Goal: Task Accomplishment & Management: Use online tool/utility

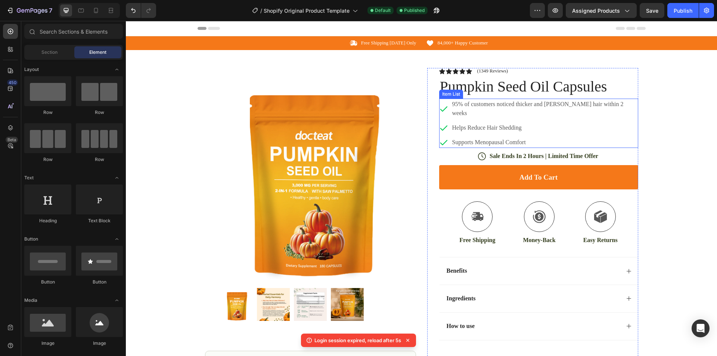
click at [465, 111] on p "weeks" at bounding box center [537, 113] width 171 height 9
click at [469, 113] on p "weeks" at bounding box center [537, 113] width 171 height 9
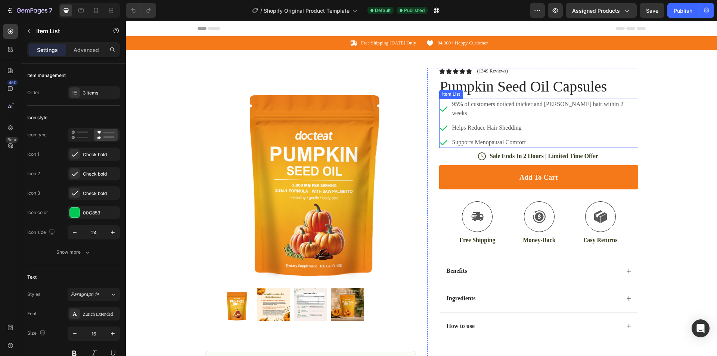
click at [469, 113] on p "weeks" at bounding box center [537, 113] width 171 height 9
click at [424, 174] on div "Product Images Image Icon Icon Icon Icon Icon Icon List “This skin cream is a g…" at bounding box center [422, 243] width 448 height 386
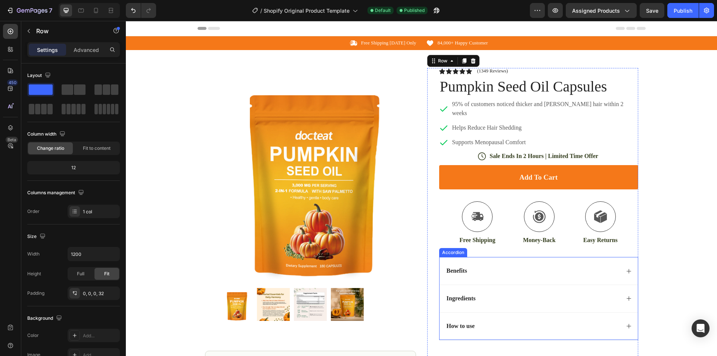
click at [614, 276] on div "Benefits" at bounding box center [533, 271] width 174 height 10
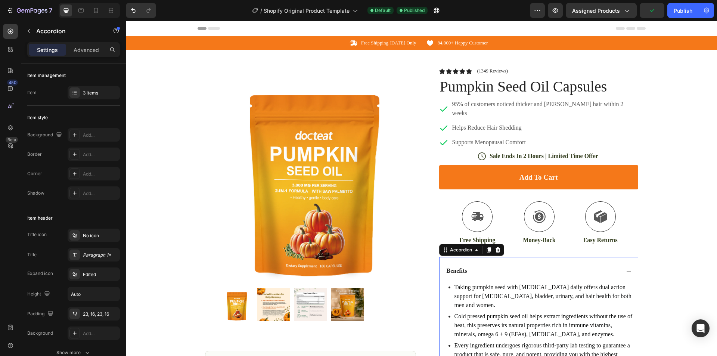
scroll to position [187, 0]
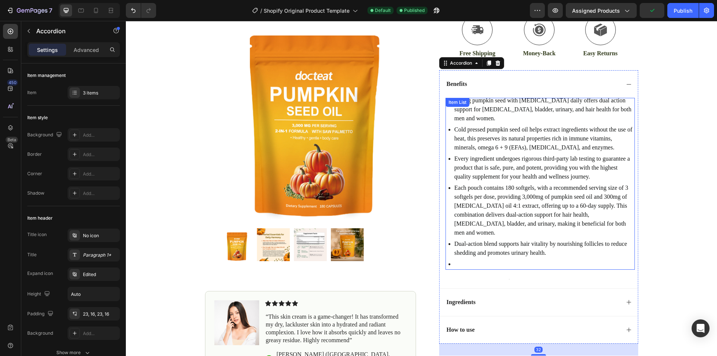
click at [463, 260] on p at bounding box center [544, 264] width 179 height 9
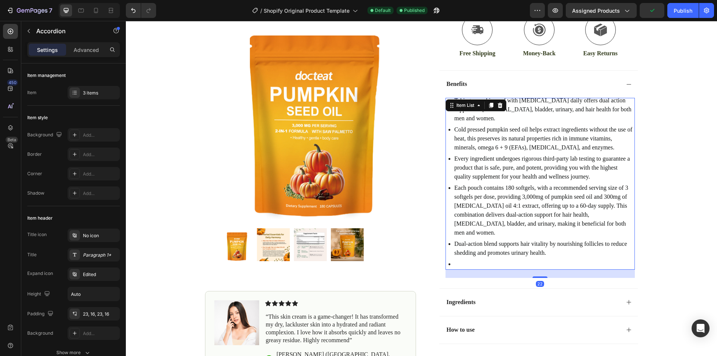
drag, startPoint x: 463, startPoint y: 247, endPoint x: 454, endPoint y: 246, distance: 8.6
click at [462, 260] on p at bounding box center [544, 264] width 179 height 9
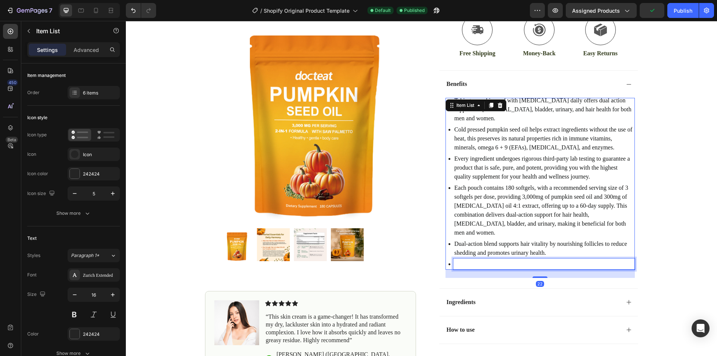
click at [455, 260] on p "Rich Text Editor. Editing area: main" at bounding box center [544, 264] width 179 height 9
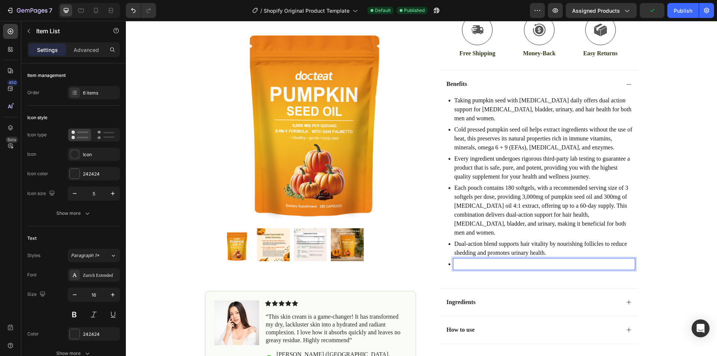
click at [449, 258] on div at bounding box center [542, 263] width 186 height 11
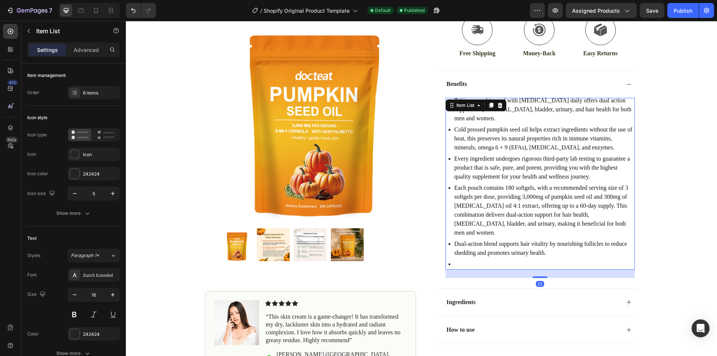
click at [449, 258] on div at bounding box center [542, 263] width 186 height 11
click at [455, 260] on p "Rich Text Editor. Editing area: main" at bounding box center [544, 264] width 179 height 9
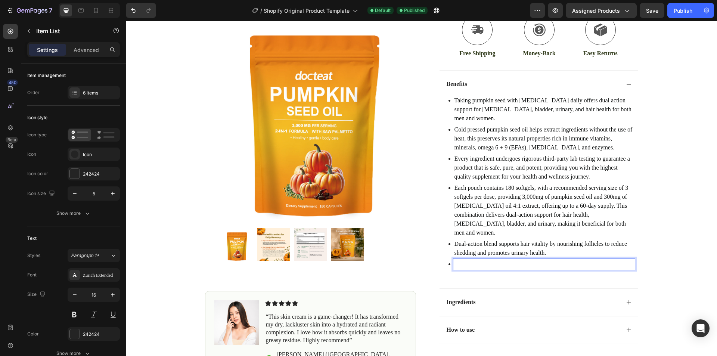
drag, startPoint x: 452, startPoint y: 245, endPoint x: 444, endPoint y: 248, distance: 7.6
click at [446, 248] on div "Taking pumpkin seed with saw palmetto daily offers dual action support for pros…" at bounding box center [540, 182] width 189 height 175
click at [455, 260] on p "Rich Text Editor. Editing area: main" at bounding box center [544, 264] width 179 height 9
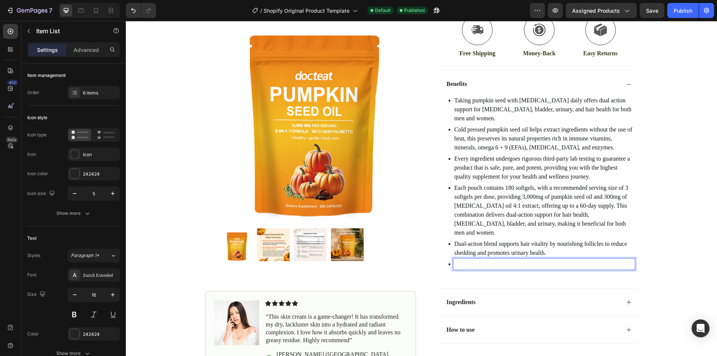
click at [455, 260] on p "Rich Text Editor. Editing area: main" at bounding box center [544, 264] width 179 height 9
click at [455, 260] on p "helps fight oxidative stress" at bounding box center [544, 264] width 179 height 9
click at [484, 260] on p "Helps fight oxidative stress" at bounding box center [544, 264] width 179 height 9
click at [520, 255] on div "Taking pumpkin seed with saw palmetto daily offers dual action support for pros…" at bounding box center [540, 189] width 189 height 182
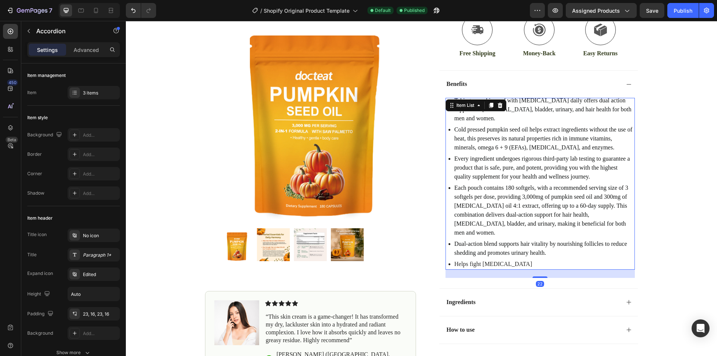
click at [477, 260] on p "Helps fight oxidative stress" at bounding box center [544, 264] width 179 height 9
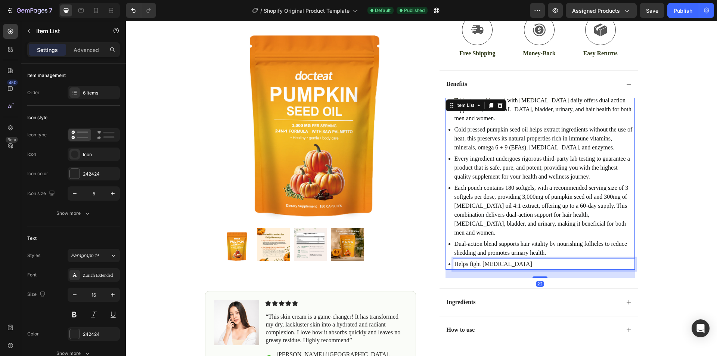
click at [477, 260] on p "Helps fight oxidative stress" at bounding box center [544, 264] width 179 height 9
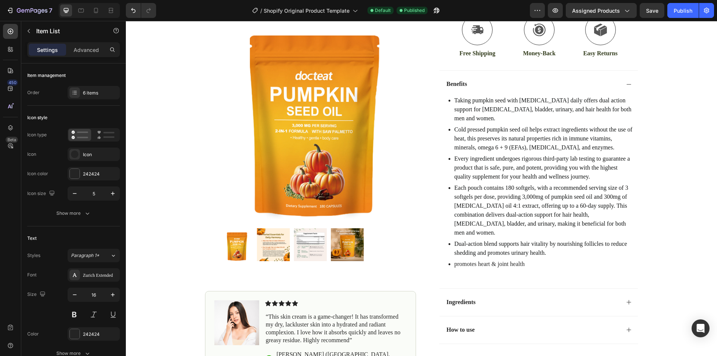
click at [455, 260] on p "promotes heart & joint health" at bounding box center [544, 264] width 179 height 9
click at [497, 260] on p "Promotes heart & joint health" at bounding box center [544, 264] width 179 height 9
click at [564, 297] on div "Ingredients" at bounding box center [533, 302] width 174 height 10
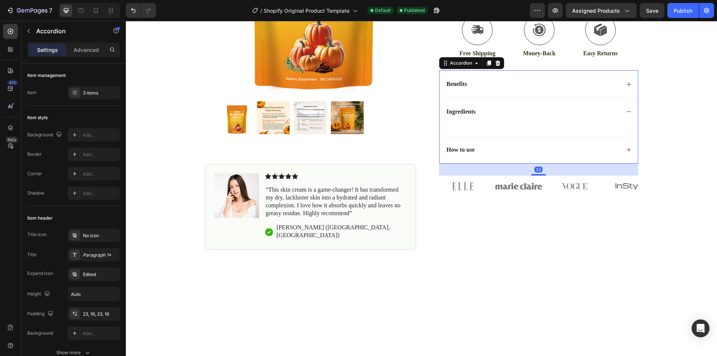
click at [509, 123] on div "Ingredients" at bounding box center [539, 112] width 198 height 28
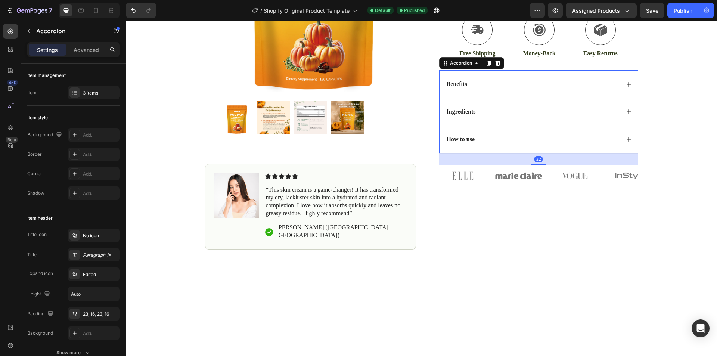
click at [510, 120] on div "Ingredients" at bounding box center [539, 112] width 198 height 28
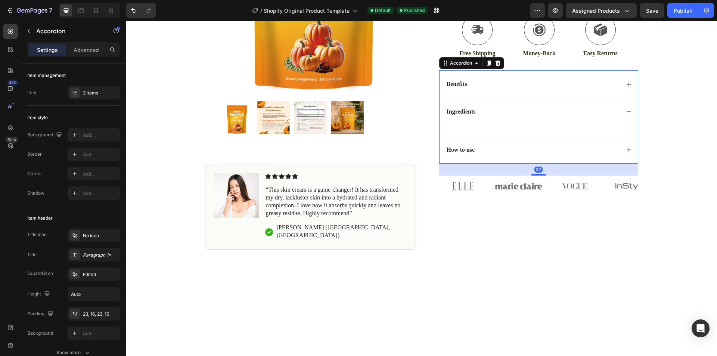
click at [526, 114] on div "Ingredients" at bounding box center [533, 112] width 174 height 10
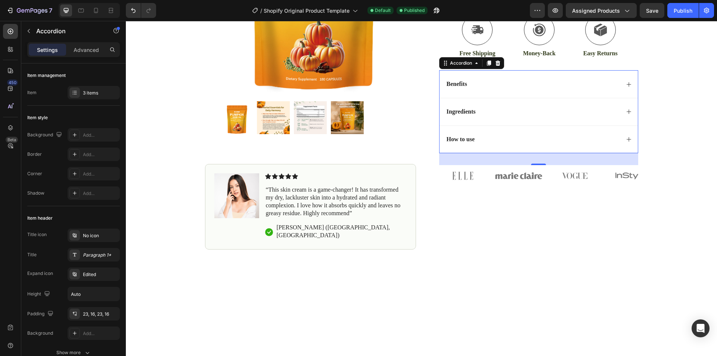
click at [611, 137] on div "How to use" at bounding box center [533, 139] width 174 height 10
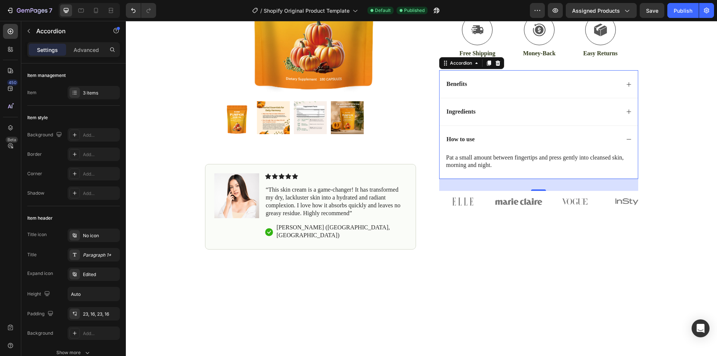
click at [611, 137] on div "How to use" at bounding box center [533, 139] width 174 height 10
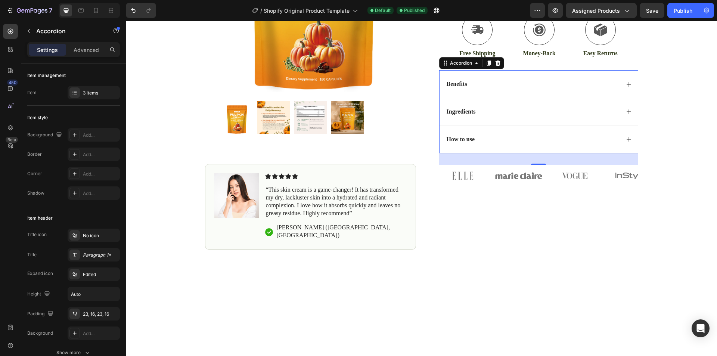
click at [612, 113] on div "Ingredients" at bounding box center [533, 112] width 174 height 10
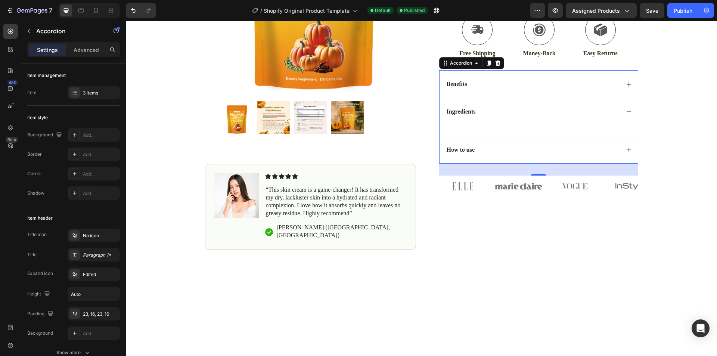
click at [532, 131] on div "Text Block" at bounding box center [539, 131] width 198 height 10
click at [549, 126] on div at bounding box center [540, 126] width 189 height 1
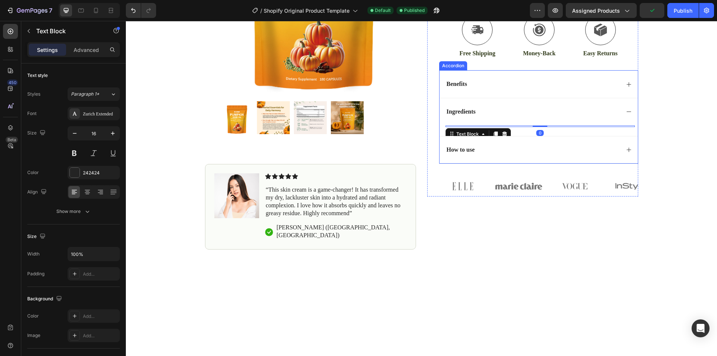
click at [509, 117] on div "Ingredients" at bounding box center [539, 112] width 198 height 28
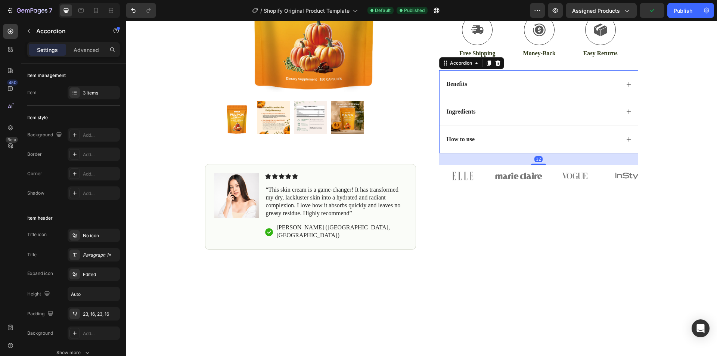
click at [512, 118] on div "Ingredients" at bounding box center [539, 112] width 198 height 28
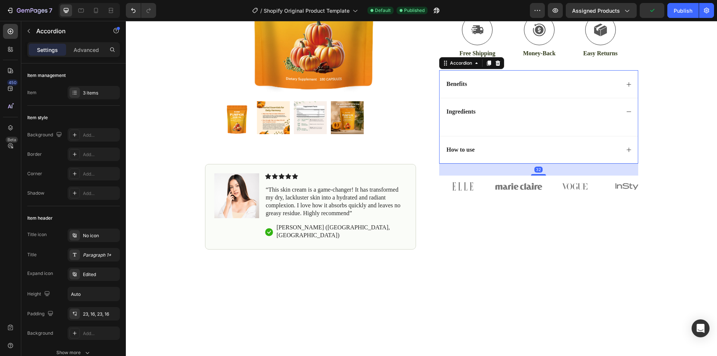
click at [498, 124] on div "Ingredients" at bounding box center [539, 112] width 198 height 28
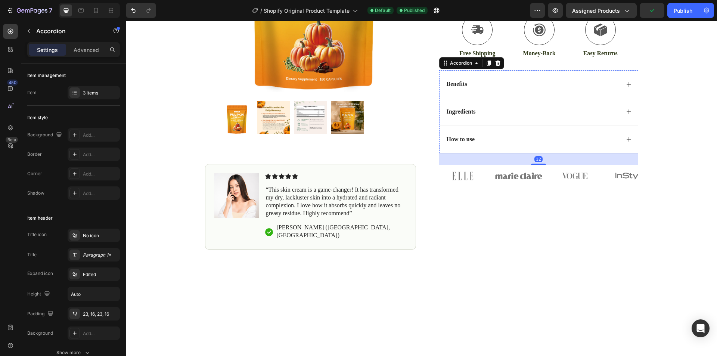
click at [494, 128] on div "How to use" at bounding box center [539, 140] width 198 height 28
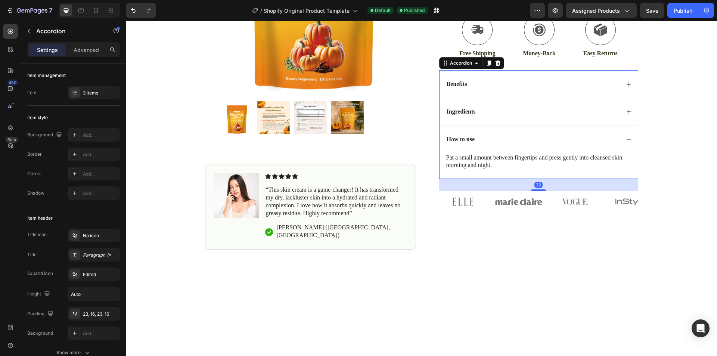
click at [504, 123] on div "Ingredients" at bounding box center [539, 112] width 198 height 28
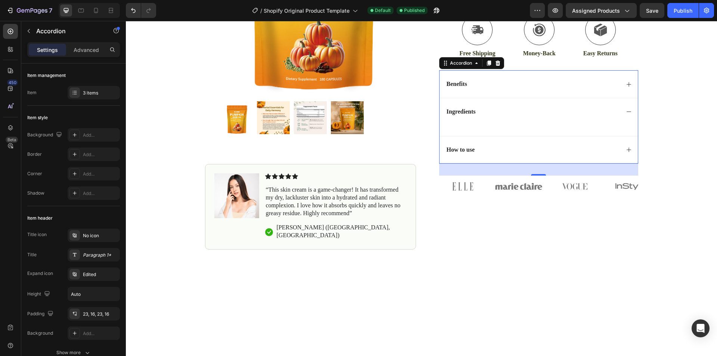
click at [520, 124] on div "Ingredients" at bounding box center [539, 112] width 198 height 28
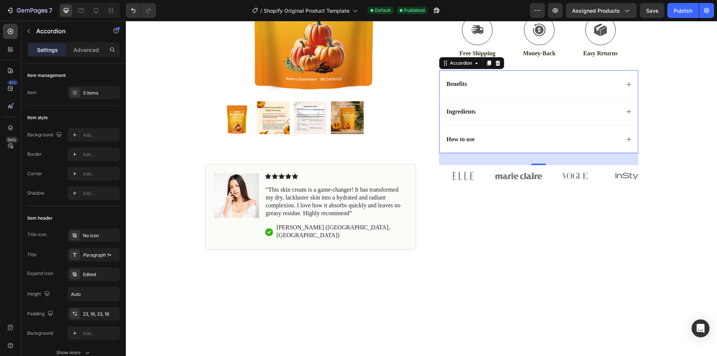
click at [520, 124] on div "Ingredients" at bounding box center [539, 112] width 198 height 28
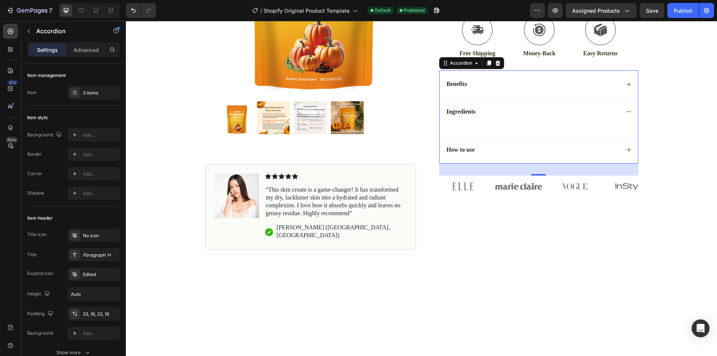
click at [447, 116] on div "Ingredients" at bounding box center [461, 112] width 31 height 10
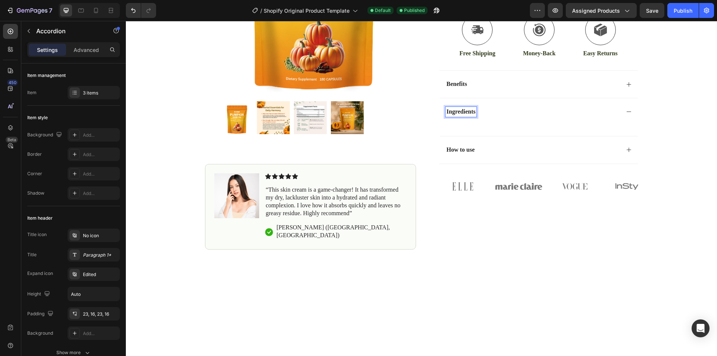
click at [450, 121] on div "Ingredients" at bounding box center [539, 112] width 198 height 28
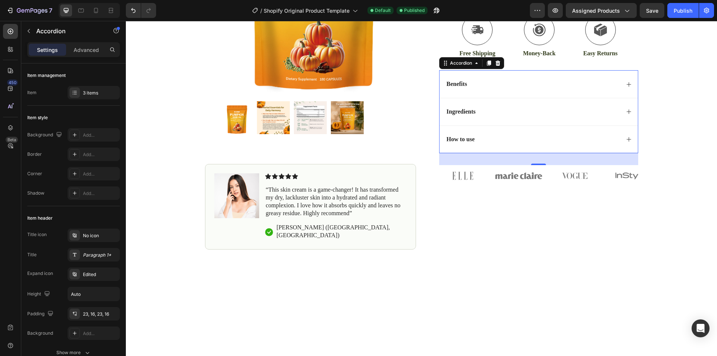
click at [469, 121] on div "Ingredients" at bounding box center [539, 112] width 198 height 28
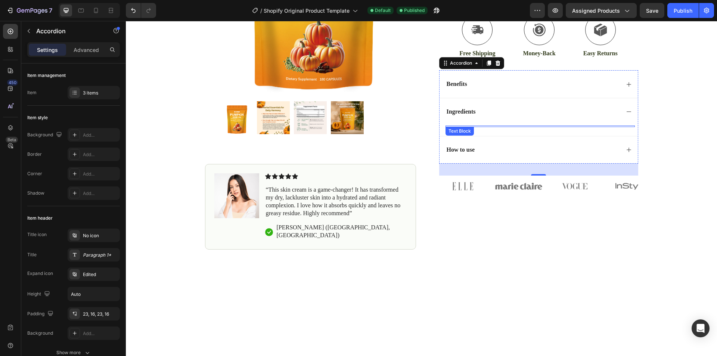
click at [446, 128] on div "Text Block" at bounding box center [460, 131] width 28 height 9
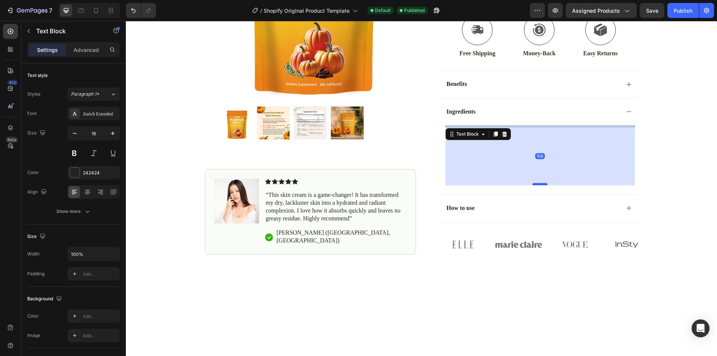
drag, startPoint x: 534, startPoint y: 125, endPoint x: 539, endPoint y: 187, distance: 61.9
click at [539, 185] on div at bounding box center [540, 184] width 15 height 2
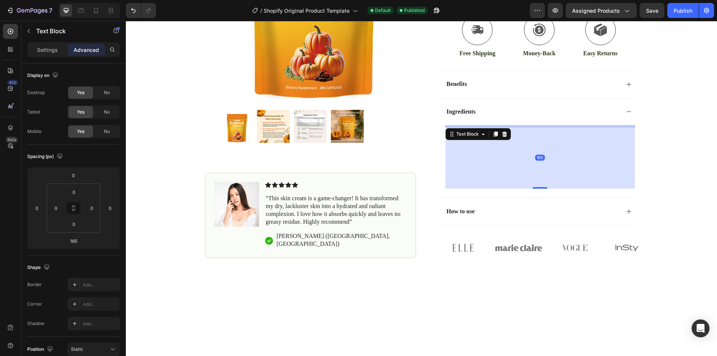
click at [515, 151] on div "165" at bounding box center [540, 158] width 189 height 62
click at [514, 154] on div "165" at bounding box center [540, 158] width 189 height 62
click at [482, 134] on icon at bounding box center [483, 133] width 2 height 1
click at [480, 135] on icon at bounding box center [483, 134] width 6 height 6
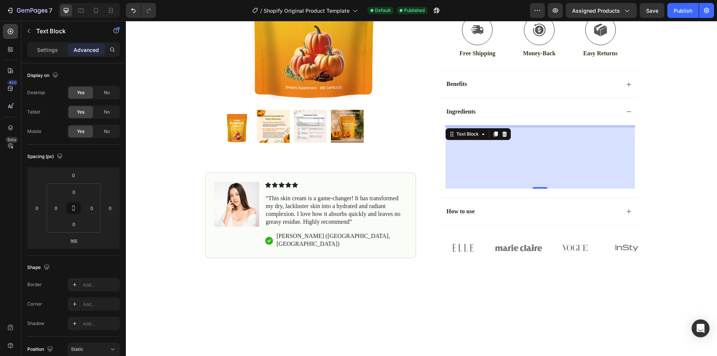
click at [547, 177] on div "165" at bounding box center [540, 158] width 189 height 62
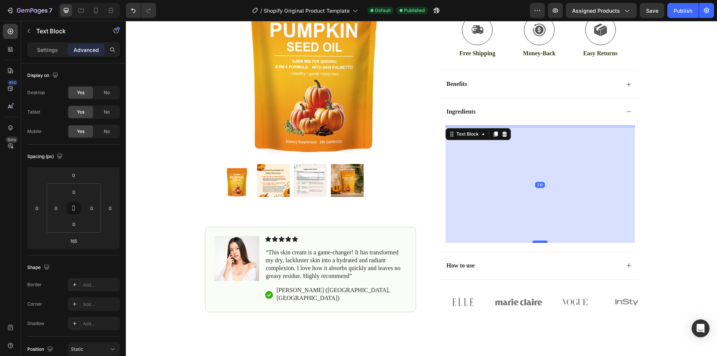
drag, startPoint x: 536, startPoint y: 188, endPoint x: 540, endPoint y: 242, distance: 54.3
click at [540, 242] on div at bounding box center [540, 242] width 15 height 2
type input "310"
click at [513, 165] on div "310" at bounding box center [540, 185] width 189 height 116
click at [493, 137] on div at bounding box center [495, 134] width 9 height 9
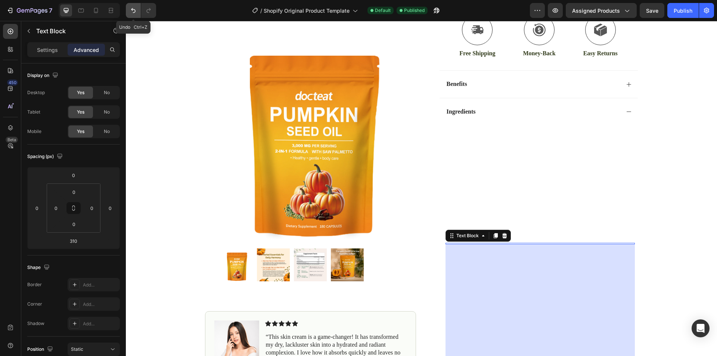
click at [133, 10] on icon "Undo/Redo" at bounding box center [133, 10] width 7 height 7
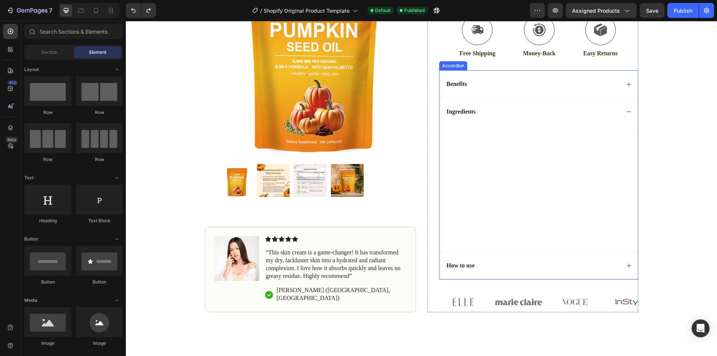
click at [526, 148] on div "Text Block" at bounding box center [540, 184] width 189 height 117
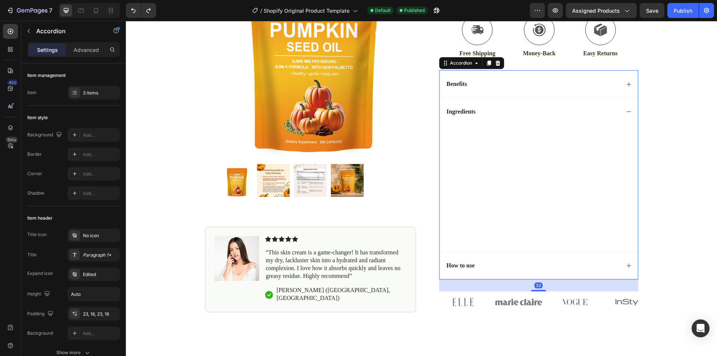
click at [526, 148] on div "Text Block" at bounding box center [540, 184] width 189 height 117
click at [498, 151] on div "Text Block" at bounding box center [540, 184] width 189 height 117
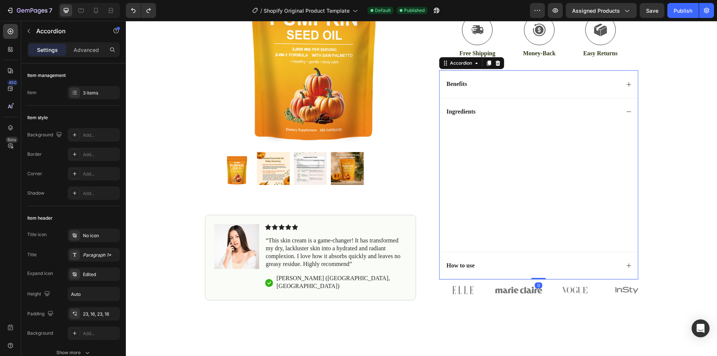
drag, startPoint x: 536, startPoint y: 291, endPoint x: 529, endPoint y: 241, distance: 50.1
click at [529, 241] on div "Benefits Ingredients Text Block How to use Accordion 0" at bounding box center [538, 174] width 199 height 209
type input "100%"
type input "100"
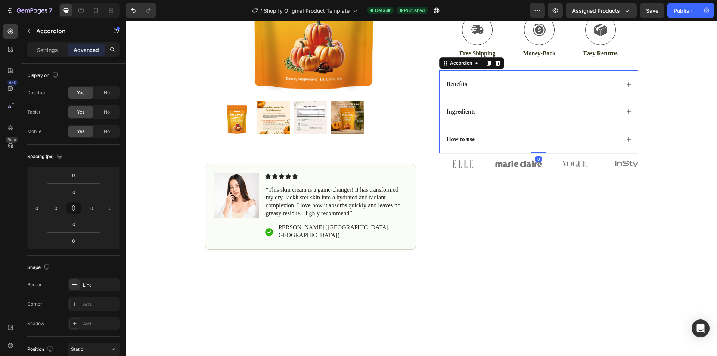
click at [529, 174] on div "Icon Icon Icon Icon Icon Icon List (1349 Reviews) Text Block Row Pumpkin Seed O…" at bounding box center [538, 27] width 199 height 293
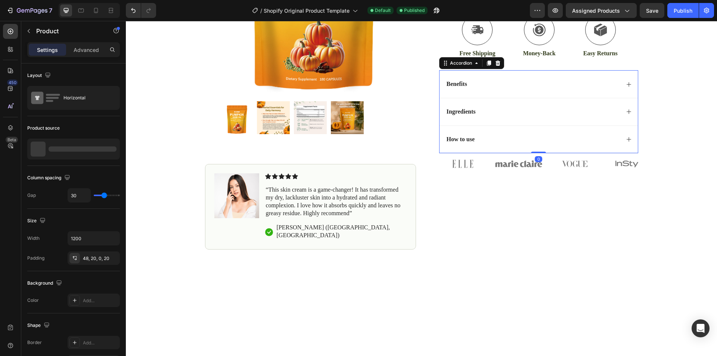
click at [529, 239] on div "Icon Icon Icon Icon Icon Icon List (1349 Reviews) Text Block Row Pumpkin Seed O…" at bounding box center [532, 65] width 211 height 368
click at [571, 117] on div "Ingredients" at bounding box center [539, 112] width 198 height 28
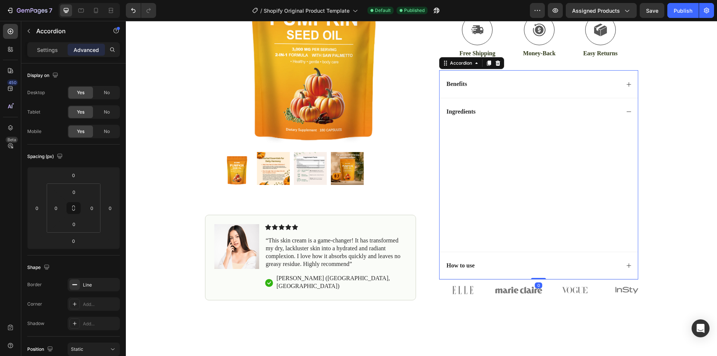
click at [525, 154] on div "Text Block" at bounding box center [540, 184] width 189 height 117
click at [39, 49] on p "Settings" at bounding box center [47, 50] width 21 height 8
type input "0"
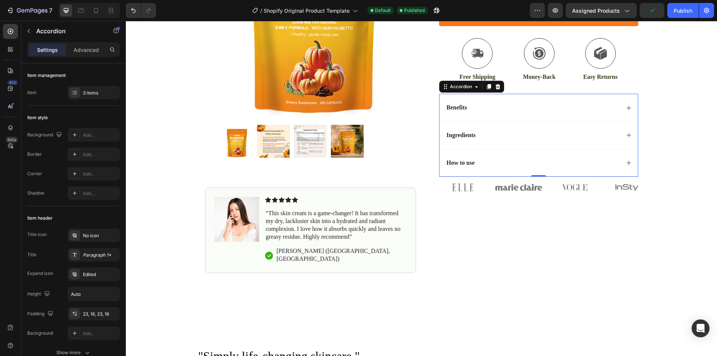
scroll to position [149, 0]
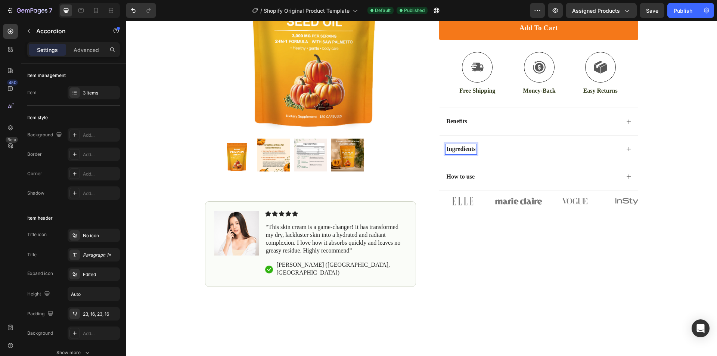
click at [458, 148] on p "Ingredients" at bounding box center [461, 149] width 29 height 8
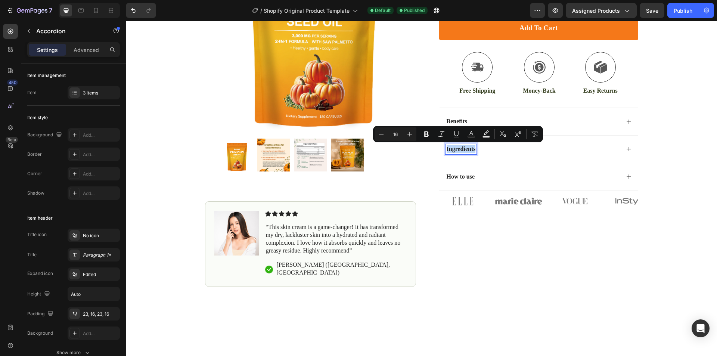
click at [458, 148] on p "Ingredients" at bounding box center [461, 149] width 29 height 8
click at [567, 149] on div "Ingredients" at bounding box center [533, 149] width 174 height 10
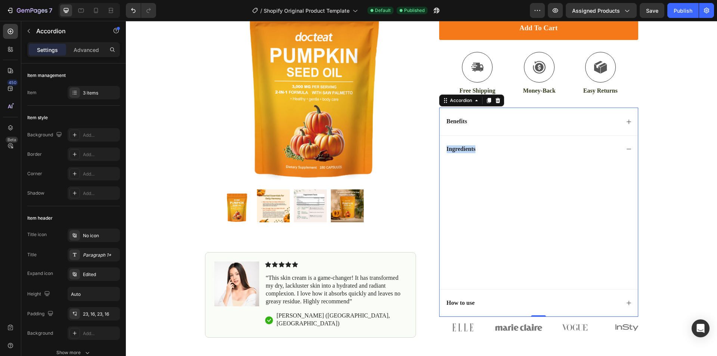
click at [598, 155] on div "Ingredients" at bounding box center [539, 149] width 198 height 28
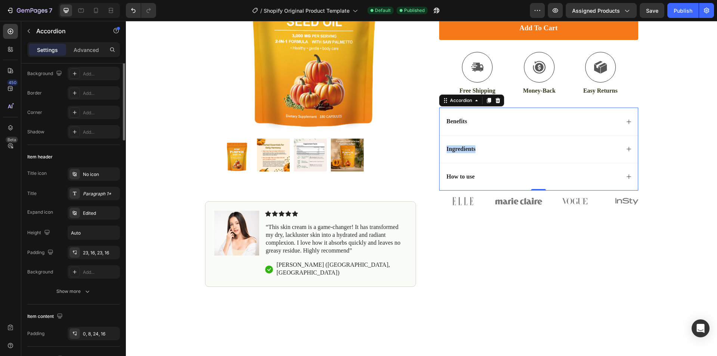
scroll to position [0, 0]
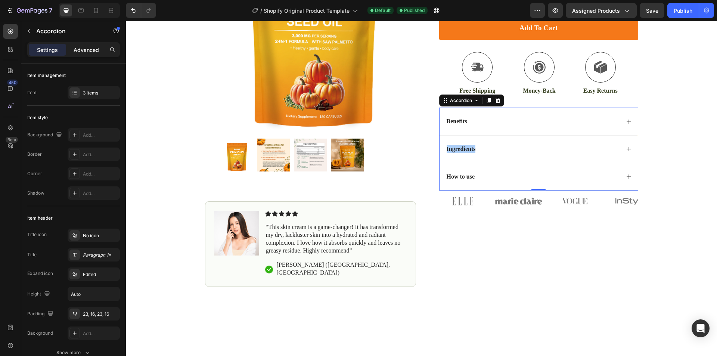
click at [97, 55] on div "Advanced" at bounding box center [86, 50] width 37 height 12
type input "100%"
type input "100"
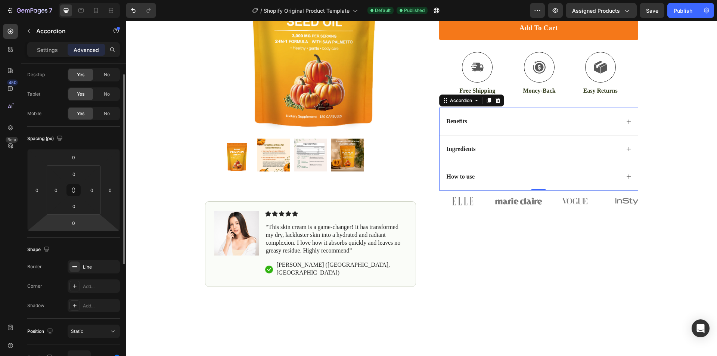
scroll to position [205, 0]
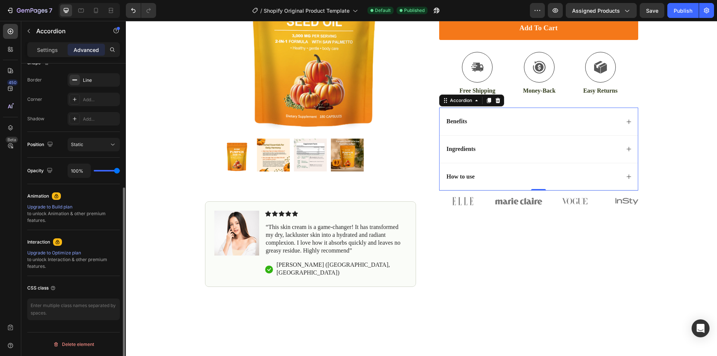
click at [463, 153] on div "Ingredients" at bounding box center [461, 149] width 31 height 10
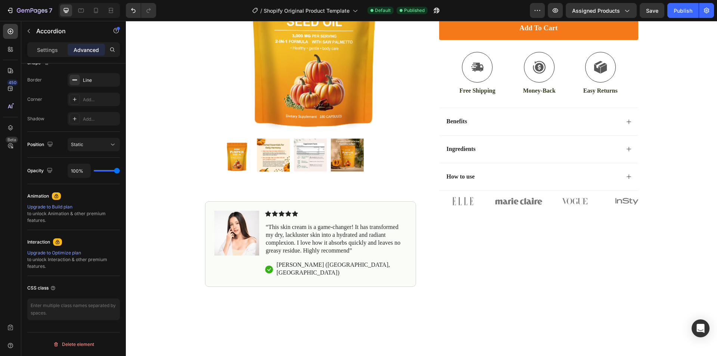
click at [500, 155] on div "Ingredients" at bounding box center [539, 149] width 198 height 28
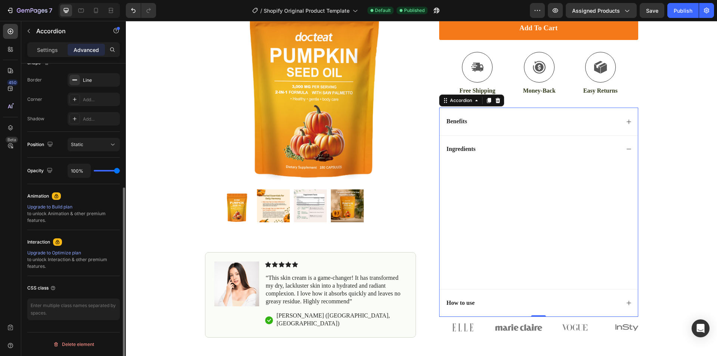
scroll to position [0, 0]
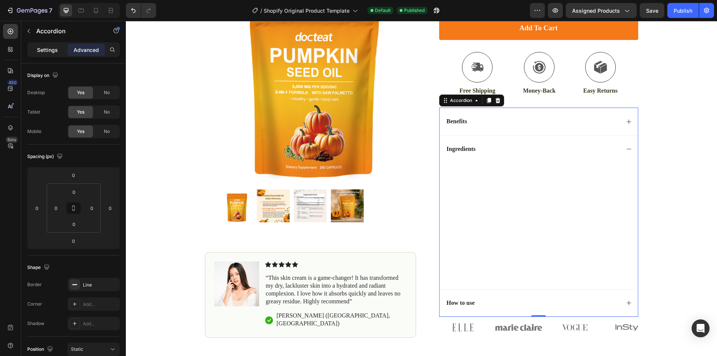
click at [55, 50] on p "Settings" at bounding box center [47, 50] width 21 height 8
type input "0"
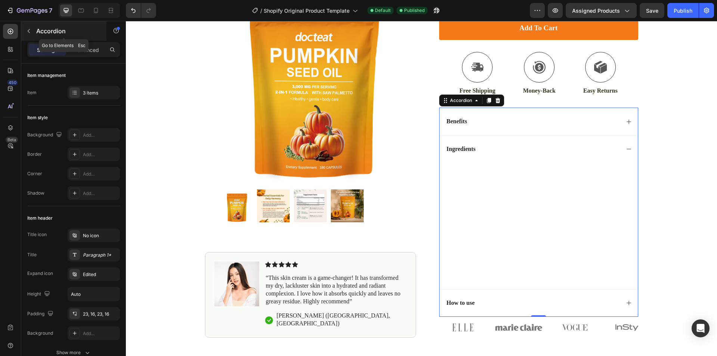
click at [31, 34] on icon "button" at bounding box center [29, 31] width 6 height 6
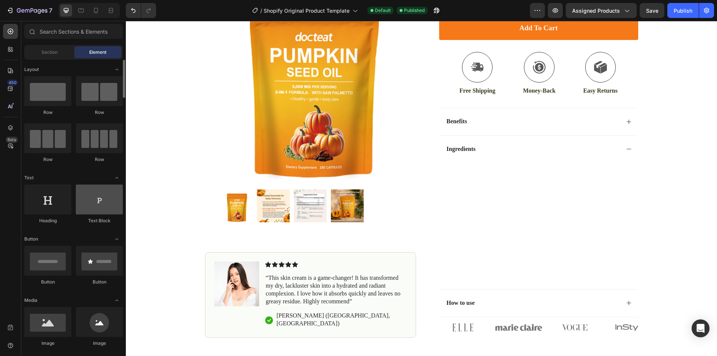
click at [90, 202] on div at bounding box center [99, 200] width 47 height 30
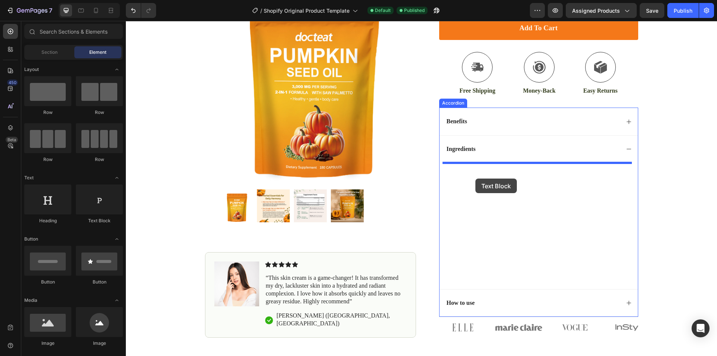
drag, startPoint x: 219, startPoint y: 226, endPoint x: 475, endPoint y: 179, distance: 261.4
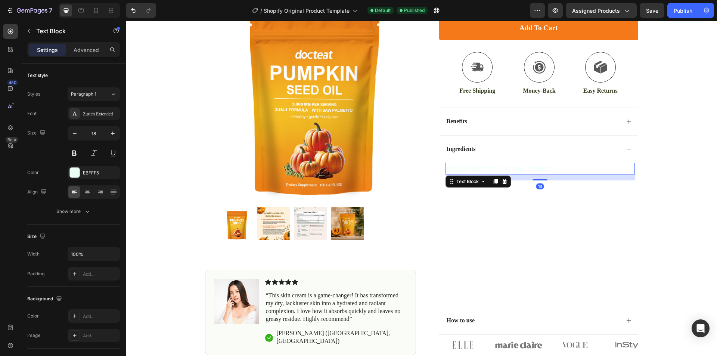
click at [484, 170] on div "Replace this text with your content" at bounding box center [540, 169] width 189 height 12
click at [484, 170] on p "Replace this text with your content" at bounding box center [540, 169] width 188 height 10
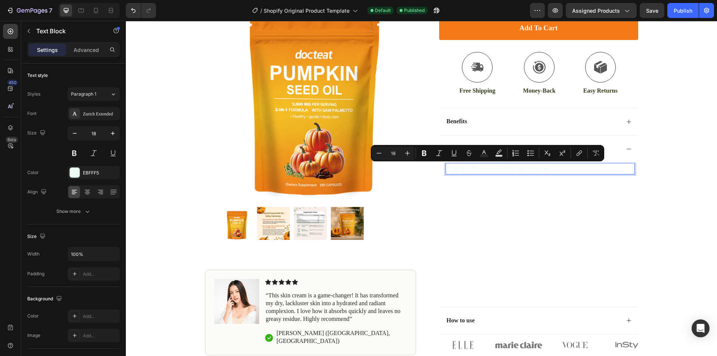
click at [466, 166] on p "Replace this text with your content" at bounding box center [540, 169] width 188 height 10
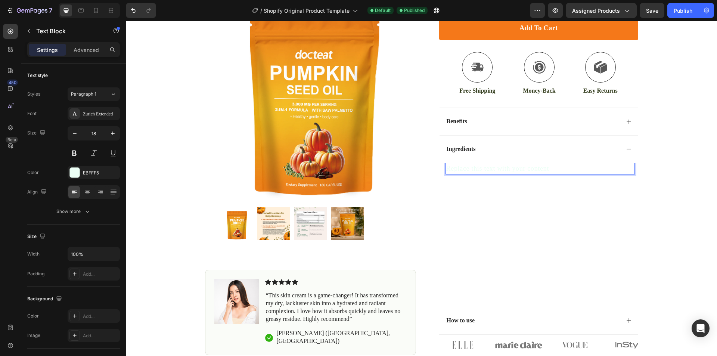
click at [457, 167] on p "Replace this text with your content" at bounding box center [540, 169] width 188 height 10
click at [471, 166] on p "Replace this text with your content" at bounding box center [540, 169] width 188 height 10
click at [472, 167] on p "Replace this text with your content" at bounding box center [540, 169] width 188 height 10
click at [489, 168] on p "Replacetext with your content" at bounding box center [540, 169] width 188 height 10
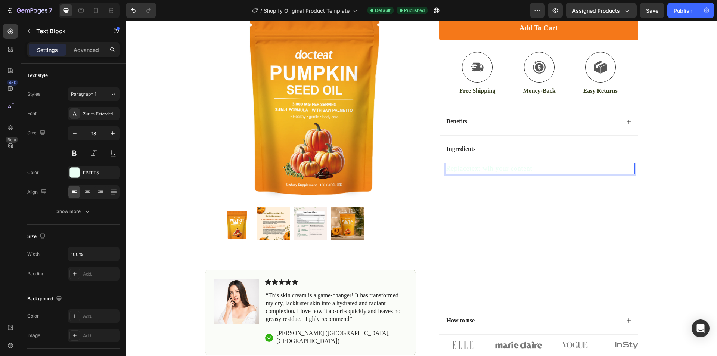
click at [489, 168] on p "Replacetext wih your content" at bounding box center [540, 169] width 188 height 10
click at [489, 168] on div "Rich Text Editor. Editing area: main" at bounding box center [540, 169] width 189 height 12
click at [465, 167] on div "Rich Text Editor. Editing area: main" at bounding box center [540, 169] width 189 height 12
click at [540, 170] on div "Rich Text Editor. Editing area: main" at bounding box center [540, 169] width 189 height 12
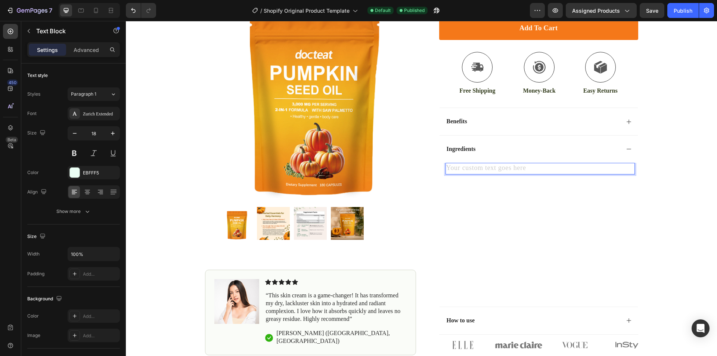
click at [533, 167] on div "Rich Text Editor. Editing area: main" at bounding box center [540, 169] width 189 height 12
click at [471, 167] on div "Rich Text Editor. Editing area: main" at bounding box center [540, 169] width 189 height 12
click at [577, 197] on div "Text Block 16 Text Block" at bounding box center [540, 230] width 189 height 135
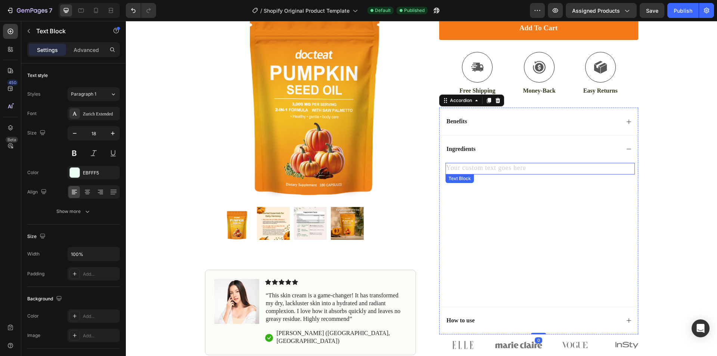
click at [490, 173] on p "Rich Text Editor. Editing area: main" at bounding box center [540, 169] width 188 height 10
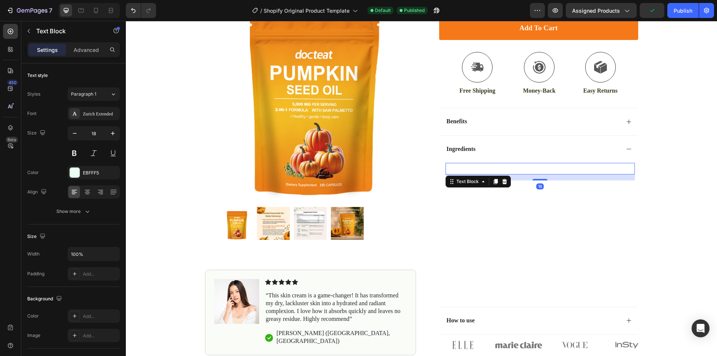
click at [486, 170] on div "Rich Text Editor. Editing area: main" at bounding box center [540, 169] width 189 height 12
click at [455, 168] on p "sdddd" at bounding box center [540, 169] width 188 height 10
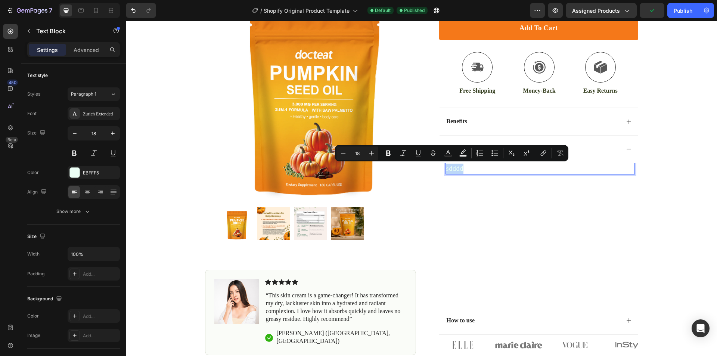
click at [455, 168] on p "sdddd" at bounding box center [540, 169] width 188 height 10
click at [466, 169] on p "sdddd" at bounding box center [540, 169] width 188 height 10
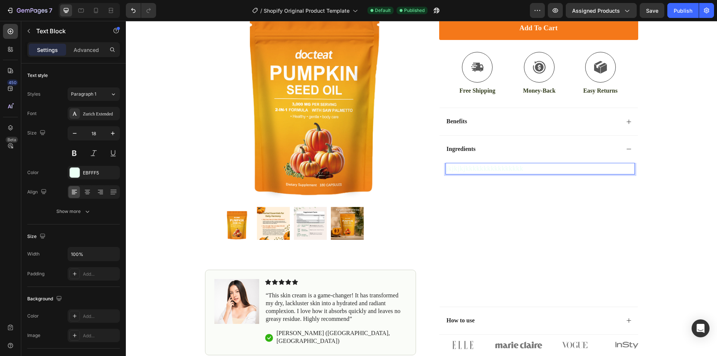
click at [464, 166] on p "jkjkjkjkkkkkkkkkkkkkkkk" at bounding box center [540, 169] width 188 height 10
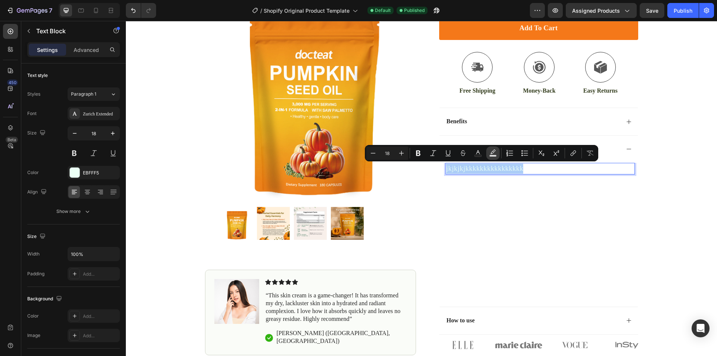
click at [493, 152] on icon "Editor contextual toolbar" at bounding box center [492, 151] width 5 height 4
type input "000000"
type input "77"
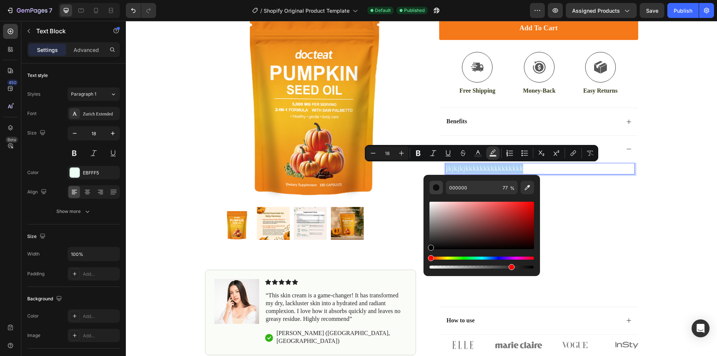
click at [436, 185] on div "Editor contextual toolbar" at bounding box center [436, 187] width 7 height 7
click at [436, 188] on div "Editor contextual toolbar" at bounding box center [436, 187] width 7 height 7
click at [482, 155] on button "Text Color" at bounding box center [477, 152] width 13 height 13
type input "EBFFF5"
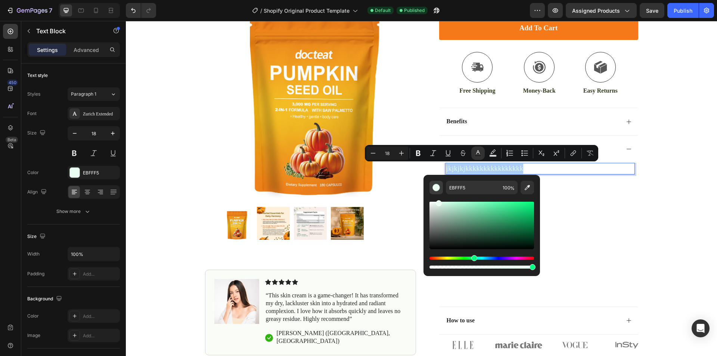
click at [437, 190] on div "Editor contextual toolbar" at bounding box center [436, 187] width 7 height 7
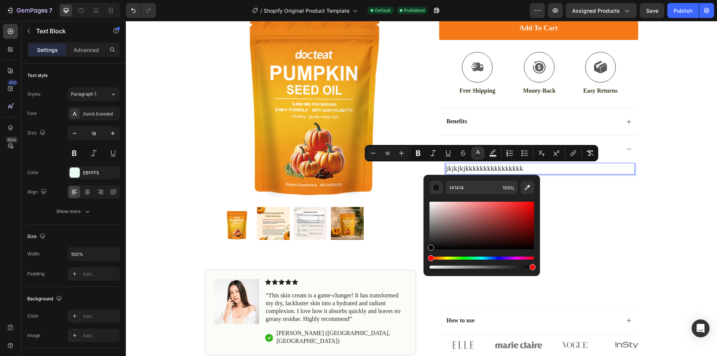
drag, startPoint x: 439, startPoint y: 205, endPoint x: 427, endPoint y: 263, distance: 59.0
click at [427, 263] on div "141414 100 %" at bounding box center [482, 222] width 117 height 95
type input "000000"
click at [562, 192] on div "jkjkjkjkkkkkkkkkkkkkkkk Text Block 16 Text Block" at bounding box center [540, 230] width 189 height 135
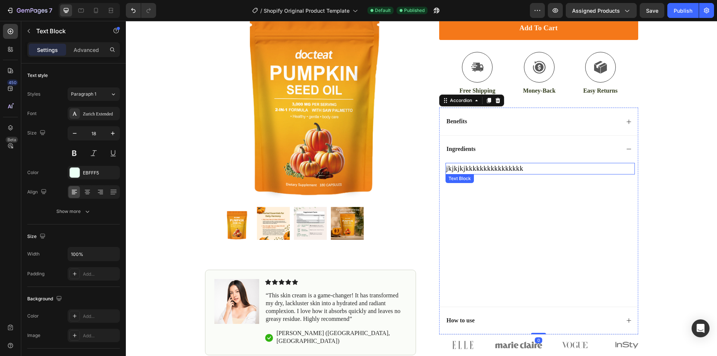
click at [518, 170] on span "jkjkjkjkkkkkkkkkkkkkkkk" at bounding box center [484, 168] width 77 height 7
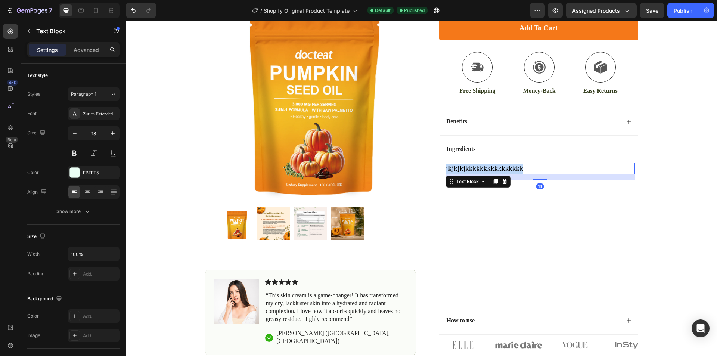
click at [518, 170] on span "jkjkjkjkkkkkkkkkkkkkkkk" at bounding box center [484, 168] width 77 height 7
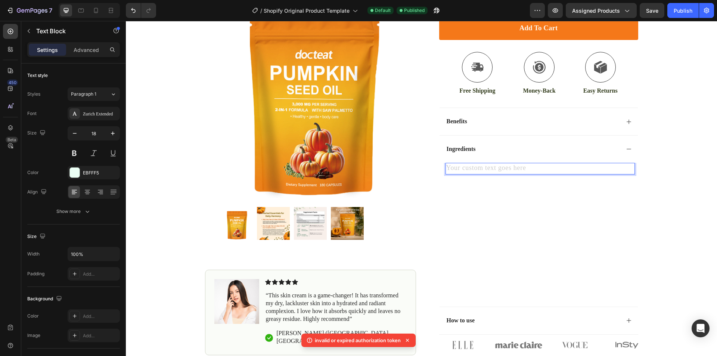
click at [469, 168] on div "Rich Text Editor. Editing area: main" at bounding box center [540, 169] width 189 height 12
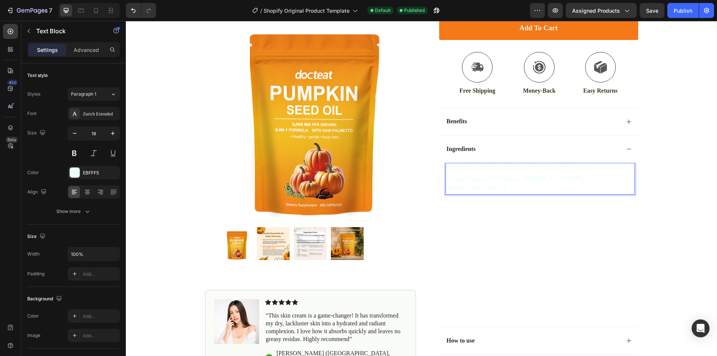
click at [469, 176] on p "Softgel Capsule (Gelatin, Glycerin, Purified Water)" at bounding box center [540, 184] width 188 height 20
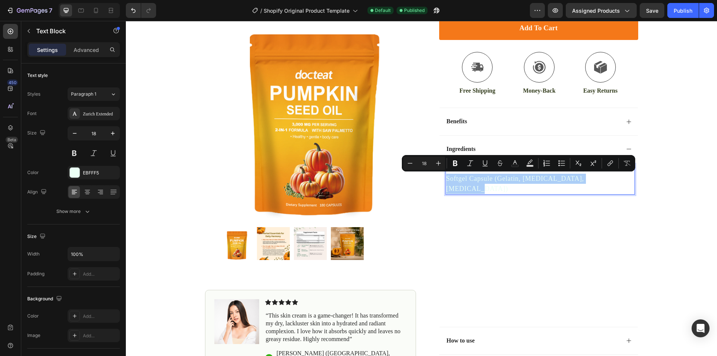
click at [450, 166] on button "Bold" at bounding box center [455, 163] width 13 height 13
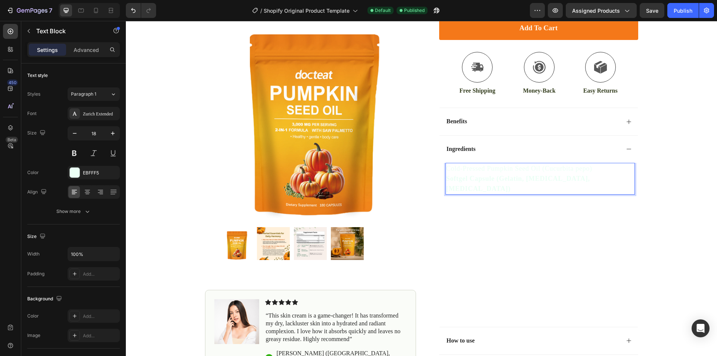
click at [468, 169] on p "Cold-Pressed Pumpkin Seed Oil (Cucurbita pepo)" at bounding box center [540, 169] width 188 height 10
click at [467, 169] on p "Cold-Pressed Pumpkin Seed Oil (Cucurbita pepo)" at bounding box center [540, 169] width 188 height 10
click at [641, 172] on div "Product Images Image Icon Icon Icon Icon Icon Icon List “This skin cream is a g…" at bounding box center [422, 138] width 448 height 475
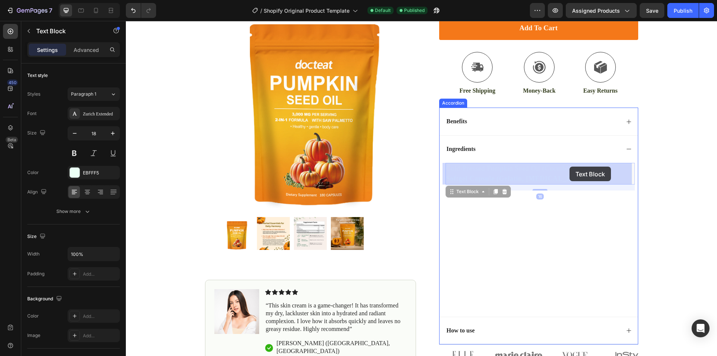
drag, startPoint x: 604, startPoint y: 177, endPoint x: 572, endPoint y: 167, distance: 33.5
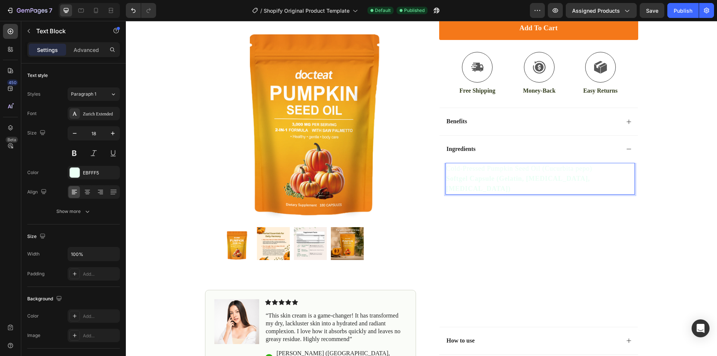
click at [446, 168] on p "Cold-Pressed Pumpkin Seed Oil (Cucurbita pepo)" at bounding box center [540, 169] width 188 height 10
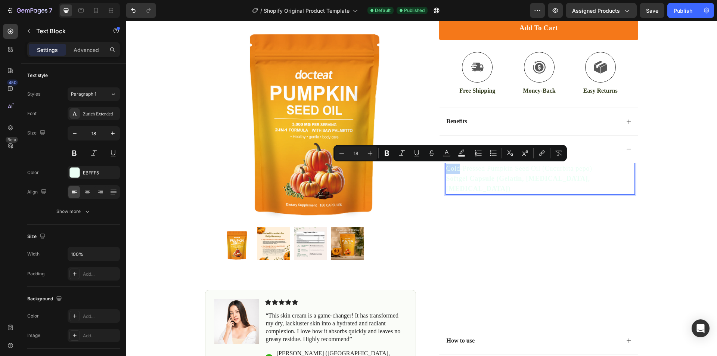
click at [446, 168] on p "Cold-Pressed Pumpkin Seed Oil (Cucurbita pepo)" at bounding box center [540, 169] width 188 height 10
click at [449, 170] on p "Cold-Pressed Pumpkin Seed Oil (Cucurbita pepo)" at bounding box center [540, 169] width 188 height 10
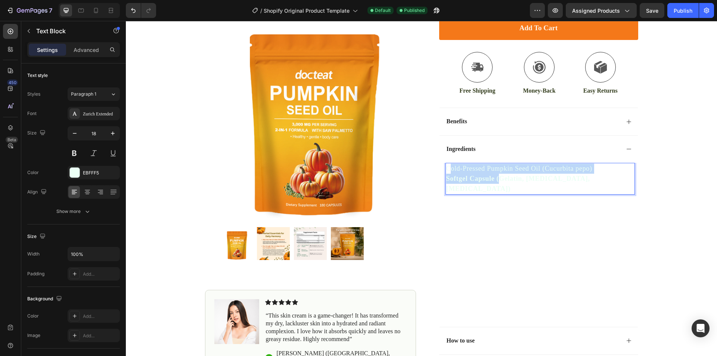
drag, startPoint x: 447, startPoint y: 170, endPoint x: 494, endPoint y: 177, distance: 47.3
click at [494, 177] on div "Cold-Pressed Pumpkin Seed Oil (Cucurbita pepo) Softgel Capsule (Gelatin, Glycer…" at bounding box center [540, 179] width 189 height 32
click at [446, 170] on div "Cold-Pressed Pumpkin Seed Oil (Cucurbita pepo) Softgel Capsule (Gelatin, Glycer…" at bounding box center [540, 179] width 189 height 32
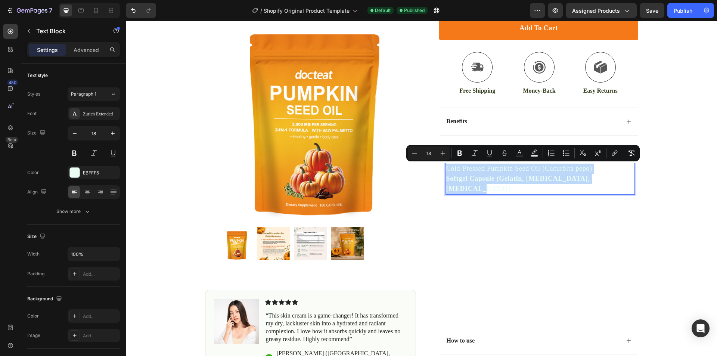
drag, startPoint x: 445, startPoint y: 170, endPoint x: 621, endPoint y: 179, distance: 176.2
click at [621, 179] on div "Cold-Pressed Pumpkin Seed Oil (Cucurbita pepo) Softgel Capsule (Gelatin, Glycer…" at bounding box center [540, 179] width 189 height 32
drag, startPoint x: 522, startPoint y: 154, endPoint x: 391, endPoint y: 143, distance: 131.2
click at [522, 154] on icon "Editor contextual toolbar" at bounding box center [519, 152] width 7 height 7
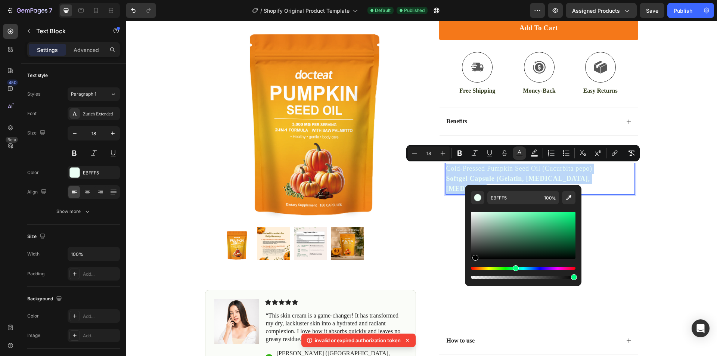
type input "000000"
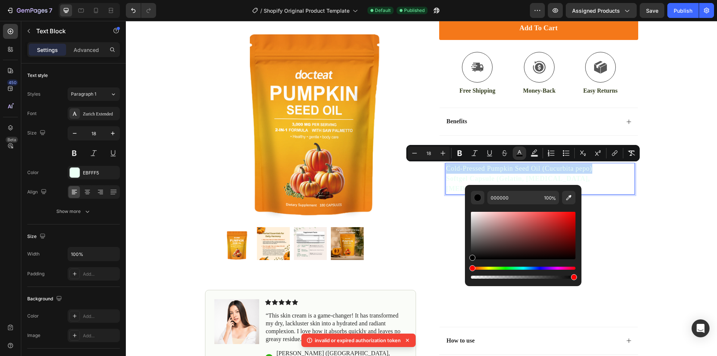
drag, startPoint x: 477, startPoint y: 215, endPoint x: 474, endPoint y: 286, distance: 70.7
click at [474, 286] on div "000000 100 %" at bounding box center [523, 235] width 117 height 101
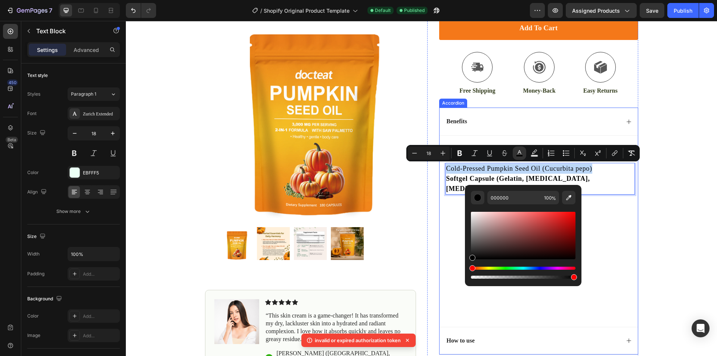
click at [615, 209] on div "Cold-Pressed Pumpkin Seed Oil (Cucurbita pepo) Softgel Capsule (Gelatin, Glycer…" at bounding box center [540, 240] width 189 height 155
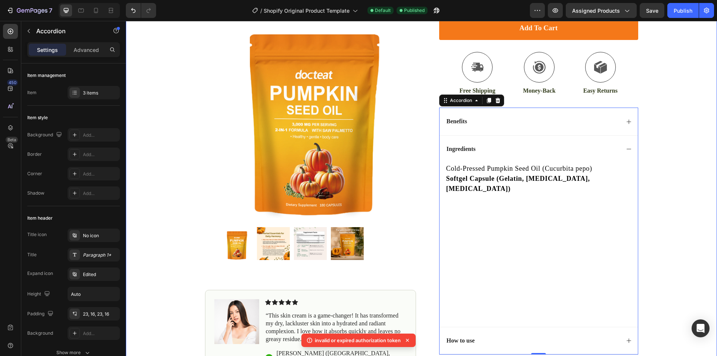
click at [671, 220] on div "Icon Free Shipping [DATE] Only Text Block Row Icon 84,000+ Happy Customer Text …" at bounding box center [421, 131] width 591 height 489
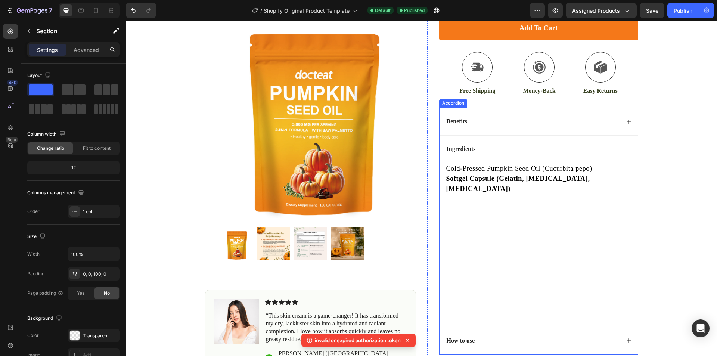
click at [624, 152] on div "Ingredients" at bounding box center [539, 149] width 198 height 28
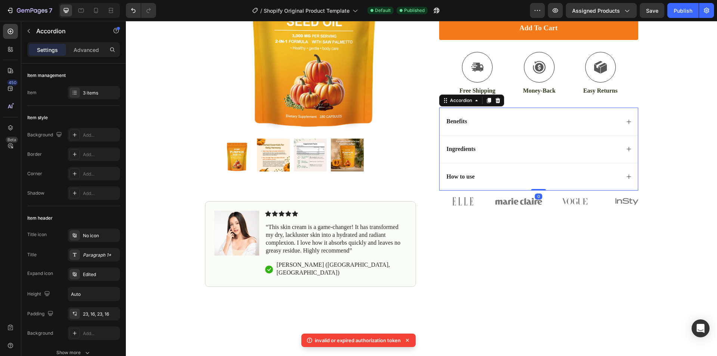
click at [624, 152] on div "Ingredients" at bounding box center [539, 149] width 198 height 28
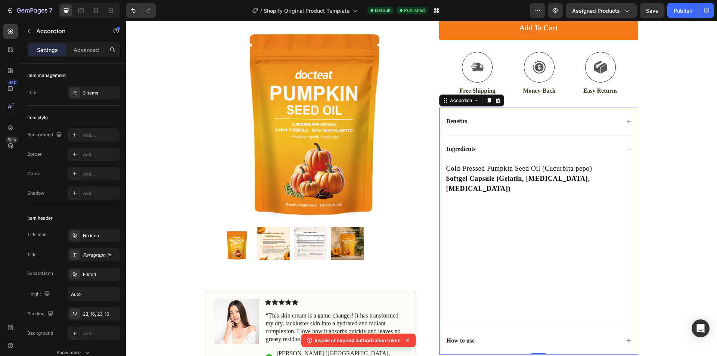
click at [511, 226] on div "Cold-Pressed Pumpkin Seed Oil (Cucurbita pepo) Softgel Capsule (Gelatin, Glycer…" at bounding box center [540, 240] width 189 height 155
drag, startPoint x: 533, startPoint y: 343, endPoint x: 531, endPoint y: 315, distance: 28.5
click at [519, 287] on div "Benefits Ingredients Cold-Pressed Pumpkin Seed Oil (Cucurbita pepo) Softgel Cap…" at bounding box center [538, 231] width 199 height 247
type input "100%"
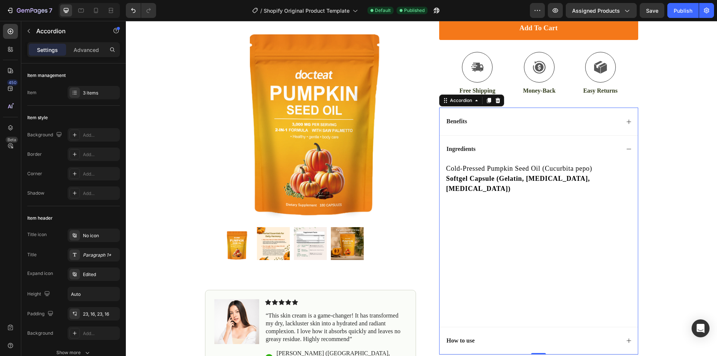
type input "100"
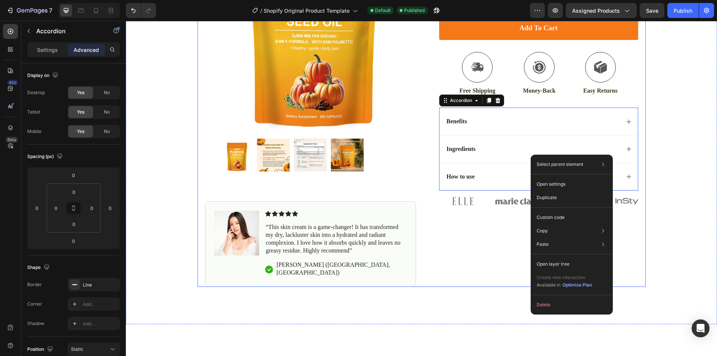
click at [492, 253] on div "Icon Icon Icon Icon Icon Icon List (1349 Reviews) Text Block Row Pumpkin Seed O…" at bounding box center [532, 103] width 211 height 368
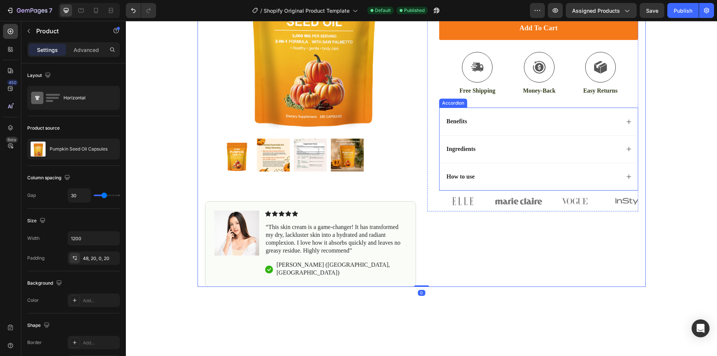
click at [490, 152] on div "Ingredients" at bounding box center [533, 149] width 174 height 10
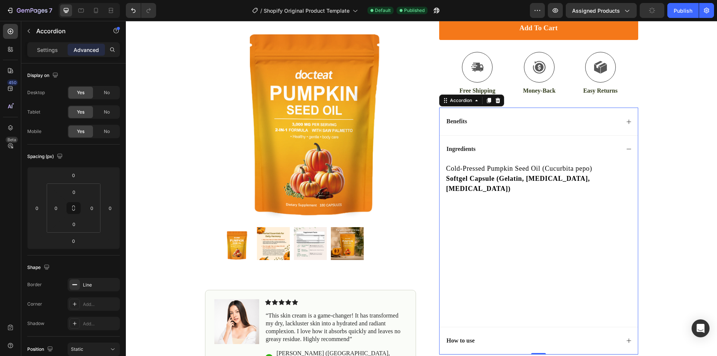
click at [477, 213] on div "Cold-Pressed Pumpkin Seed Oil (Cucurbita pepo) Softgel Capsule (Gelatin, Glycer…" at bounding box center [540, 240] width 189 height 155
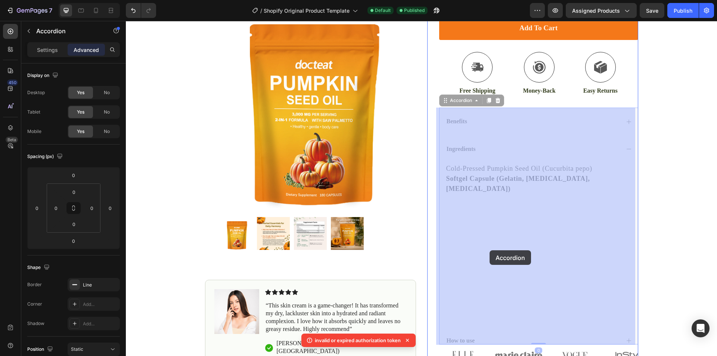
drag, startPoint x: 480, startPoint y: 225, endPoint x: 491, endPoint y: 246, distance: 23.7
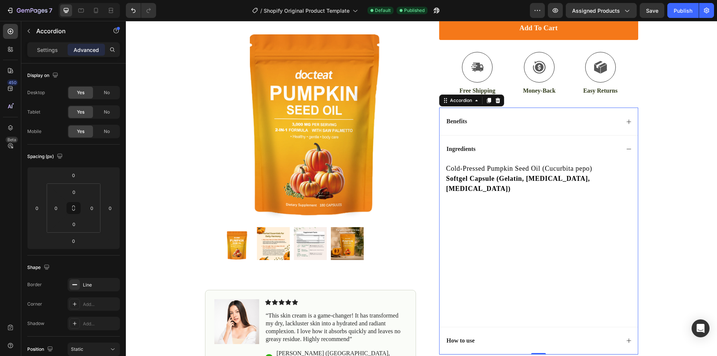
drag, startPoint x: 535, startPoint y: 340, endPoint x: 546, endPoint y: 280, distance: 60.4
click at [535, 316] on div "Benefits Ingredients Cold-Pressed Pumpkin Seed Oil (Cucurbita pepo) Softgel Cap…" at bounding box center [538, 231] width 199 height 247
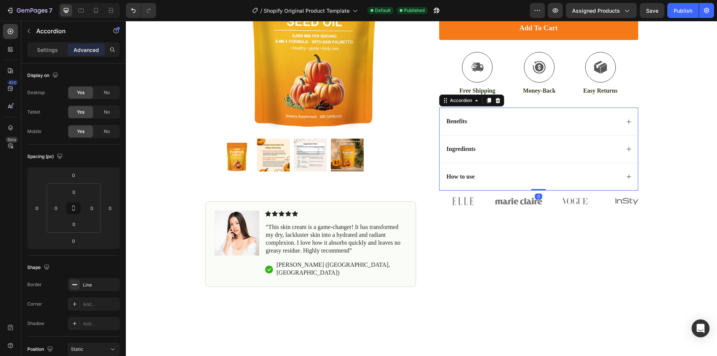
click at [634, 161] on div "Ingredients" at bounding box center [539, 149] width 198 height 28
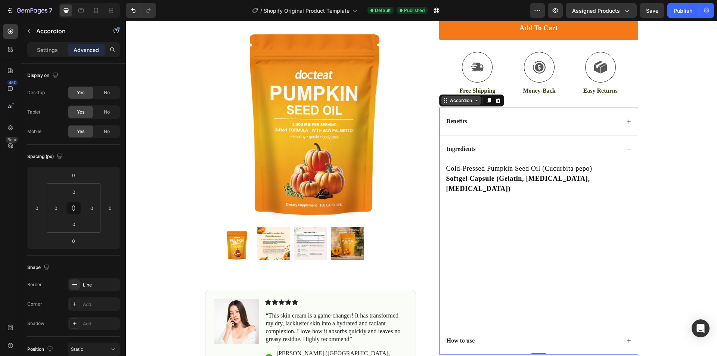
click at [449, 103] on div "Accordion" at bounding box center [461, 100] width 25 height 7
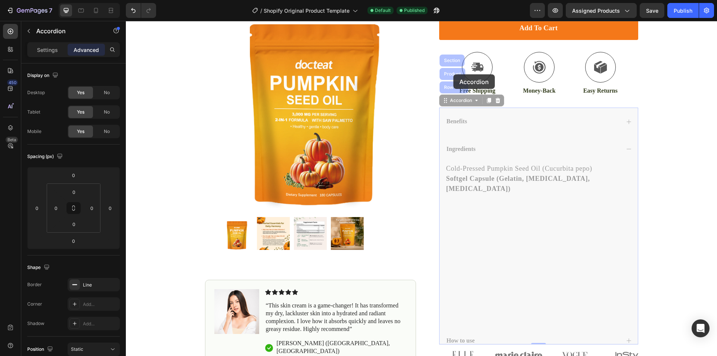
drag, startPoint x: 454, startPoint y: 85, endPoint x: 453, endPoint y: 75, distance: 9.7
type input "32"
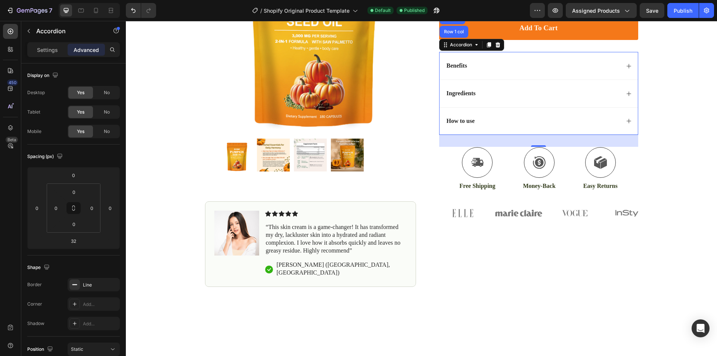
click at [485, 95] on div "Ingredients" at bounding box center [533, 94] width 174 height 10
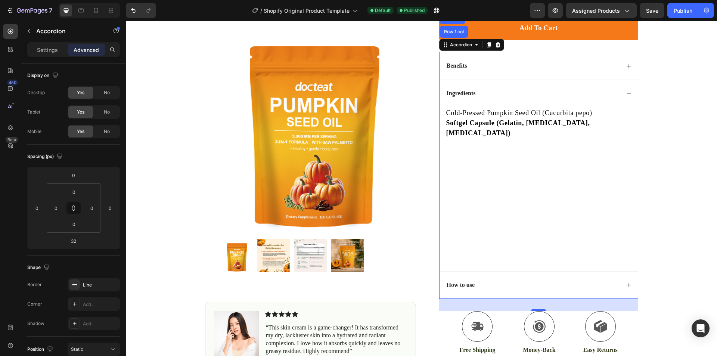
click at [480, 174] on div "Cold-Pressed Pumpkin Seed Oil (Cucurbita pepo) Softgel Capsule (Gelatin, Glycer…" at bounding box center [540, 184] width 189 height 155
click at [521, 280] on div "How to use" at bounding box center [533, 285] width 174 height 10
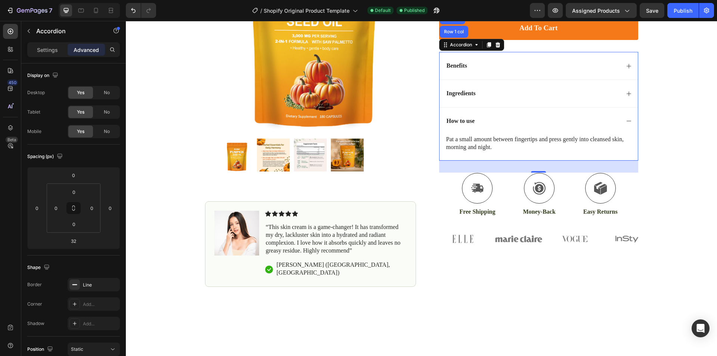
click at [504, 88] on div "Ingredients" at bounding box center [539, 94] width 198 height 28
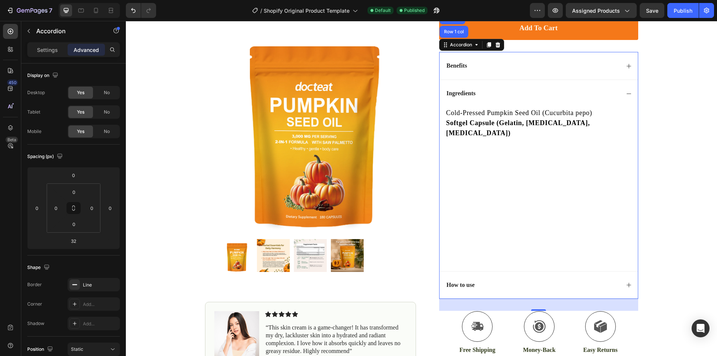
click at [499, 65] on div "Benefits" at bounding box center [533, 66] width 174 height 10
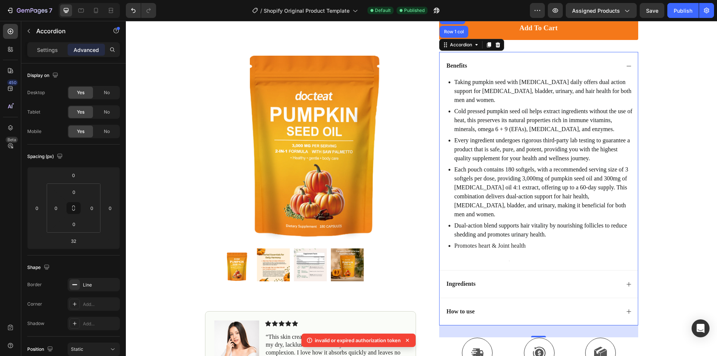
click at [499, 66] on div "Benefits" at bounding box center [533, 66] width 174 height 10
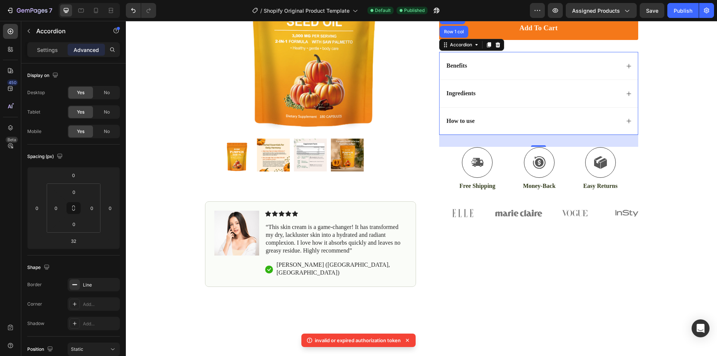
click at [481, 97] on div "Ingredients" at bounding box center [533, 94] width 174 height 10
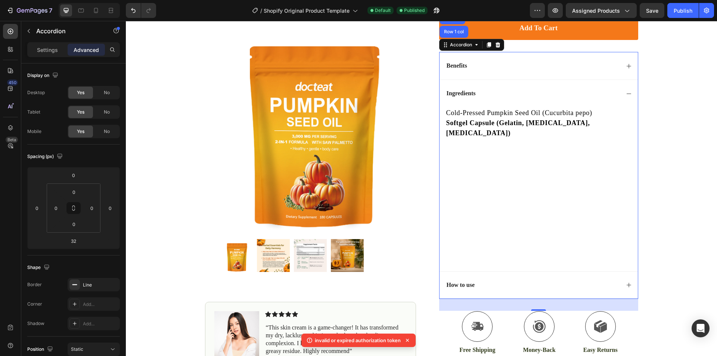
click at [481, 97] on div "Ingredients" at bounding box center [533, 94] width 174 height 10
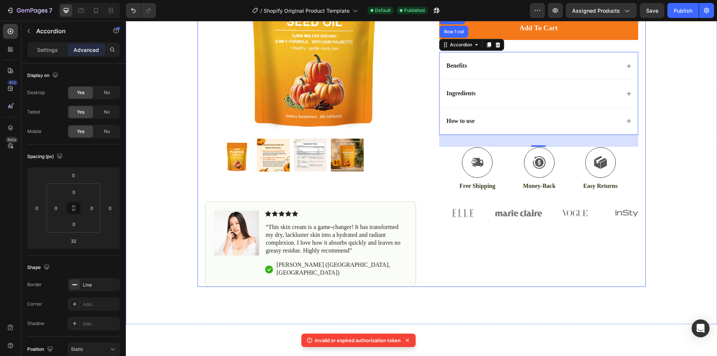
click at [508, 275] on div "Icon Icon Icon Icon Icon Icon List (1349 Reviews) Text Block Row Pumpkin Seed O…" at bounding box center [532, 103] width 211 height 368
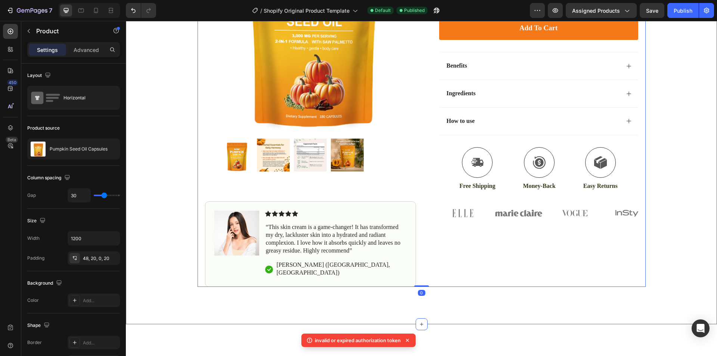
click at [678, 279] on div "Icon Free Shipping Today Only Text Block Row Icon 84,000+ Happy Customer Text B…" at bounding box center [421, 87] width 591 height 400
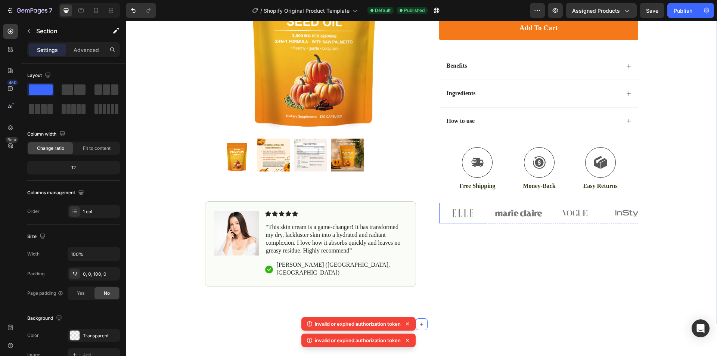
click at [468, 214] on img at bounding box center [462, 213] width 47 height 21
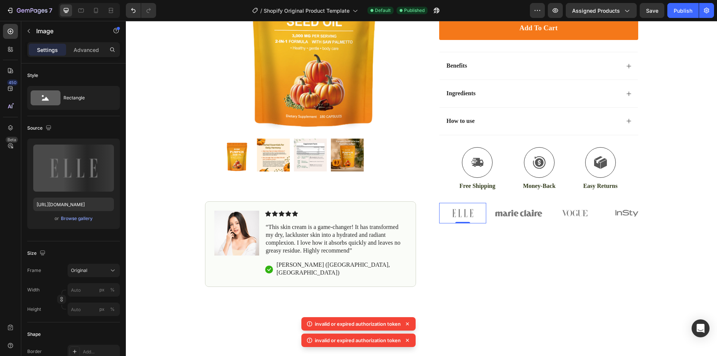
click at [468, 214] on img at bounding box center [462, 213] width 47 height 21
click at [501, 214] on img at bounding box center [518, 213] width 47 height 21
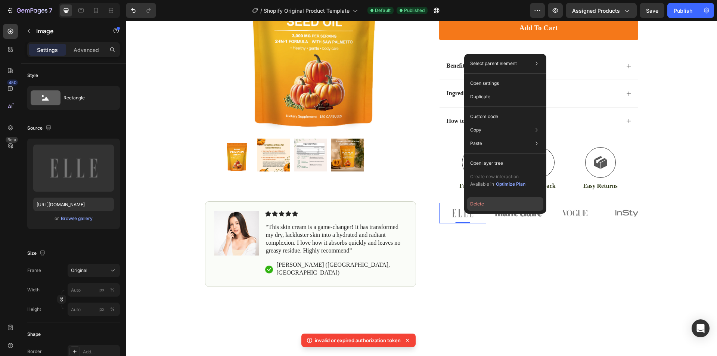
click at [473, 208] on button "Delete" at bounding box center [505, 203] width 76 height 13
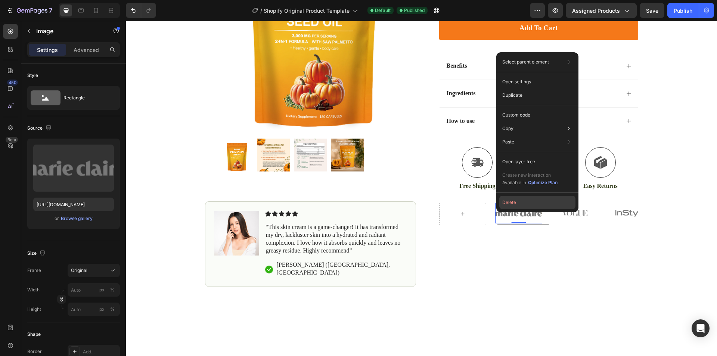
click at [507, 199] on button "Delete" at bounding box center [537, 202] width 76 height 13
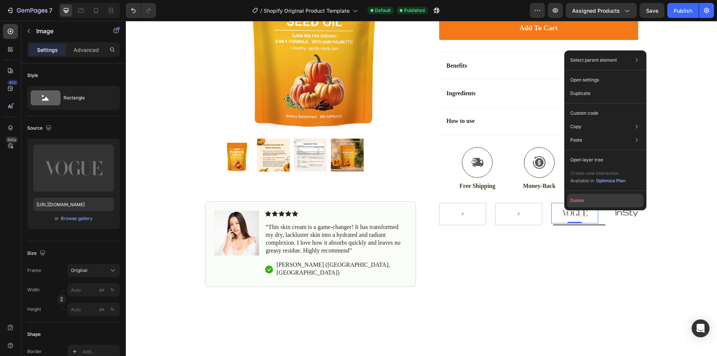
click at [569, 204] on button "Delete" at bounding box center [605, 200] width 76 height 13
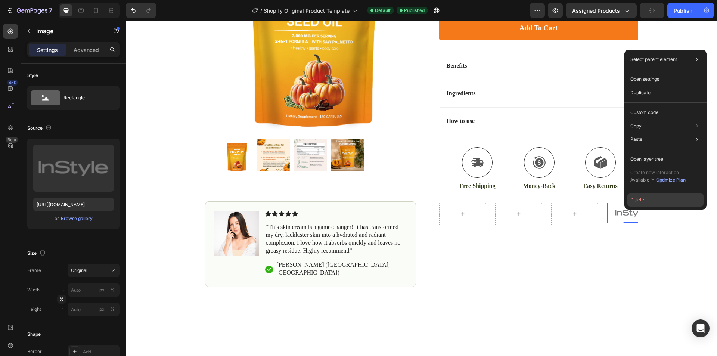
click at [634, 197] on button "Delete" at bounding box center [666, 199] width 76 height 13
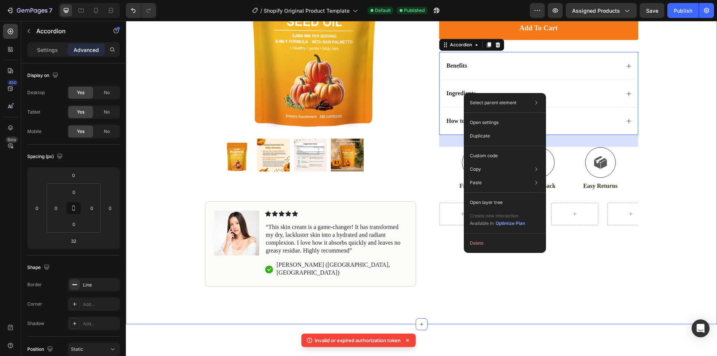
click at [670, 109] on div "Icon Free Shipping Today Only Text Block Row Icon 84,000+ Happy Customer Text B…" at bounding box center [421, 87] width 591 height 400
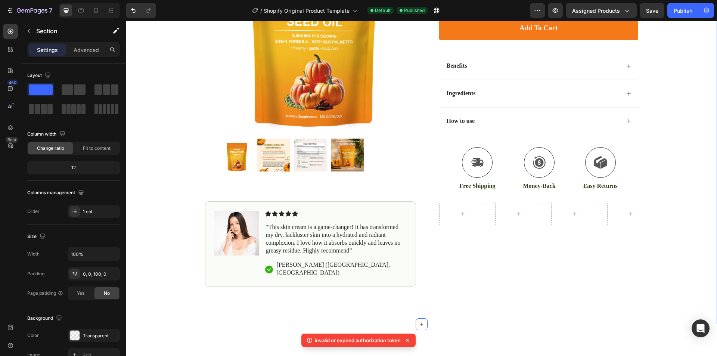
click at [564, 93] on div "Ingredients" at bounding box center [533, 94] width 174 height 10
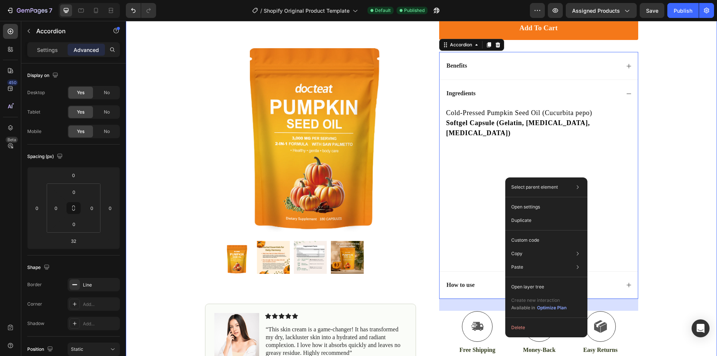
click at [690, 235] on div "Icon Free Shipping Today Only Text Block Row Icon 84,000+ Happy Customer Text B…" at bounding box center [421, 138] width 591 height 502
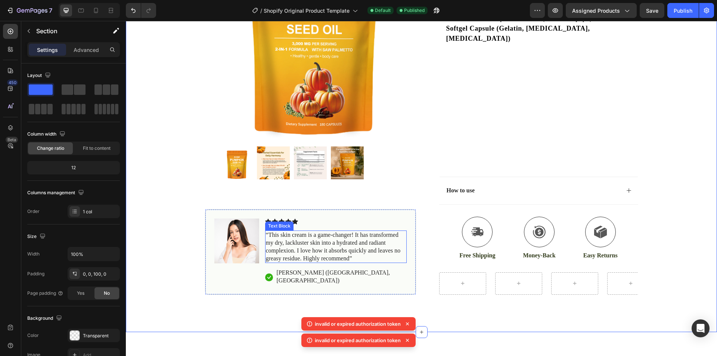
scroll to position [261, 0]
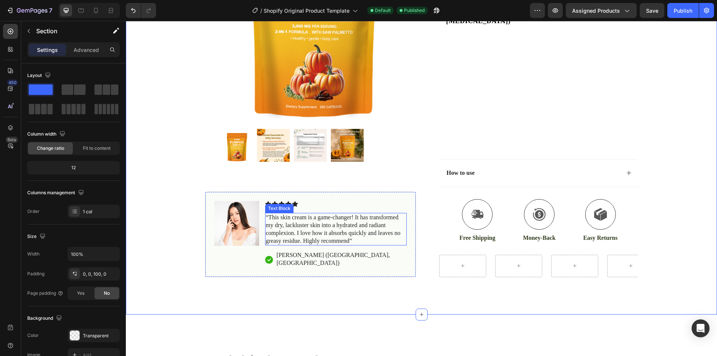
click at [322, 227] on p "“This skin cream is a game-changer! It has transformed my dry, lackluster skin …" at bounding box center [336, 229] width 140 height 31
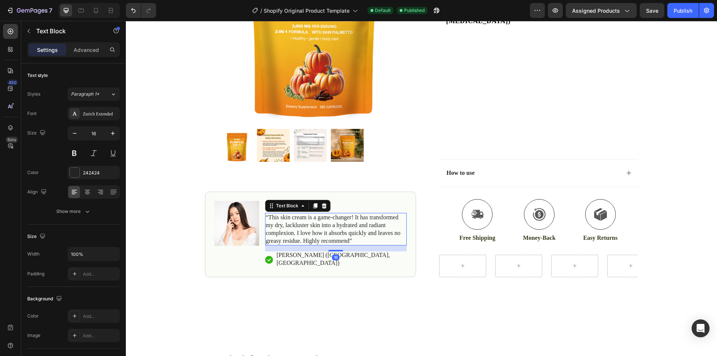
click at [322, 227] on p "“This skin cream is a game-changer! It has transformed my dry, lackluster skin …" at bounding box center [336, 229] width 140 height 31
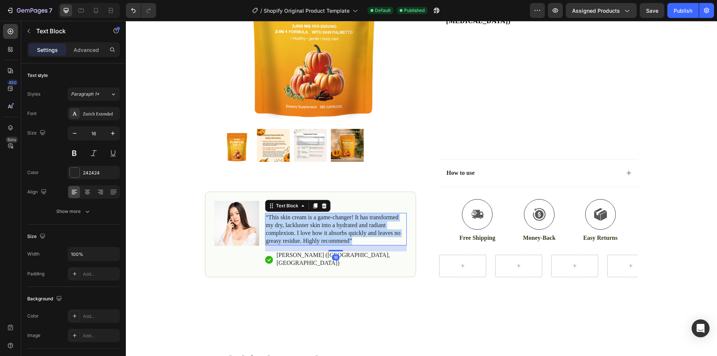
click at [322, 227] on p "“This skin cream is a game-changer! It has transformed my dry, lackluster skin …" at bounding box center [336, 229] width 140 height 31
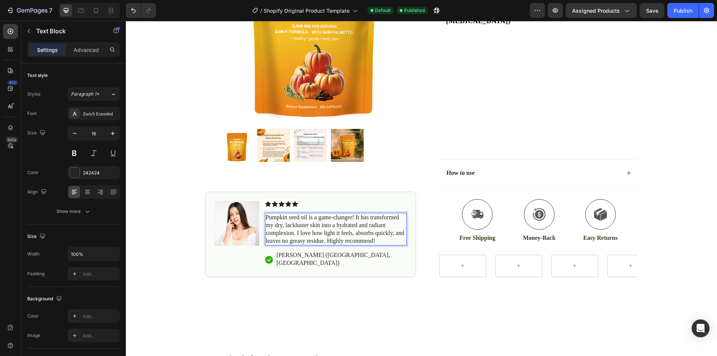
click at [375, 246] on div "Icon Icon Icon Icon Icon Icon List Pumpkin seed oil is a game-changer! It has t…" at bounding box center [336, 234] width 142 height 67
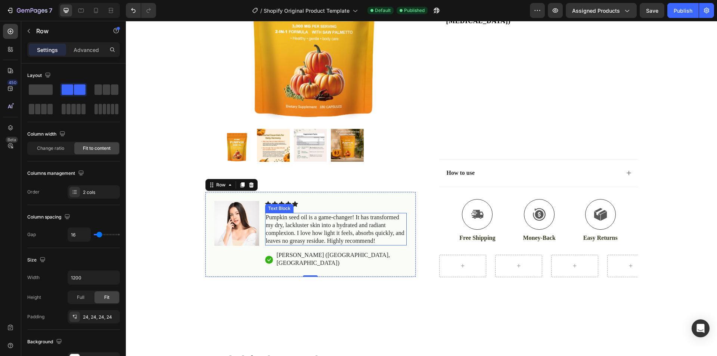
click at [276, 219] on p "Pumpkin seed oil is a game-changer! It has transformed my dry, lackluster skin …" at bounding box center [336, 229] width 140 height 31
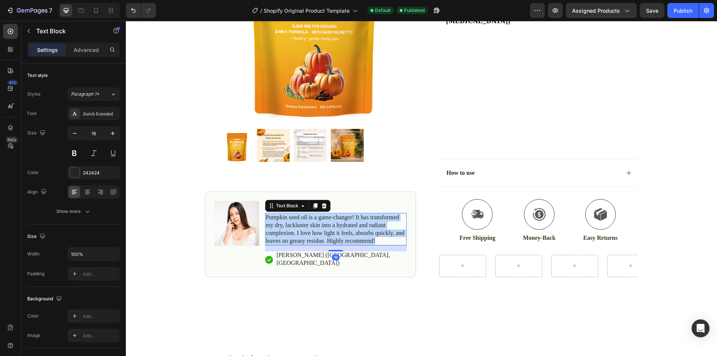
click at [276, 219] on p "Pumpkin seed oil is a game-changer! It has transformed my dry, lackluster skin …" at bounding box center [336, 229] width 140 height 31
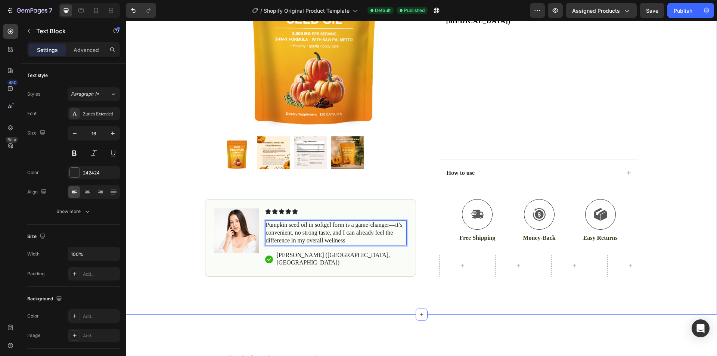
click at [284, 286] on div "Icon Free Shipping Today Only Text Block Row Icon 84,000+ Happy Customer Text B…" at bounding box center [421, 45] width 591 height 540
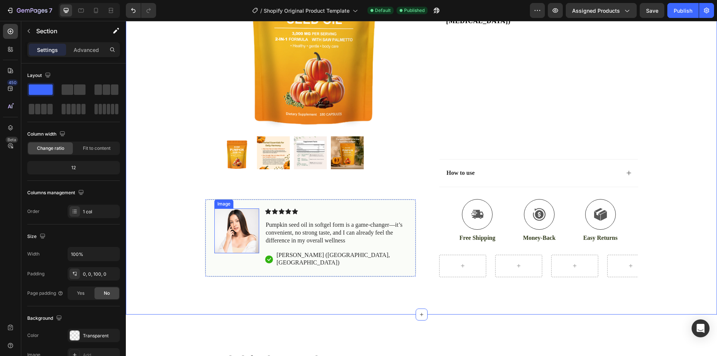
click at [233, 236] on img at bounding box center [236, 231] width 45 height 45
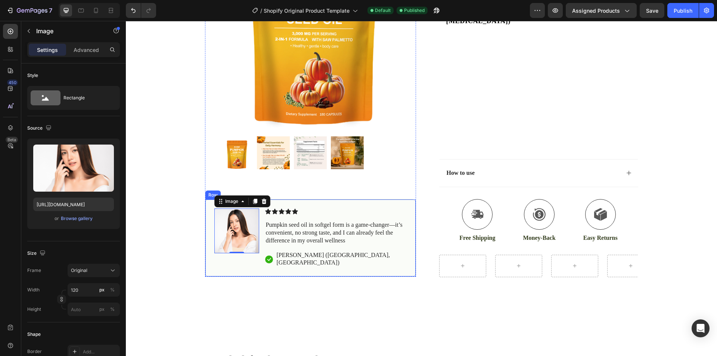
click at [427, 192] on div "Icon Icon Icon Icon Icon Icon List (1349 Reviews) Text Block Row Pumpkin Seed O…" at bounding box center [532, 42] width 211 height 471
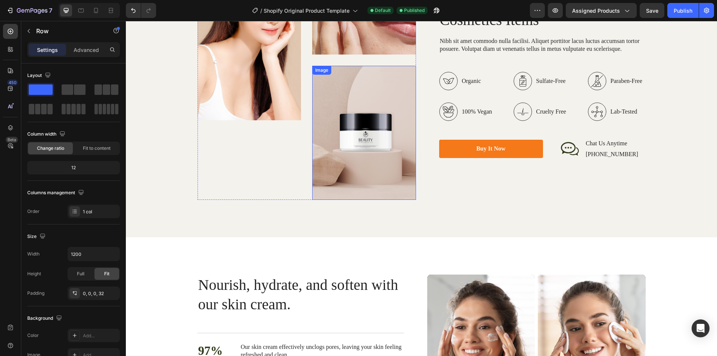
scroll to position [1121, 0]
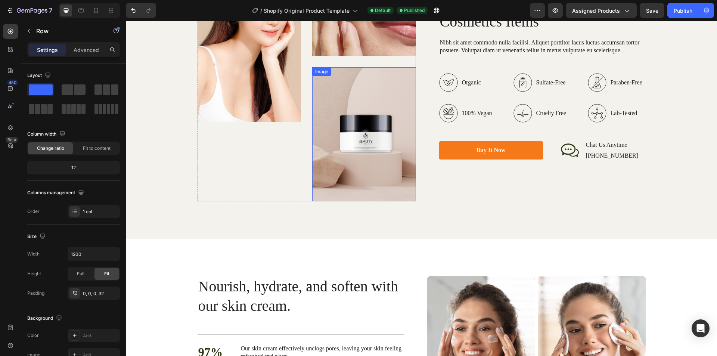
click at [355, 143] on img at bounding box center [364, 134] width 104 height 134
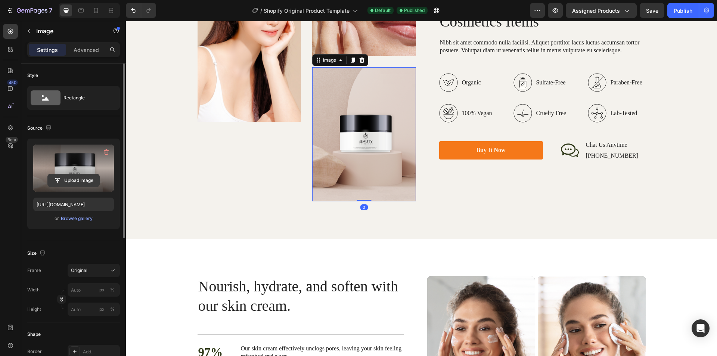
click at [77, 179] on input "file" at bounding box center [74, 180] width 52 height 13
click at [78, 178] on input "file" at bounding box center [74, 180] width 52 height 13
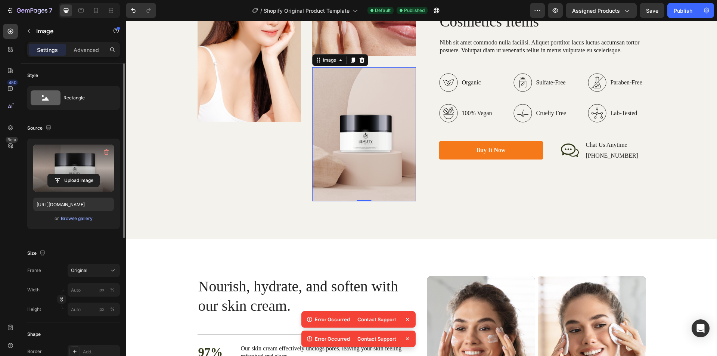
click at [372, 340] on div "Contact Support" at bounding box center [377, 339] width 48 height 10
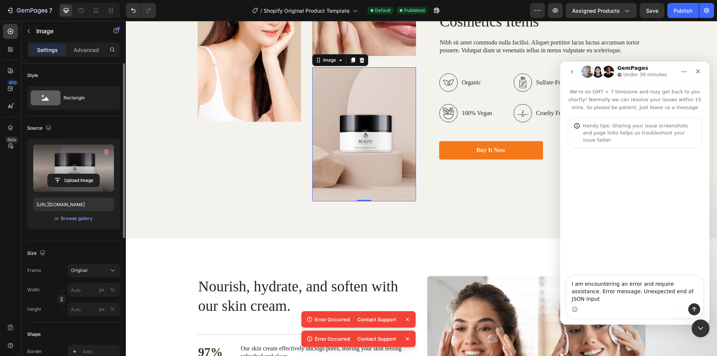
scroll to position [0, 0]
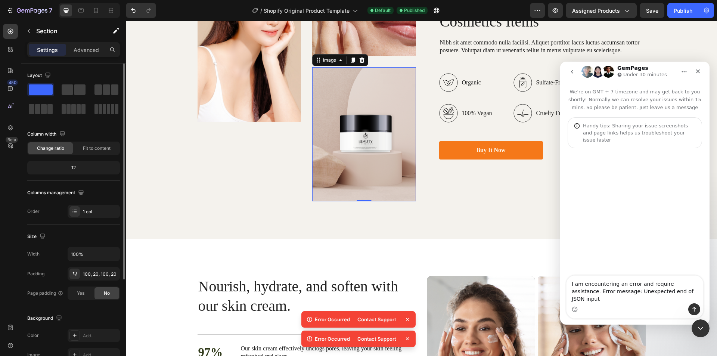
drag, startPoint x: 499, startPoint y: 360, endPoint x: 324, endPoint y: 250, distance: 206.5
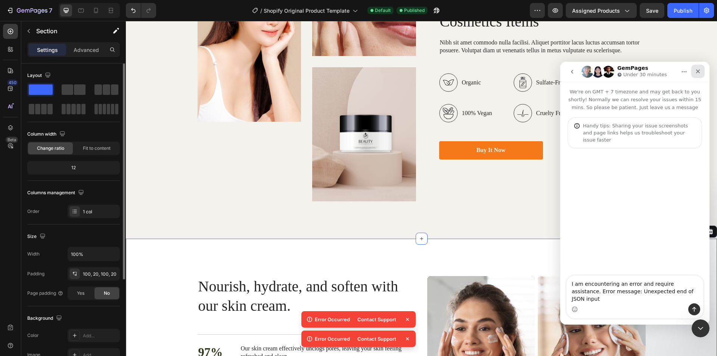
click at [697, 76] on div "Close" at bounding box center [697, 71] width 13 height 13
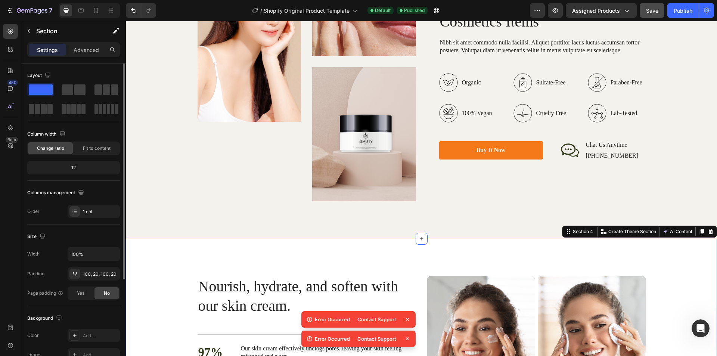
click at [648, 18] on div "7 / Shopify Original Product Template Default Published Preview Assigned Produc…" at bounding box center [358, 10] width 717 height 21
click at [650, 16] on button "Save" at bounding box center [652, 10] width 25 height 15
click at [656, 11] on span "Save" at bounding box center [652, 10] width 12 height 6
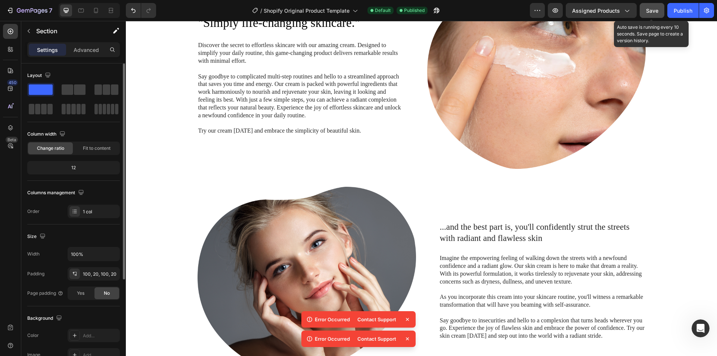
scroll to position [193, 0]
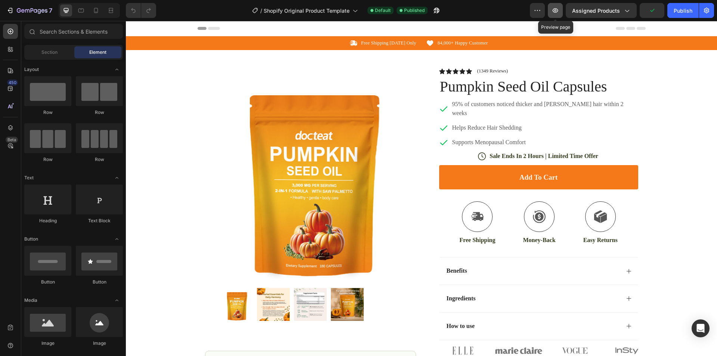
click at [552, 12] on icon "button" at bounding box center [555, 10] width 7 height 7
click at [536, 8] on icon "button" at bounding box center [537, 10] width 7 height 7
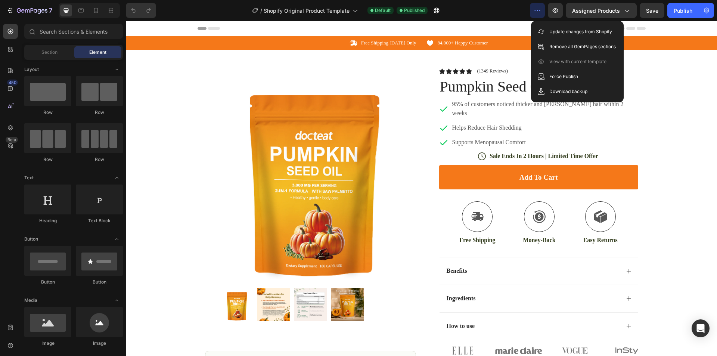
click at [536, 8] on icon "button" at bounding box center [537, 10] width 7 height 7
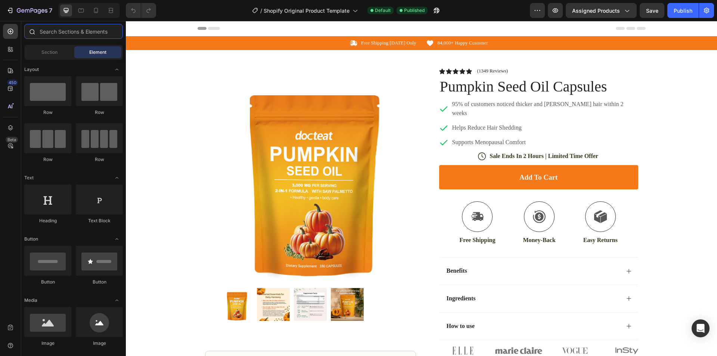
click at [65, 32] on input "text" at bounding box center [73, 31] width 99 height 15
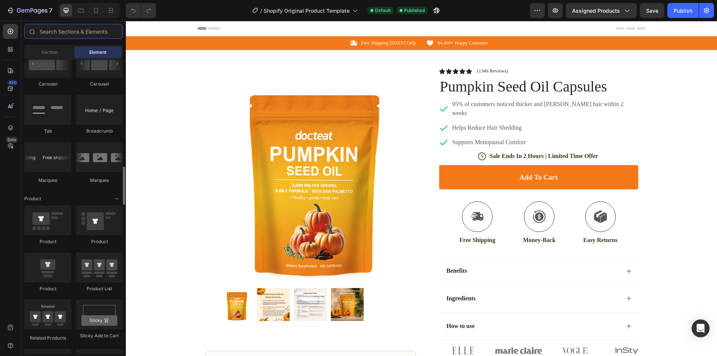
scroll to position [934, 0]
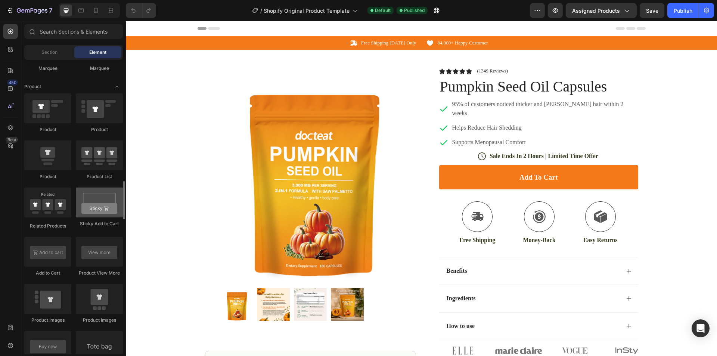
click at [89, 214] on div at bounding box center [99, 203] width 47 height 30
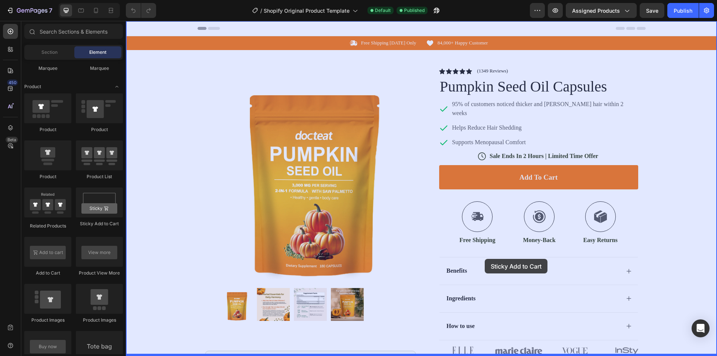
drag, startPoint x: 218, startPoint y: 231, endPoint x: 485, endPoint y: 259, distance: 268.1
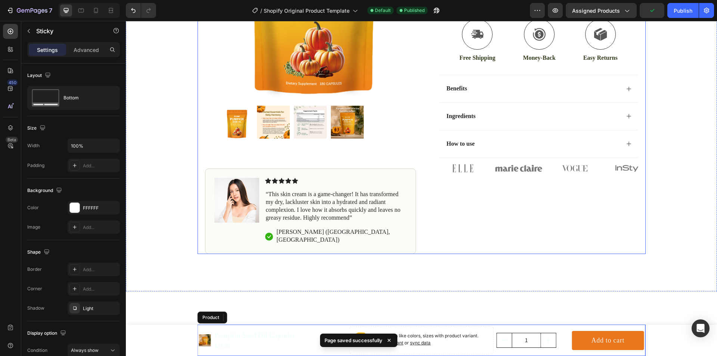
scroll to position [187, 0]
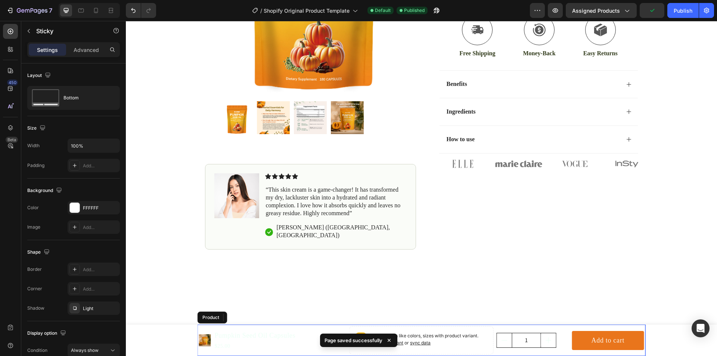
click at [387, 339] on icon at bounding box center [388, 340] width 7 height 7
click at [248, 345] on div "$25.00" at bounding box center [255, 345] width 83 height 9
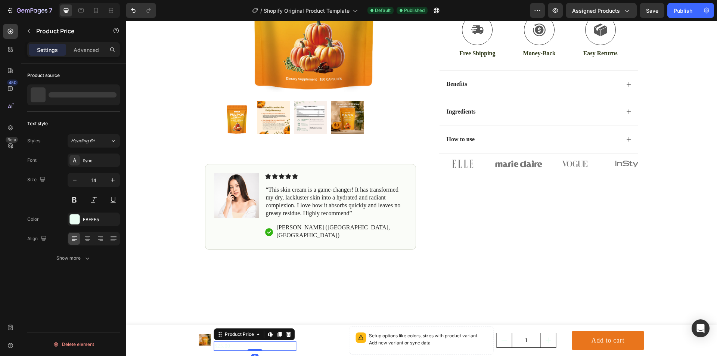
click at [208, 334] on div "Product Images Pumpkin Seed Oil Capsules Product Title $25.00 Product Price Edi…" at bounding box center [273, 340] width 148 height 22
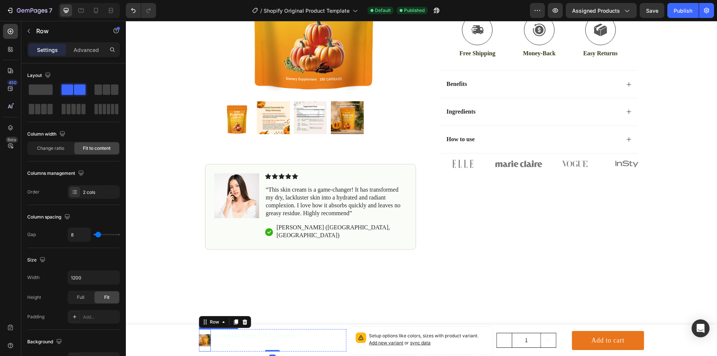
click at [205, 335] on img at bounding box center [205, 340] width 12 height 12
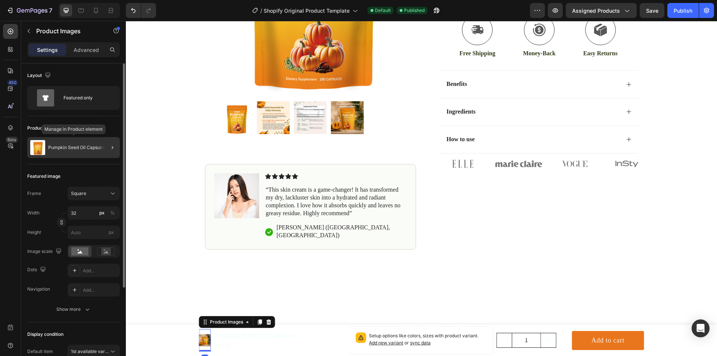
click at [54, 142] on div "Pumpkin Seed Oil Capsules" at bounding box center [73, 147] width 93 height 21
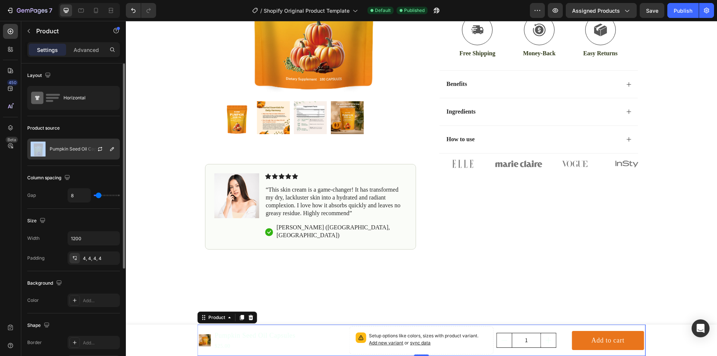
drag, startPoint x: 51, startPoint y: 150, endPoint x: 49, endPoint y: 142, distance: 8.4
click at [49, 142] on div "Pumpkin Seed Oil Capsules" at bounding box center [73, 149] width 93 height 21
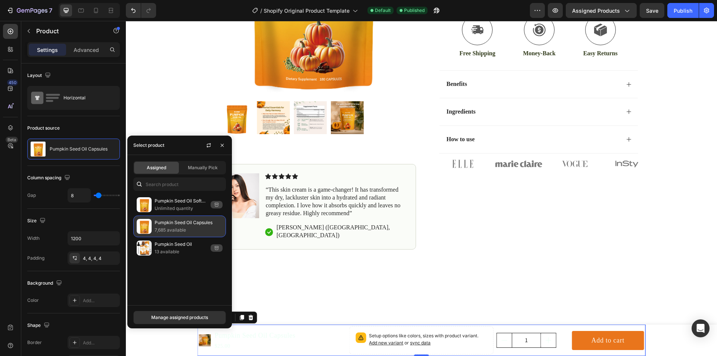
click at [171, 225] on p "Pumpkin Seed Oil Capsules" at bounding box center [189, 222] width 68 height 7
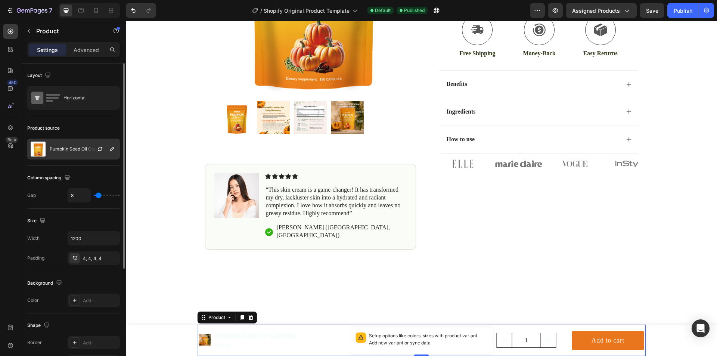
click at [75, 142] on div "Pumpkin Seed Oil Capsules" at bounding box center [73, 149] width 93 height 21
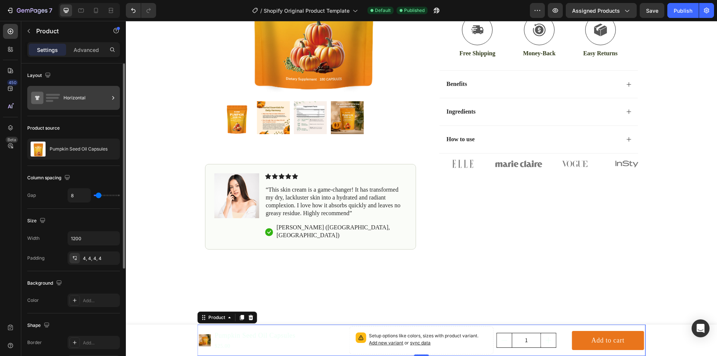
click at [71, 98] on div "Horizontal" at bounding box center [86, 97] width 46 height 17
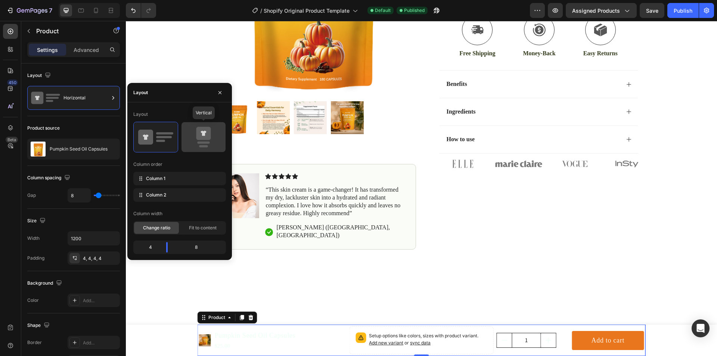
click at [191, 134] on icon at bounding box center [203, 137] width 35 height 21
type input "0"
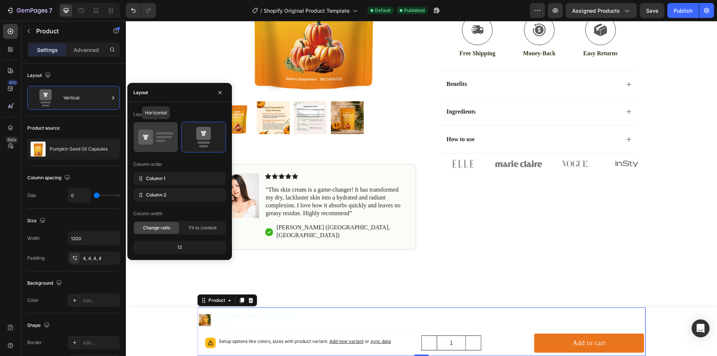
click at [155, 130] on icon at bounding box center [155, 137] width 35 height 21
type input "8"
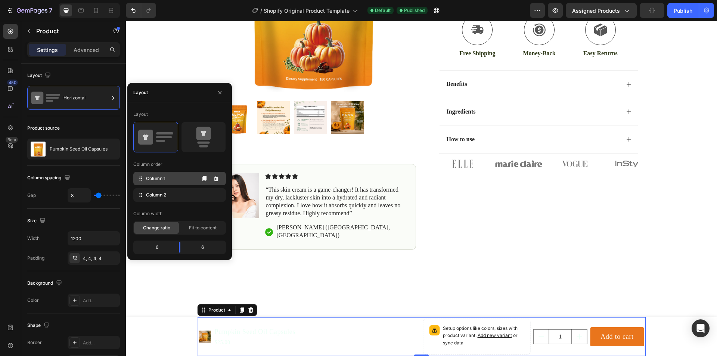
click at [178, 179] on div "Column 1" at bounding box center [179, 178] width 93 height 13
click at [171, 196] on div "Column 1 Column 2" at bounding box center [179, 187] width 93 height 30
drag, startPoint x: 171, startPoint y: 195, endPoint x: 164, endPoint y: 176, distance: 20.6
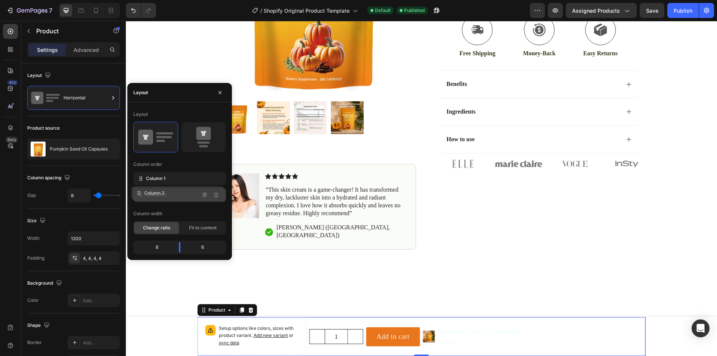
drag, startPoint x: 169, startPoint y: 182, endPoint x: 166, endPoint y: 198, distance: 16.3
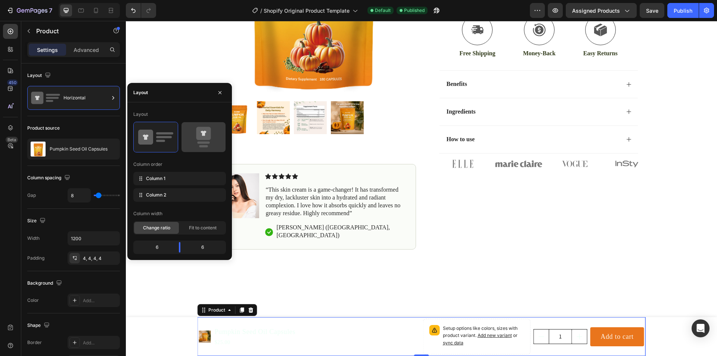
click at [192, 147] on icon at bounding box center [203, 137] width 35 height 21
type input "0"
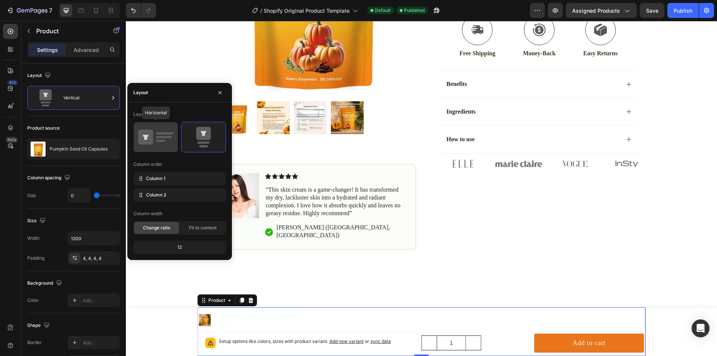
click at [164, 143] on icon at bounding box center [155, 137] width 35 height 21
type input "8"
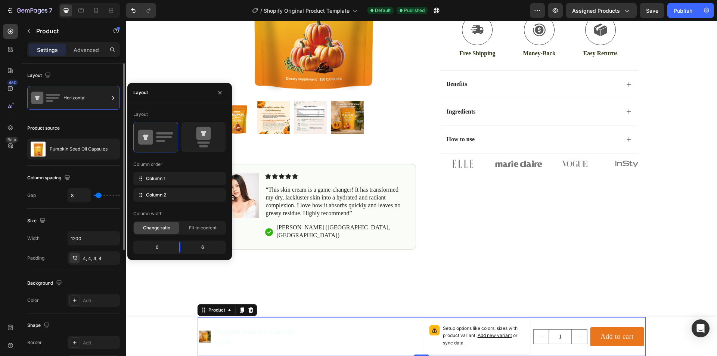
type input "1"
type input "16"
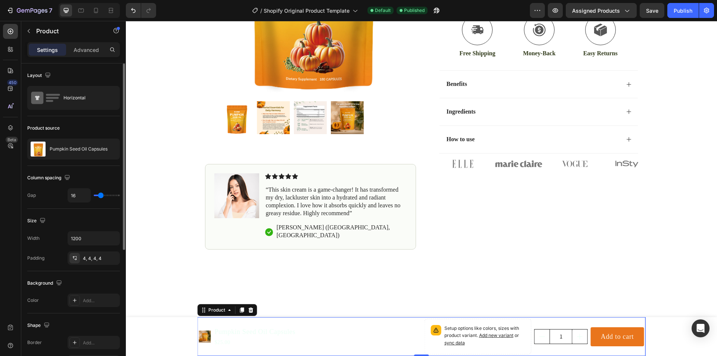
type input "18"
type input "19"
type input "21"
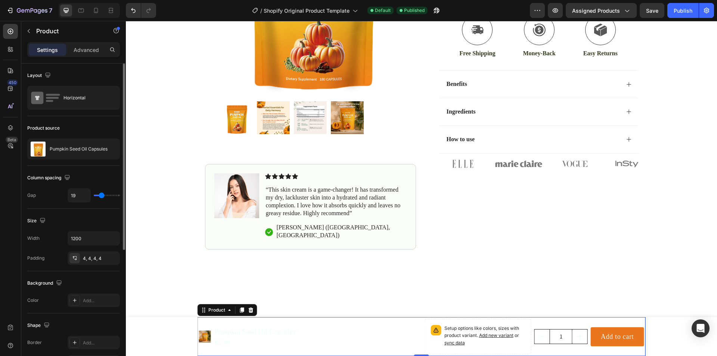
type input "21"
type input "22"
type input "24"
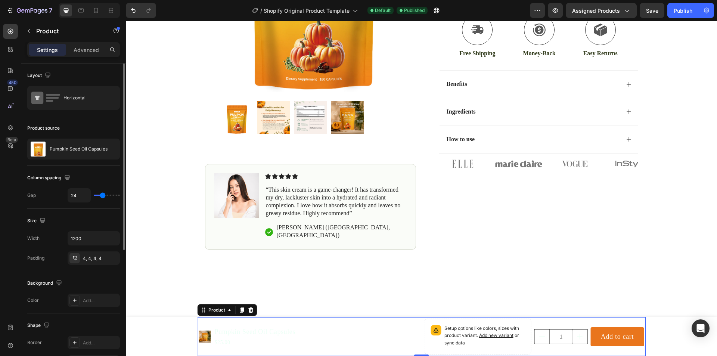
type input "25"
type input "27"
type input "28"
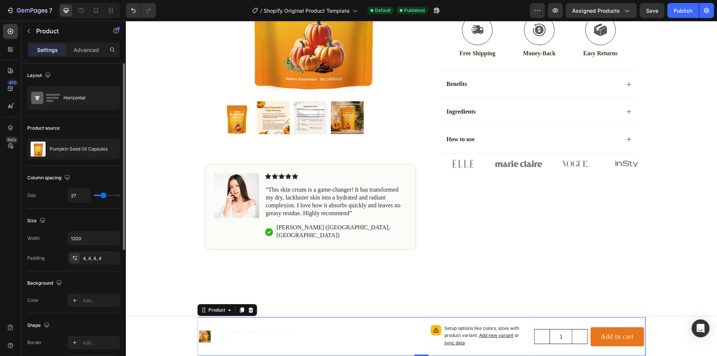
type input "28"
type input "30"
type input "28"
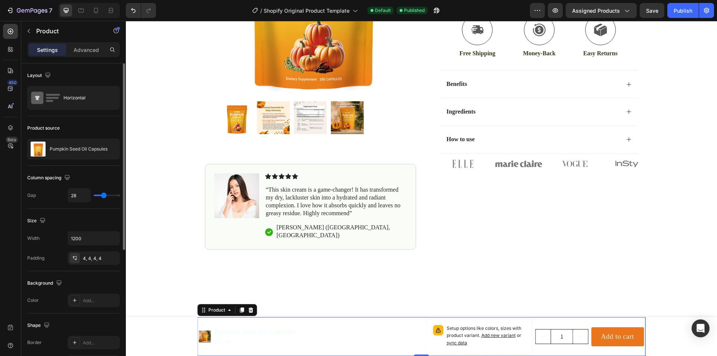
type input "0"
type input "3"
type input "6"
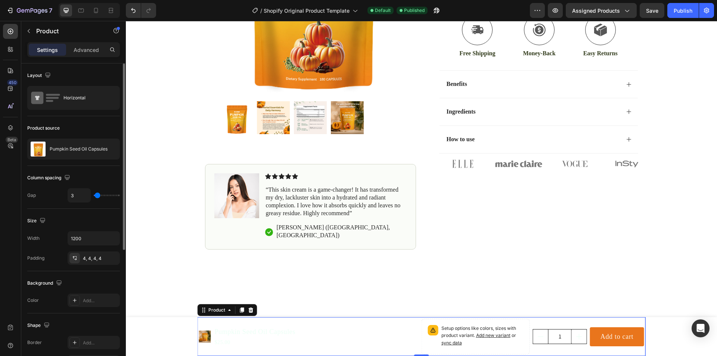
type input "6"
type input "7"
type input "43"
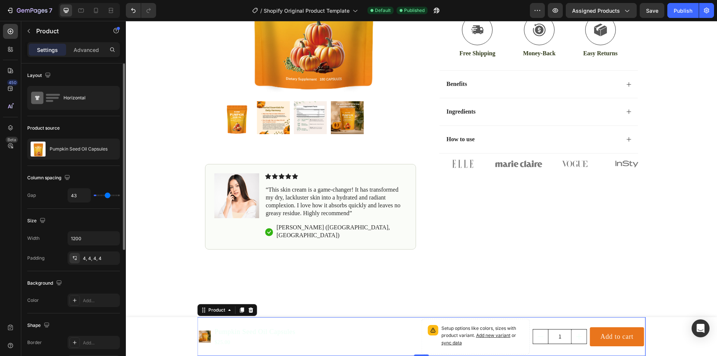
type input "44"
type input "46"
type input "49"
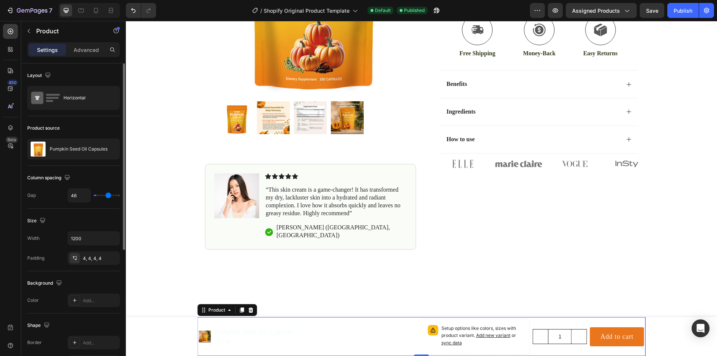
type input "49"
type input "50"
type input "53"
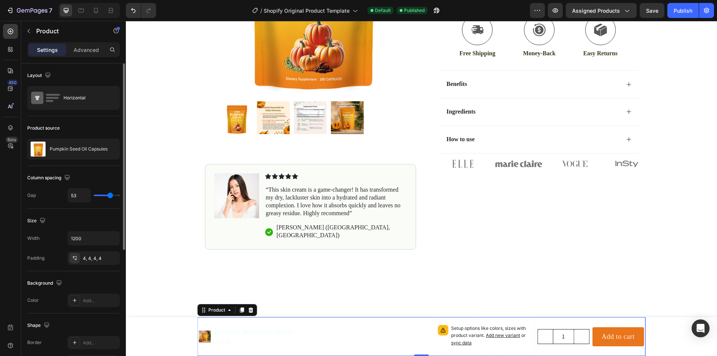
type input "56"
type input "58"
type input "59"
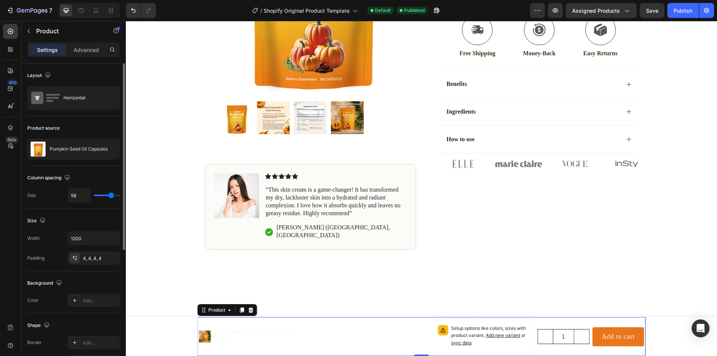
type input "59"
type input "62"
type input "68"
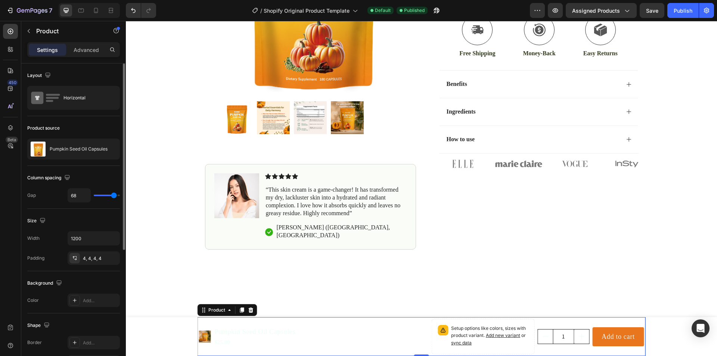
type input "73"
type input "76"
type input "77"
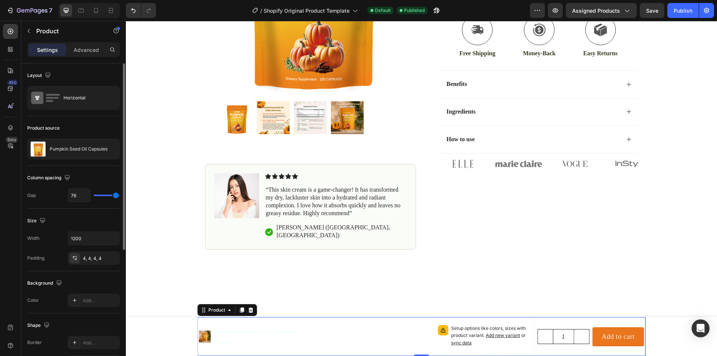
type input "77"
type input "79"
type input "80"
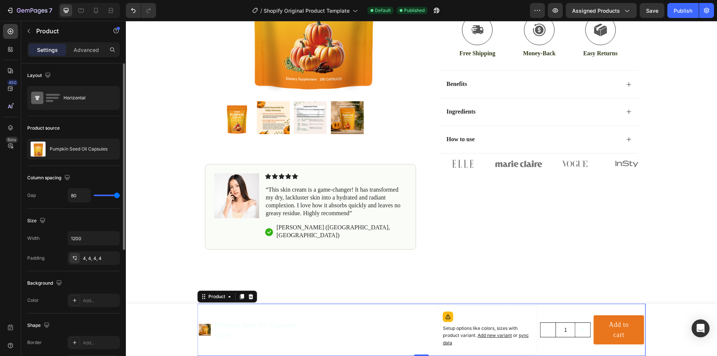
type input "77"
type input "46"
type input "44"
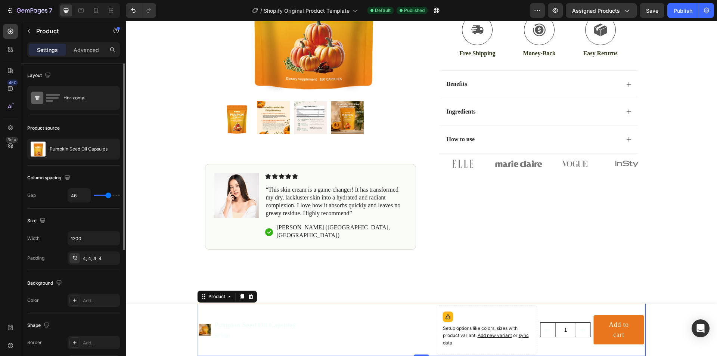
type input "44"
type input "43"
type input "40"
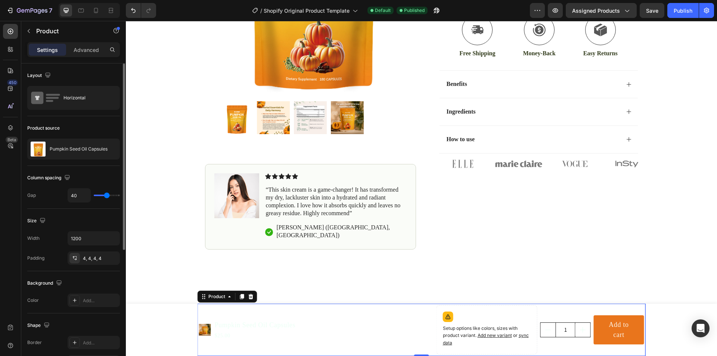
type input "36"
type input "34"
type input "30"
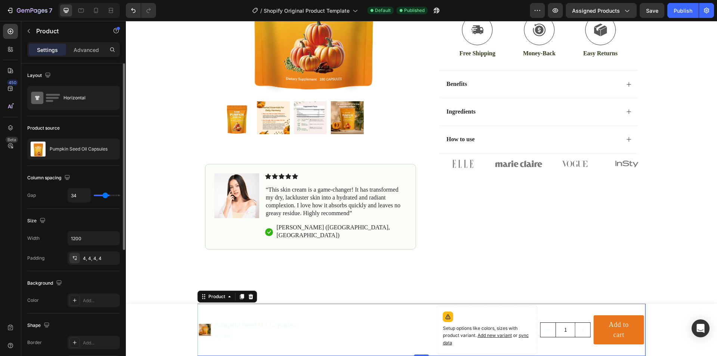
type input "30"
type input "25"
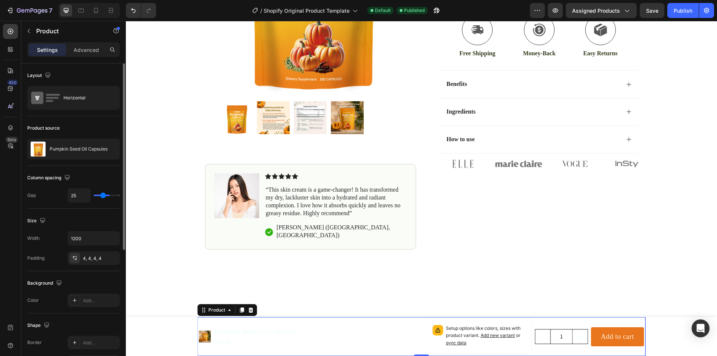
type input "22"
type input "21"
drag, startPoint x: 97, startPoint y: 195, endPoint x: 102, endPoint y: 197, distance: 5.7
type input "21"
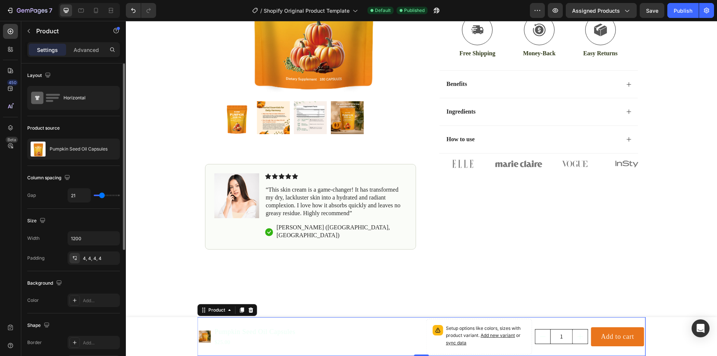
click at [102, 196] on input "range" at bounding box center [107, 195] width 26 height 1
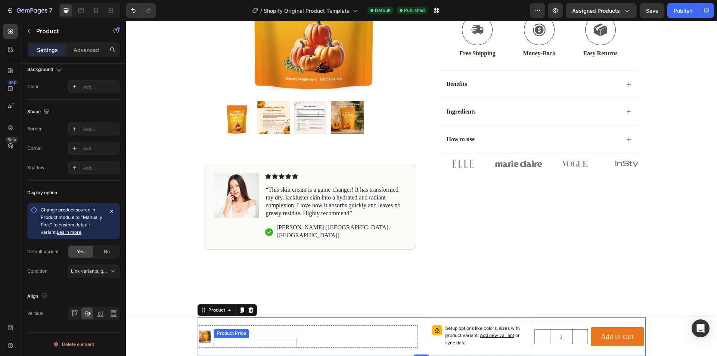
drag, startPoint x: 216, startPoint y: 338, endPoint x: 204, endPoint y: 335, distance: 12.0
click at [214, 337] on div "Pumpkin Seed Oil Capsules Product Title $25.00 Product Price Product Price" at bounding box center [255, 336] width 83 height 22
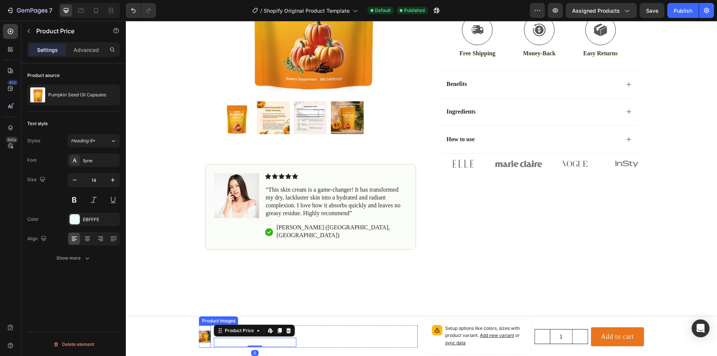
click at [204, 335] on img at bounding box center [205, 337] width 12 height 12
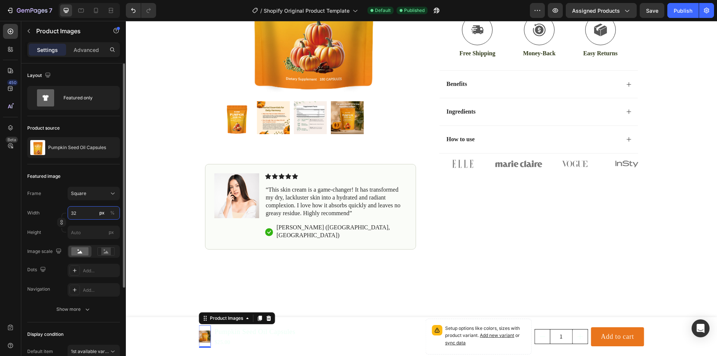
click at [89, 216] on input "32" at bounding box center [94, 212] width 52 height 13
click at [86, 229] on p "Full 100%" at bounding box center [92, 230] width 43 height 7
type input "100"
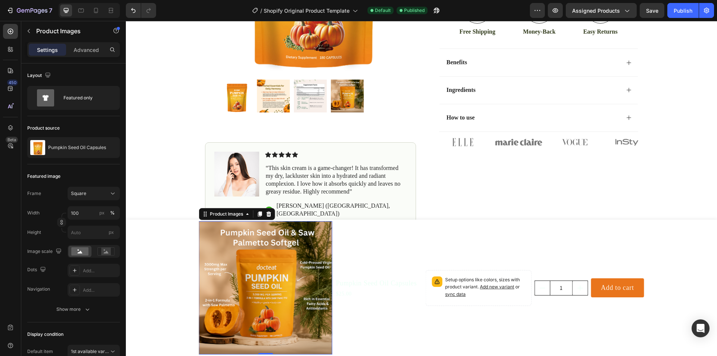
scroll to position [224, 0]
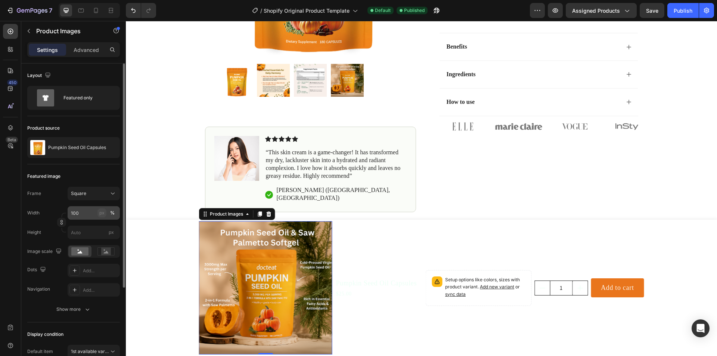
click at [100, 213] on div "px" at bounding box center [101, 213] width 5 height 7
type input "100"
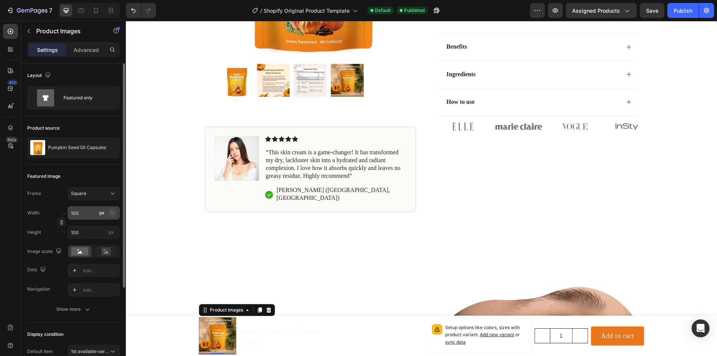
click at [109, 214] on button "%" at bounding box center [112, 212] width 9 height 9
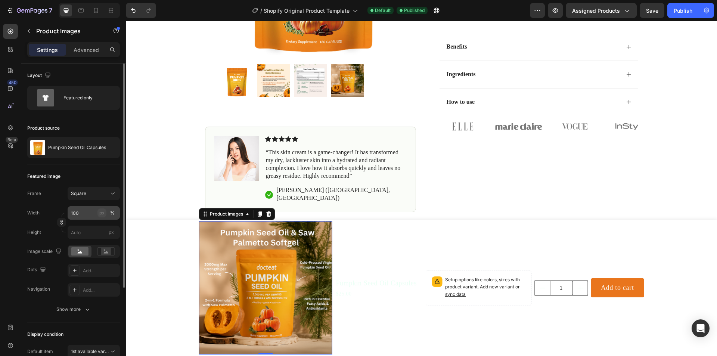
click at [104, 216] on button "px" at bounding box center [101, 212] width 9 height 9
type input "100"
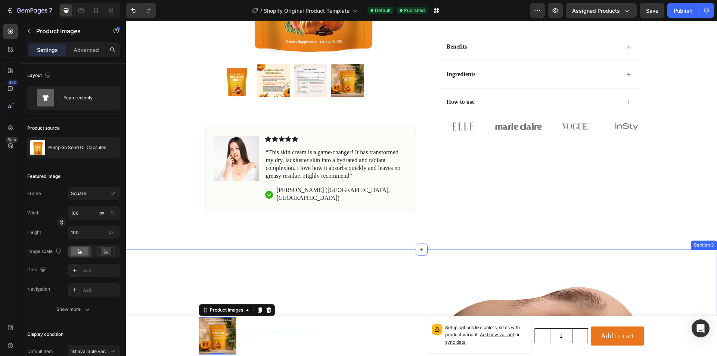
click at [292, 323] on div "Pumpkin Seed Oil Capsules Product Title $25.00 Product Price Product Price" at bounding box center [280, 335] width 83 height 37
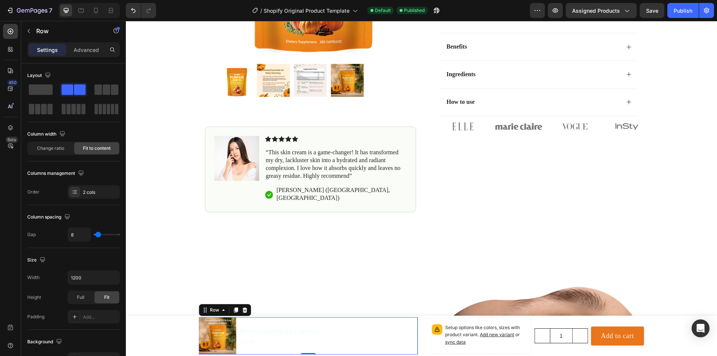
click at [225, 326] on img at bounding box center [217, 335] width 37 height 37
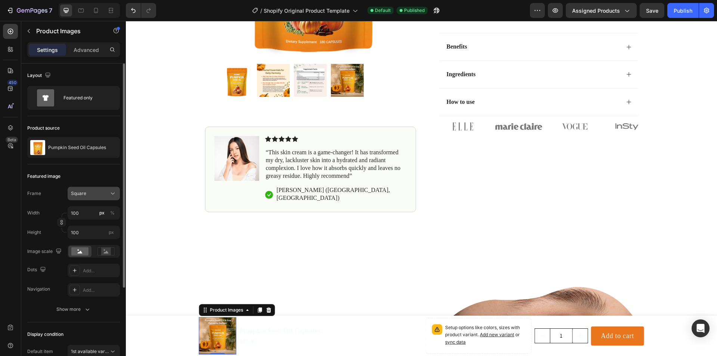
click at [91, 193] on div "Square" at bounding box center [89, 193] width 37 height 7
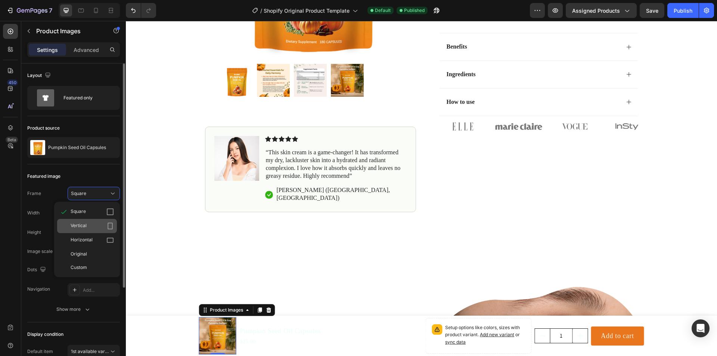
click at [85, 227] on span "Vertical" at bounding box center [79, 225] width 16 height 7
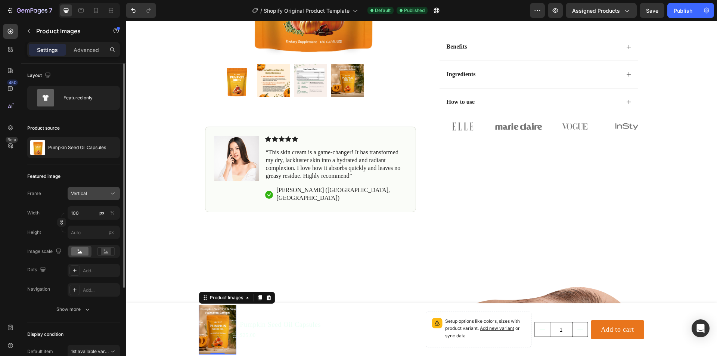
click at [84, 193] on span "Vertical" at bounding box center [79, 193] width 16 height 7
click at [93, 240] on div "Horizontal" at bounding box center [92, 239] width 43 height 7
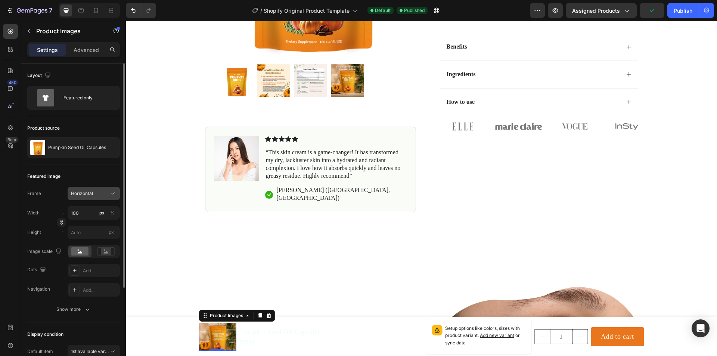
click at [87, 195] on span "Horizontal" at bounding box center [82, 193] width 22 height 7
click at [87, 251] on div "Original" at bounding box center [92, 254] width 43 height 7
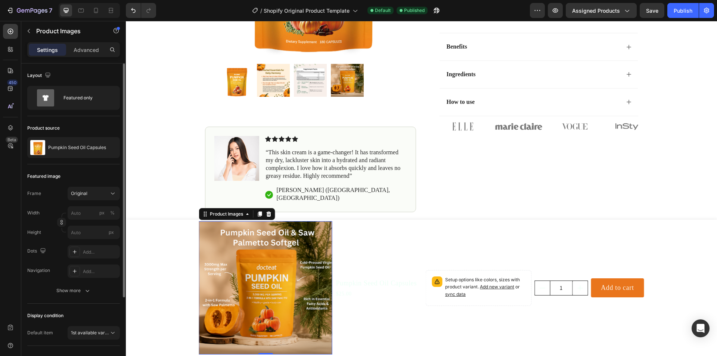
click at [326, 241] on img at bounding box center [265, 287] width 133 height 133
click at [99, 195] on div "Original" at bounding box center [89, 193] width 37 height 7
click at [82, 264] on span "Custom" at bounding box center [79, 267] width 16 height 7
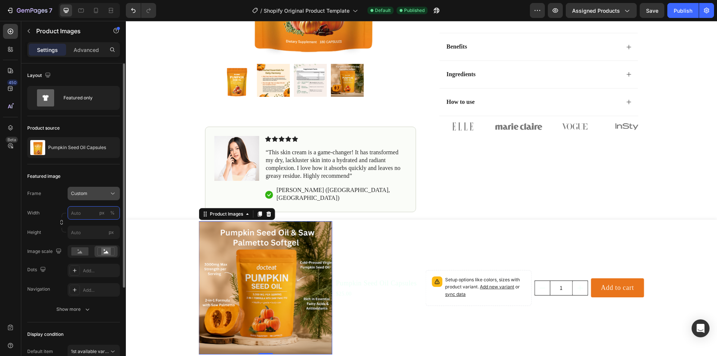
type input "7"
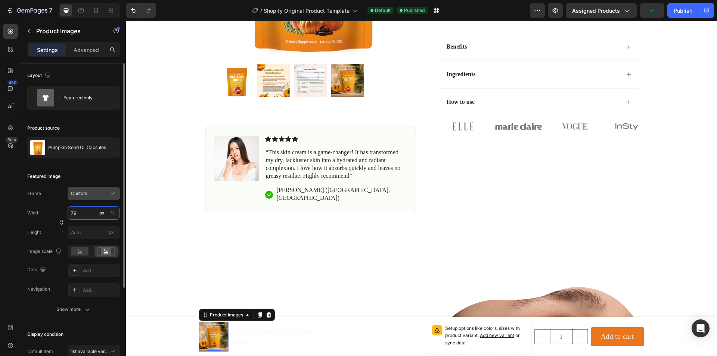
type input "7"
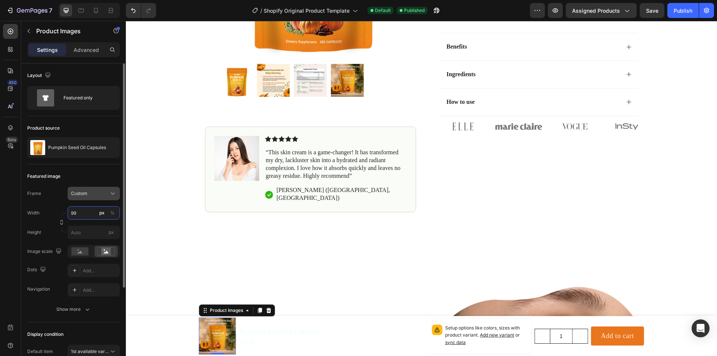
type input "9"
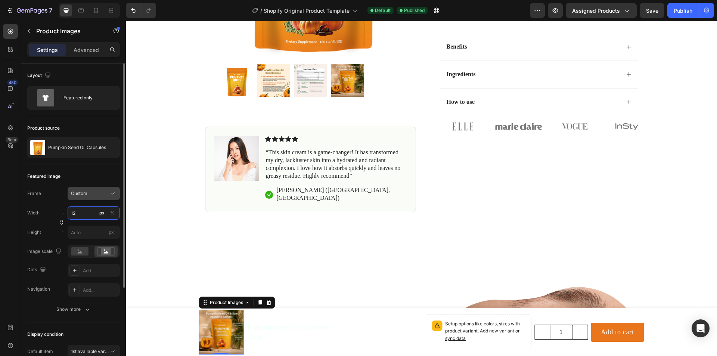
type input "1"
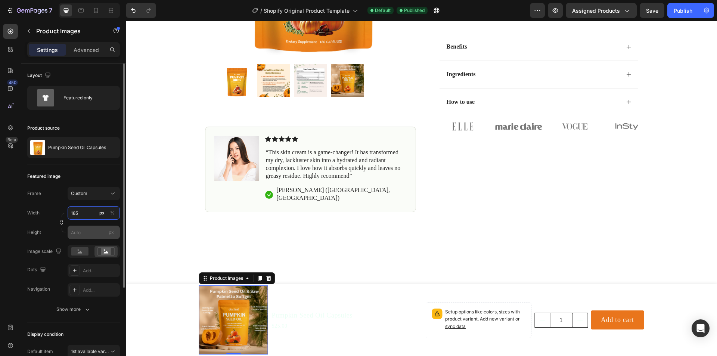
type input "185"
click at [84, 235] on input "px" at bounding box center [94, 232] width 52 height 13
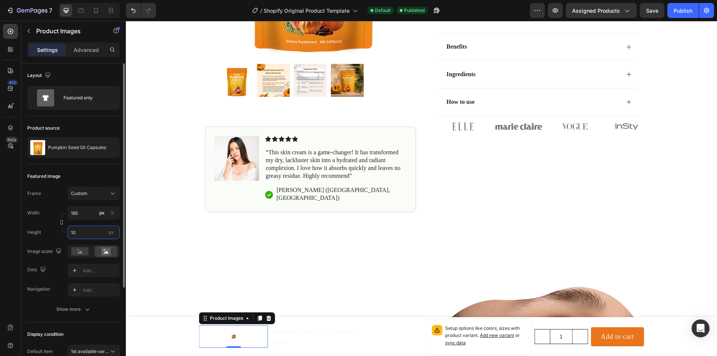
type input "1"
type input "9"
type input "200"
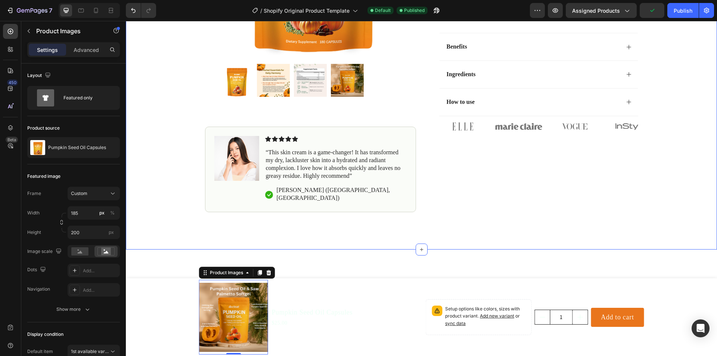
click at [198, 238] on div "Icon Free Shipping [DATE] Only Text Block Row Icon 84,000+ Happy Customer Text …" at bounding box center [421, 30] width 591 height 437
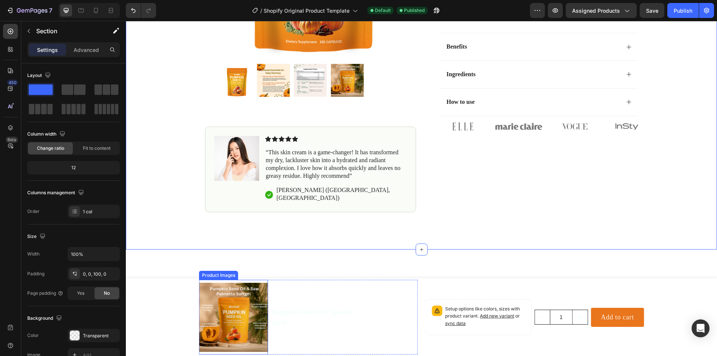
click at [235, 303] on img at bounding box center [233, 317] width 69 height 75
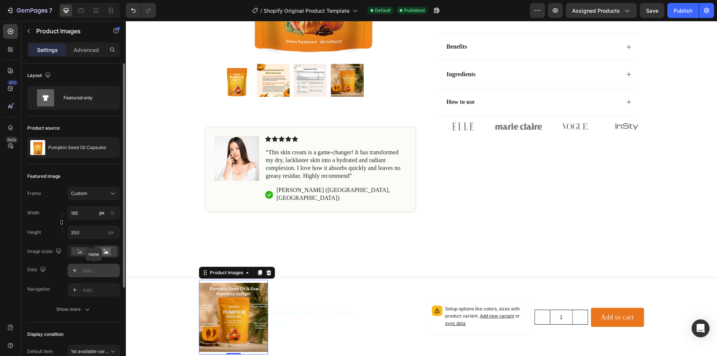
click at [87, 268] on div "Add..." at bounding box center [100, 270] width 35 height 7
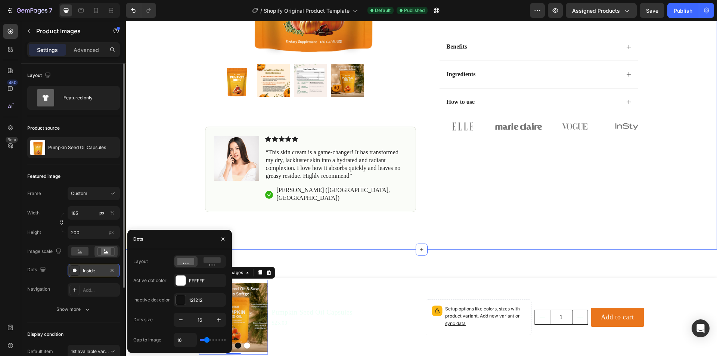
click at [158, 223] on div "Icon Free Shipping [DATE] Only Text Block Row Icon 84,000+ Happy Customer Text …" at bounding box center [421, 30] width 591 height 437
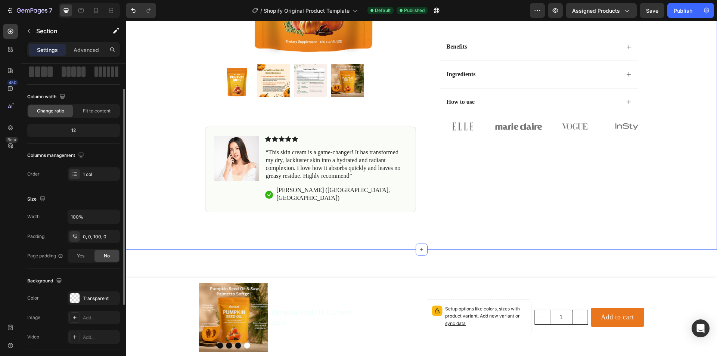
scroll to position [75, 0]
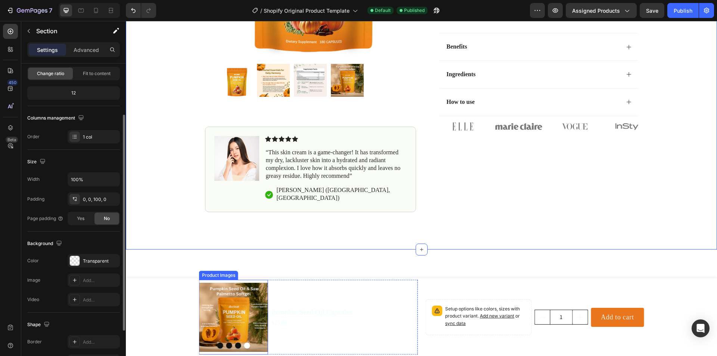
click at [210, 308] on img at bounding box center [233, 317] width 69 height 75
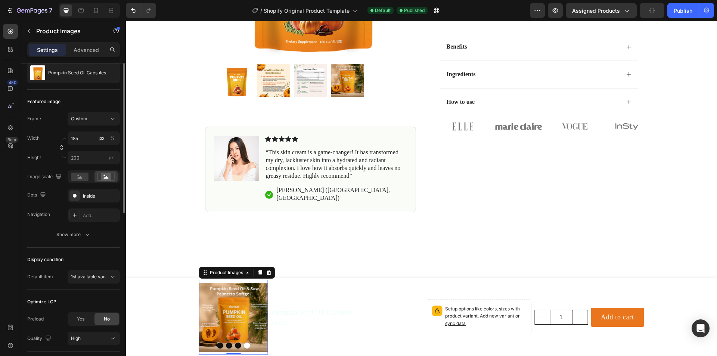
scroll to position [0, 0]
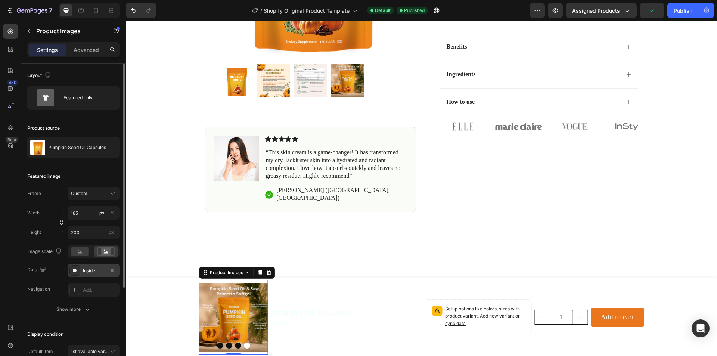
click at [89, 270] on div "Inside" at bounding box center [94, 270] width 22 height 7
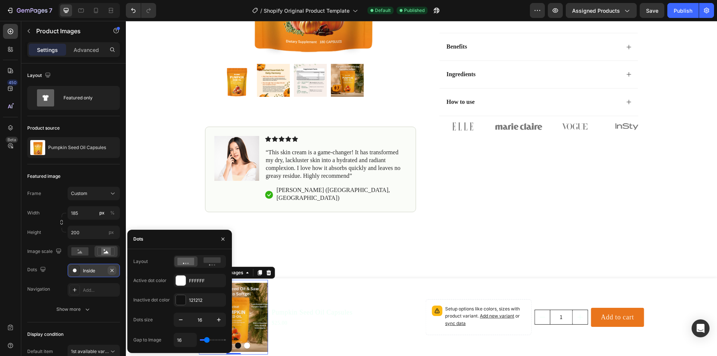
click at [110, 270] on icon "button" at bounding box center [112, 270] width 6 height 6
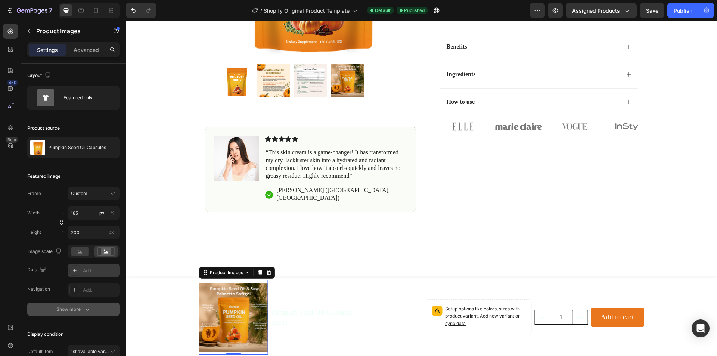
click at [72, 310] on div "Show more" at bounding box center [73, 309] width 35 height 7
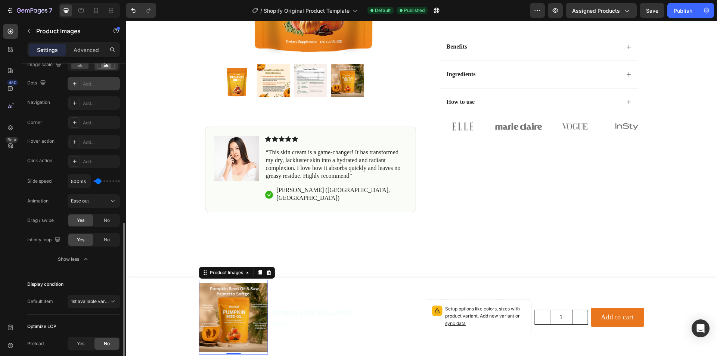
scroll to position [224, 0]
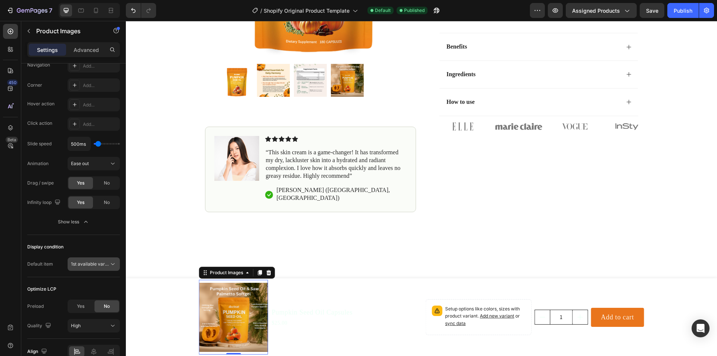
click at [92, 262] on span "1st available variant" at bounding box center [92, 264] width 42 height 6
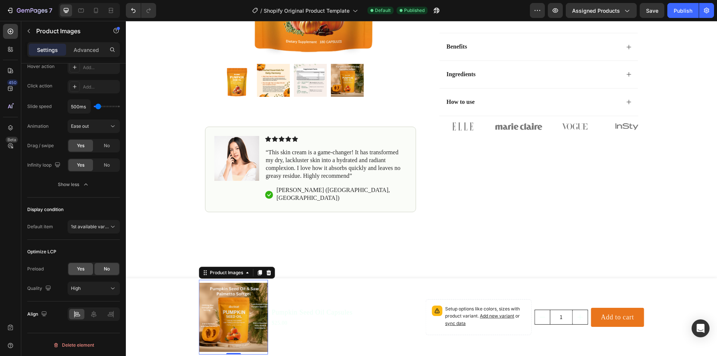
click at [91, 270] on div "Yes" at bounding box center [80, 269] width 25 height 12
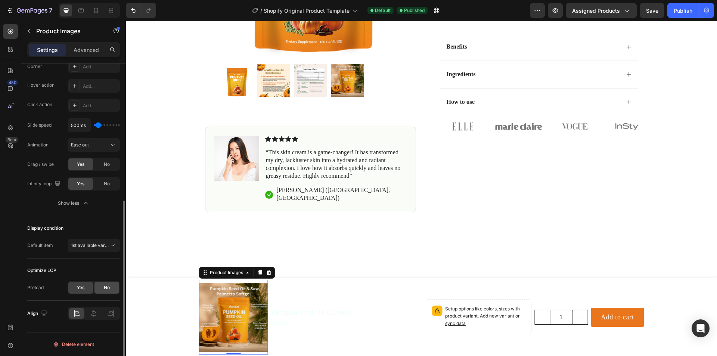
click at [97, 285] on div "No" at bounding box center [107, 288] width 25 height 12
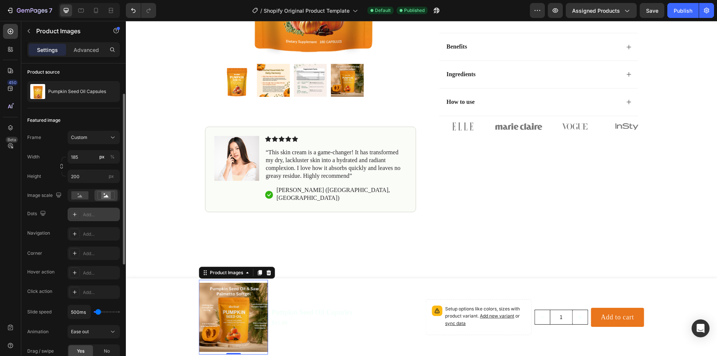
scroll to position [262, 0]
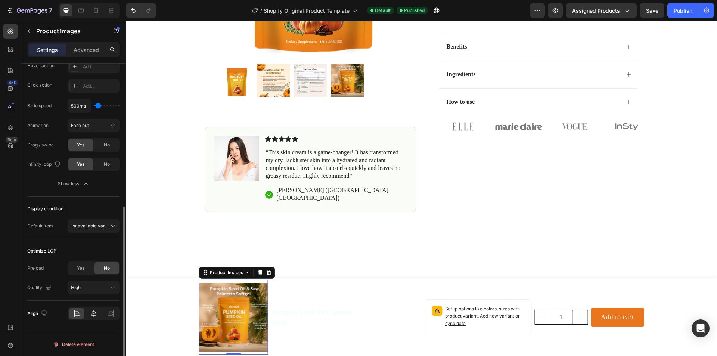
click at [93, 307] on div at bounding box center [94, 313] width 52 height 13
click at [92, 311] on icon at bounding box center [93, 313] width 7 height 7
click at [83, 313] on div at bounding box center [76, 313] width 15 height 10
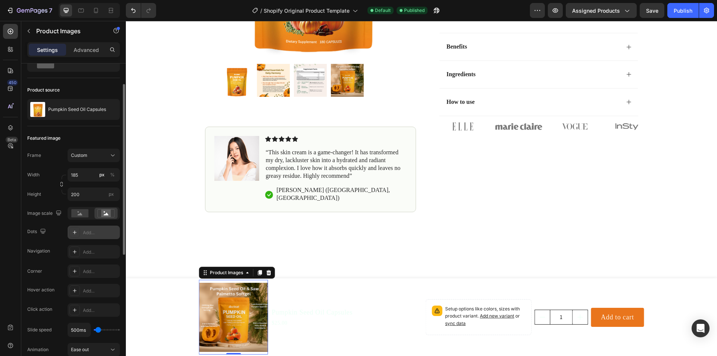
scroll to position [0, 0]
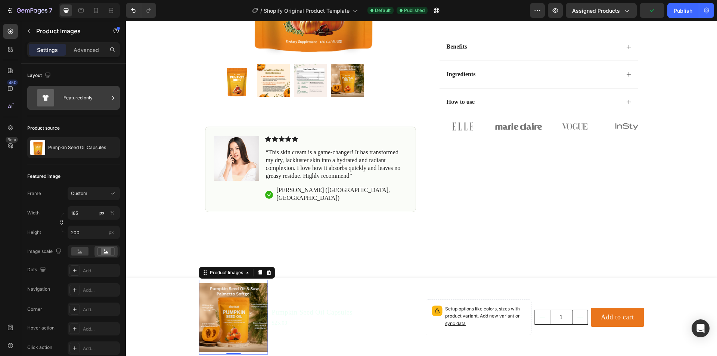
click at [61, 95] on div "Featured only" at bounding box center [73, 98] width 93 height 24
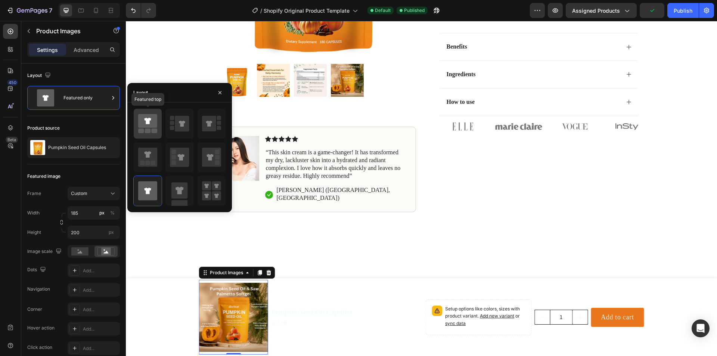
click at [138, 126] on icon at bounding box center [147, 121] width 19 height 14
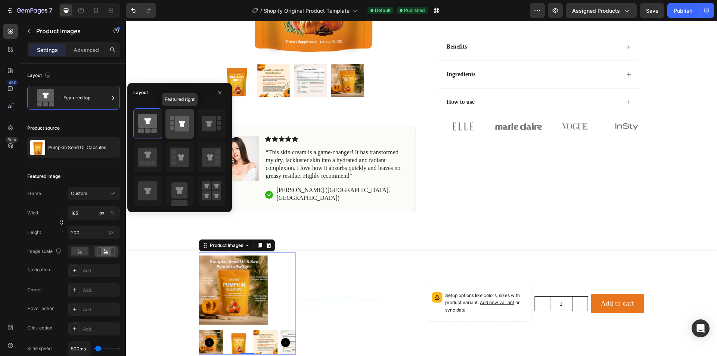
click at [178, 120] on icon at bounding box center [182, 124] width 14 height 16
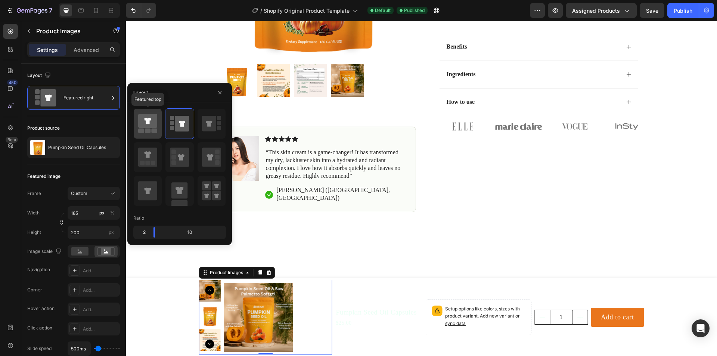
click at [146, 127] on icon at bounding box center [147, 121] width 19 height 14
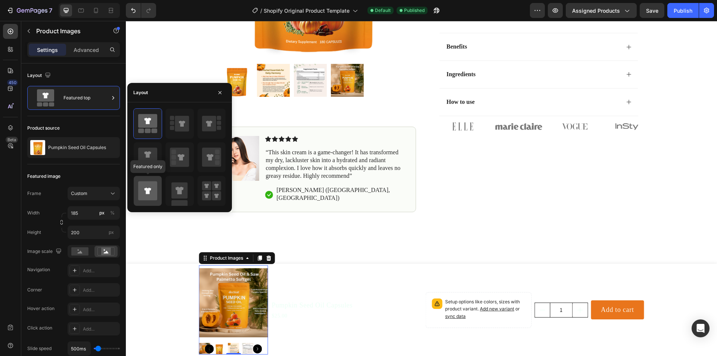
click at [159, 186] on div at bounding box center [148, 191] width 28 height 30
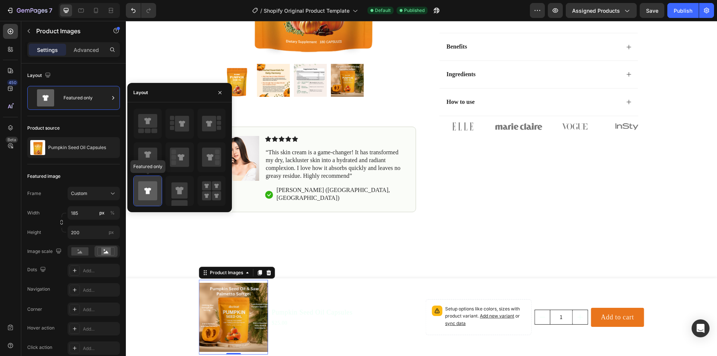
click at [147, 192] on icon at bounding box center [147, 191] width 7 height 6
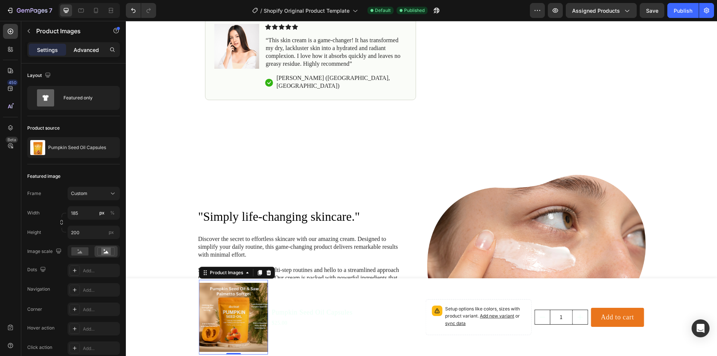
click at [88, 50] on p "Advanced" at bounding box center [86, 50] width 25 height 8
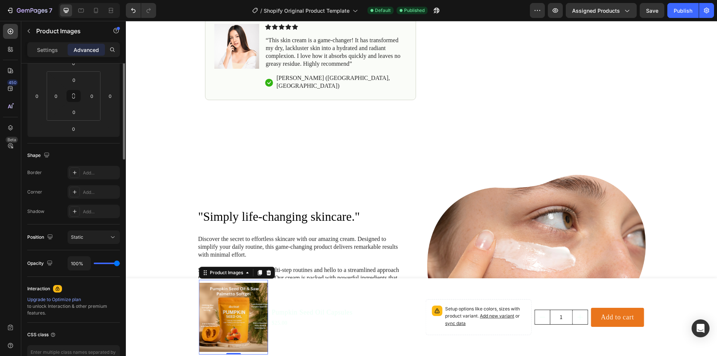
scroll to position [149, 0]
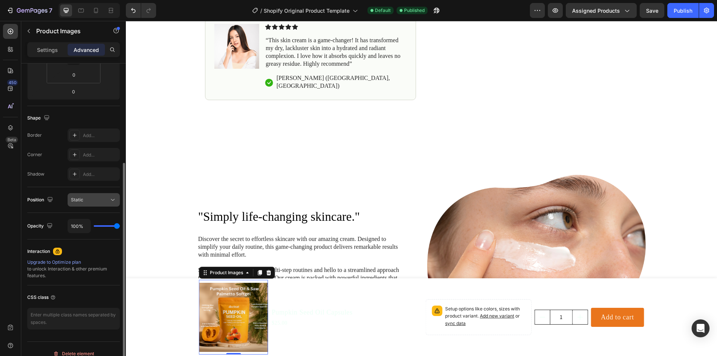
click at [89, 194] on button "Static" at bounding box center [94, 199] width 52 height 13
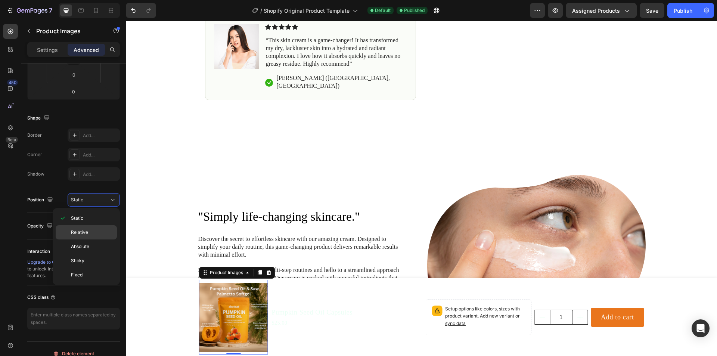
click at [88, 239] on div "Relative" at bounding box center [86, 246] width 61 height 14
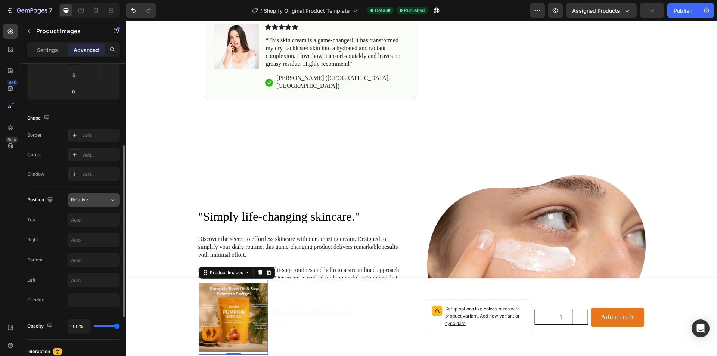
click at [90, 200] on div "Relative" at bounding box center [90, 199] width 38 height 7
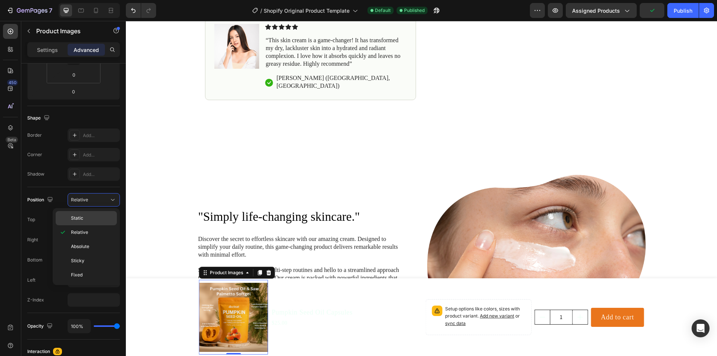
click at [84, 219] on p "Static" at bounding box center [92, 218] width 43 height 7
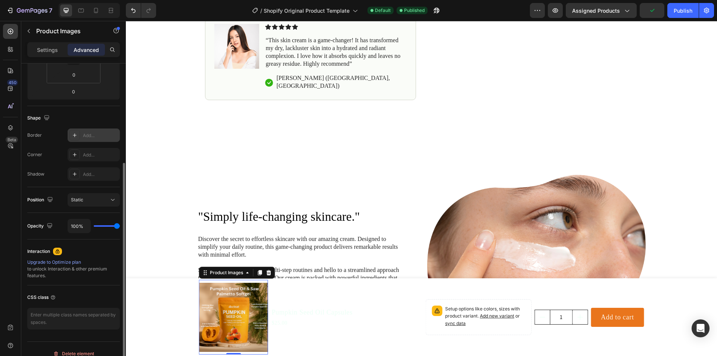
click at [78, 140] on div at bounding box center [74, 135] width 10 height 10
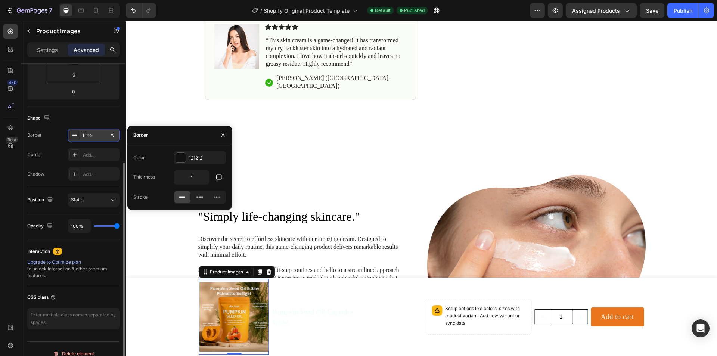
click at [95, 137] on div "Line" at bounding box center [94, 135] width 22 height 7
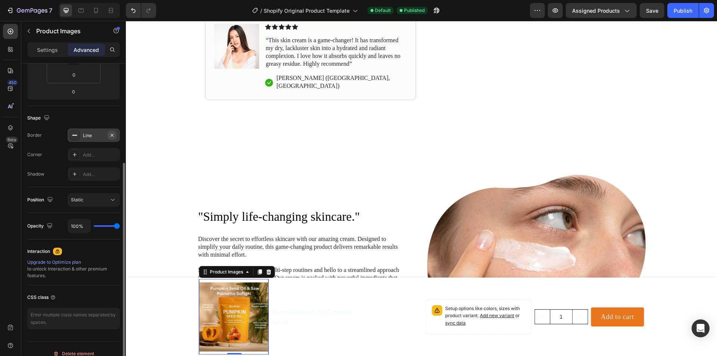
click at [110, 134] on icon "button" at bounding box center [112, 135] width 6 height 6
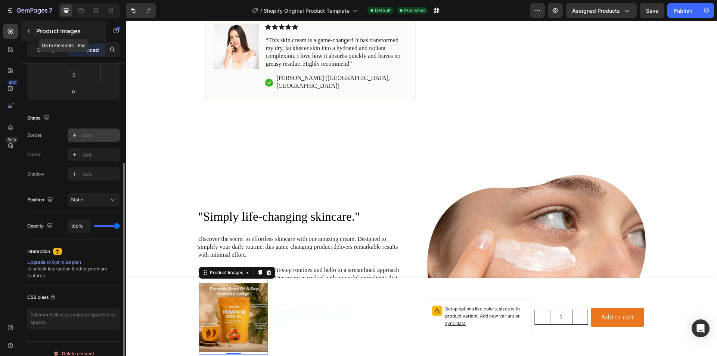
click at [33, 31] on button "button" at bounding box center [29, 31] width 12 height 12
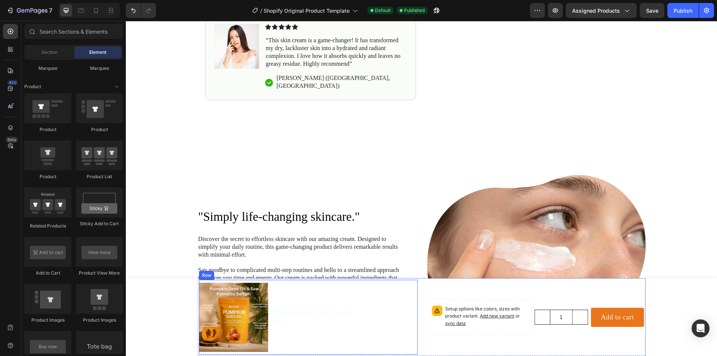
click at [340, 338] on div "Pumpkin Seed Oil Capsules Product Title $25.00 Product Price Product Price" at bounding box center [312, 317] width 83 height 75
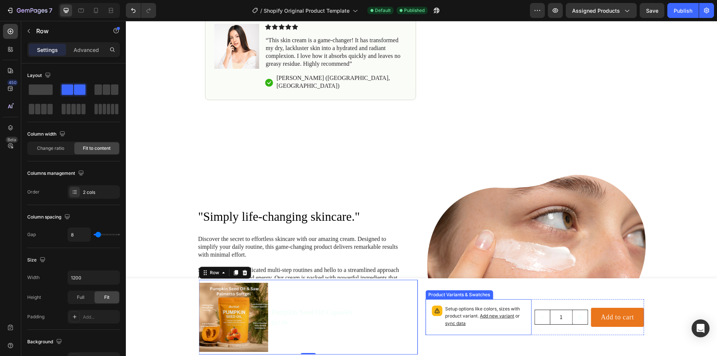
click at [441, 316] on div "Setup options like colors, sizes with product variant. Add new variant or sync …" at bounding box center [479, 317] width 100 height 29
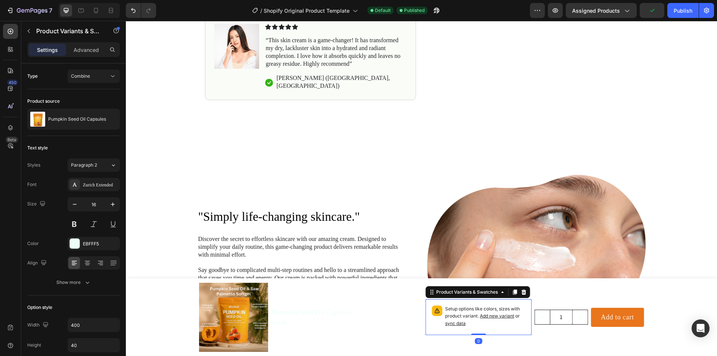
click at [492, 318] on span "Add new variant" at bounding box center [497, 316] width 34 height 6
click at [426, 299] on div "Setup options like colors, sizes with product variant. Add new variant or sync …" at bounding box center [478, 317] width 106 height 36
click at [440, 297] on div "Product Variants & Swatches" at bounding box center [477, 292] width 105 height 12
click at [443, 292] on div "Product Variants & Swatches" at bounding box center [467, 292] width 65 height 7
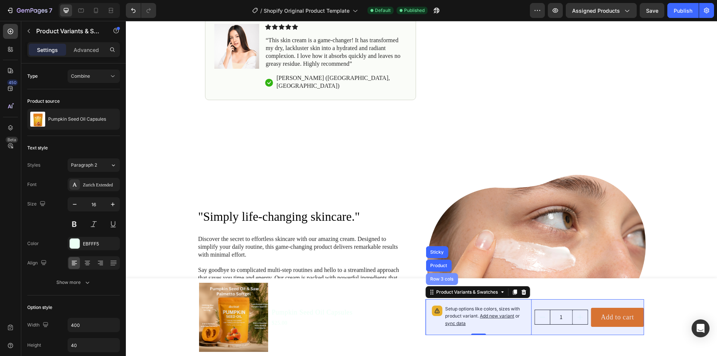
click at [440, 282] on div "Row 3 cols" at bounding box center [442, 279] width 32 height 12
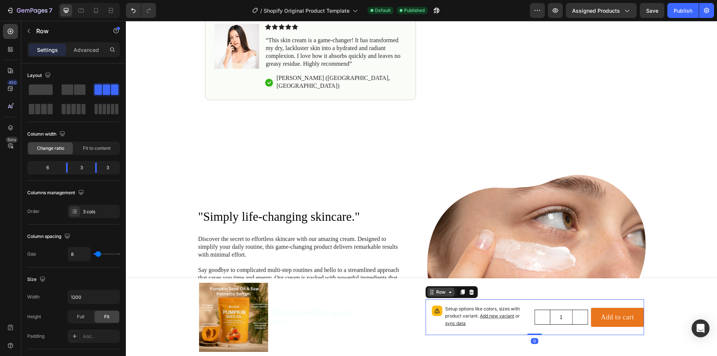
click at [447, 292] on icon at bounding box center [450, 292] width 6 height 6
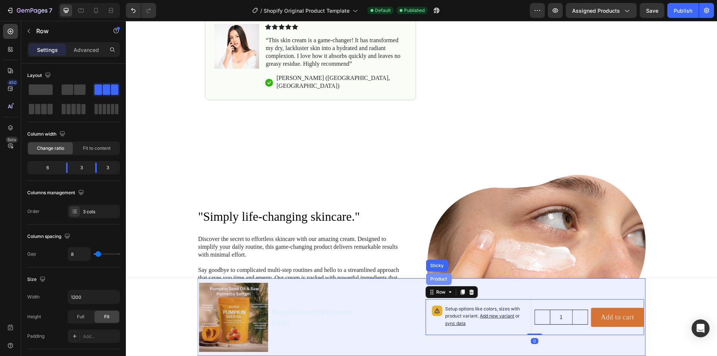
click at [436, 281] on div "Product" at bounding box center [439, 279] width 20 height 4
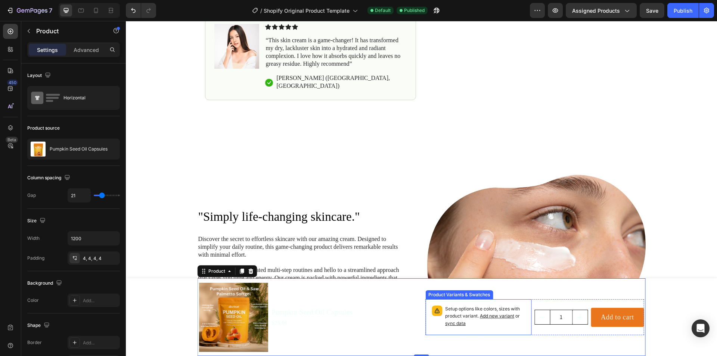
click at [461, 309] on p "Setup options like colors, sizes with product variant. Add new variant or sync …" at bounding box center [485, 317] width 80 height 22
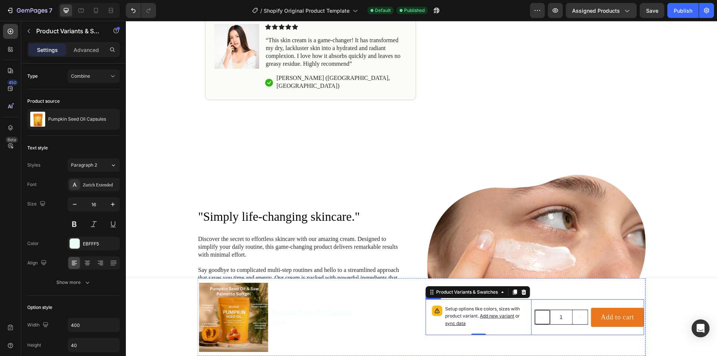
click at [530, 318] on div "Setup options like colors, sizes with product variant. Add new variant or sync …" at bounding box center [534, 317] width 219 height 36
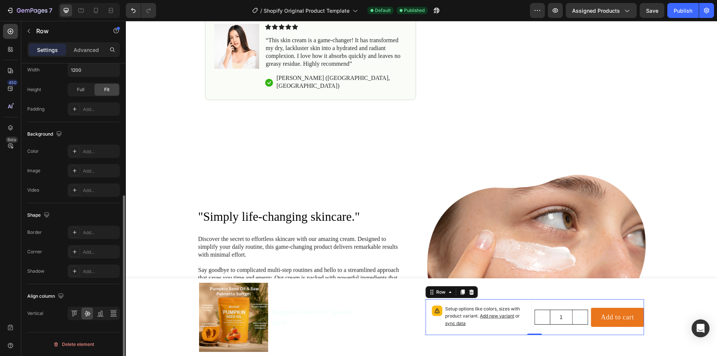
scroll to position [0, 0]
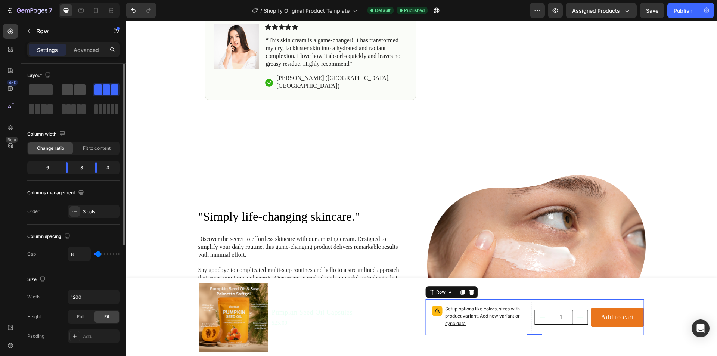
click at [77, 90] on span at bounding box center [80, 89] width 12 height 10
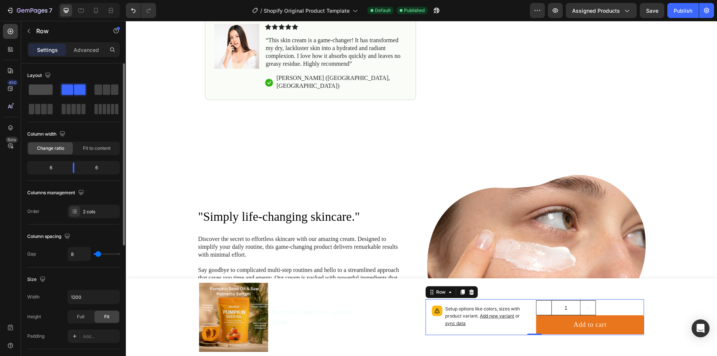
click at [40, 89] on span at bounding box center [41, 89] width 24 height 10
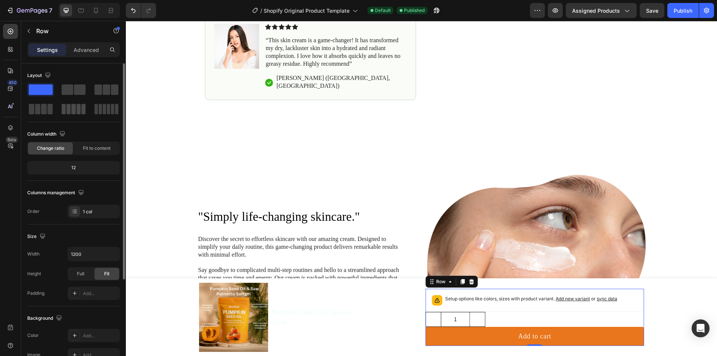
click at [66, 108] on div at bounding box center [74, 109] width 24 height 10
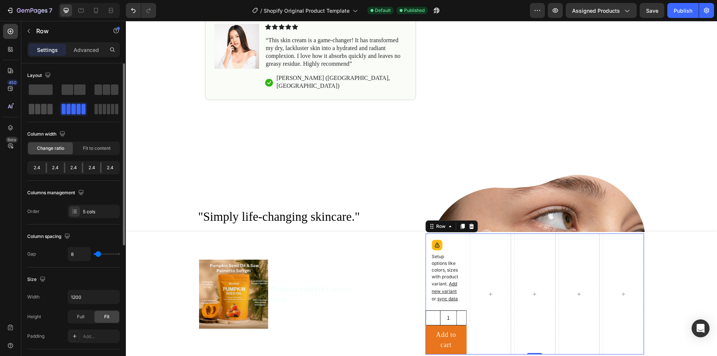
click at [39, 111] on span at bounding box center [38, 109] width 6 height 10
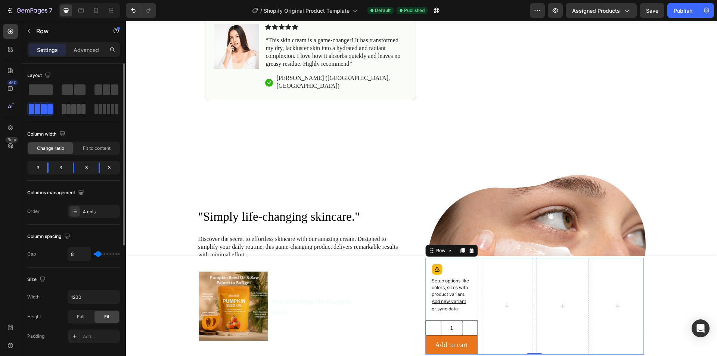
click at [115, 108] on span at bounding box center [116, 109] width 3 height 10
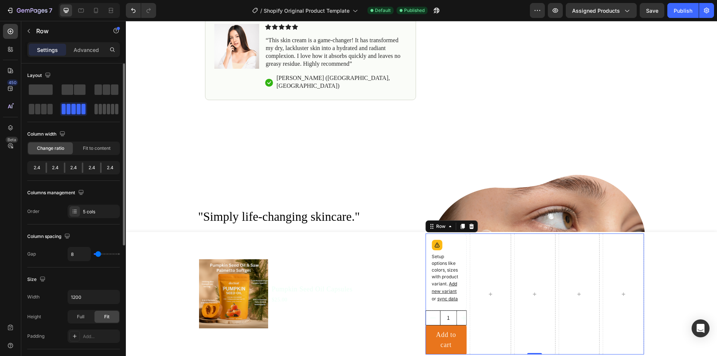
click at [98, 106] on div at bounding box center [107, 109] width 24 height 10
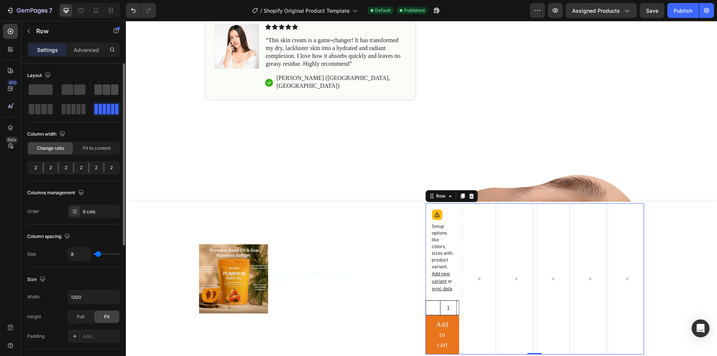
click at [97, 90] on span at bounding box center [98, 89] width 7 height 10
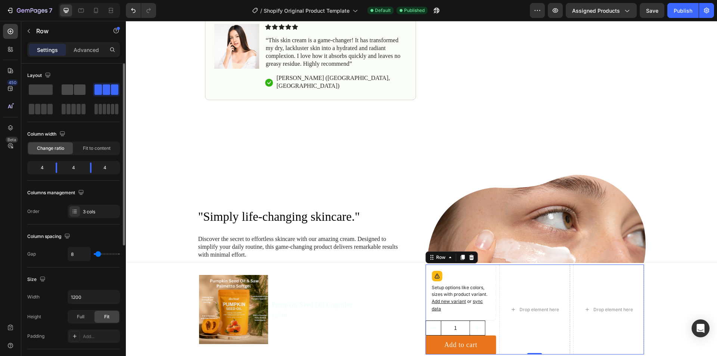
click at [77, 92] on span at bounding box center [80, 89] width 12 height 10
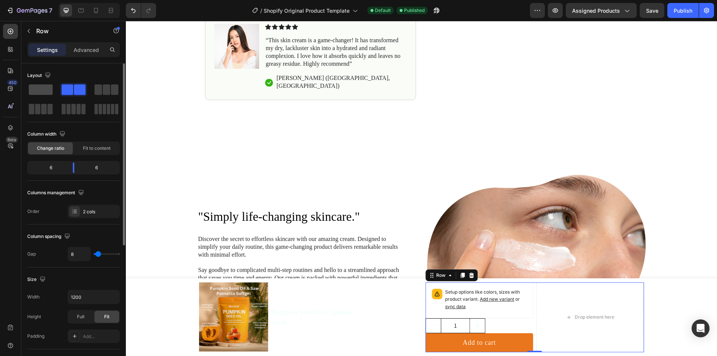
click at [47, 90] on span at bounding box center [41, 89] width 24 height 10
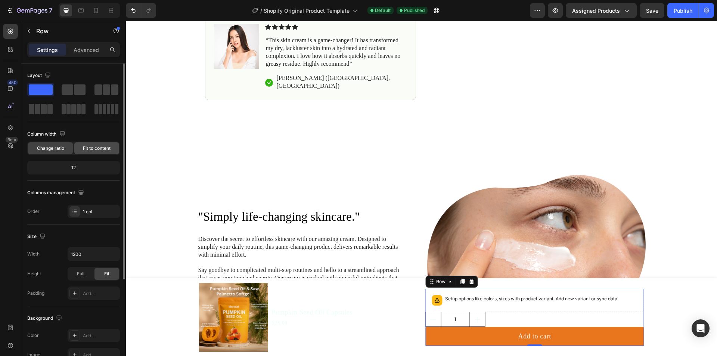
click at [81, 148] on div "Fit to content" at bounding box center [96, 148] width 45 height 12
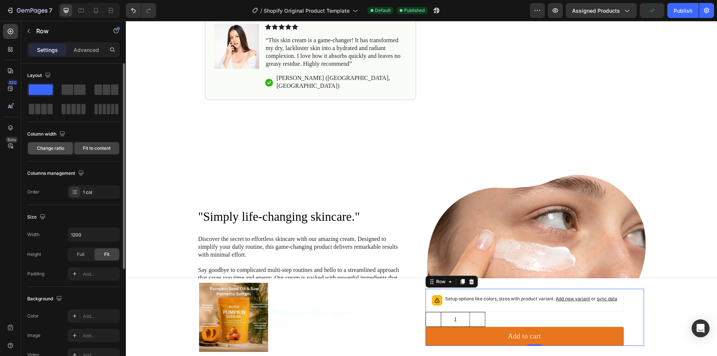
click at [57, 149] on span "Change ratio" at bounding box center [50, 148] width 27 height 7
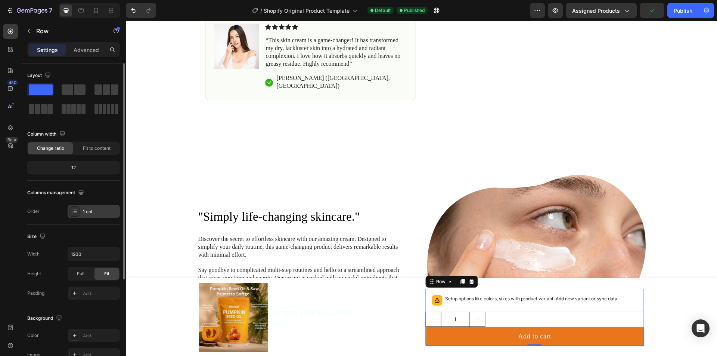
click at [88, 207] on div "1 col" at bounding box center [94, 211] width 52 height 13
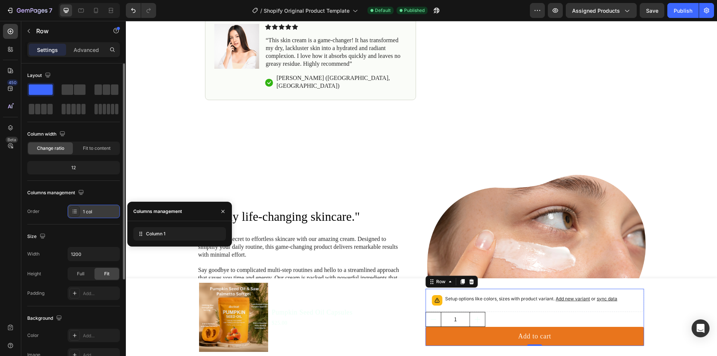
click at [100, 207] on div "1 col" at bounding box center [94, 211] width 52 height 13
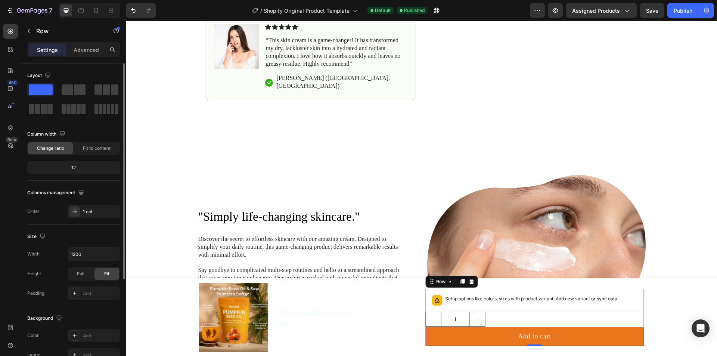
scroll to position [37, 0]
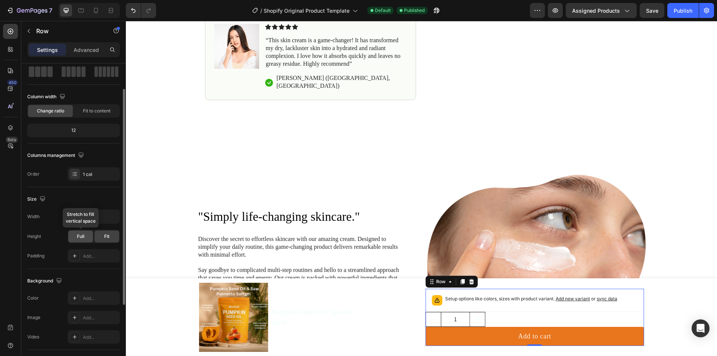
click at [87, 235] on div "Full" at bounding box center [80, 236] width 25 height 12
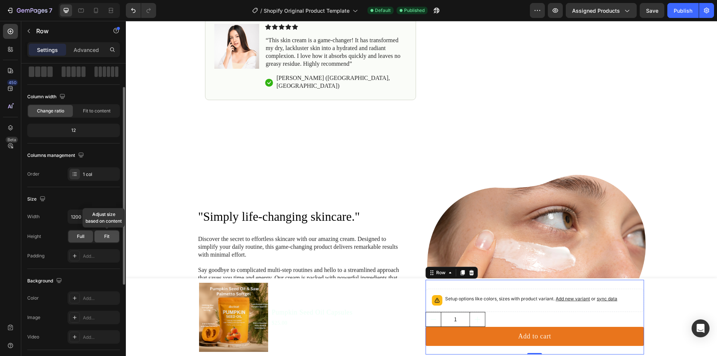
click at [105, 237] on span "Fit" at bounding box center [106, 236] width 5 height 7
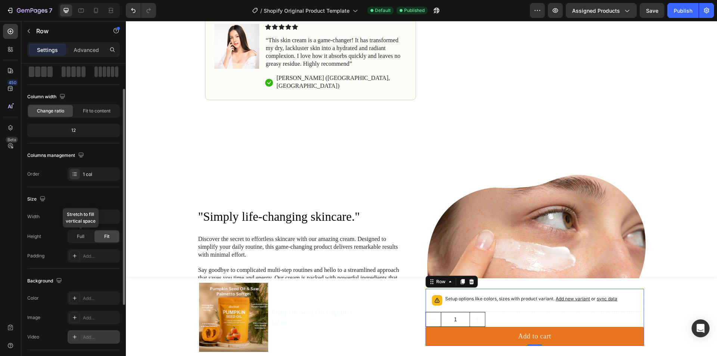
scroll to position [142, 0]
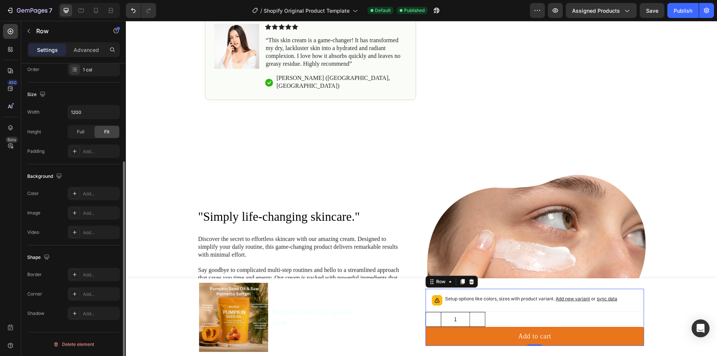
click at [74, 200] on div "The changes might be hidden by the video. Color Add... Image Add... Video Add..." at bounding box center [73, 213] width 93 height 52
click at [74, 196] on div at bounding box center [74, 193] width 10 height 10
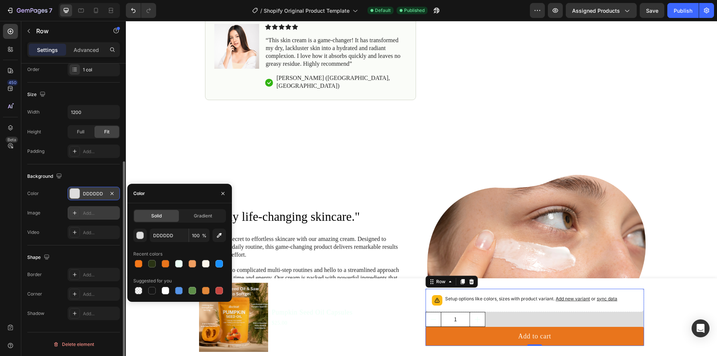
click at [74, 213] on icon at bounding box center [75, 213] width 6 height 6
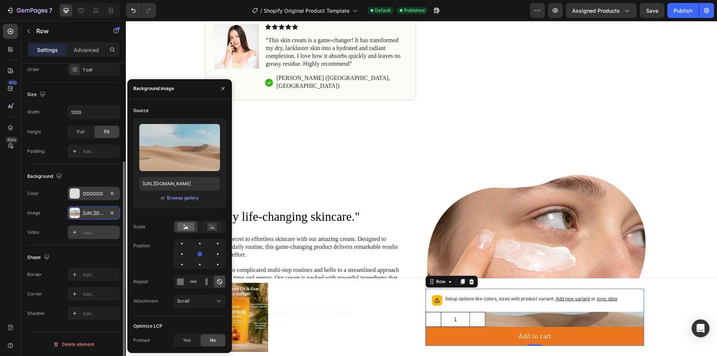
click at [75, 228] on div at bounding box center [74, 232] width 10 height 10
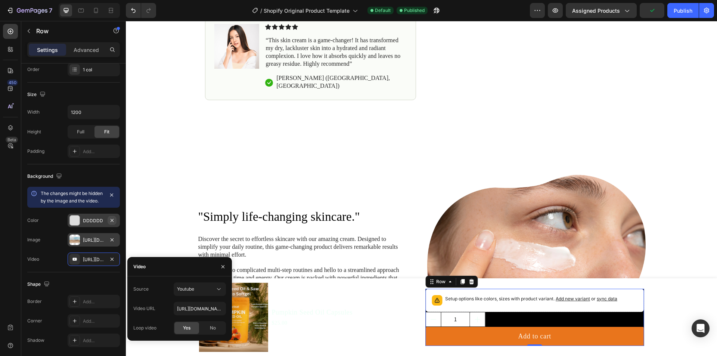
click at [111, 223] on icon "button" at bounding box center [112, 220] width 6 height 6
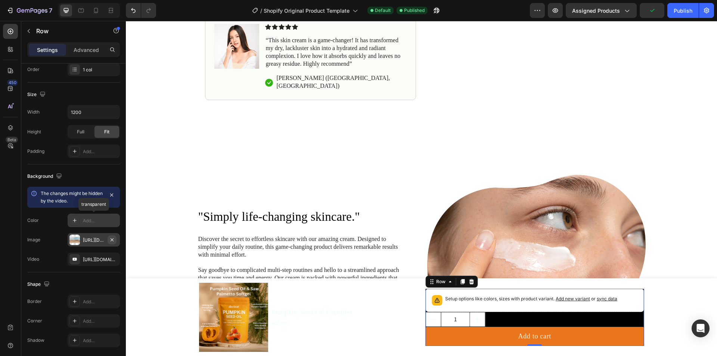
click at [110, 239] on icon "button" at bounding box center [112, 240] width 6 height 6
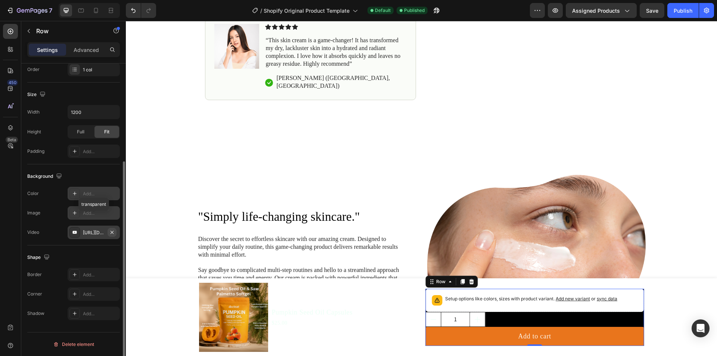
click at [111, 232] on icon "button" at bounding box center [112, 232] width 6 height 6
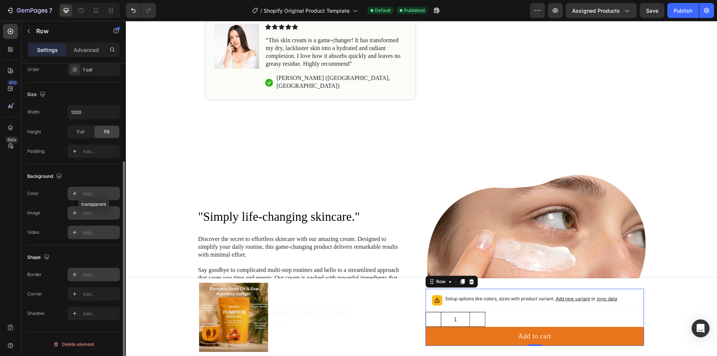
click at [72, 273] on icon at bounding box center [75, 275] width 6 height 6
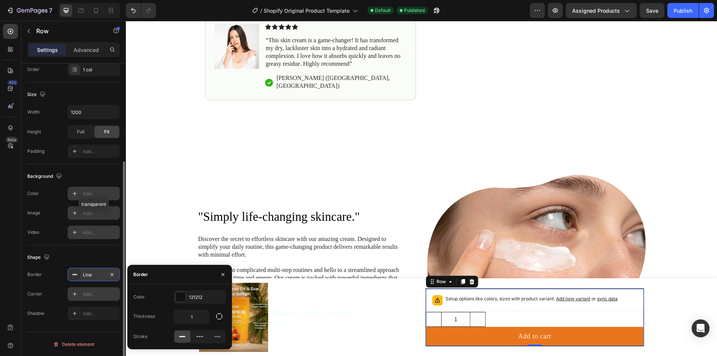
click at [75, 294] on icon at bounding box center [75, 294] width 6 height 6
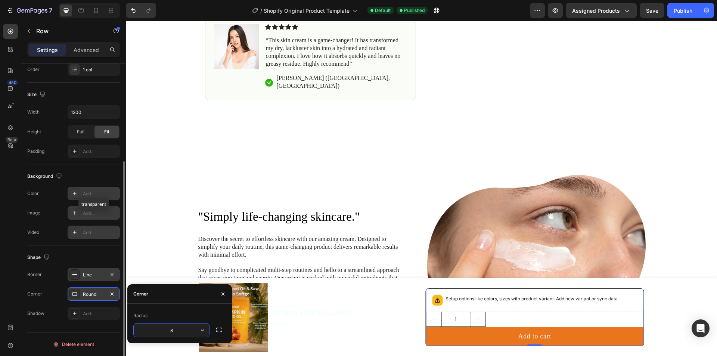
click at [74, 293] on icon at bounding box center [75, 294] width 6 height 6
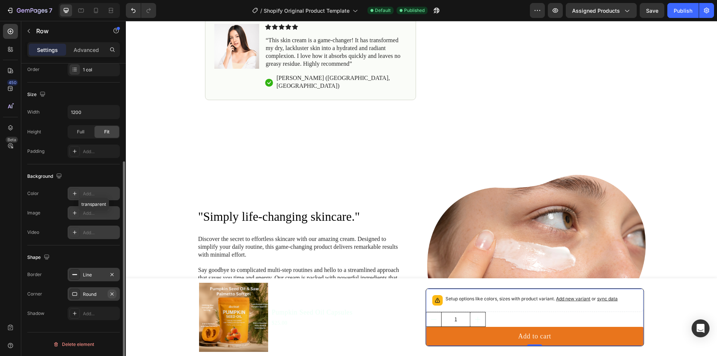
click at [112, 293] on icon "button" at bounding box center [112, 293] width 3 height 3
click at [78, 312] on div at bounding box center [74, 313] width 10 height 10
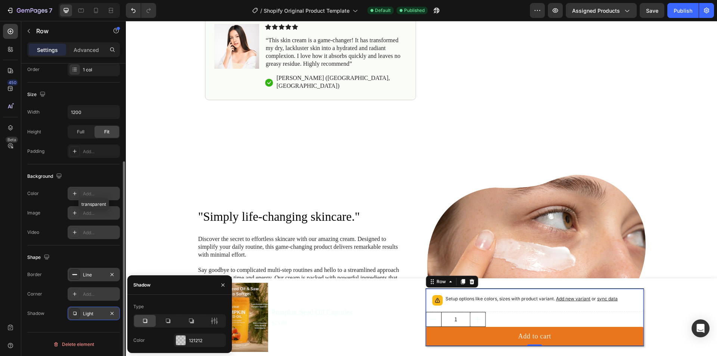
click at [76, 310] on icon at bounding box center [75, 313] width 6 height 6
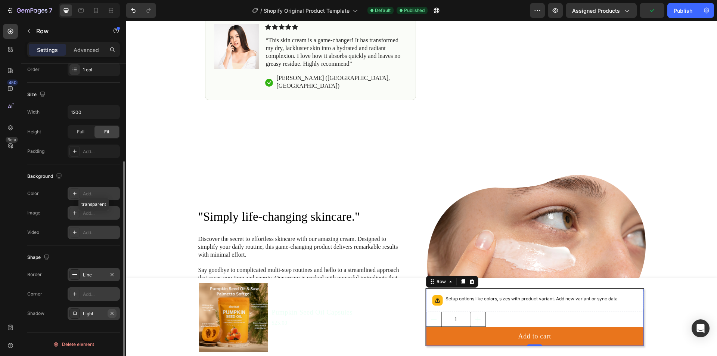
click at [113, 313] on icon "button" at bounding box center [112, 313] width 3 height 3
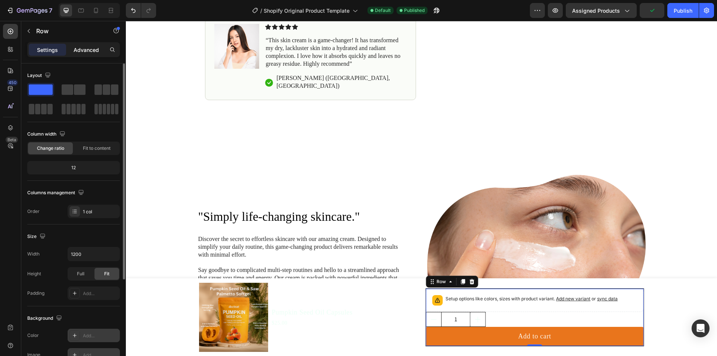
click at [91, 50] on p "Advanced" at bounding box center [86, 50] width 25 height 8
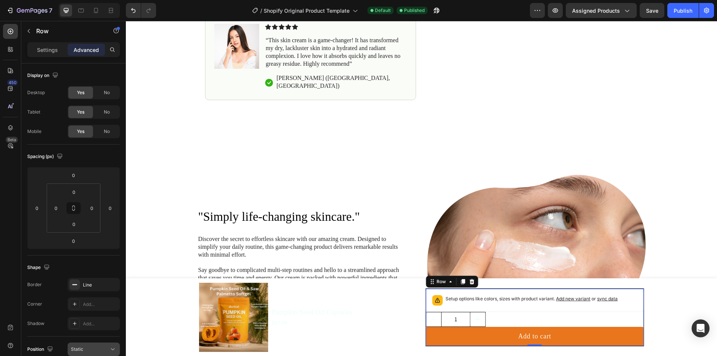
scroll to position [159, 0]
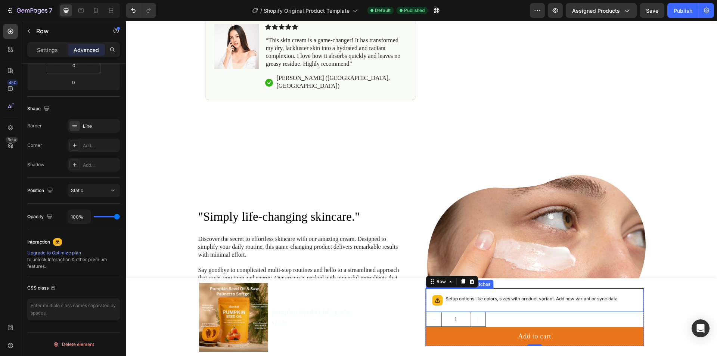
click at [481, 300] on p "Setup options like colors, sizes with product variant. Add new variant or sync …" at bounding box center [532, 298] width 172 height 7
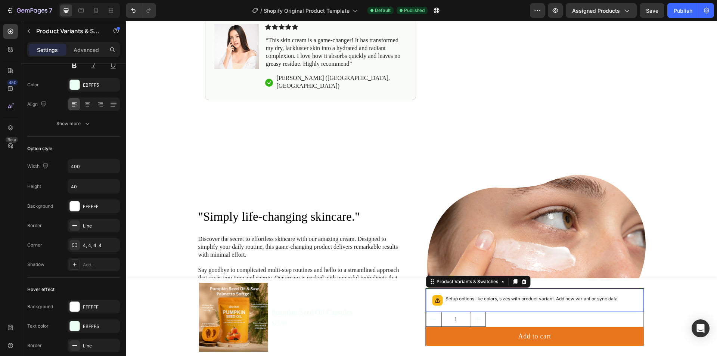
scroll to position [0, 0]
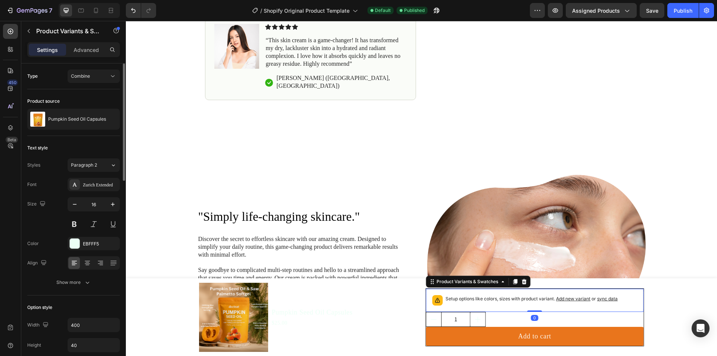
click at [482, 298] on p "Setup options like colors, sizes with product variant. Add new variant or sync …" at bounding box center [532, 298] width 172 height 7
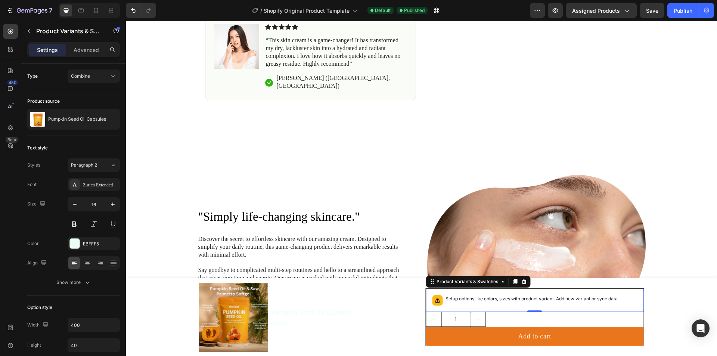
click at [482, 298] on p "Setup options like colors, sizes with product variant. Add new variant or sync …" at bounding box center [532, 298] width 172 height 7
click at [92, 185] on div "Zurich Extended" at bounding box center [100, 185] width 35 height 7
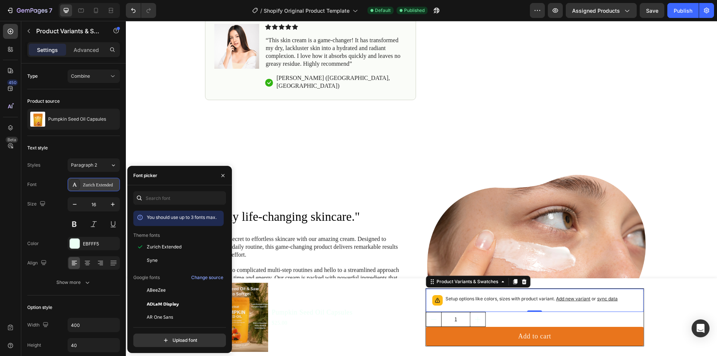
click at [92, 185] on div "Zurich Extended" at bounding box center [100, 185] width 35 height 7
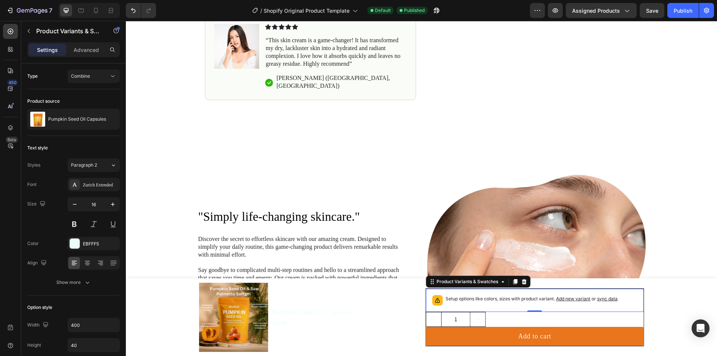
click at [607, 301] on span "sync data" at bounding box center [607, 299] width 21 height 6
click at [609, 300] on span "sync data" at bounding box center [607, 299] width 21 height 6
click at [412, 192] on div ""Simply life-changing skincare." Heading Discover the secret to effortless skin…" at bounding box center [307, 269] width 219 height 188
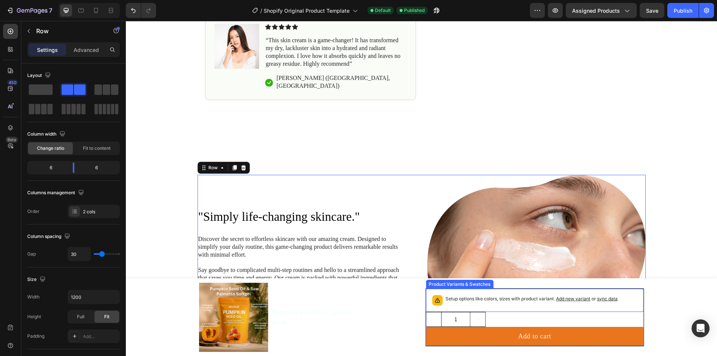
click at [606, 300] on span "sync data" at bounding box center [607, 299] width 21 height 6
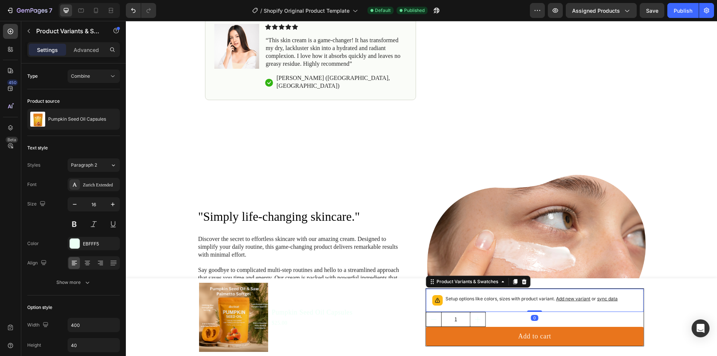
click at [605, 300] on span "sync data" at bounding box center [607, 299] width 21 height 6
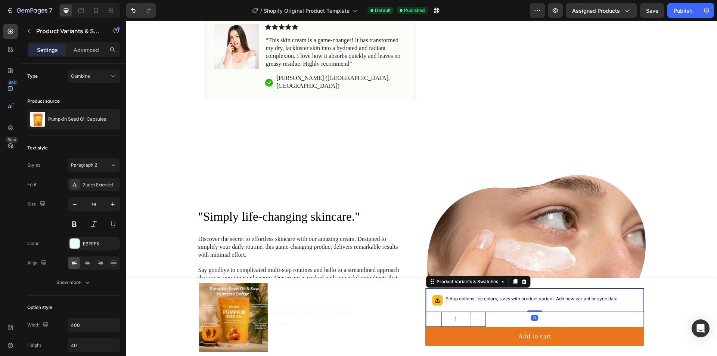
click at [605, 300] on span "sync data" at bounding box center [607, 299] width 21 height 6
click at [552, 296] on p "Setup options like colors, sizes with product variant. Add new variant or sync …" at bounding box center [532, 298] width 172 height 7
drag, startPoint x: 552, startPoint y: 296, endPoint x: 501, endPoint y: 279, distance: 54.3
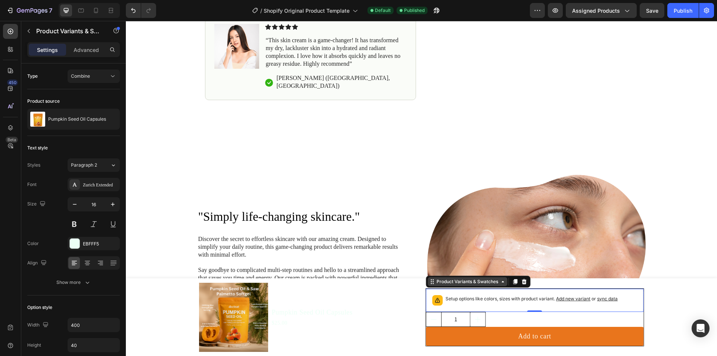
click at [550, 296] on p "Setup options like colors, sizes with product variant. Add new variant or sync …" at bounding box center [532, 298] width 172 height 7
click at [524, 284] on icon at bounding box center [524, 282] width 6 height 6
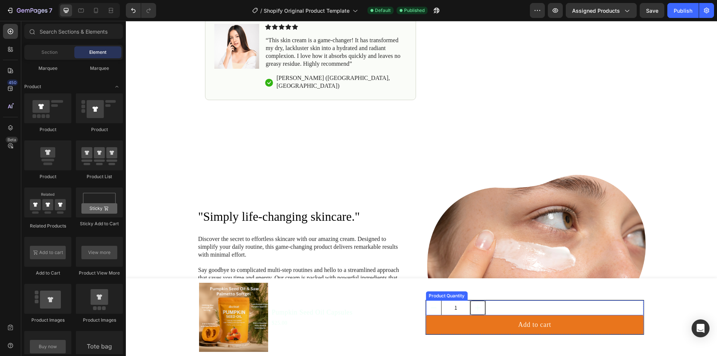
click at [481, 312] on button "increment" at bounding box center [477, 308] width 15 height 14
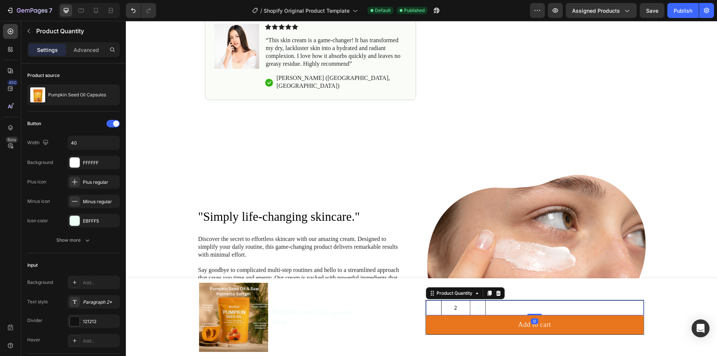
click at [522, 304] on div "2" at bounding box center [535, 307] width 218 height 15
click at [496, 304] on div "2" at bounding box center [535, 307] width 218 height 15
click at [477, 305] on icon "increment" at bounding box center [477, 307] width 7 height 7
click at [432, 304] on icon "decrement" at bounding box center [433, 307] width 7 height 7
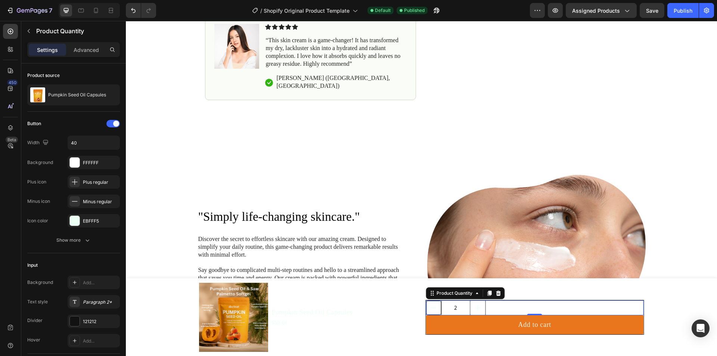
click at [432, 304] on icon "decrement" at bounding box center [433, 307] width 7 height 7
type input "1"
click at [431, 304] on icon "decrement" at bounding box center [433, 307] width 7 height 7
click at [81, 171] on div "Button Width 40 Background FFFFFF Plus icon Plus regular Minus icon Minus regul…" at bounding box center [73, 173] width 93 height 110
click at [81, 168] on div "FFFFFF" at bounding box center [94, 162] width 52 height 13
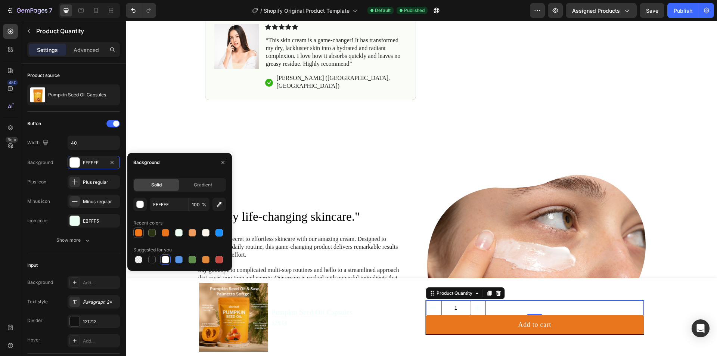
click at [138, 234] on div at bounding box center [138, 232] width 7 height 7
type input "F57819"
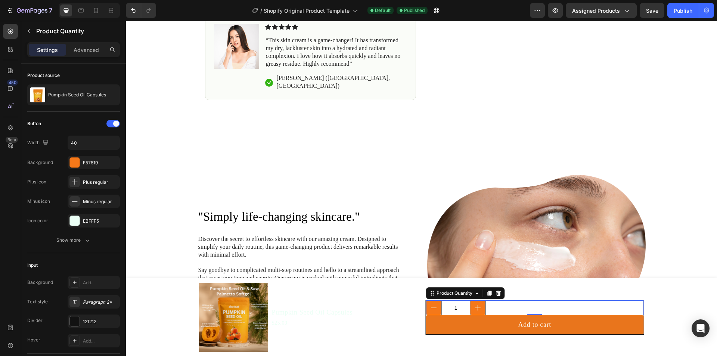
click at [514, 309] on div "1" at bounding box center [535, 307] width 218 height 15
click at [74, 184] on icon at bounding box center [74, 181] width 7 height 7
click at [80, 221] on div "EBFFF5" at bounding box center [94, 220] width 52 height 13
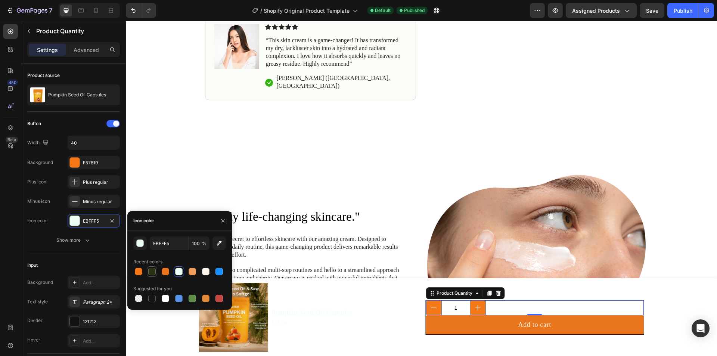
click at [164, 271] on div at bounding box center [165, 271] width 7 height 7
click at [155, 297] on div at bounding box center [151, 298] width 7 height 7
type input "151515"
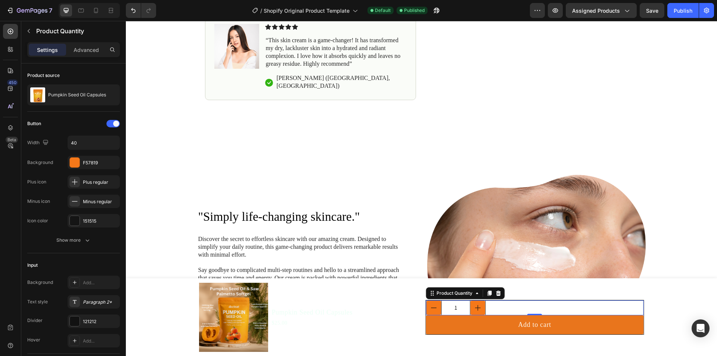
click at [568, 307] on div "1" at bounding box center [535, 307] width 218 height 15
click at [566, 307] on div "1" at bounding box center [535, 307] width 218 height 15
click at [564, 307] on div "1" at bounding box center [535, 307] width 218 height 15
click at [551, 308] on div "1" at bounding box center [535, 307] width 218 height 15
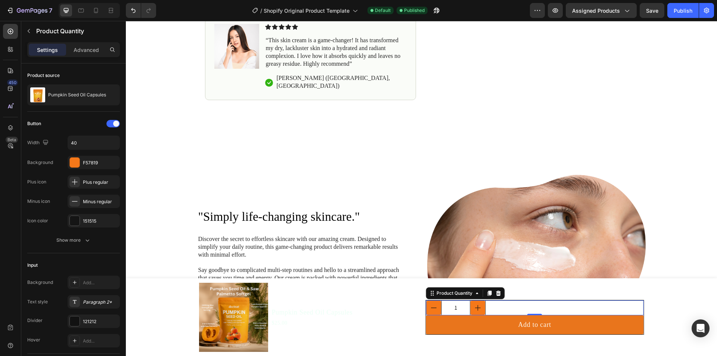
click at [551, 308] on div "1" at bounding box center [535, 307] width 218 height 15
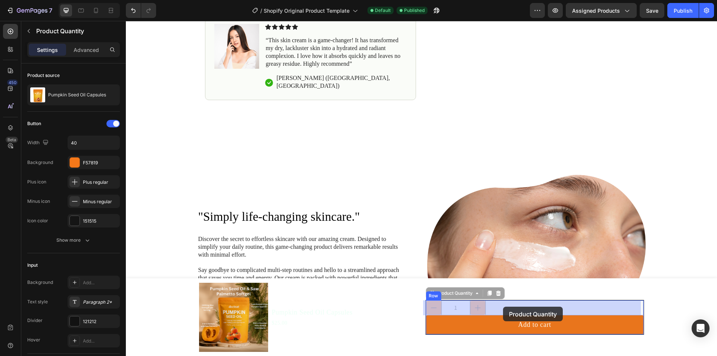
drag, startPoint x: 551, startPoint y: 308, endPoint x: 532, endPoint y: 309, distance: 19.1
drag, startPoint x: 503, startPoint y: 307, endPoint x: 483, endPoint y: 307, distance: 19.8
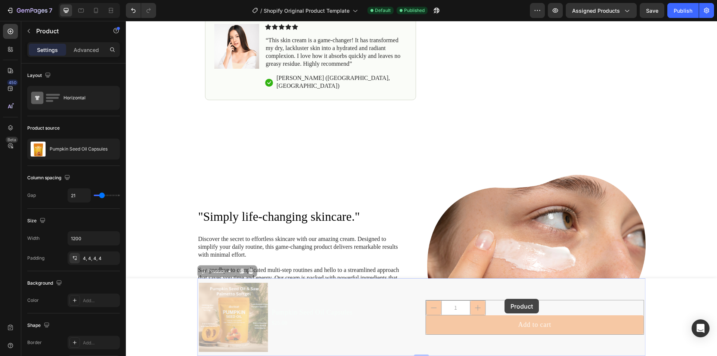
drag, startPoint x: 530, startPoint y: 299, endPoint x: 516, endPoint y: 299, distance: 13.5
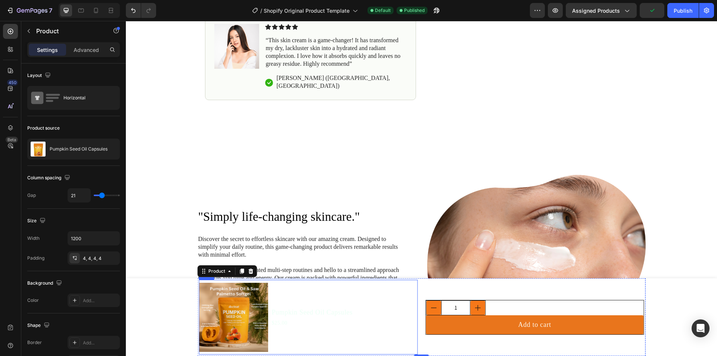
click at [320, 304] on div "Pumpkin Seed Oil Capsules Product Title $25.00 Product Price Product Price" at bounding box center [312, 317] width 83 height 75
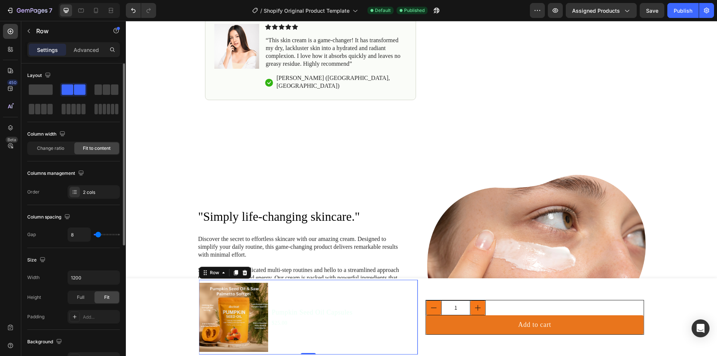
type input "20"
type input "64"
type input "67"
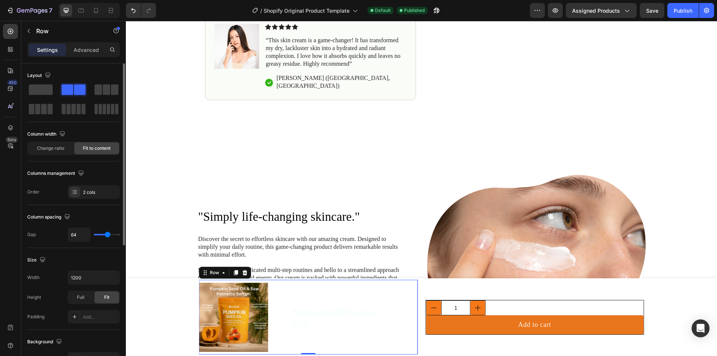
type input "67"
type input "69"
type input "93"
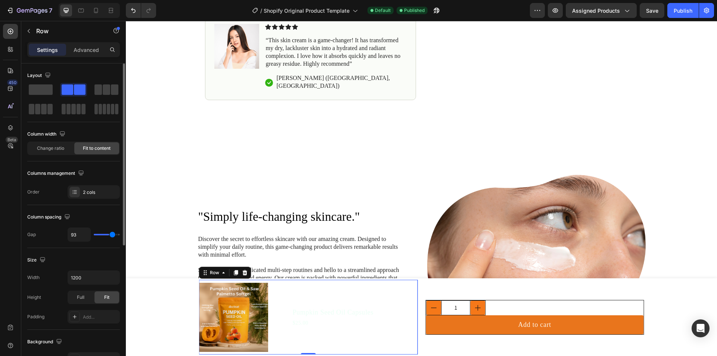
type input "96"
type input "98"
type input "100"
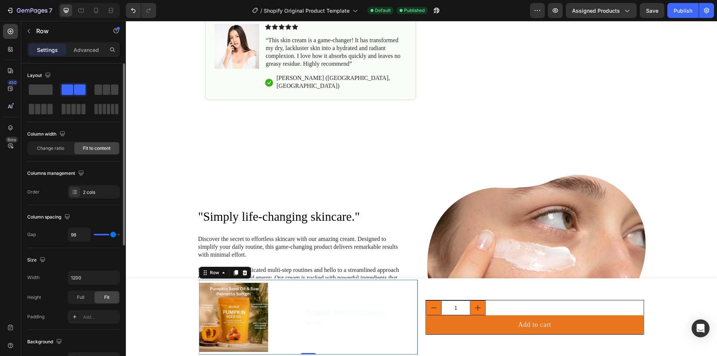
type input "100"
type input "102"
type input "104"
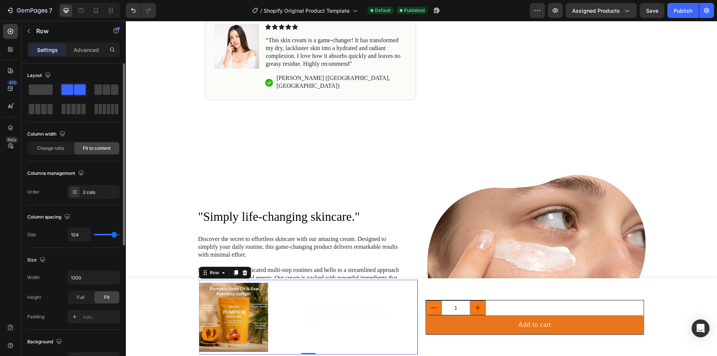
type input "109"
type input "113"
type input "116"
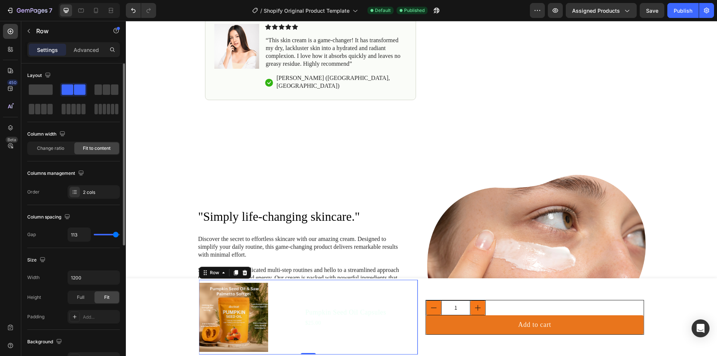
type input "116"
type input "120"
drag, startPoint x: 100, startPoint y: 234, endPoint x: 119, endPoint y: 233, distance: 19.1
type input "120"
click at [119, 234] on input "range" at bounding box center [107, 234] width 26 height 1
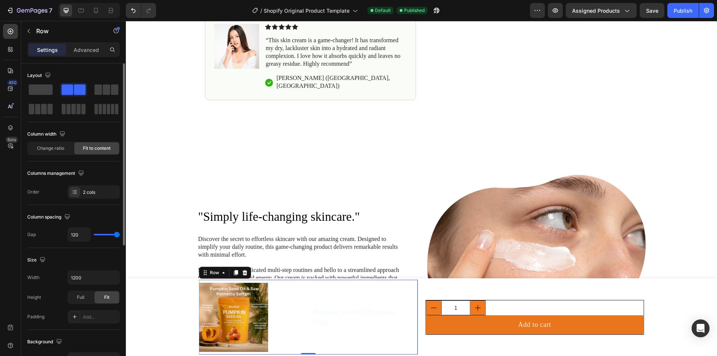
type input "102"
type input "53"
type input "47"
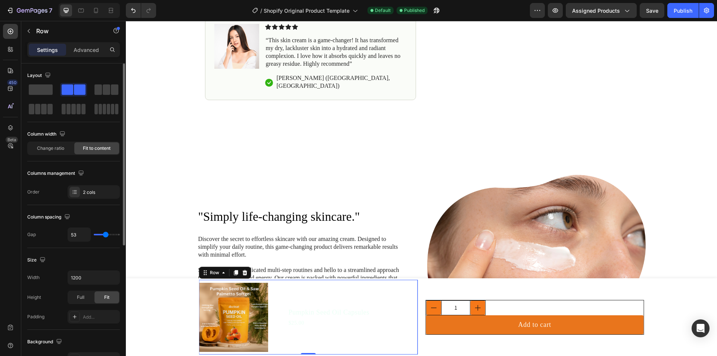
type input "47"
type input "44"
type input "40"
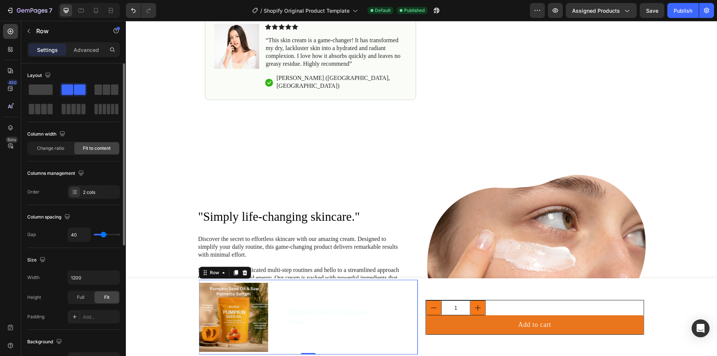
type input "36"
type input "29"
type input "20"
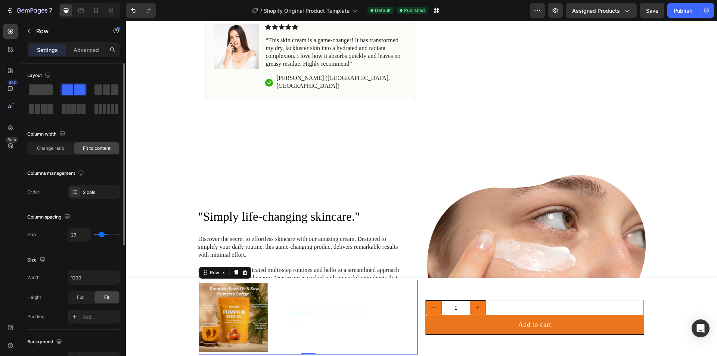
type input "20"
type input "13"
type input "7"
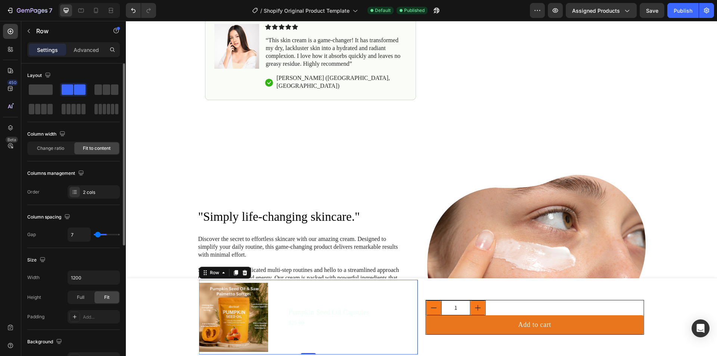
type input "2"
type input "0"
drag, startPoint x: 114, startPoint y: 233, endPoint x: 90, endPoint y: 241, distance: 25.3
type input "0"
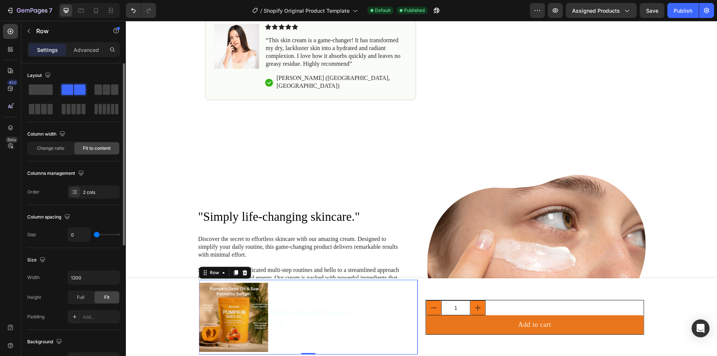
click at [94, 235] on input "range" at bounding box center [107, 234] width 26 height 1
click at [102, 236] on div "0" at bounding box center [94, 234] width 52 height 14
type input "33"
type input "36"
click at [103, 235] on input "range" at bounding box center [107, 234] width 26 height 1
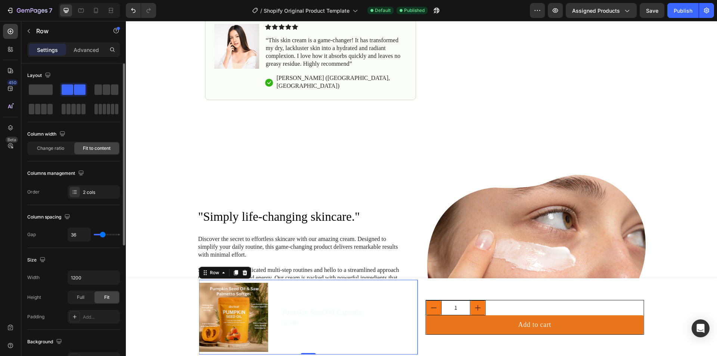
type input "31"
type input "120"
drag, startPoint x: 102, startPoint y: 235, endPoint x: 122, endPoint y: 236, distance: 20.2
type input "120"
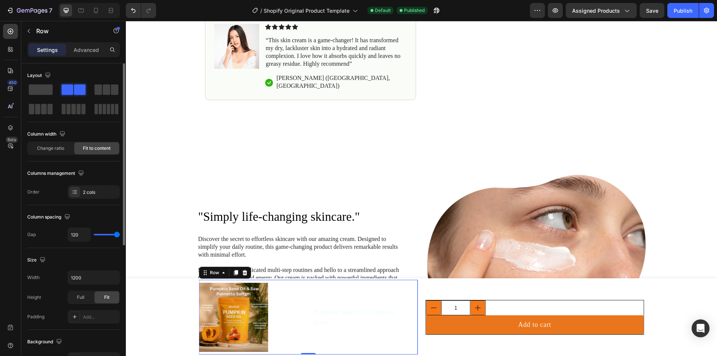
click at [120, 235] on input "range" at bounding box center [107, 234] width 26 height 1
click at [87, 198] on div "2 cols" at bounding box center [94, 191] width 52 height 13
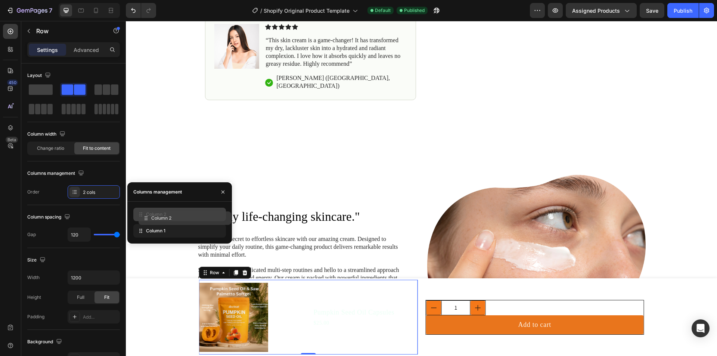
drag, startPoint x: 149, startPoint y: 229, endPoint x: 155, endPoint y: 216, distance: 14.2
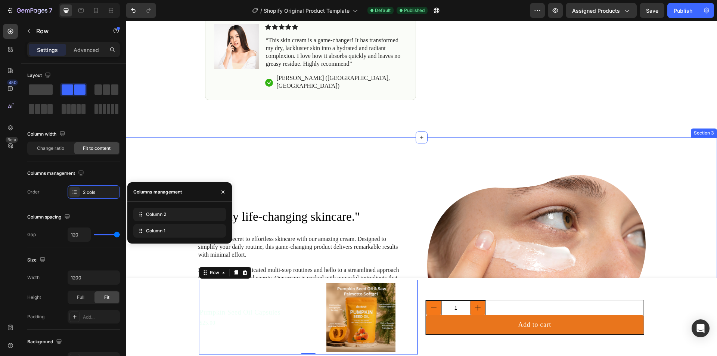
click at [216, 159] on div ""Simply life-changing skincare." Heading Discover the secret to effortless skin…" at bounding box center [421, 337] width 591 height 400
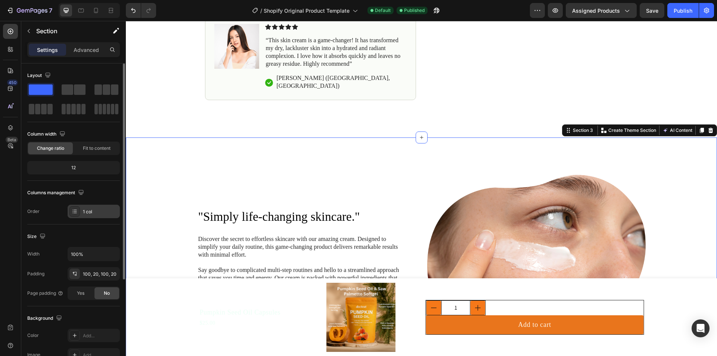
click at [89, 211] on div "1 col" at bounding box center [100, 211] width 35 height 7
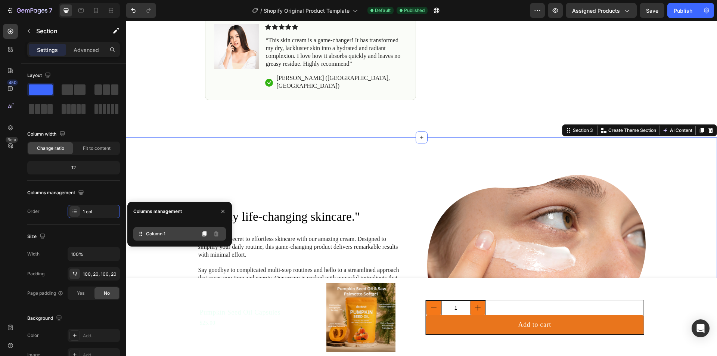
click at [136, 235] on div "Column 1" at bounding box center [179, 233] width 93 height 13
click at [157, 241] on div "Column 1" at bounding box center [179, 233] width 105 height 25
click at [154, 236] on span "Column 1" at bounding box center [155, 233] width 19 height 7
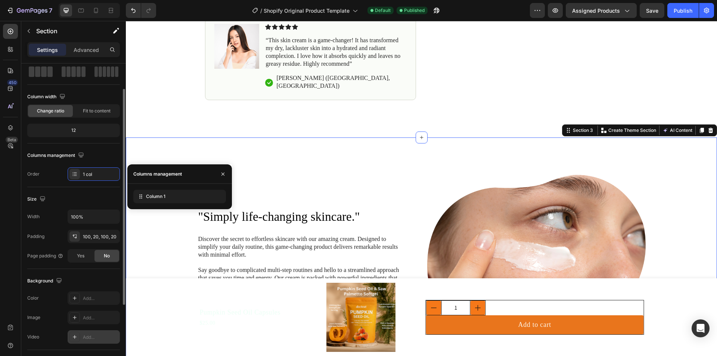
scroll to position [75, 0]
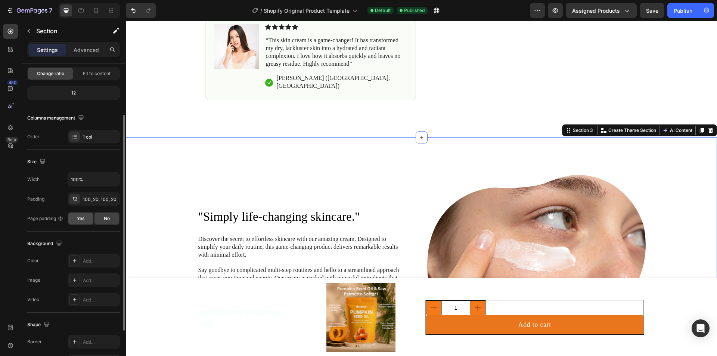
click at [81, 221] on span "Yes" at bounding box center [80, 218] width 7 height 7
click at [93, 216] on div "Yes No" at bounding box center [94, 218] width 52 height 13
click at [99, 216] on div "No" at bounding box center [107, 219] width 25 height 12
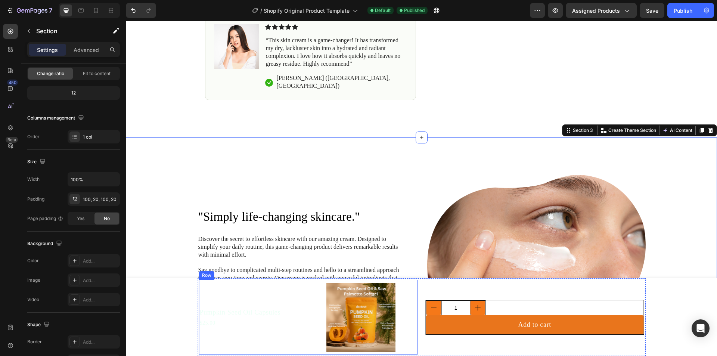
click at [320, 315] on div "Product Images Pumpkin Seed Oil Capsules Product Title $25.00 Product Price Pro…" at bounding box center [308, 317] width 219 height 75
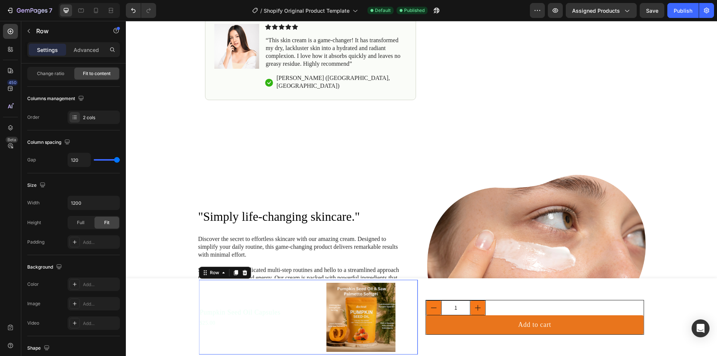
scroll to position [0, 0]
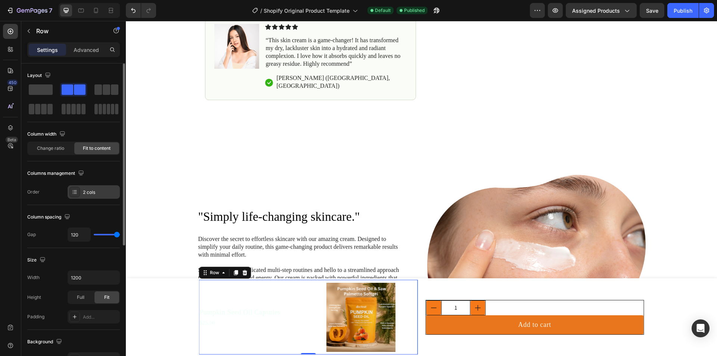
click at [96, 191] on div "2 cols" at bounding box center [100, 192] width 35 height 7
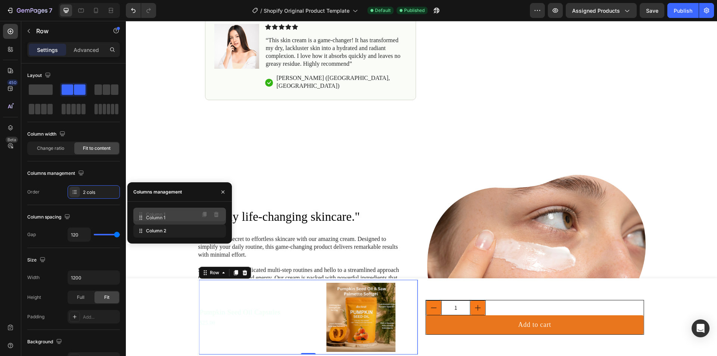
drag, startPoint x: 153, startPoint y: 227, endPoint x: 154, endPoint y: 213, distance: 14.6
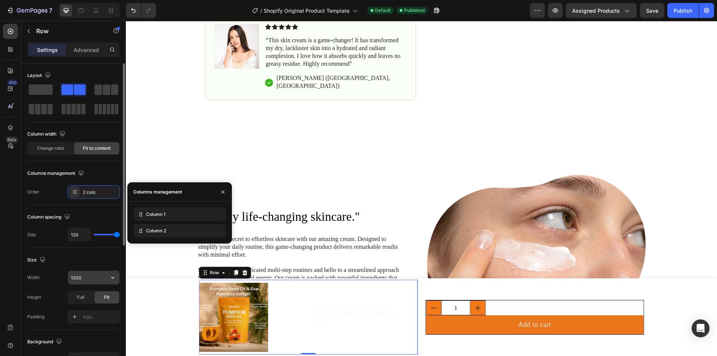
click at [100, 278] on input "1200" at bounding box center [94, 277] width 52 height 13
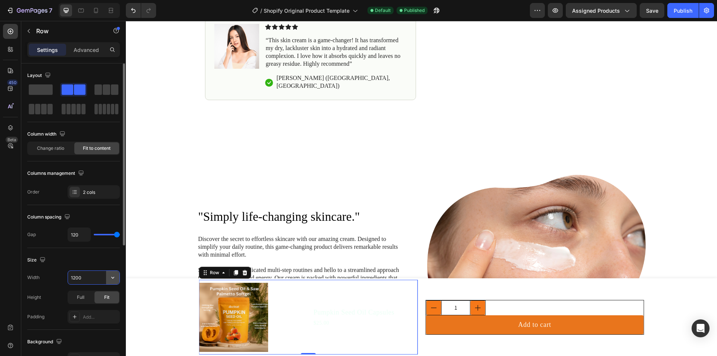
click at [112, 276] on icon "button" at bounding box center [112, 277] width 7 height 7
click at [89, 307] on div "Full 100%" at bounding box center [85, 311] width 61 height 14
click at [105, 279] on input "100%" at bounding box center [94, 277] width 52 height 13
click at [109, 280] on button "button" at bounding box center [112, 277] width 13 height 13
click at [103, 292] on div "Default 1200px" at bounding box center [85, 296] width 61 height 14
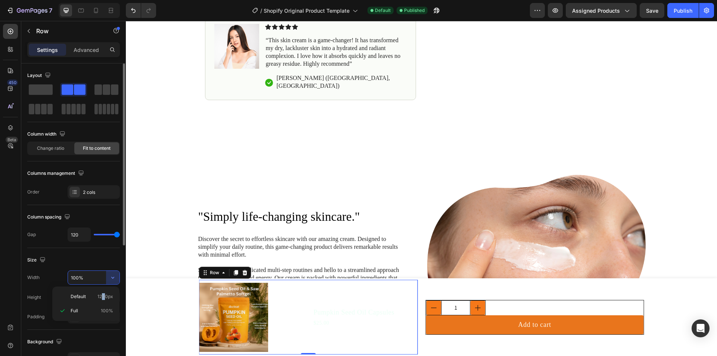
type input "1200"
click at [93, 296] on div "Full Fit Adjust size based on content" at bounding box center [94, 297] width 52 height 13
click at [89, 297] on div "Full" at bounding box center [80, 297] width 25 height 12
click at [104, 298] on span "Fit" at bounding box center [106, 297] width 5 height 7
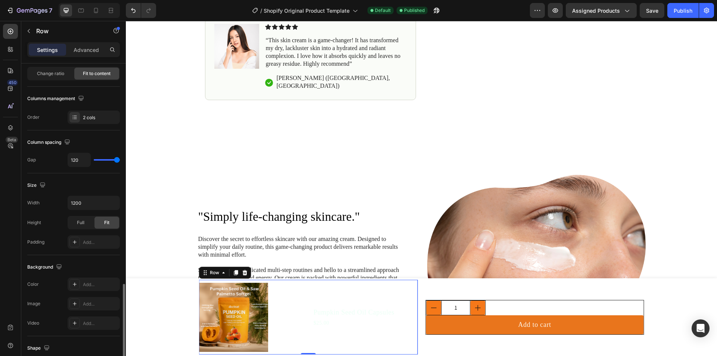
scroll to position [224, 0]
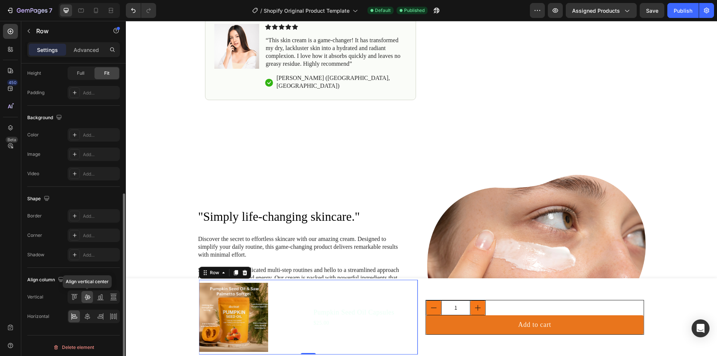
click at [91, 299] on icon at bounding box center [87, 296] width 7 height 7
click at [108, 301] on div at bounding box center [114, 297] width 12 height 12
click at [100, 299] on icon at bounding box center [100, 296] width 7 height 7
click at [86, 296] on icon at bounding box center [87, 297] width 6 height 5
click at [86, 310] on div at bounding box center [94, 316] width 52 height 13
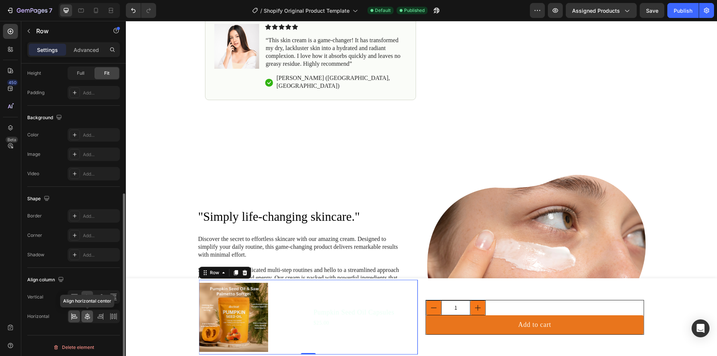
click at [86, 313] on icon at bounding box center [87, 316] width 7 height 7
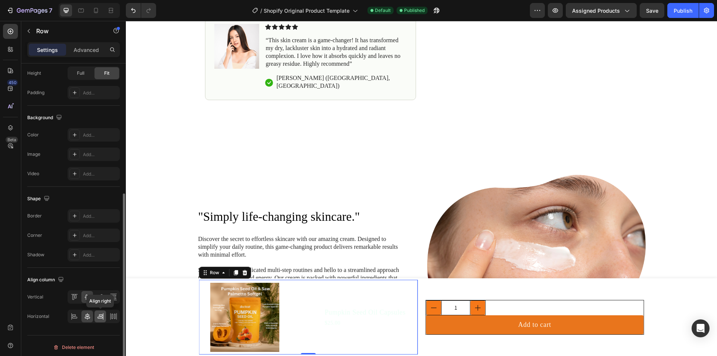
click at [98, 315] on icon at bounding box center [100, 316] width 7 height 7
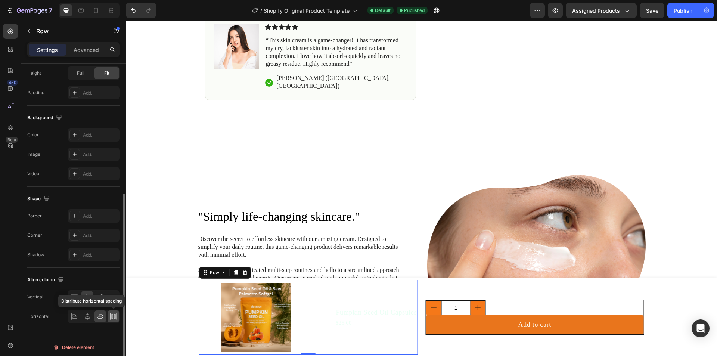
click at [113, 317] on icon at bounding box center [111, 316] width 1 height 5
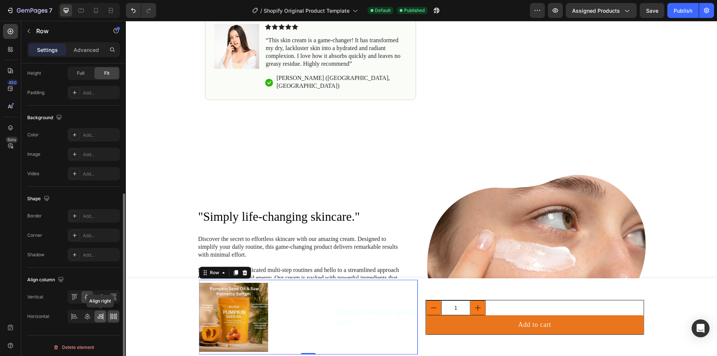
click at [97, 315] on icon at bounding box center [100, 316] width 7 height 7
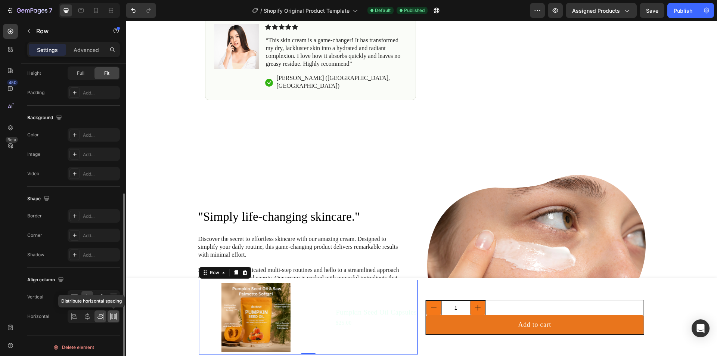
click at [112, 315] on icon at bounding box center [113, 316] width 7 height 7
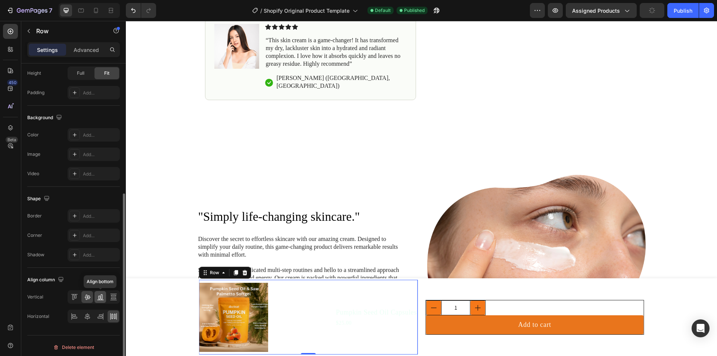
click at [97, 300] on icon at bounding box center [100, 296] width 7 height 7
click at [76, 300] on icon at bounding box center [74, 296] width 7 height 7
click at [87, 298] on icon at bounding box center [87, 296] width 7 height 7
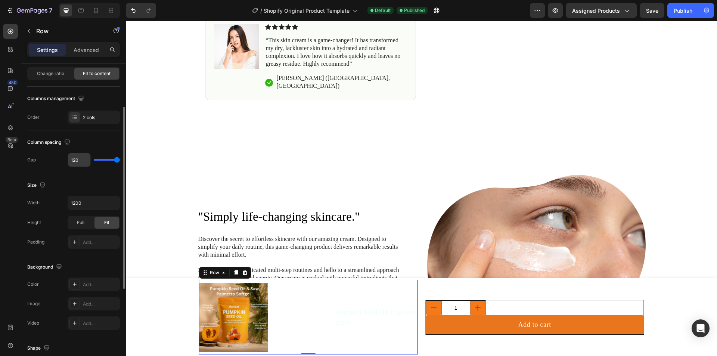
scroll to position [0, 0]
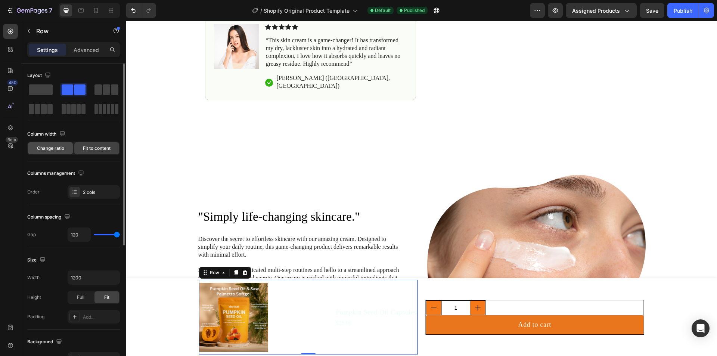
click at [56, 143] on div "Change ratio" at bounding box center [50, 148] width 45 height 12
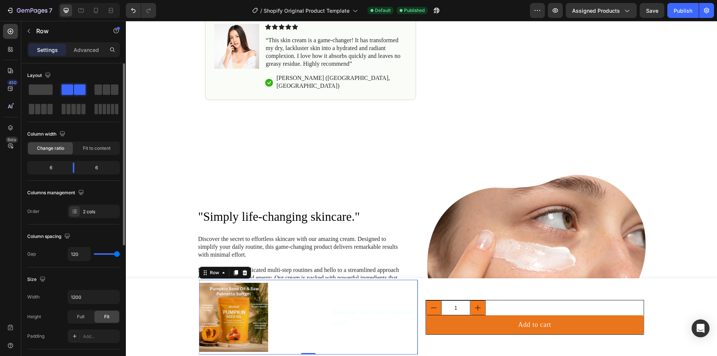
drag, startPoint x: 56, startPoint y: 169, endPoint x: 65, endPoint y: 168, distance: 9.7
click at [62, 168] on div "6" at bounding box center [48, 167] width 38 height 10
drag, startPoint x: 70, startPoint y: 170, endPoint x: 81, endPoint y: 175, distance: 11.7
click at [81, 0] on body "7 / Shopify Original Product Template Default Published Preview Assigned Produc…" at bounding box center [358, 0] width 717 height 0
drag, startPoint x: 79, startPoint y: 168, endPoint x: 74, endPoint y: 169, distance: 5.7
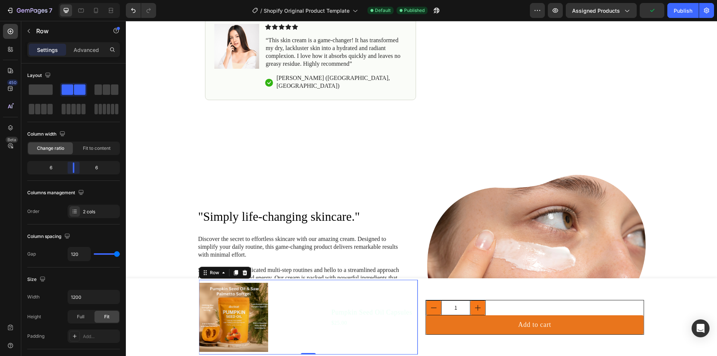
click at [74, 0] on body "7 / Shopify Original Product Template Default Published Preview Assigned Produc…" at bounding box center [358, 0] width 717 height 0
click at [97, 148] on span "Fit to content" at bounding box center [97, 148] width 28 height 7
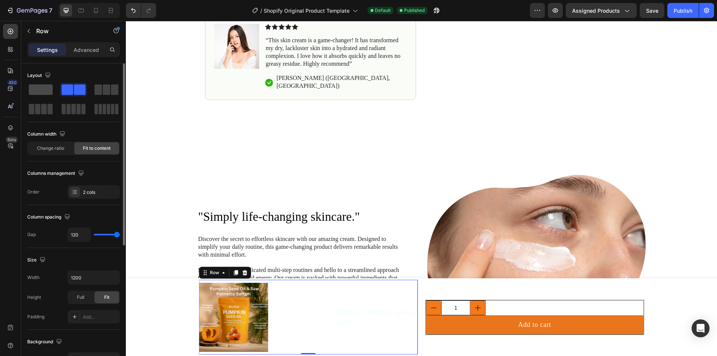
click at [43, 92] on span at bounding box center [41, 89] width 24 height 10
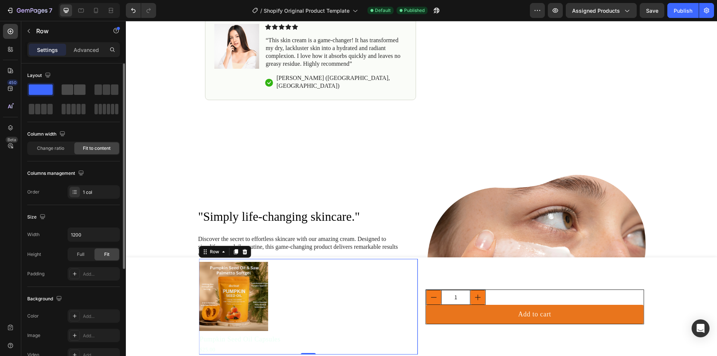
click at [69, 87] on span at bounding box center [68, 89] width 12 height 10
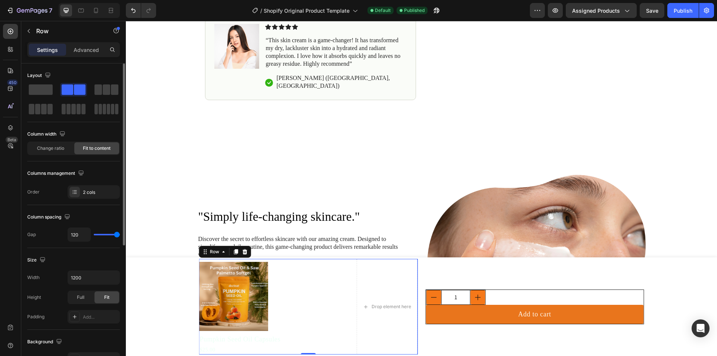
click at [24, 90] on div "Layout Column width Change ratio Fit to content Columns management Order 2 cols…" at bounding box center [73, 333] width 105 height 541
click at [33, 88] on span at bounding box center [41, 89] width 24 height 10
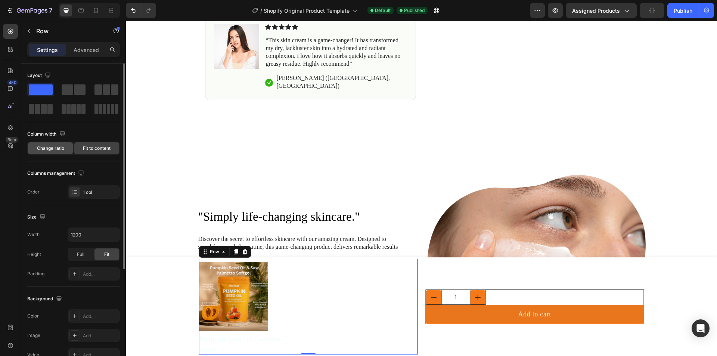
click at [48, 150] on span "Change ratio" at bounding box center [50, 148] width 27 height 7
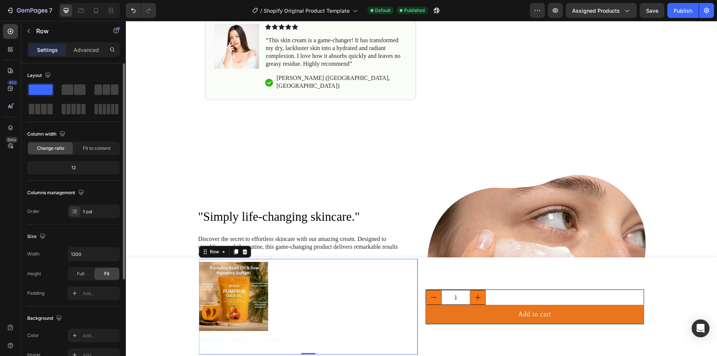
click at [74, 168] on div "12" at bounding box center [74, 167] width 90 height 10
drag, startPoint x: 81, startPoint y: 164, endPoint x: 72, endPoint y: 166, distance: 8.9
click at [72, 166] on div "12" at bounding box center [74, 167] width 90 height 10
click at [94, 141] on div "Column width Change ratio Fit to content" at bounding box center [73, 141] width 93 height 27
click at [84, 149] on span "Fit to content" at bounding box center [97, 148] width 28 height 7
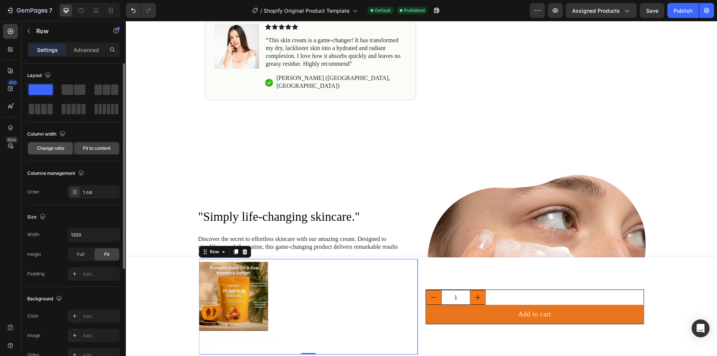
click at [67, 148] on div "Change ratio" at bounding box center [50, 148] width 45 height 12
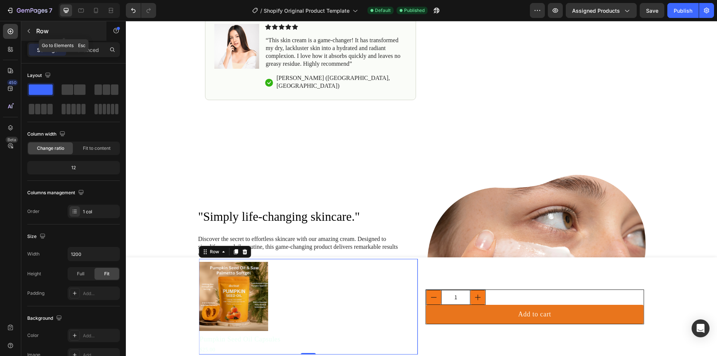
click at [38, 32] on p "Row" at bounding box center [67, 31] width 63 height 9
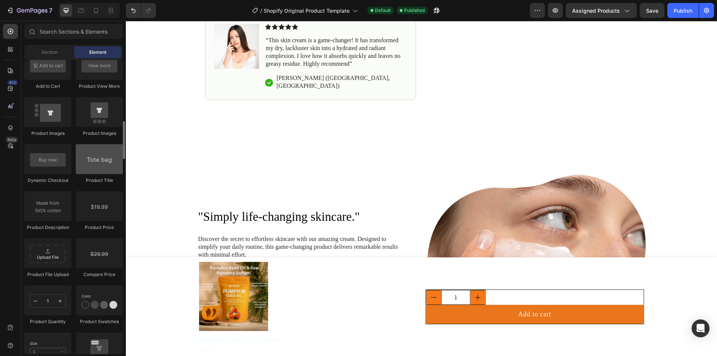
scroll to position [896, 0]
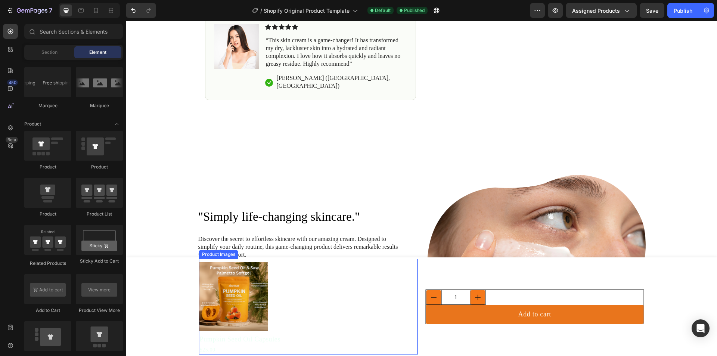
click at [332, 300] on div at bounding box center [308, 296] width 219 height 75
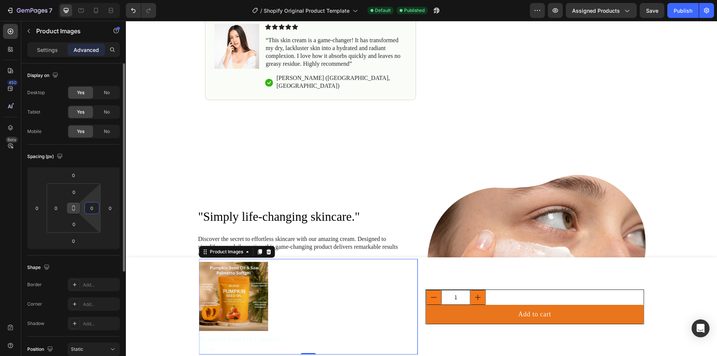
click at [72, 211] on button at bounding box center [73, 208] width 14 height 12
click at [74, 210] on button at bounding box center [73, 208] width 14 height 12
click at [78, 209] on button at bounding box center [73, 208] width 14 height 12
click at [85, 208] on div "0" at bounding box center [91, 208] width 15 height 12
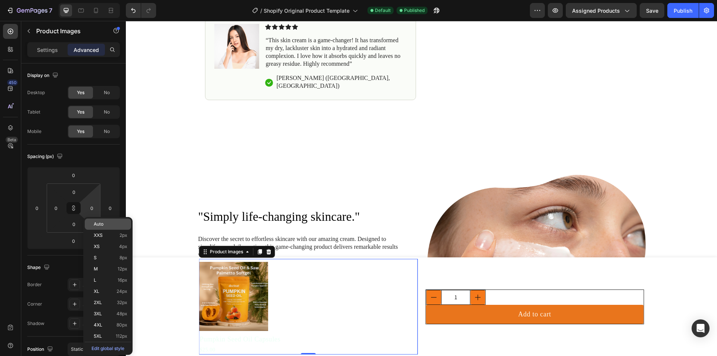
click at [91, 229] on div "Auto" at bounding box center [108, 224] width 46 height 11
type input "Auto"
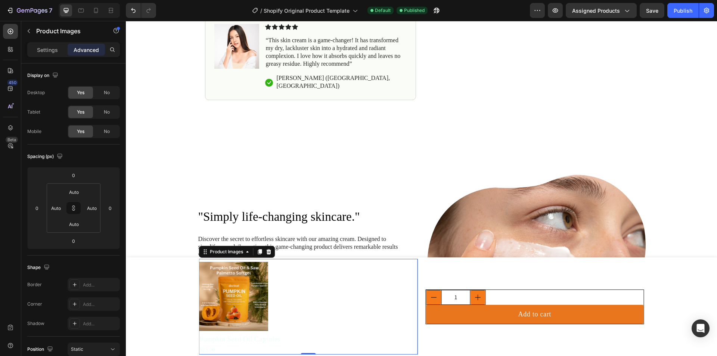
click at [92, 0] on html "7 / Shopify Original Product Template Default Published Preview Assigned Produc…" at bounding box center [358, 0] width 717 height 0
click at [93, 212] on input "Auto" at bounding box center [91, 207] width 11 height 11
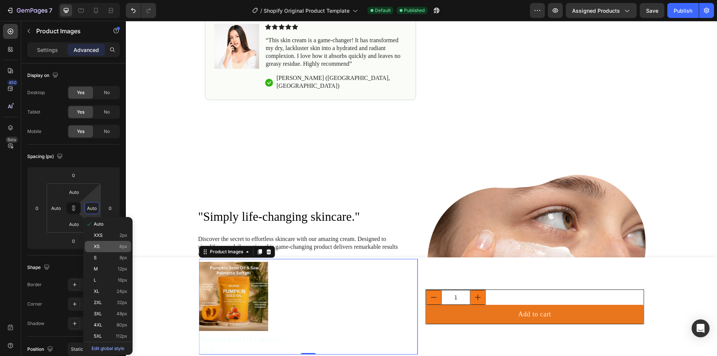
click at [105, 247] on p "XS 4px" at bounding box center [111, 246] width 34 height 5
type input "4"
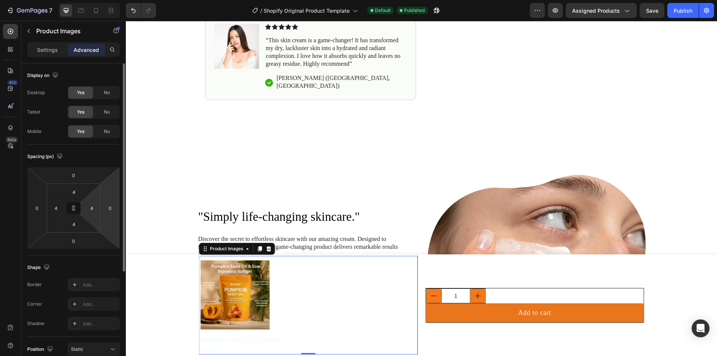
click at [96, 0] on html "7 / Shopify Original Product Template Default Published Preview Assigned Produc…" at bounding box center [358, 0] width 717 height 0
click at [95, 212] on input "4" at bounding box center [91, 207] width 11 height 11
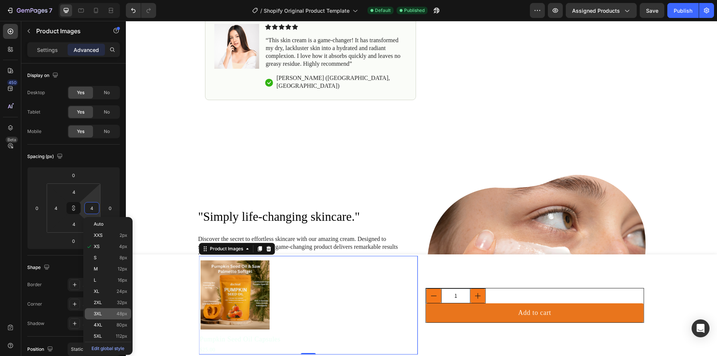
click at [112, 312] on p "3XL 48px" at bounding box center [111, 313] width 34 height 5
type input "48"
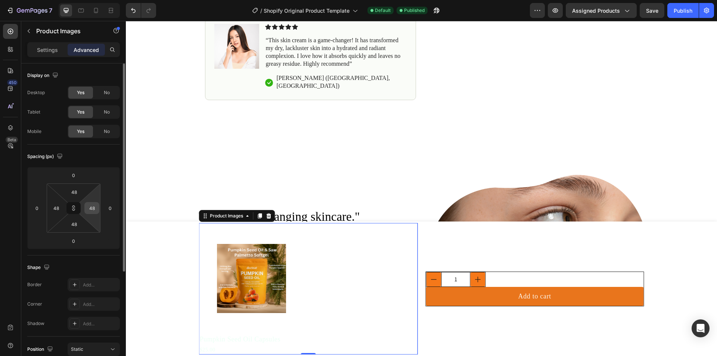
click at [91, 207] on input "48" at bounding box center [91, 207] width 11 height 11
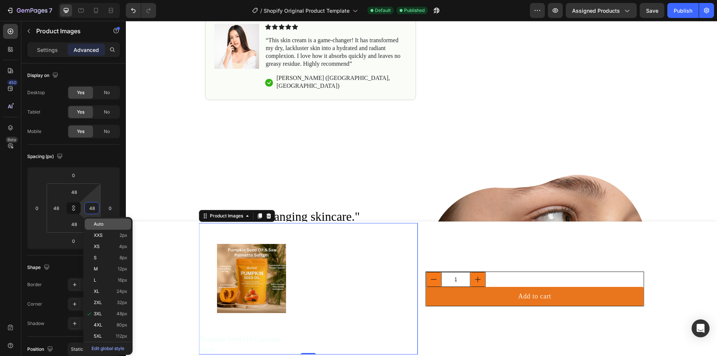
click at [105, 223] on p "Auto" at bounding box center [111, 224] width 34 height 5
type input "Auto"
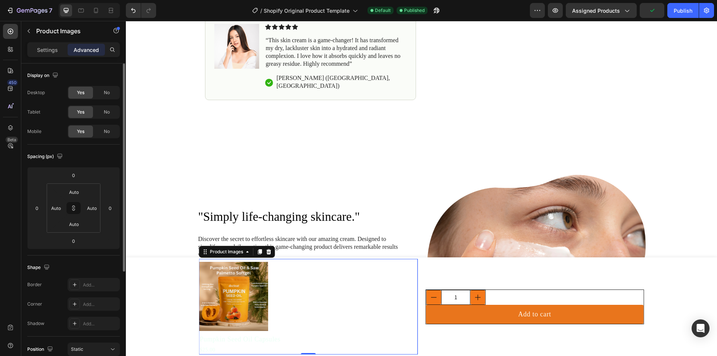
scroll to position [149, 0]
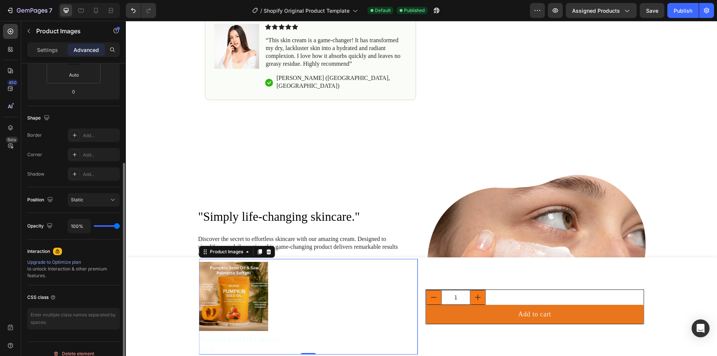
click at [109, 227] on div "100%" at bounding box center [94, 226] width 52 height 14
type input "80%"
type input "80"
type input "41%"
type input "41"
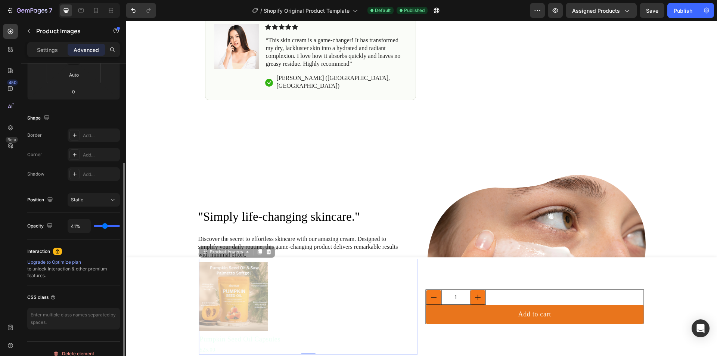
type input "33%"
type input "33"
type input "15%"
type input "15"
type input "0%"
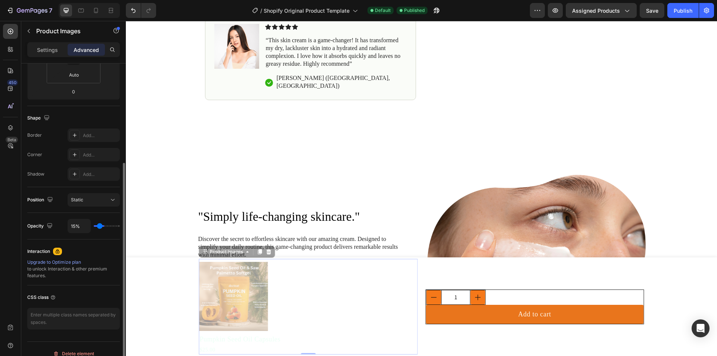
type input "0"
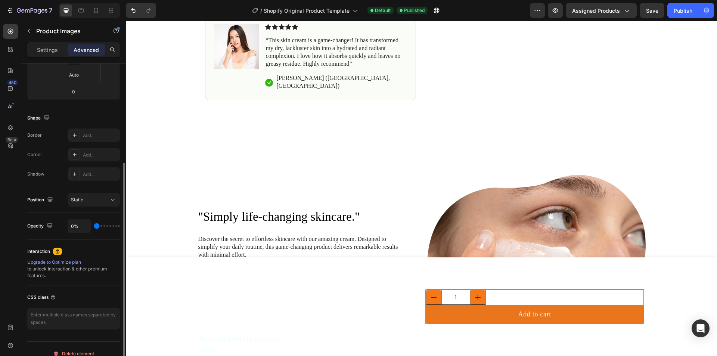
type input "57%"
type input "57"
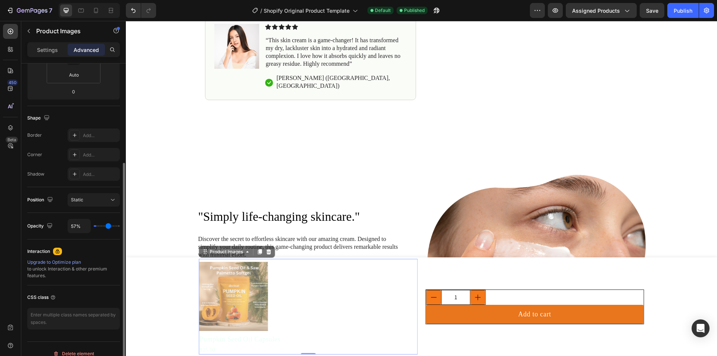
type input "61%"
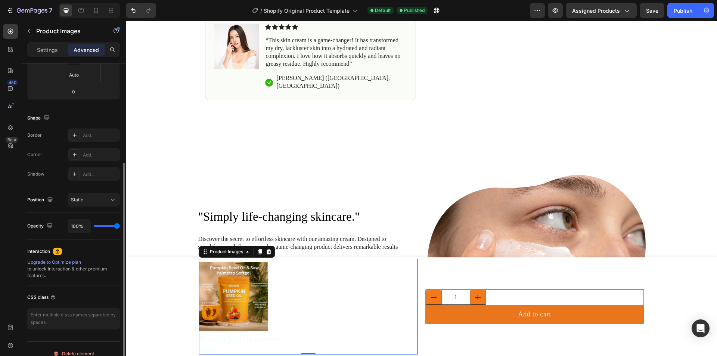
drag, startPoint x: 105, startPoint y: 228, endPoint x: 120, endPoint y: 221, distance: 16.4
click at [120, 225] on input "range" at bounding box center [107, 225] width 26 height 1
click at [105, 194] on button "Static" at bounding box center [94, 199] width 52 height 13
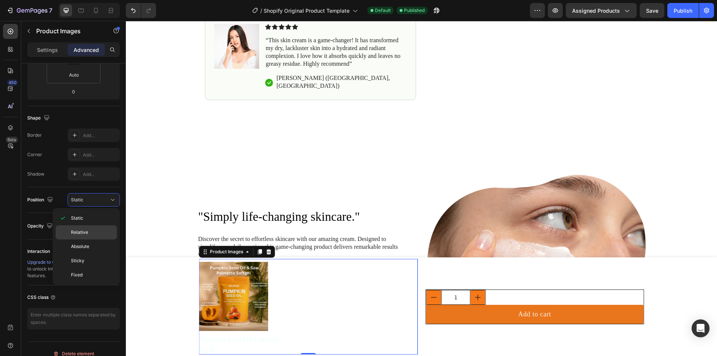
click at [91, 232] on p "Relative" at bounding box center [92, 232] width 43 height 7
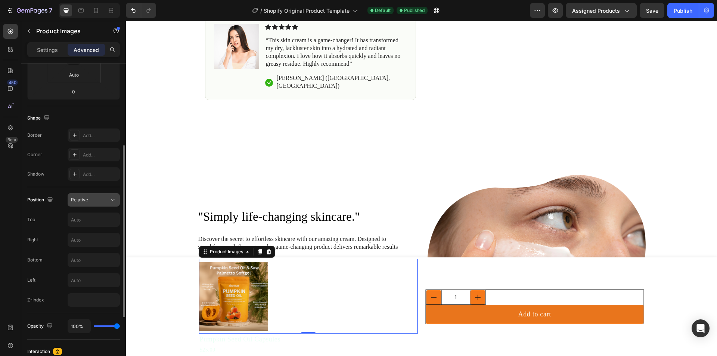
click at [89, 196] on div "Relative" at bounding box center [90, 199] width 38 height 7
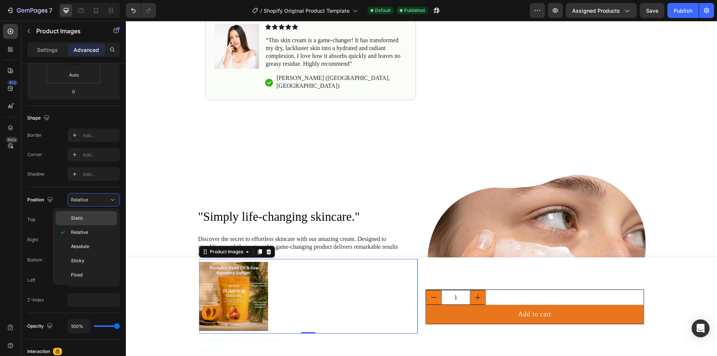
click at [83, 216] on span "Static" at bounding box center [77, 218] width 12 height 7
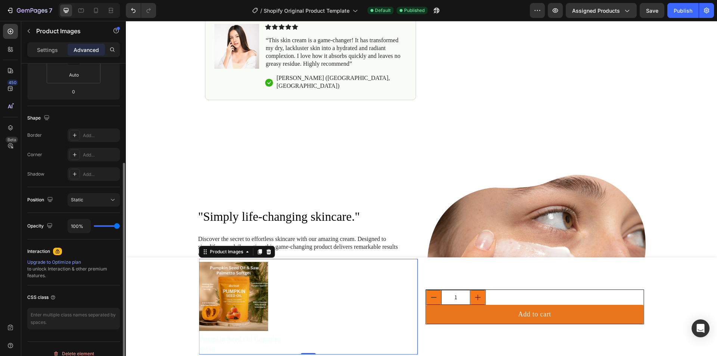
scroll to position [0, 0]
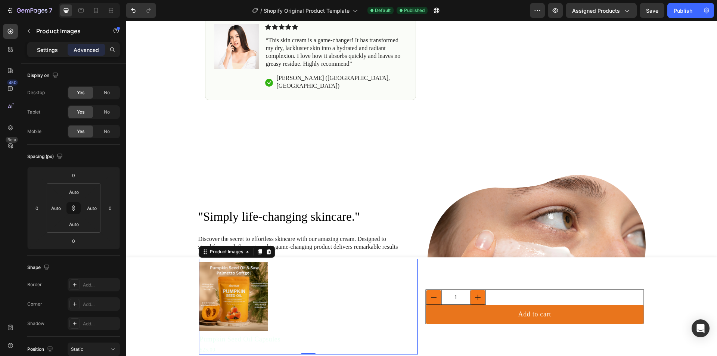
click at [48, 46] on p "Settings" at bounding box center [47, 50] width 21 height 8
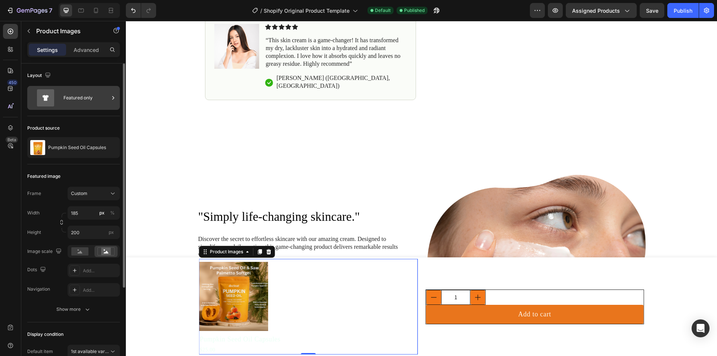
click at [50, 96] on icon at bounding box center [45, 97] width 17 height 17
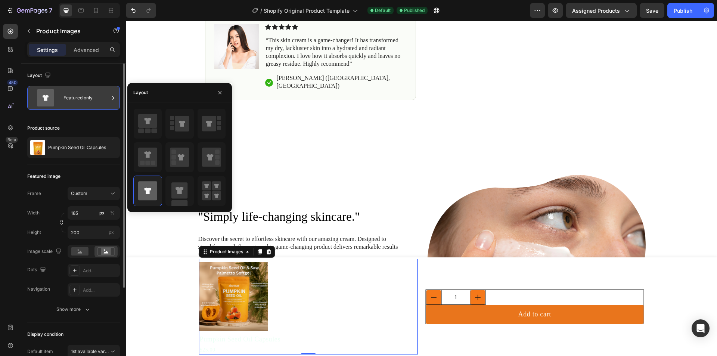
click at [50, 97] on icon at bounding box center [45, 97] width 17 height 17
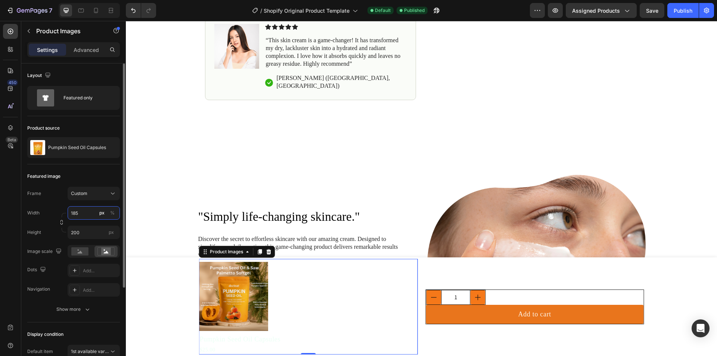
click at [91, 216] on input "185" at bounding box center [94, 212] width 52 height 13
click at [90, 232] on p "Full 100%" at bounding box center [92, 230] width 43 height 7
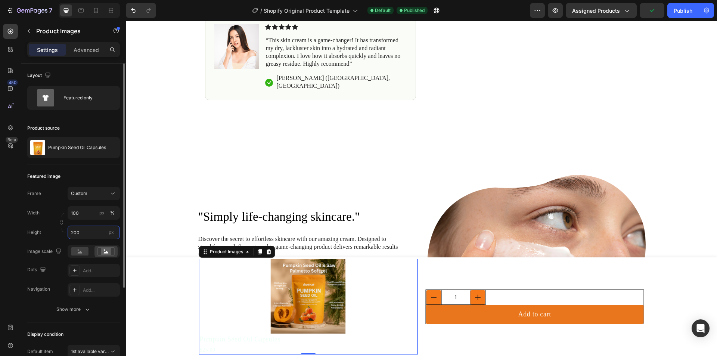
click at [87, 235] on input "200" at bounding box center [94, 232] width 52 height 13
click at [279, 293] on img at bounding box center [308, 296] width 219 height 75
click at [435, 175] on div "Image" at bounding box center [536, 269] width 219 height 188
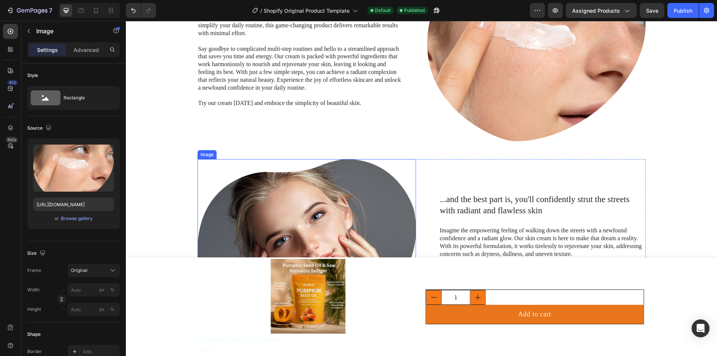
scroll to position [617, 0]
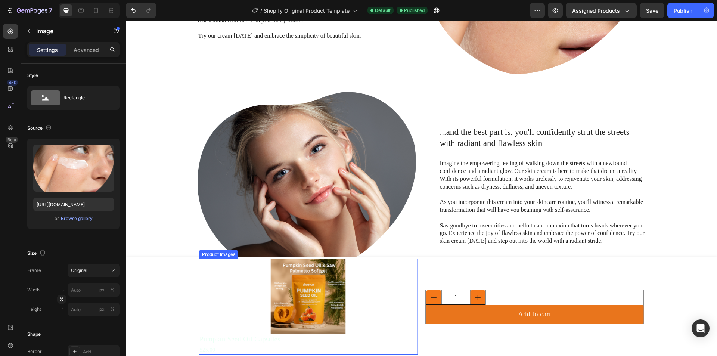
drag, startPoint x: 223, startPoint y: 272, endPoint x: 214, endPoint y: 275, distance: 9.4
click at [223, 272] on img at bounding box center [308, 296] width 219 height 75
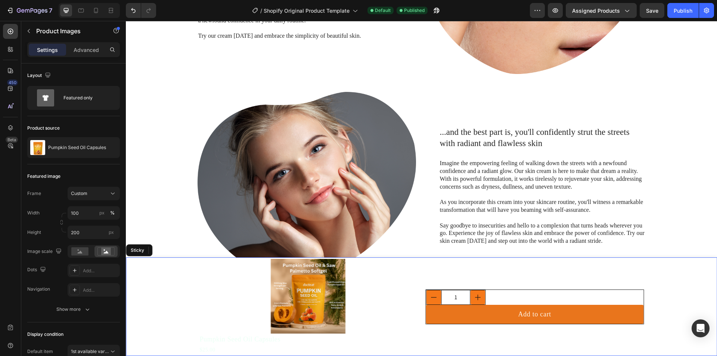
click at [175, 281] on div "Product Images 0 Pumpkin Seed Oil Capsules Product Title $25.00 Product Price P…" at bounding box center [421, 306] width 591 height 99
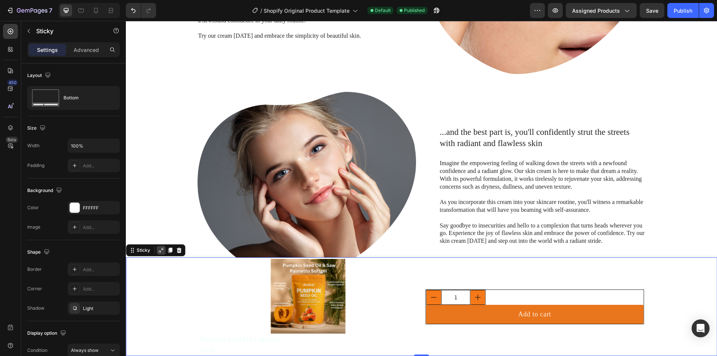
click at [159, 254] on div at bounding box center [161, 250] width 9 height 9
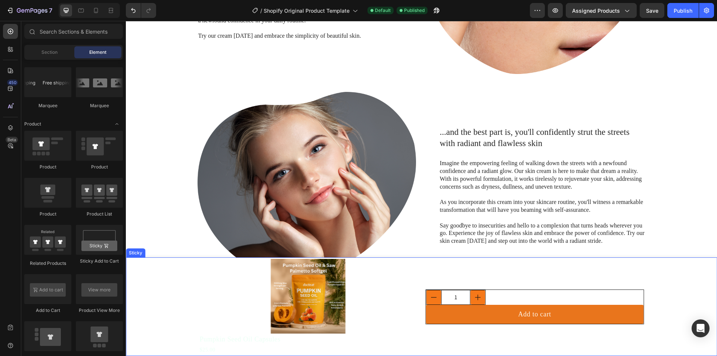
click at [153, 276] on div "Product Images Pumpkin Seed Oil Capsules Product Title $25.00 Product Price Pro…" at bounding box center [421, 306] width 591 height 99
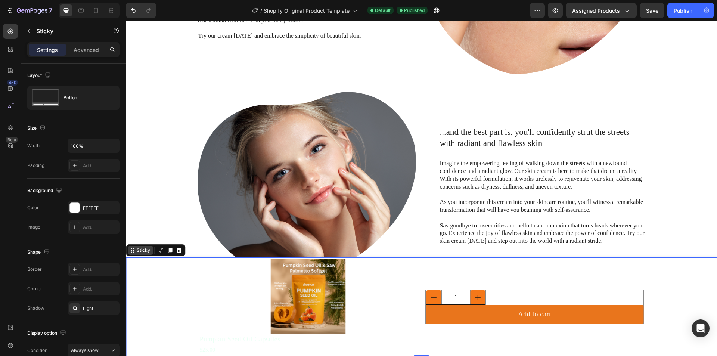
click at [132, 252] on icon at bounding box center [132, 250] width 6 height 6
click at [177, 297] on div "Product Images Pumpkin Seed Oil Capsules Product Title $25.00 Product Price Pro…" at bounding box center [421, 306] width 591 height 99
click at [81, 211] on div "FFFFFF" at bounding box center [94, 207] width 52 height 13
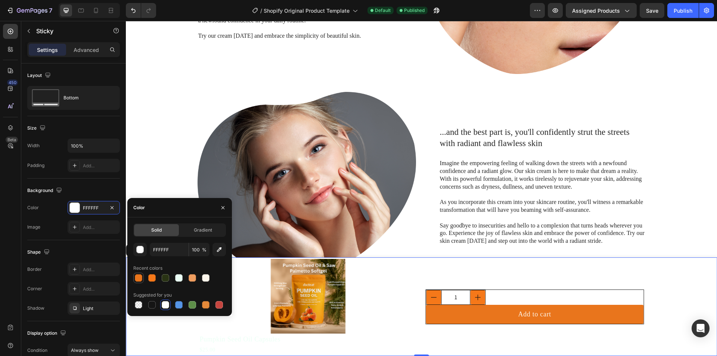
click at [140, 278] on div at bounding box center [138, 277] width 7 height 7
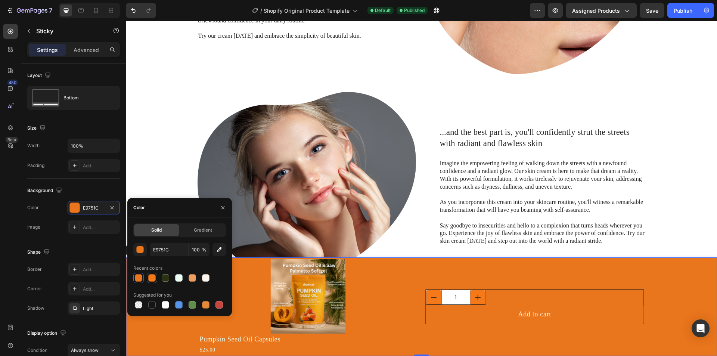
click at [154, 275] on div at bounding box center [151, 277] width 7 height 7
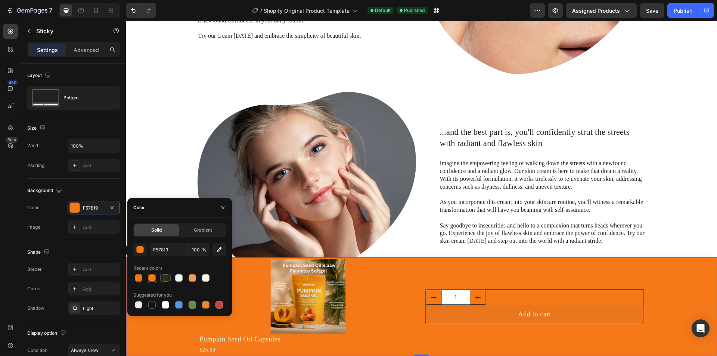
click at [166, 275] on div at bounding box center [165, 277] width 7 height 7
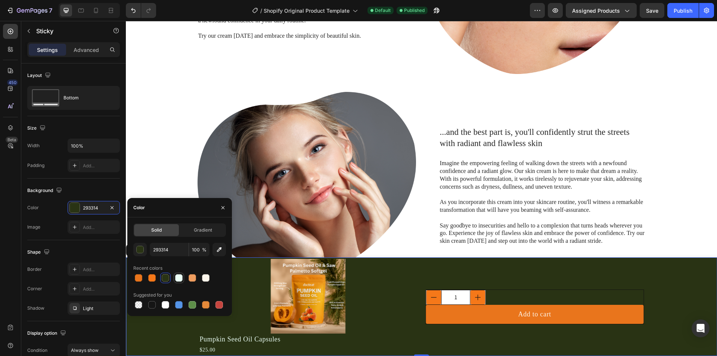
click at [177, 277] on div at bounding box center [178, 277] width 7 height 7
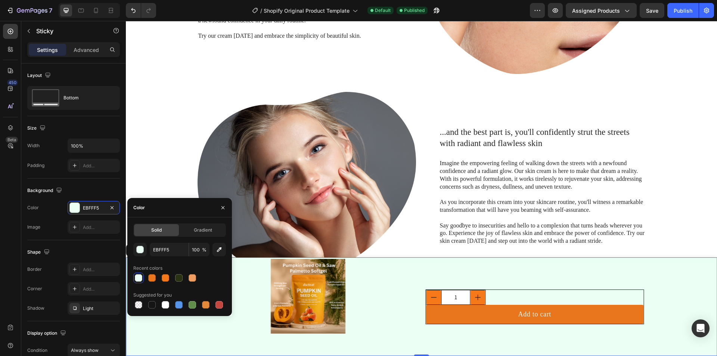
click at [186, 276] on div at bounding box center [179, 278] width 93 height 10
click at [189, 276] on div at bounding box center [192, 277] width 7 height 7
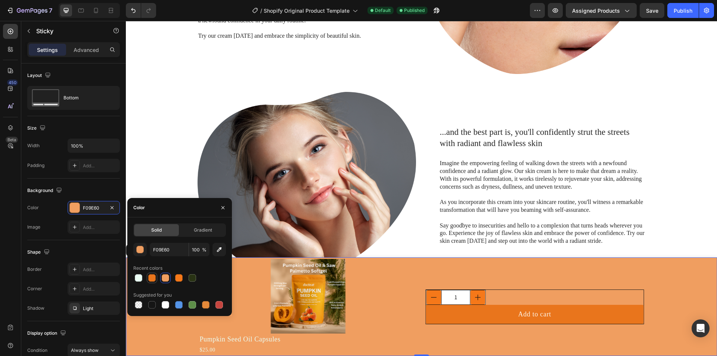
click at [150, 278] on div at bounding box center [151, 277] width 7 height 7
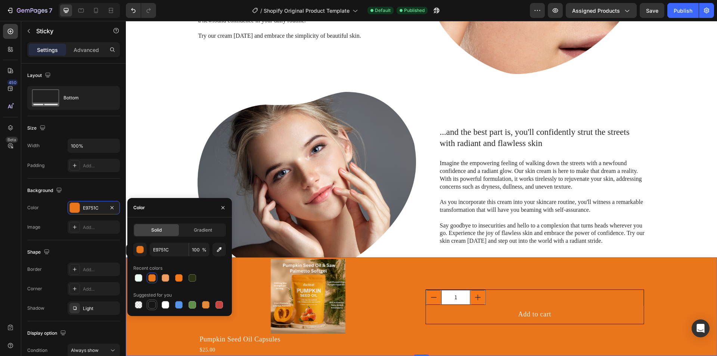
click at [152, 303] on div at bounding box center [151, 304] width 7 height 7
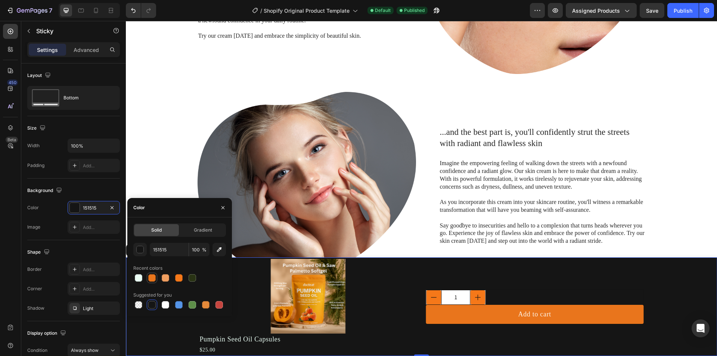
click at [150, 278] on div at bounding box center [151, 277] width 7 height 7
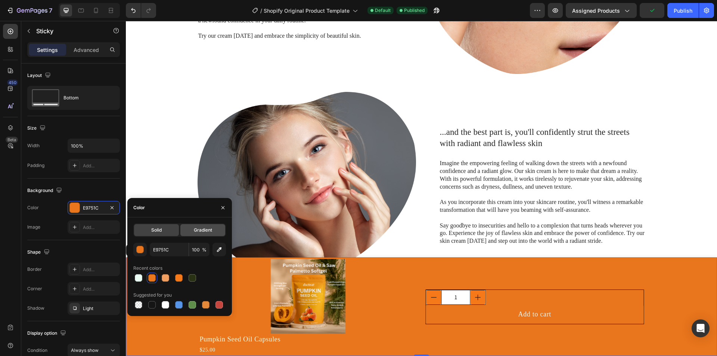
click at [198, 236] on div "Gradient" at bounding box center [202, 230] width 45 height 12
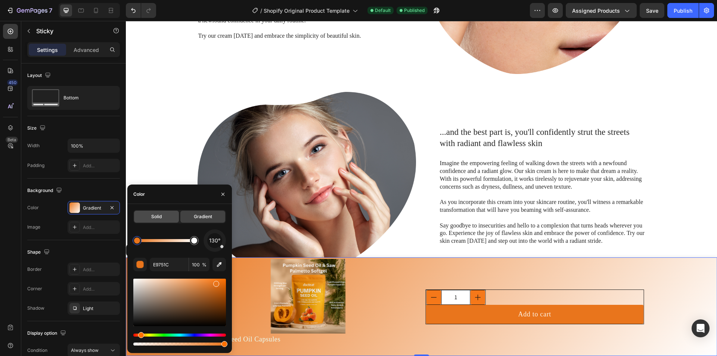
click at [161, 215] on span "Solid" at bounding box center [156, 216] width 10 height 7
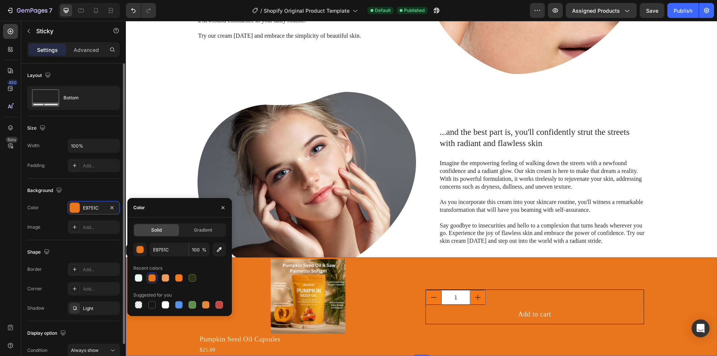
click at [76, 248] on div "Shape" at bounding box center [73, 252] width 93 height 12
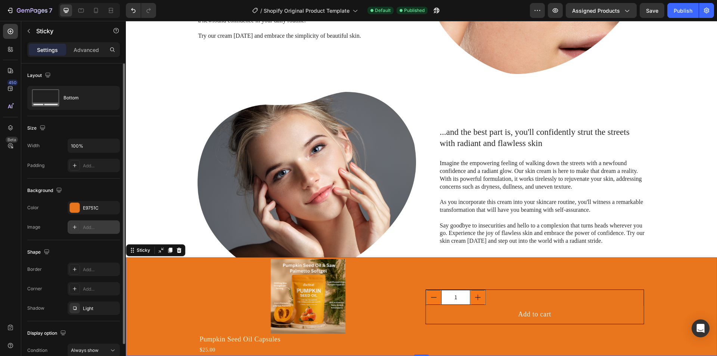
click at [76, 228] on icon at bounding box center [75, 227] width 6 height 6
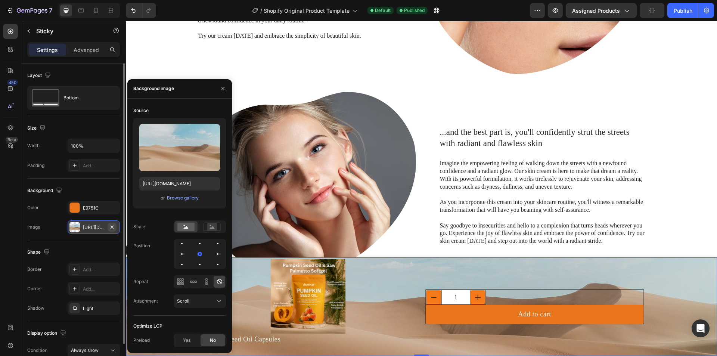
click at [111, 227] on icon "button" at bounding box center [112, 227] width 6 height 6
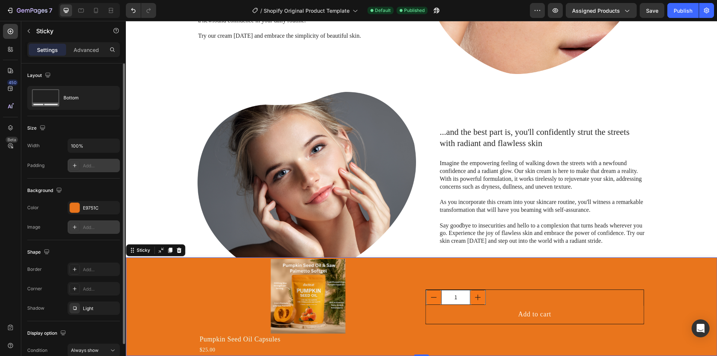
click at [76, 167] on icon at bounding box center [75, 165] width 6 height 6
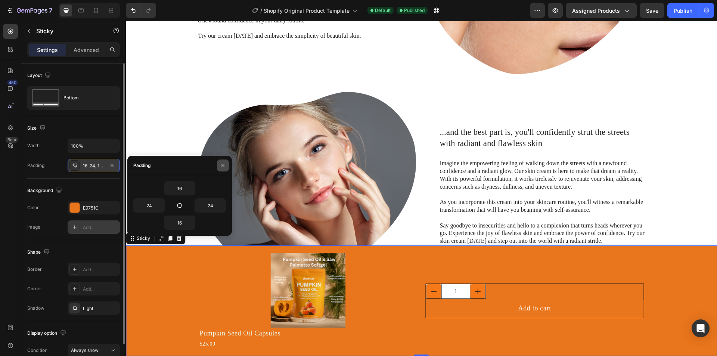
drag, startPoint x: 221, startPoint y: 166, endPoint x: 95, endPoint y: 145, distance: 128.3
click at [221, 166] on icon "button" at bounding box center [223, 165] width 6 height 6
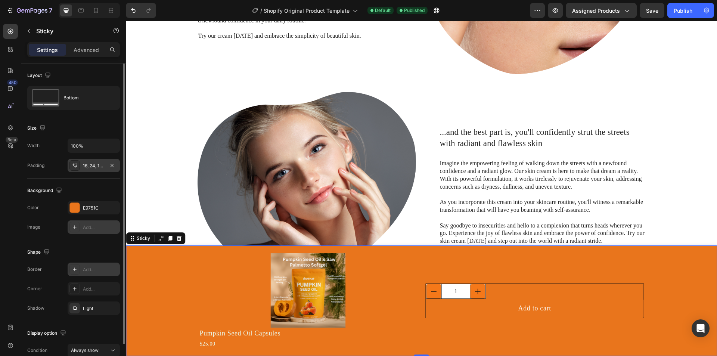
click at [78, 273] on div at bounding box center [74, 269] width 10 height 10
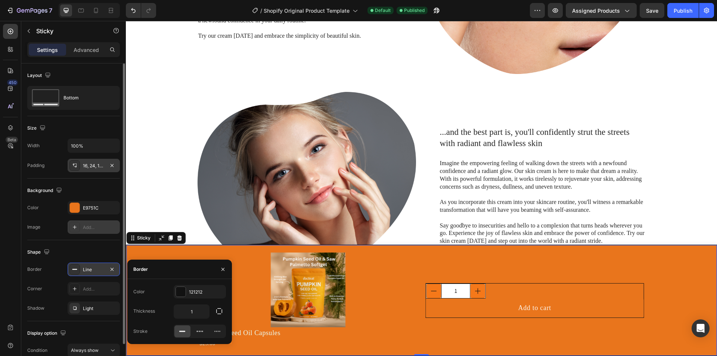
click at [76, 273] on div at bounding box center [74, 269] width 10 height 10
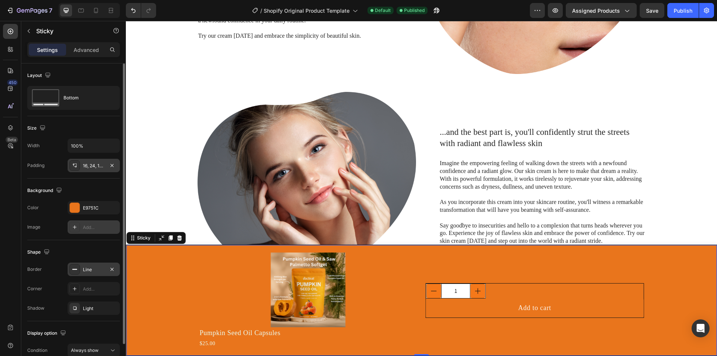
click at [80, 270] on div "Line" at bounding box center [94, 269] width 52 height 13
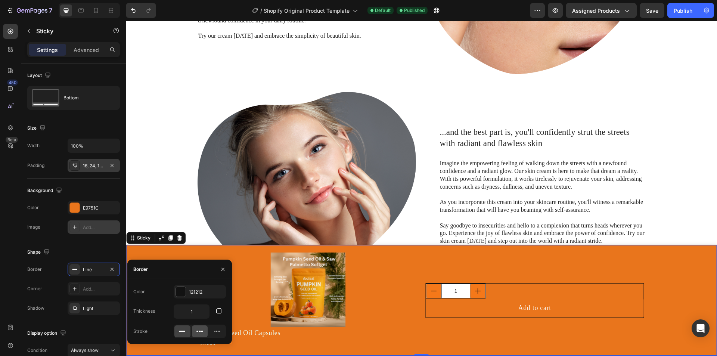
click at [201, 333] on icon at bounding box center [199, 331] width 7 height 7
click at [216, 332] on icon at bounding box center [217, 331] width 7 height 7
click at [187, 332] on div at bounding box center [182, 331] width 16 height 12
click at [179, 309] on input "1" at bounding box center [191, 311] width 35 height 13
click at [89, 286] on div "Add..." at bounding box center [100, 289] width 35 height 7
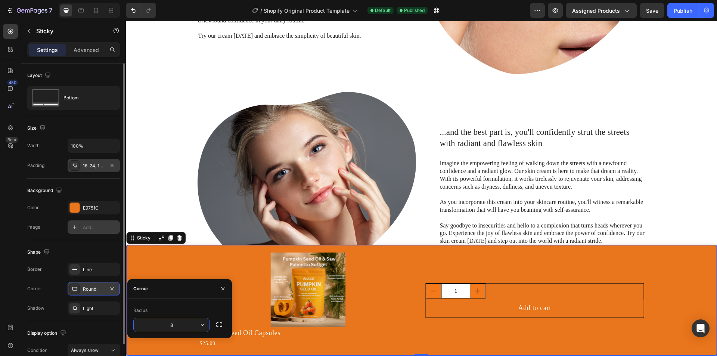
click at [76, 288] on icon at bounding box center [75, 289] width 6 height 6
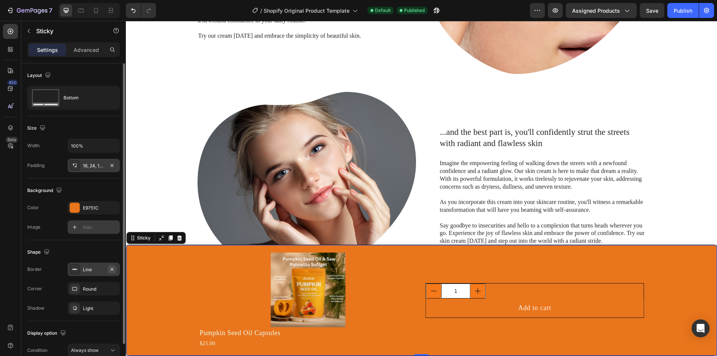
click at [112, 267] on icon "button" at bounding box center [112, 269] width 6 height 6
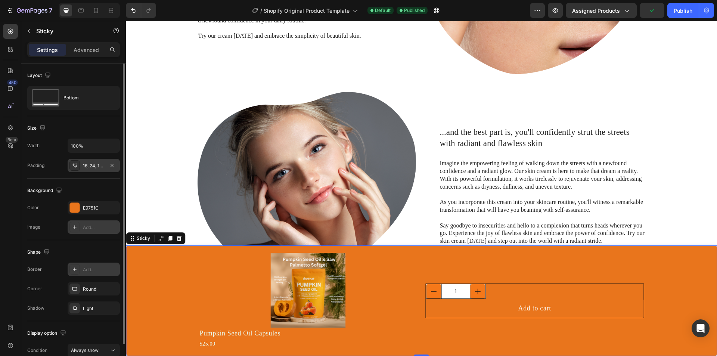
scroll to position [37, 0]
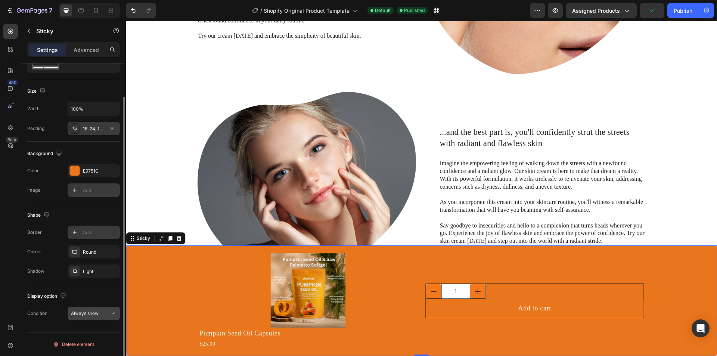
click at [99, 315] on span "Always show" at bounding box center [85, 313] width 28 height 6
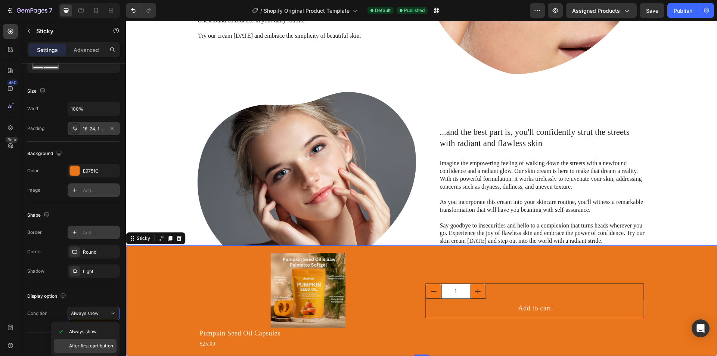
click at [89, 343] on span "After first cart button" at bounding box center [91, 346] width 44 height 7
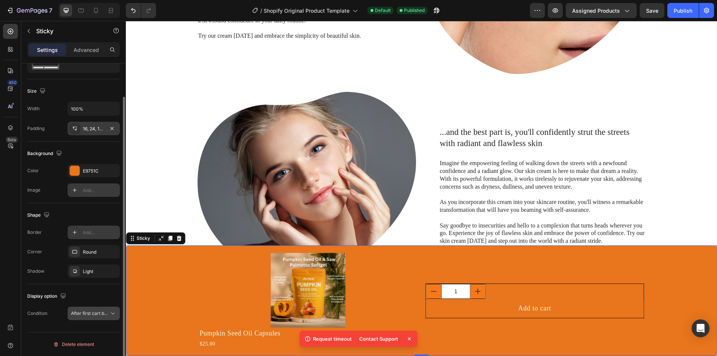
click at [90, 313] on span "After first cart button" at bounding box center [93, 313] width 44 height 6
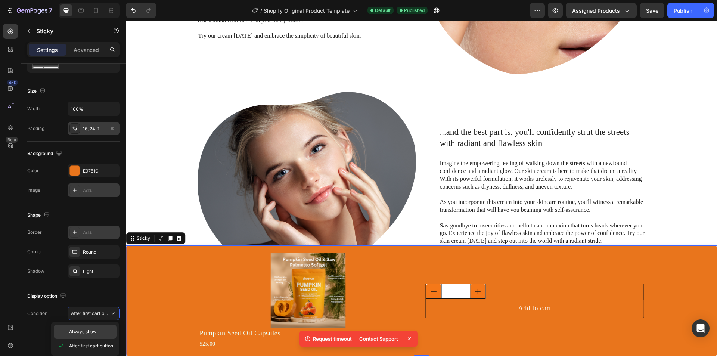
click at [87, 330] on span "Always show" at bounding box center [83, 331] width 28 height 7
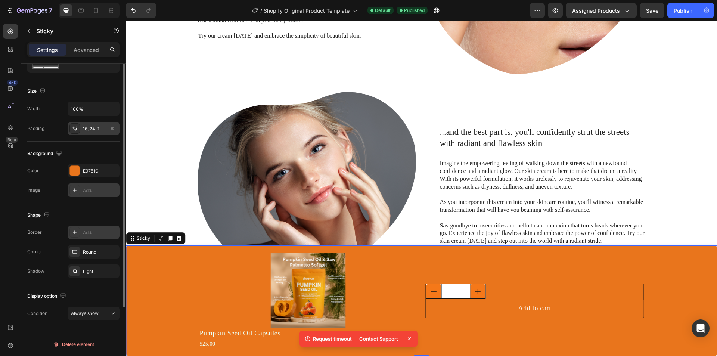
scroll to position [0, 0]
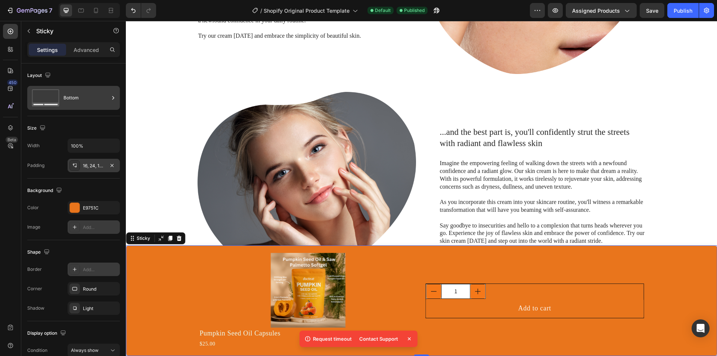
click at [73, 92] on div "Bottom" at bounding box center [86, 97] width 46 height 17
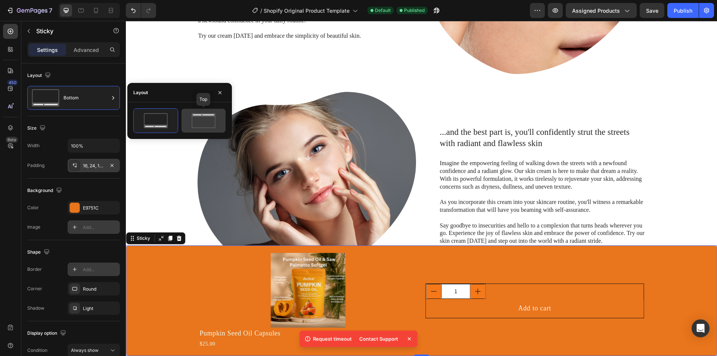
click at [208, 120] on icon at bounding box center [203, 120] width 35 height 15
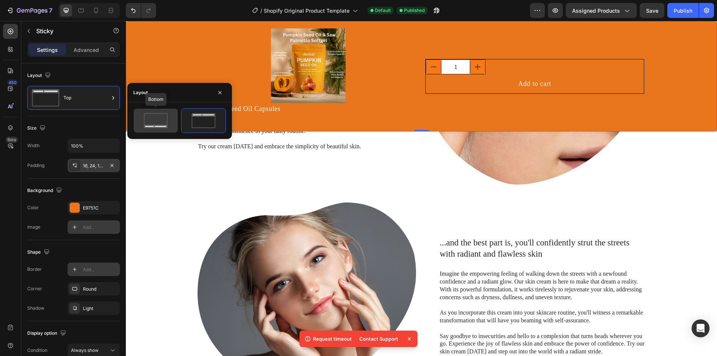
click at [160, 115] on icon at bounding box center [155, 120] width 35 height 15
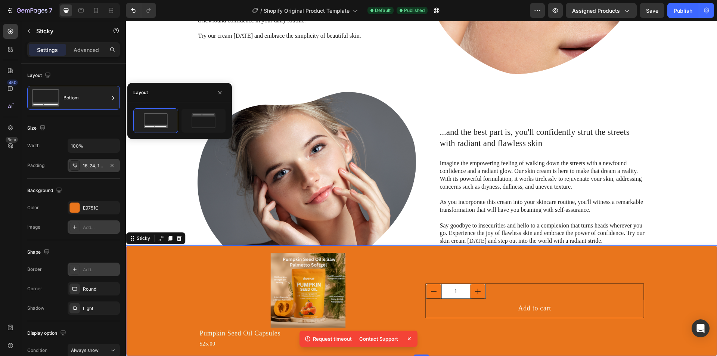
click at [185, 279] on div "Product Images Pumpkin Seed Oil Capsules Product Title $25.00 Product Price Pro…" at bounding box center [421, 300] width 573 height 99
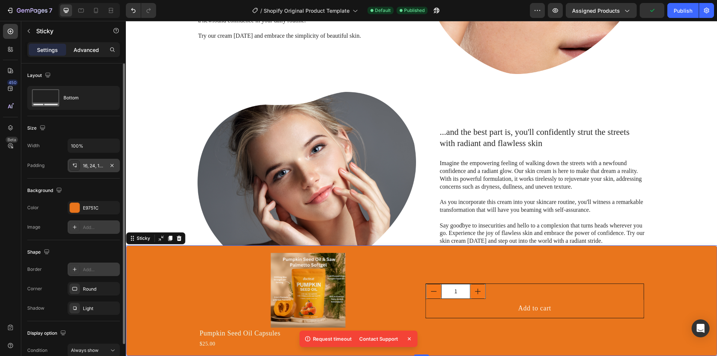
click at [74, 51] on p "Advanced" at bounding box center [86, 50] width 25 height 8
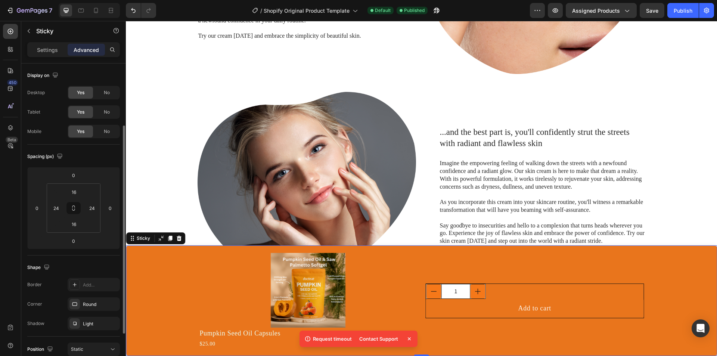
scroll to position [159, 0]
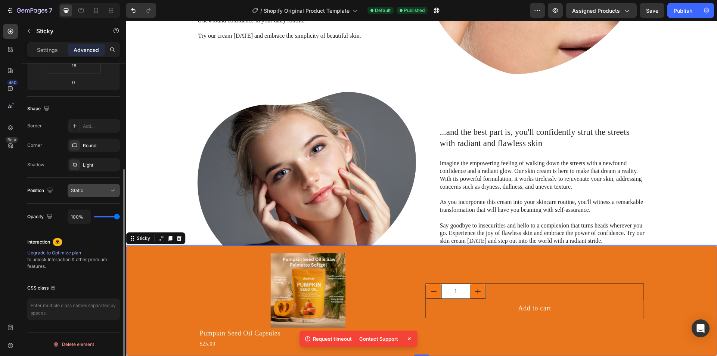
click at [92, 188] on div "Static" at bounding box center [90, 190] width 38 height 7
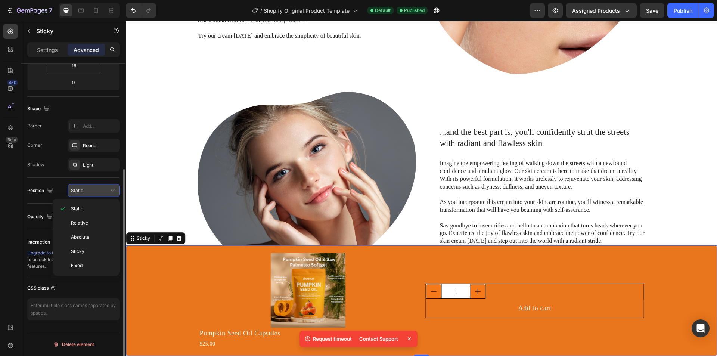
click at [92, 188] on div "Static" at bounding box center [90, 190] width 38 height 7
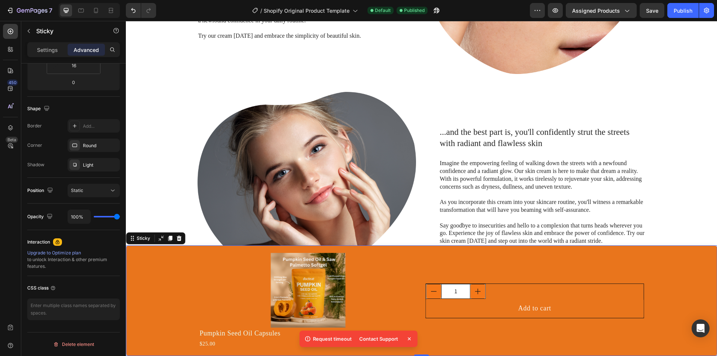
click at [98, 217] on div "100%" at bounding box center [94, 217] width 52 height 14
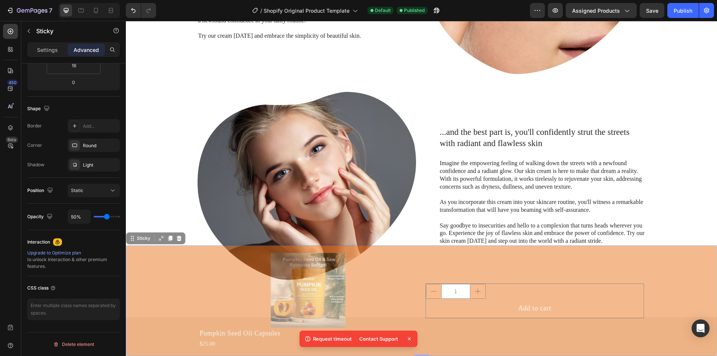
drag, startPoint x: 99, startPoint y: 219, endPoint x: 107, endPoint y: 218, distance: 7.9
click at [107, 217] on input "range" at bounding box center [107, 216] width 26 height 1
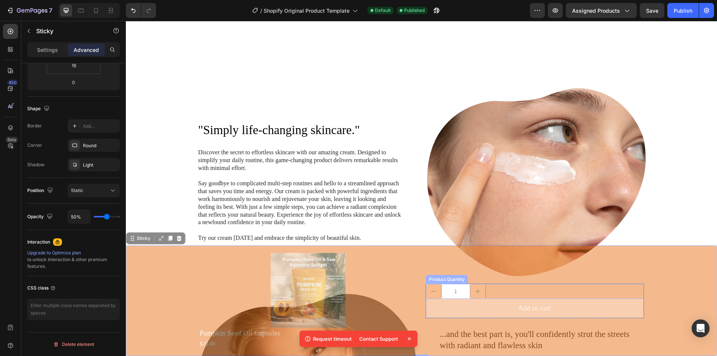
scroll to position [318, 0]
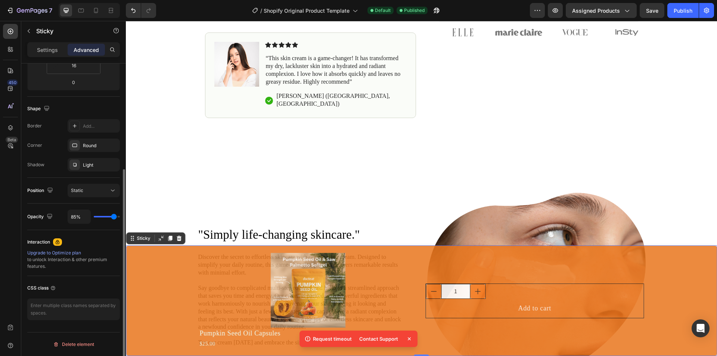
drag, startPoint x: 108, startPoint y: 218, endPoint x: 49, endPoint y: 172, distance: 74.9
click at [114, 217] on input "range" at bounding box center [107, 216] width 26 height 1
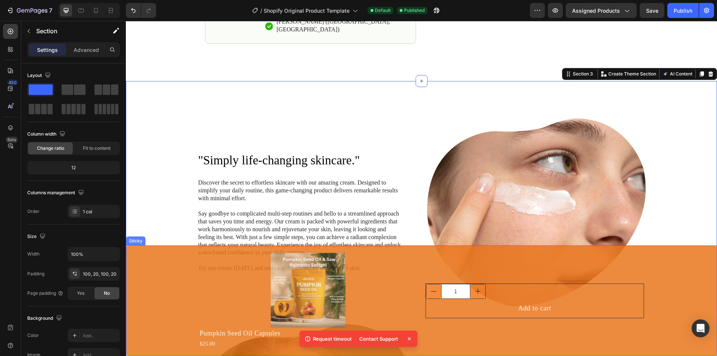
scroll to position [393, 0]
click at [401, 249] on div "Product Images Pumpkin Seed Oil Capsules Product Title $25.00 Product Price Pro…" at bounding box center [421, 300] width 591 height 111
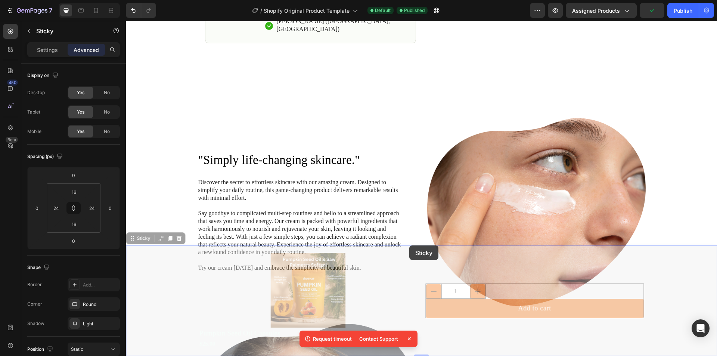
drag, startPoint x: 409, startPoint y: 245, endPoint x: 408, endPoint y: 251, distance: 5.3
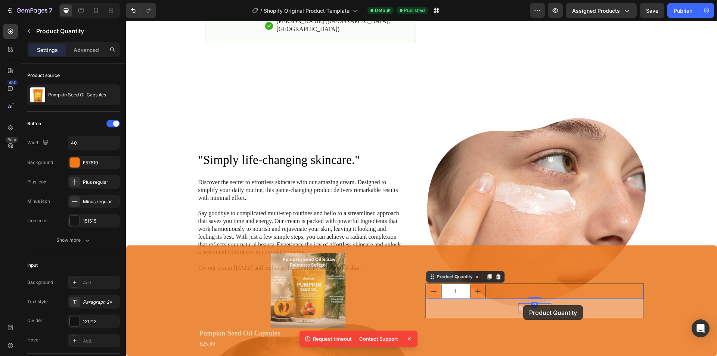
drag, startPoint x: 523, startPoint y: 285, endPoint x: 523, endPoint y: 305, distance: 20.5
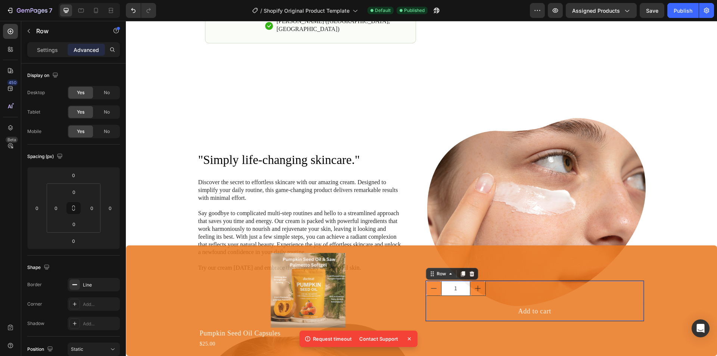
click at [498, 321] on div "1 Product Quantity Add to cart Add to Cart Row 0" at bounding box center [534, 301] width 219 height 41
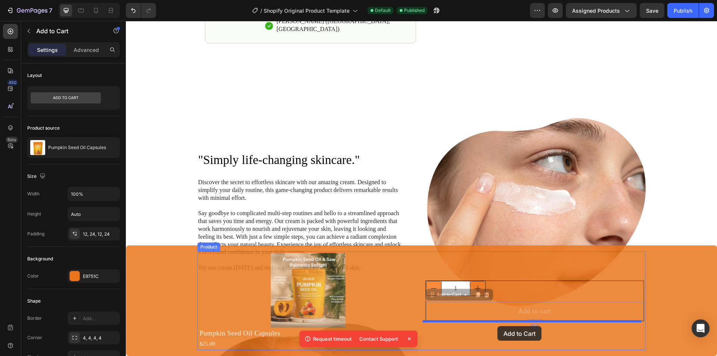
drag, startPoint x: 501, startPoint y: 316, endPoint x: 498, endPoint y: 325, distance: 9.8
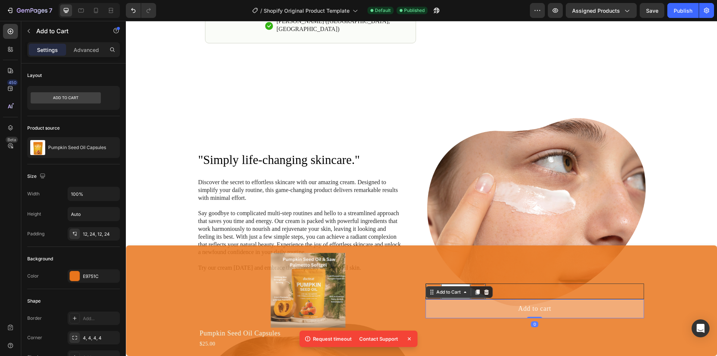
click at [497, 311] on button "Add to cart" at bounding box center [534, 308] width 219 height 19
click at [496, 311] on button "Add to cart" at bounding box center [534, 308] width 219 height 19
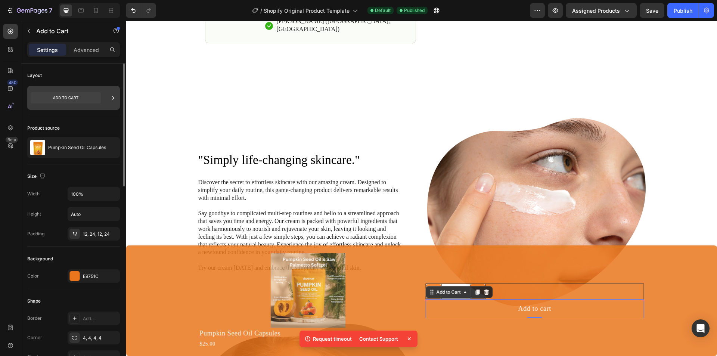
click at [82, 96] on icon at bounding box center [66, 97] width 70 height 11
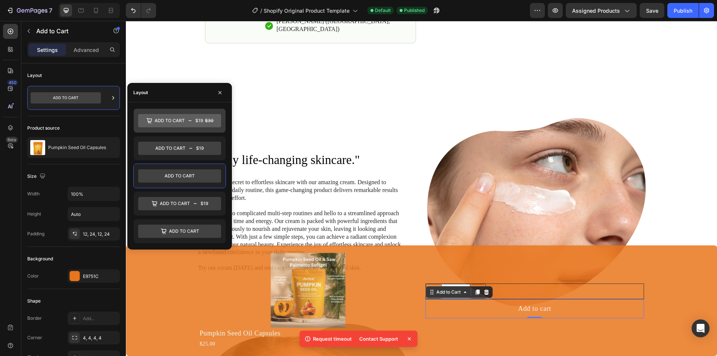
click at [197, 119] on icon at bounding box center [199, 120] width 7 height 4
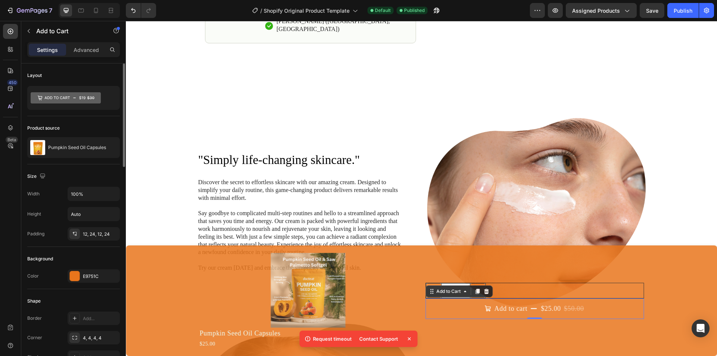
click at [94, 75] on div "Layout" at bounding box center [73, 75] width 93 height 12
click at [92, 237] on div "12, 24, 12, 24" at bounding box center [94, 234] width 22 height 7
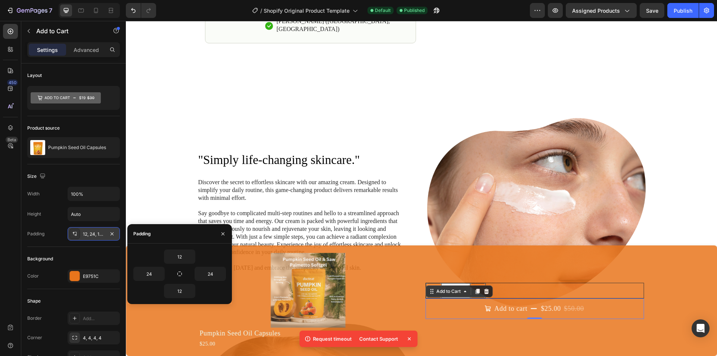
click at [91, 236] on div "12, 24, 12, 24" at bounding box center [94, 234] width 22 height 7
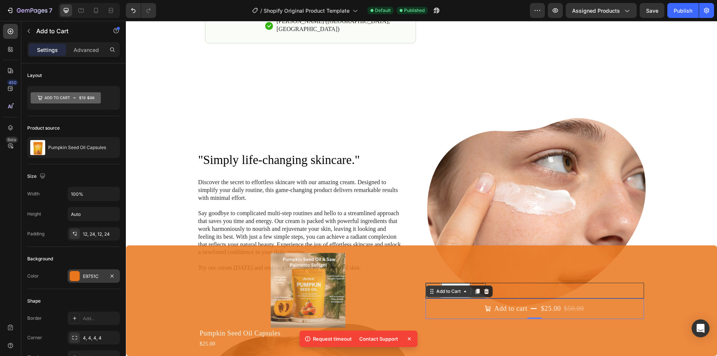
drag, startPoint x: 89, startPoint y: 269, endPoint x: 90, endPoint y: 273, distance: 4.5
click at [90, 273] on div "E9751C" at bounding box center [94, 276] width 22 height 7
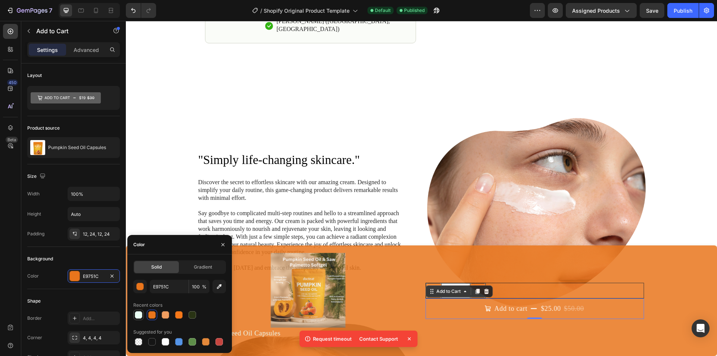
click at [141, 312] on div at bounding box center [138, 314] width 7 height 7
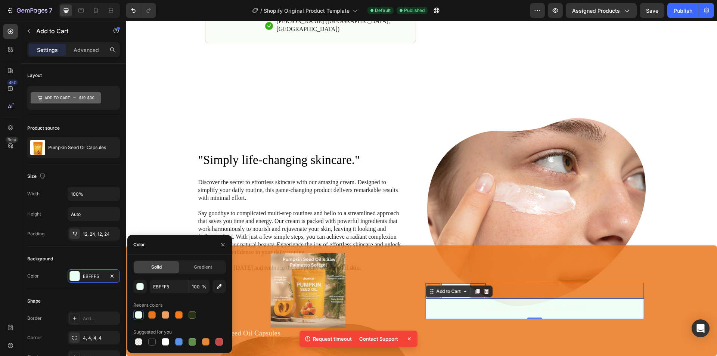
click at [158, 313] on div at bounding box center [179, 315] width 93 height 10
click at [155, 315] on div at bounding box center [151, 314] width 7 height 7
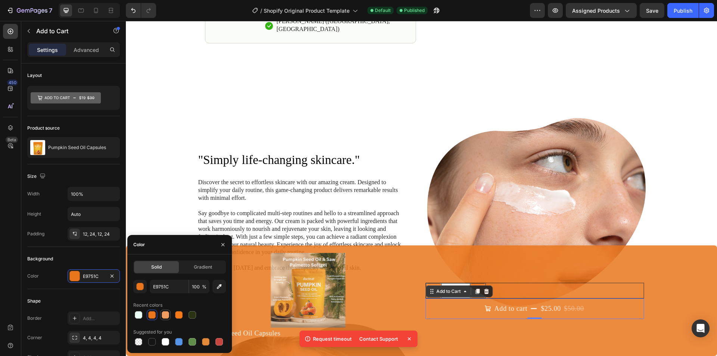
click at [163, 316] on div at bounding box center [165, 314] width 7 height 7
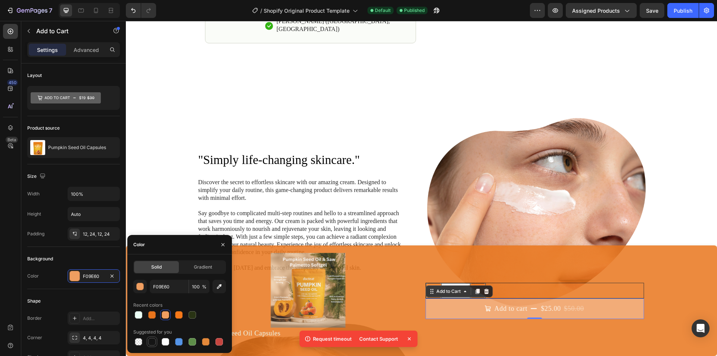
click at [154, 343] on div at bounding box center [151, 341] width 7 height 7
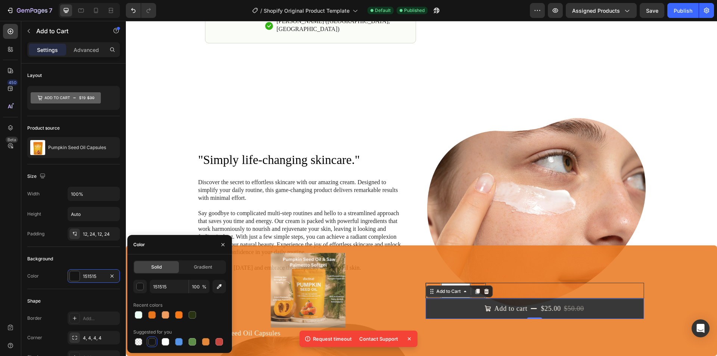
click at [403, 292] on img at bounding box center [308, 290] width 219 height 75
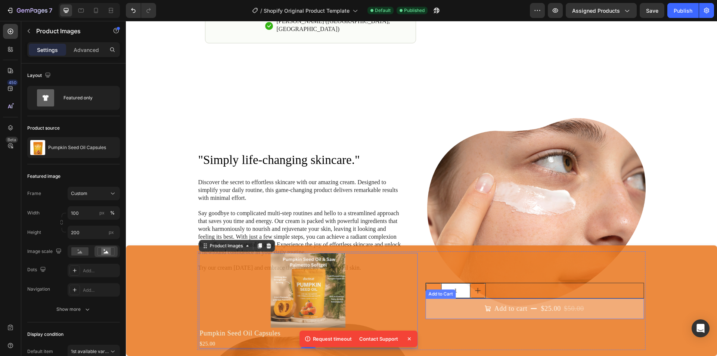
click at [437, 304] on button "Add to cart $25.00 $50.00" at bounding box center [534, 308] width 219 height 21
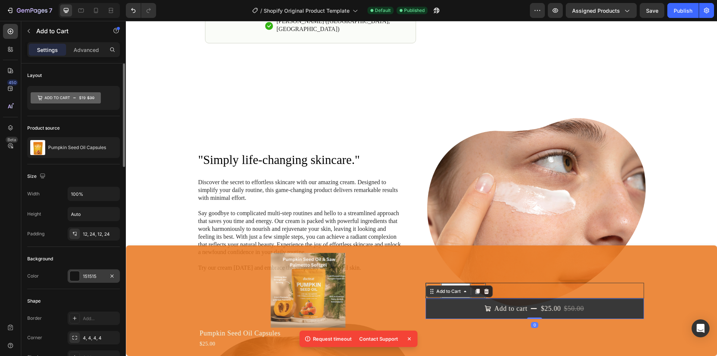
click at [84, 274] on div "151515" at bounding box center [94, 276] width 22 height 7
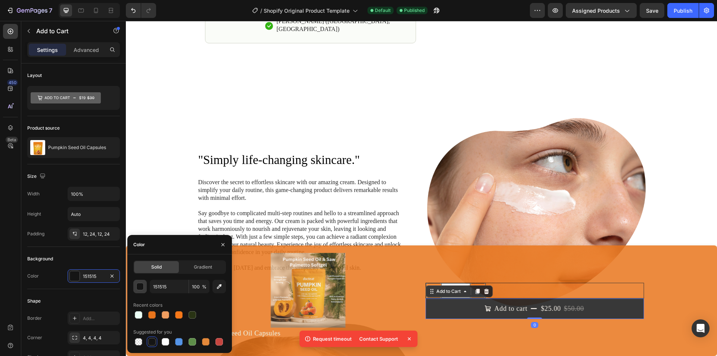
click at [140, 289] on div "button" at bounding box center [140, 286] width 7 height 7
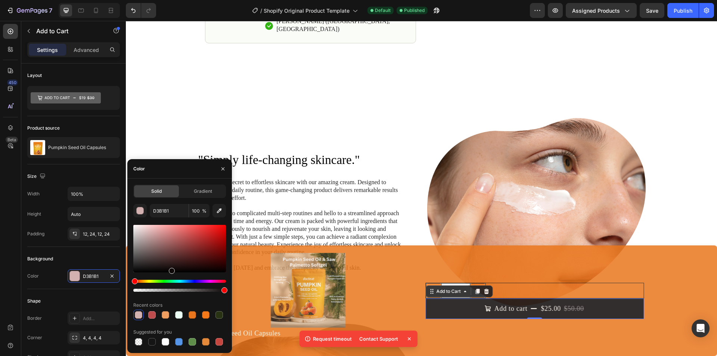
drag, startPoint x: 135, startPoint y: 271, endPoint x: 171, endPoint y: 269, distance: 35.9
click at [171, 269] on div at bounding box center [172, 271] width 6 height 6
click at [142, 341] on div at bounding box center [138, 341] width 7 height 7
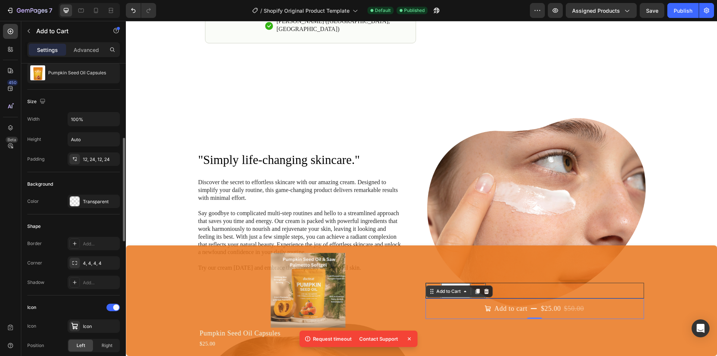
scroll to position [112, 0]
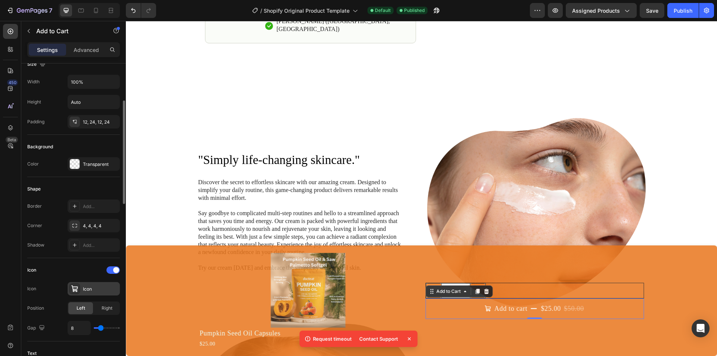
click at [85, 291] on div "Icon" at bounding box center [100, 289] width 35 height 7
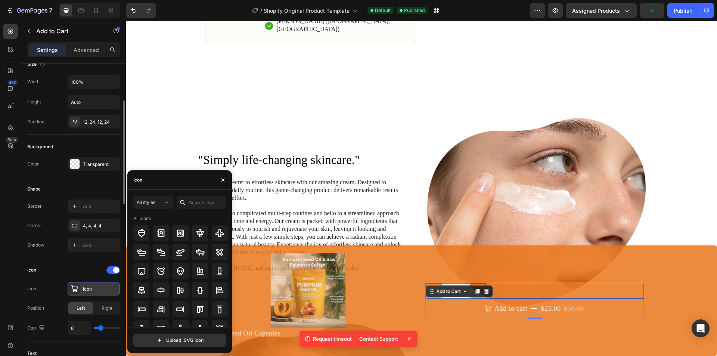
click at [91, 292] on div "Icon" at bounding box center [100, 289] width 35 height 7
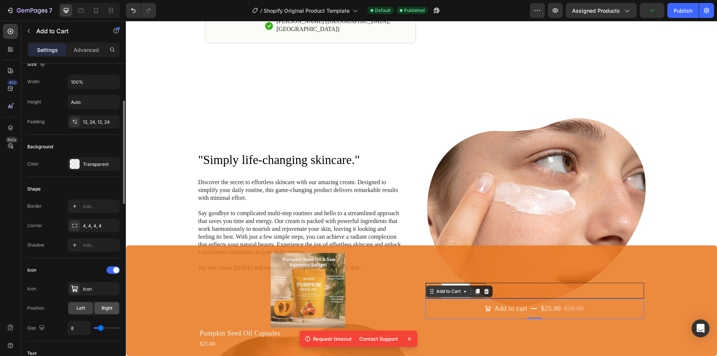
click at [103, 306] on span "Right" at bounding box center [107, 308] width 11 height 7
click at [82, 309] on span "Left" at bounding box center [81, 308] width 9 height 7
click at [99, 329] on input "range" at bounding box center [107, 327] width 26 height 1
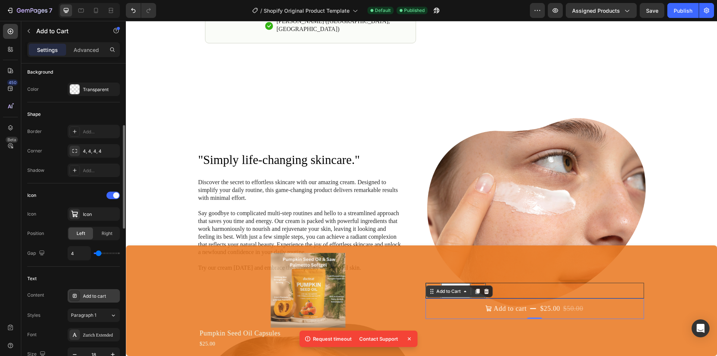
click at [92, 299] on div "Add to cart" at bounding box center [100, 296] width 35 height 7
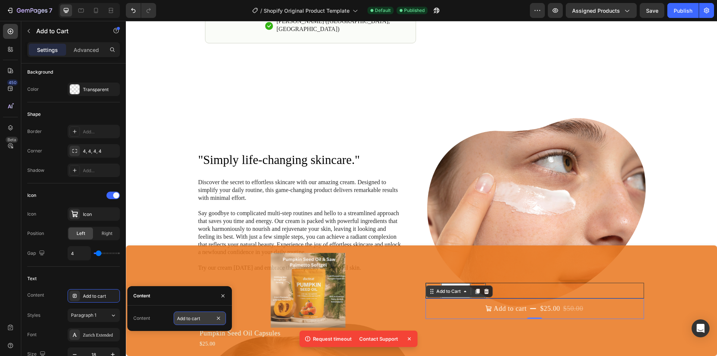
click at [183, 320] on input "Add to cart" at bounding box center [200, 318] width 52 height 13
click at [187, 319] on input "Add to cart" at bounding box center [200, 318] width 52 height 13
click at [201, 318] on input "Add to cart" at bounding box center [200, 318] width 52 height 13
click at [72, 314] on span "Paragraph 1" at bounding box center [83, 315] width 25 height 7
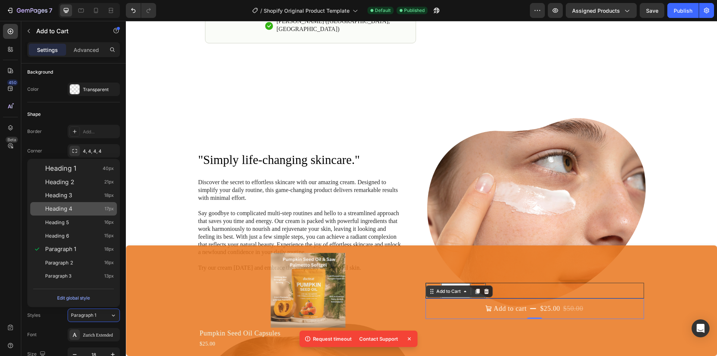
click at [63, 202] on div "Heading 4 17px" at bounding box center [73, 208] width 87 height 13
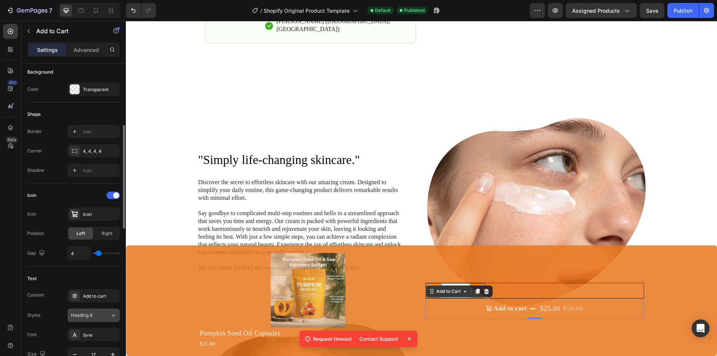
click at [92, 314] on span "Heading 4" at bounding box center [82, 315] width 22 height 7
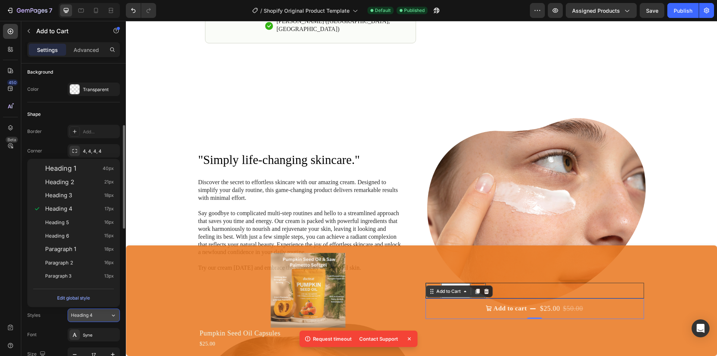
click at [92, 314] on span "Heading 4" at bounding box center [82, 315] width 22 height 7
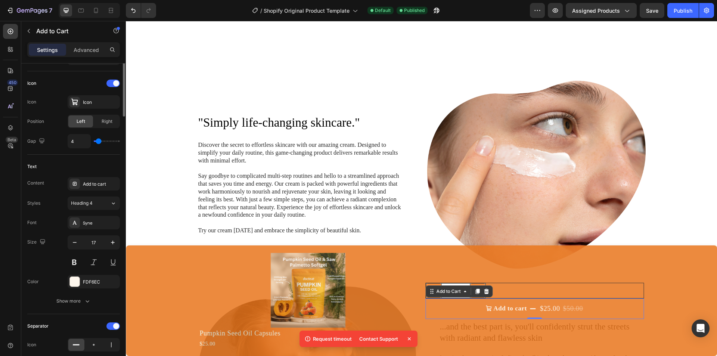
scroll to position [336, 0]
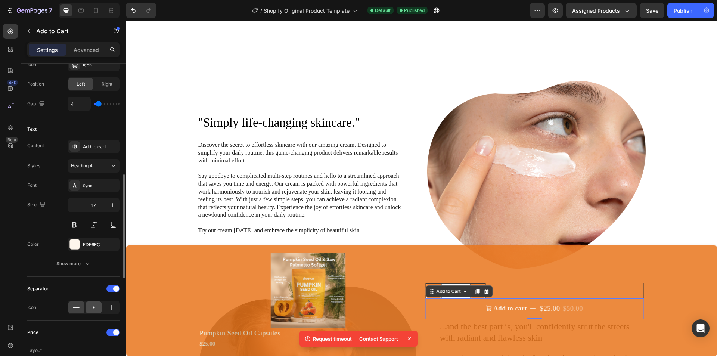
click at [98, 308] on div at bounding box center [94, 307] width 16 height 12
click at [66, 307] on div "Icon" at bounding box center [73, 307] width 93 height 13
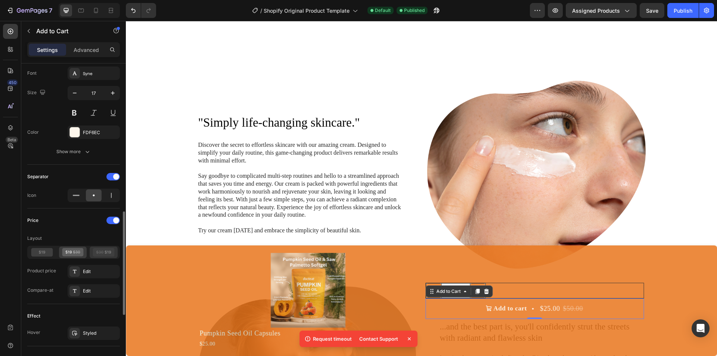
click at [100, 254] on icon at bounding box center [104, 252] width 22 height 9
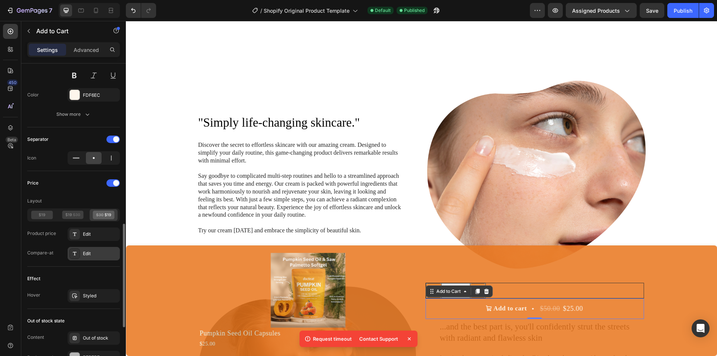
scroll to position [523, 0]
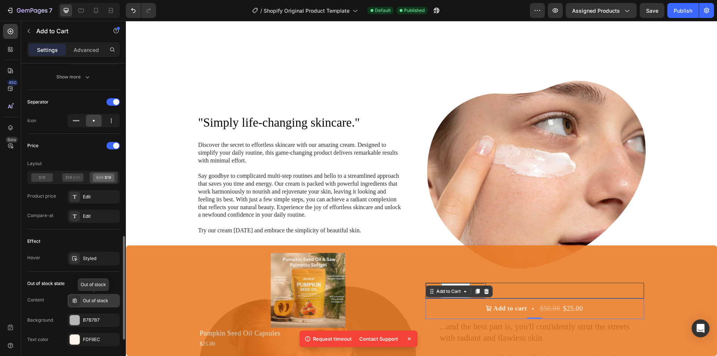
click at [80, 298] on div "Out of stock" at bounding box center [94, 300] width 52 height 13
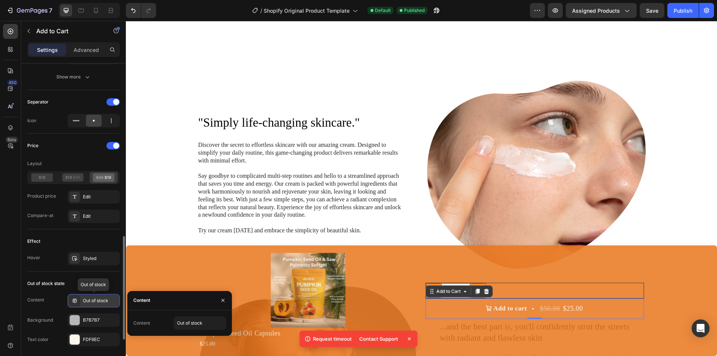
click at [96, 296] on div "Out of stock" at bounding box center [94, 300] width 52 height 13
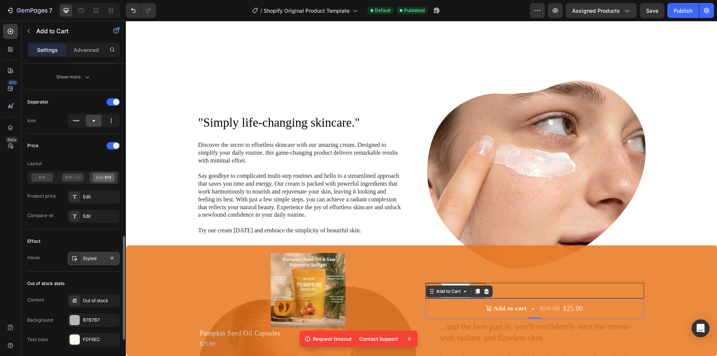
click at [86, 257] on div "Styled" at bounding box center [94, 258] width 22 height 7
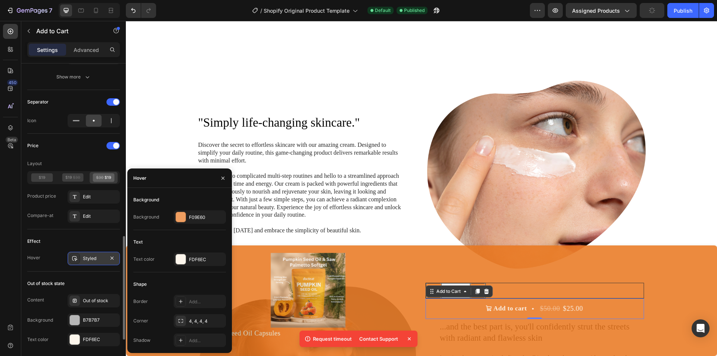
click at [86, 257] on div "Styled" at bounding box center [94, 258] width 22 height 7
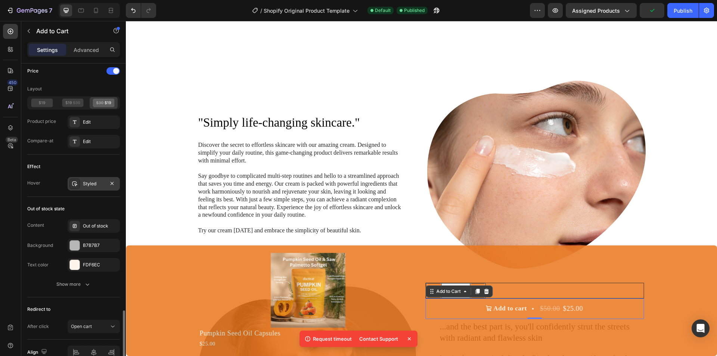
scroll to position [636, 0]
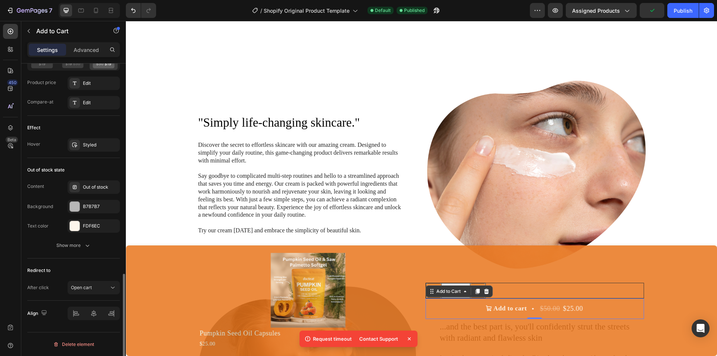
click at [175, 274] on div "Product Images Pumpkin Seed Oil Capsules Product Title $25.00 Product Price Pro…" at bounding box center [421, 300] width 573 height 99
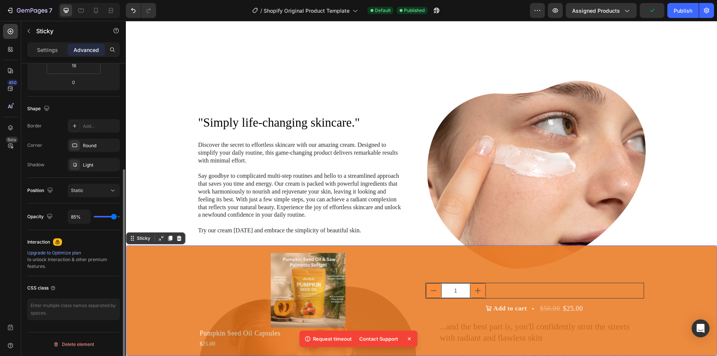
scroll to position [0, 0]
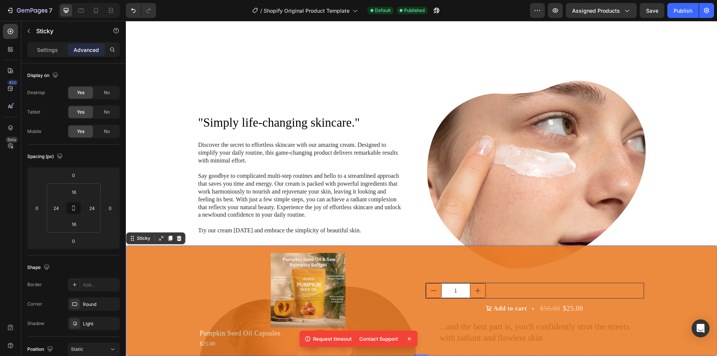
click at [431, 246] on div "Product Images Pumpkin Seed Oil Capsules Product Title $25.00 Product Price Pro…" at bounding box center [421, 300] width 591 height 111
click at [424, 249] on div "Product Images Pumpkin Seed Oil Capsules Product Title $25.00 Product Price Pro…" at bounding box center [421, 300] width 591 height 111
click at [626, 278] on div "1 Product Quantity Row Add to cart $50.00 $25.00 Add to Cart" at bounding box center [534, 301] width 219 height 96
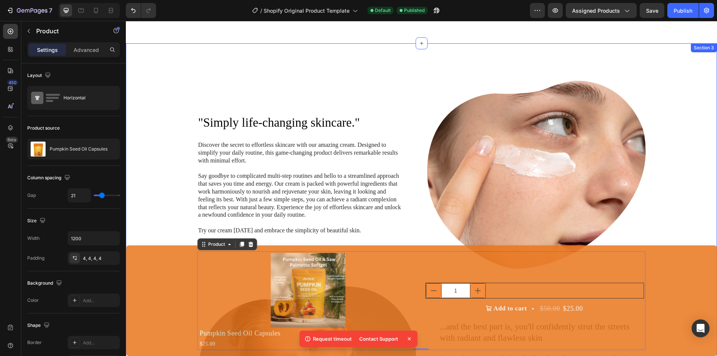
click at [147, 253] on div "Product Images Pumpkin Seed Oil Capsules Product Title $25.00 Product Price Pro…" at bounding box center [421, 300] width 573 height 99
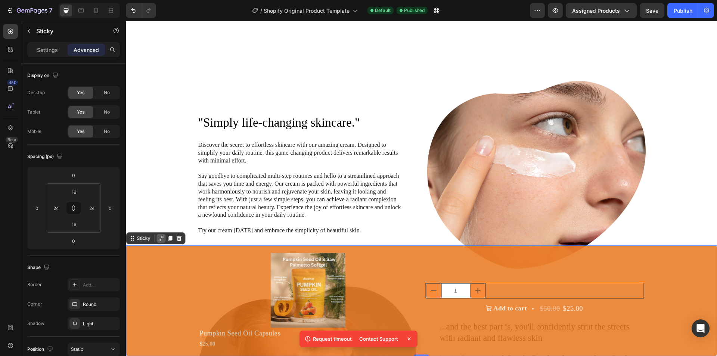
click at [159, 238] on icon at bounding box center [161, 238] width 6 height 6
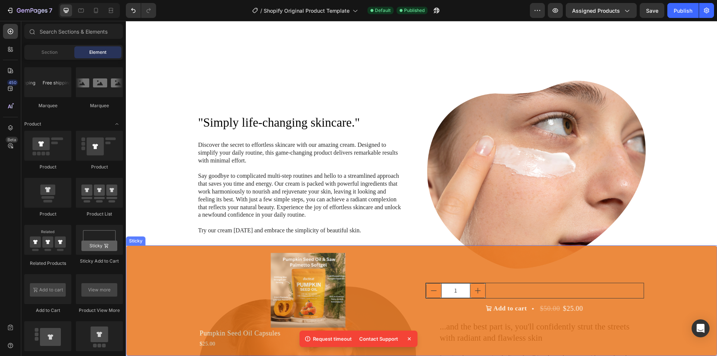
click at [152, 257] on div "Product Images Pumpkin Seed Oil Capsules Product Title $25.00 Product Price Pro…" at bounding box center [421, 300] width 573 height 99
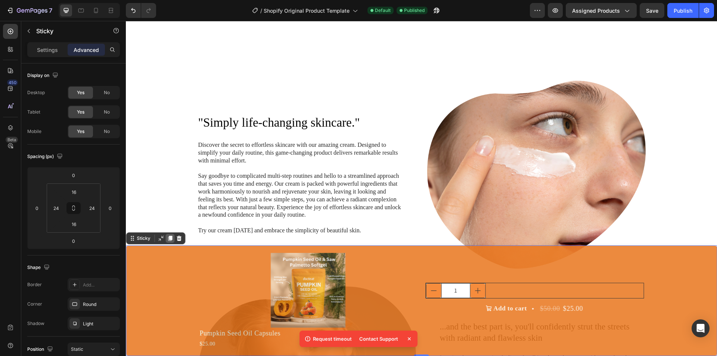
click at [170, 238] on icon at bounding box center [170, 238] width 4 height 5
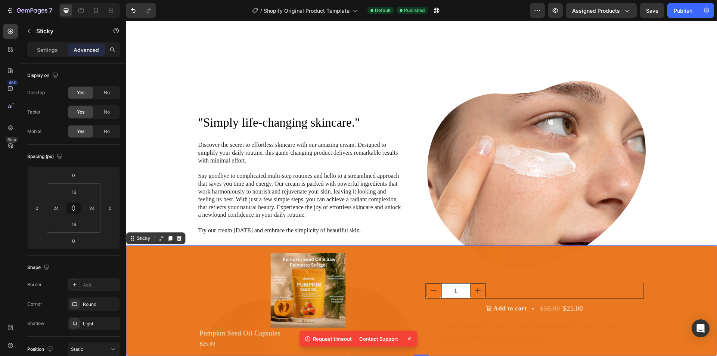
click at [170, 238] on icon at bounding box center [170, 238] width 4 height 5
click at [149, 267] on div "Product Images Pumpkin Seed Oil Capsules Product Title $25.00 Product Price Pro…" at bounding box center [421, 300] width 573 height 99
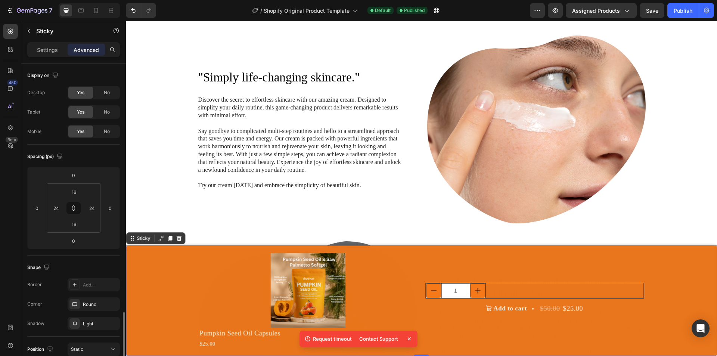
scroll to position [149, 0]
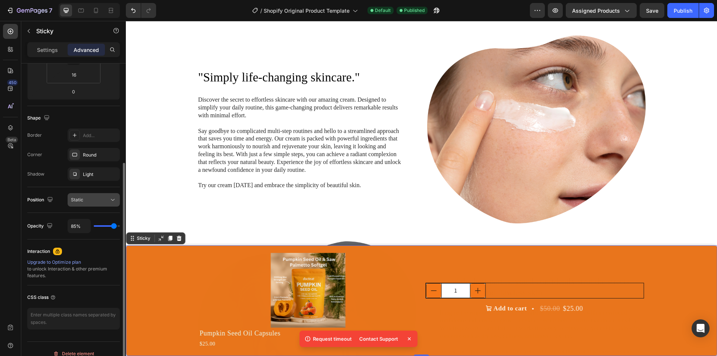
click at [84, 201] on div "Static" at bounding box center [90, 199] width 38 height 7
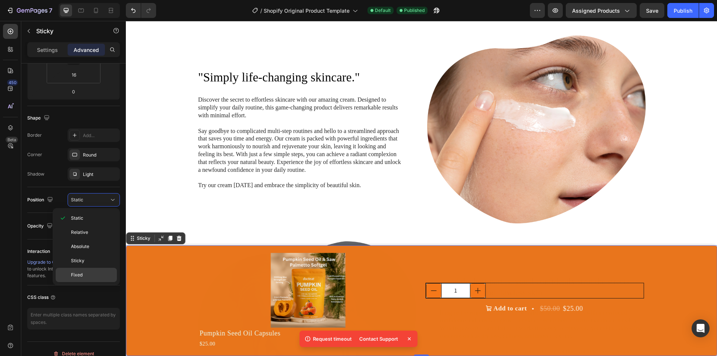
click at [82, 270] on div "Fixed" at bounding box center [86, 275] width 61 height 14
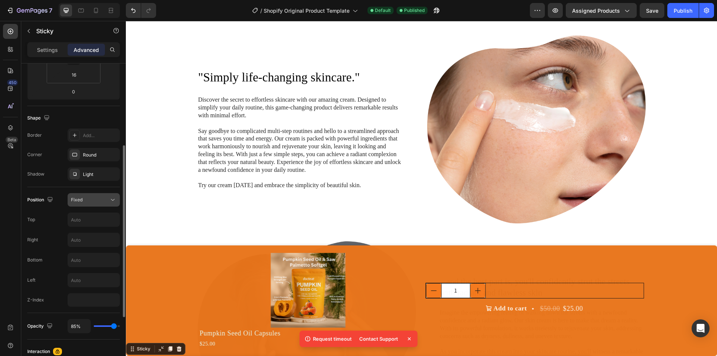
click at [88, 203] on div "Fixed" at bounding box center [94, 199] width 46 height 7
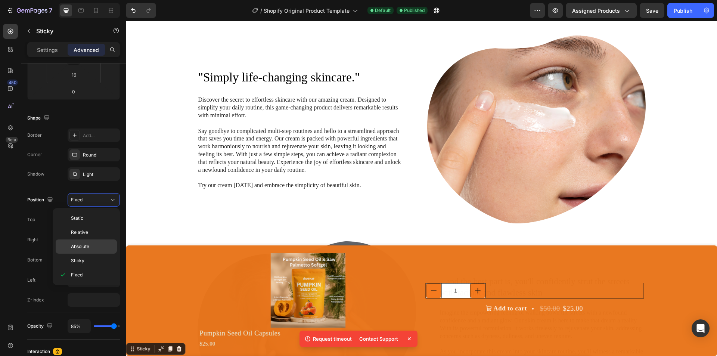
click at [86, 255] on div "Sticky" at bounding box center [86, 261] width 61 height 14
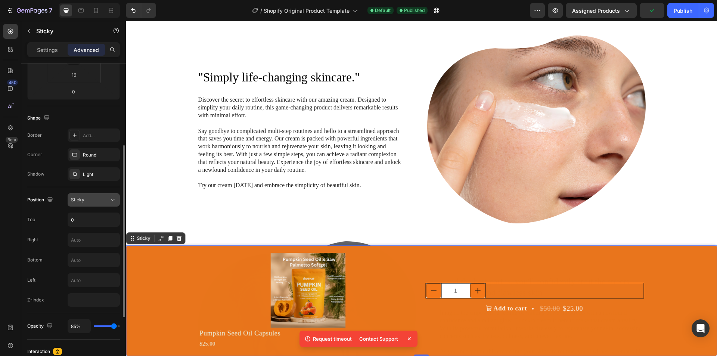
click at [84, 205] on button "Sticky" at bounding box center [94, 199] width 52 height 13
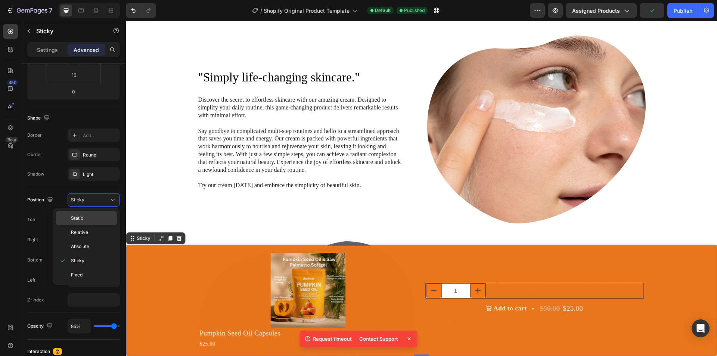
drag, startPoint x: 82, startPoint y: 225, endPoint x: 84, endPoint y: 217, distance: 8.0
click at [82, 239] on div "Relative" at bounding box center [86, 246] width 61 height 14
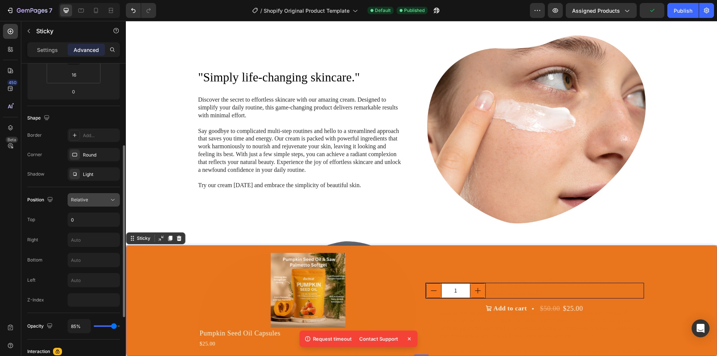
click at [90, 203] on div "Relative" at bounding box center [90, 199] width 38 height 7
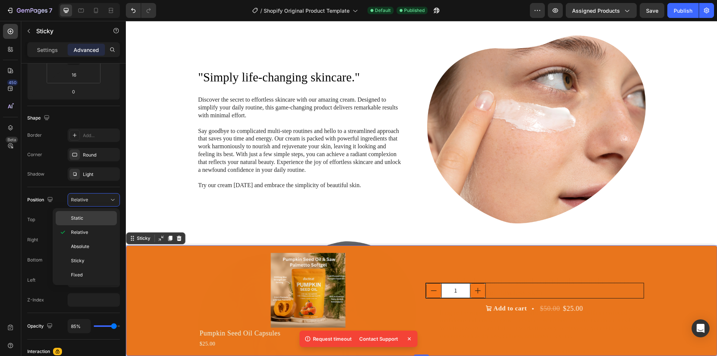
click at [85, 219] on p "Static" at bounding box center [92, 218] width 43 height 7
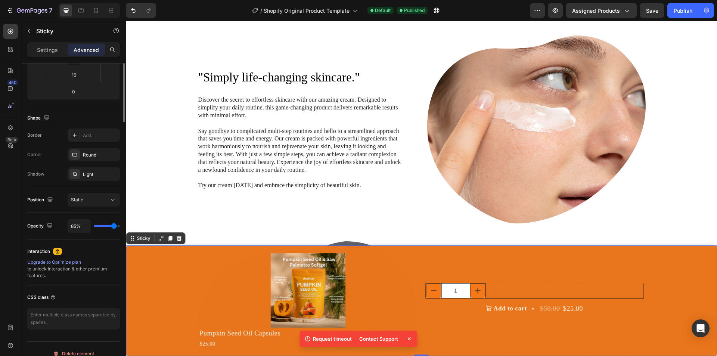
scroll to position [0, 0]
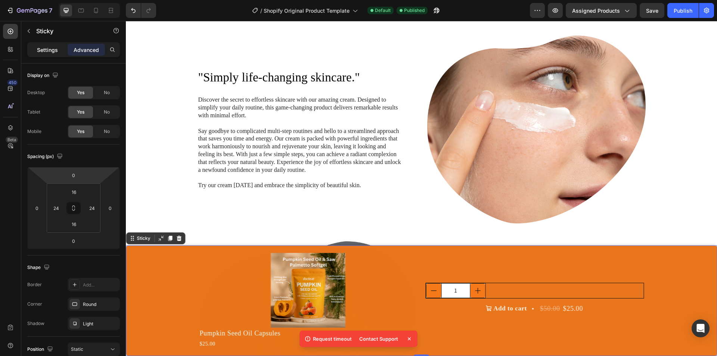
click at [54, 50] on p "Settings" at bounding box center [47, 50] width 21 height 8
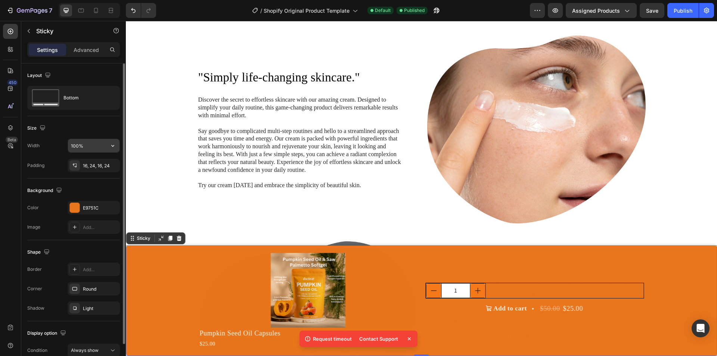
click at [93, 139] on div "100%" at bounding box center [94, 146] width 52 height 14
click at [92, 150] on input "100%" at bounding box center [94, 145] width 52 height 13
click at [113, 148] on icon "button" at bounding box center [112, 145] width 7 height 7
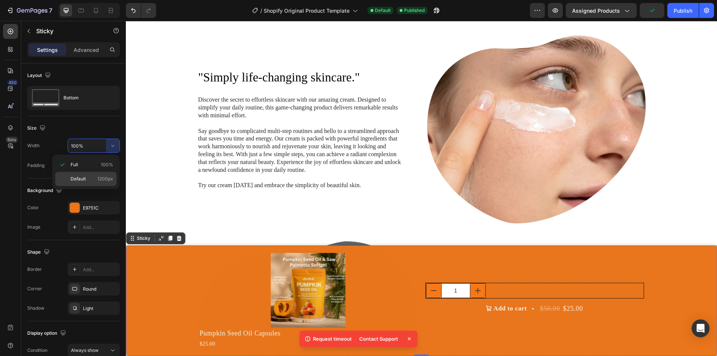
click at [87, 179] on p "Default 1200px" at bounding box center [92, 179] width 43 height 7
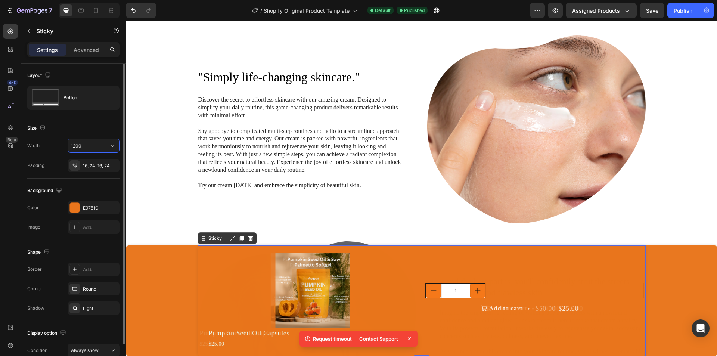
click at [95, 148] on input "1200" at bounding box center [94, 145] width 52 height 13
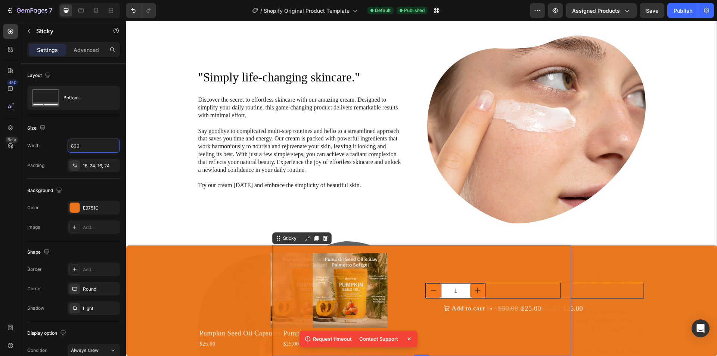
click at [177, 229] on div ""Simply life-changing skincare." Heading Discover the secret to effortless skin…" at bounding box center [421, 232] width 576 height 394
click at [323, 240] on icon at bounding box center [325, 238] width 5 height 5
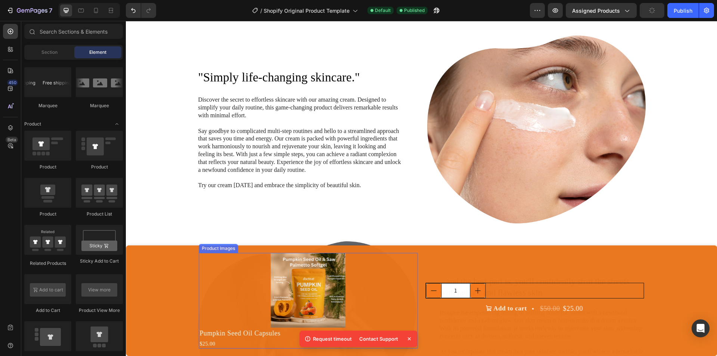
click at [205, 265] on img at bounding box center [308, 290] width 219 height 75
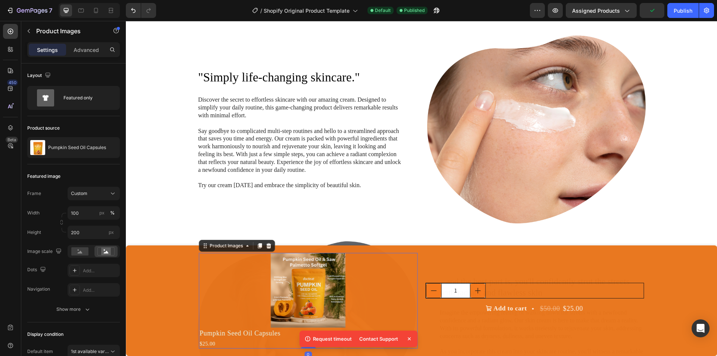
click at [169, 259] on div "Product Images 0 Pumpkin Seed Oil Capsules Product Title $25.00 Product Price P…" at bounding box center [421, 300] width 573 height 99
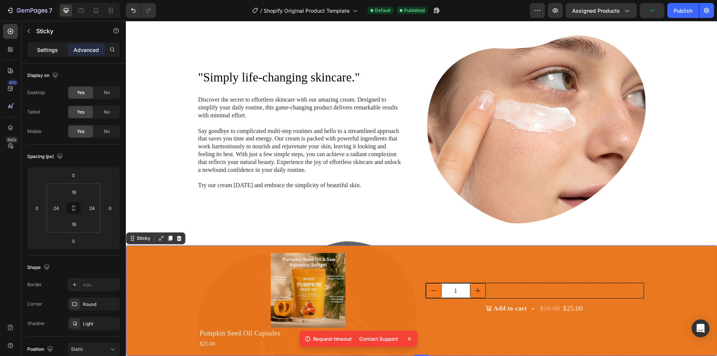
drag, startPoint x: 40, startPoint y: 47, endPoint x: 46, endPoint y: 50, distance: 6.7
click at [41, 47] on p "Settings" at bounding box center [47, 50] width 21 height 8
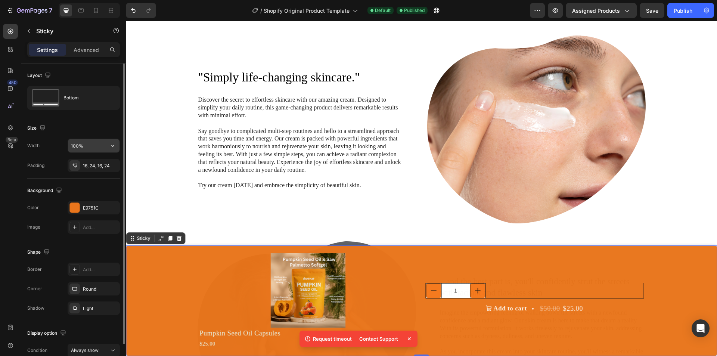
click at [89, 145] on input "100%" at bounding box center [94, 145] width 52 height 13
click at [108, 146] on button "button" at bounding box center [112, 145] width 13 height 13
click at [90, 177] on p "Default 1200px" at bounding box center [92, 179] width 43 height 7
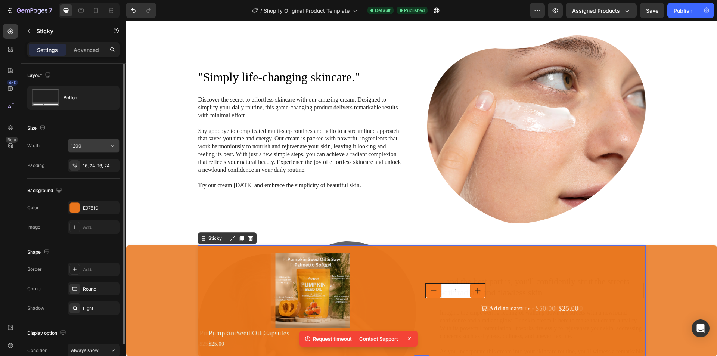
click at [92, 151] on input "1200" at bounding box center [94, 145] width 52 height 13
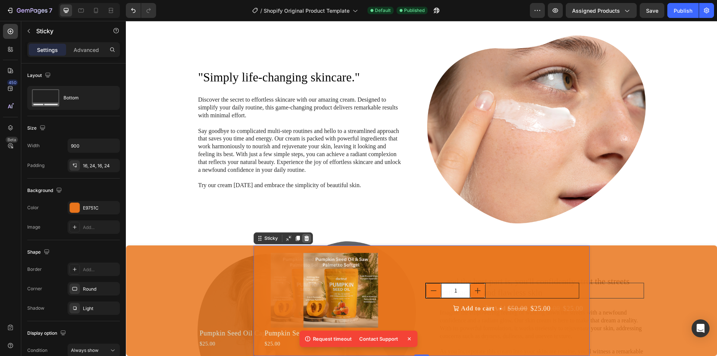
click at [304, 239] on icon at bounding box center [306, 238] width 5 height 5
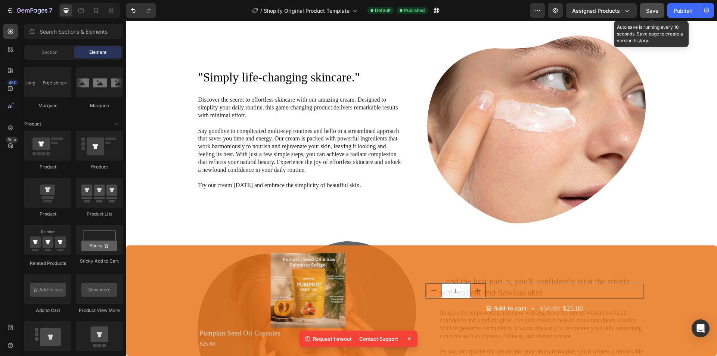
click at [650, 18] on button "Save" at bounding box center [652, 10] width 25 height 15
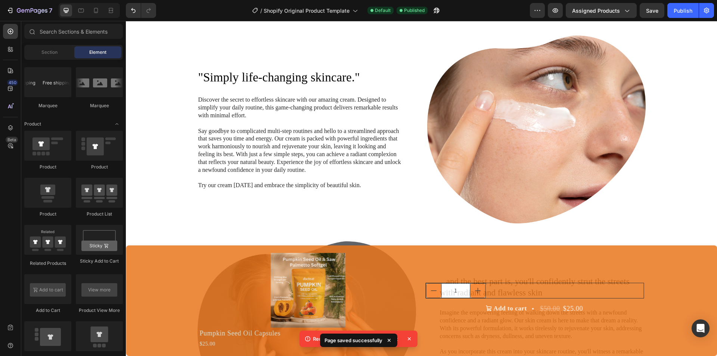
click at [409, 340] on icon at bounding box center [409, 338] width 3 height 3
click at [173, 269] on div "Product Images Pumpkin Seed Oil Capsules Product Title $25.00 Product Price Pro…" at bounding box center [421, 300] width 573 height 99
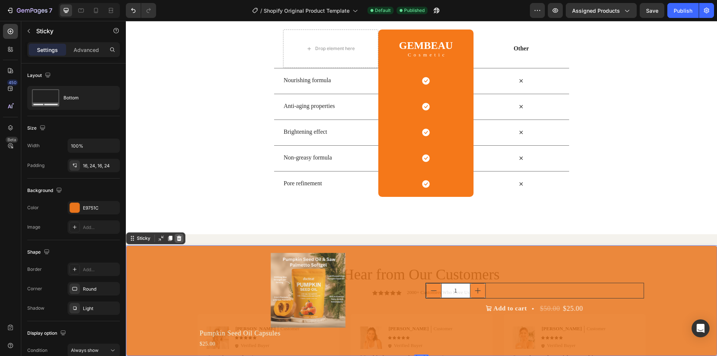
scroll to position [1551, 0]
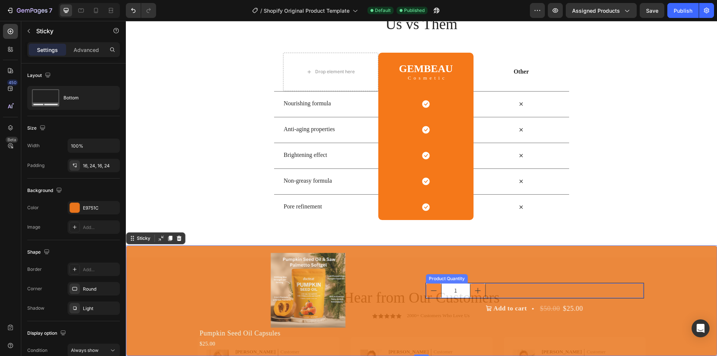
click at [496, 290] on div "1" at bounding box center [535, 290] width 218 height 15
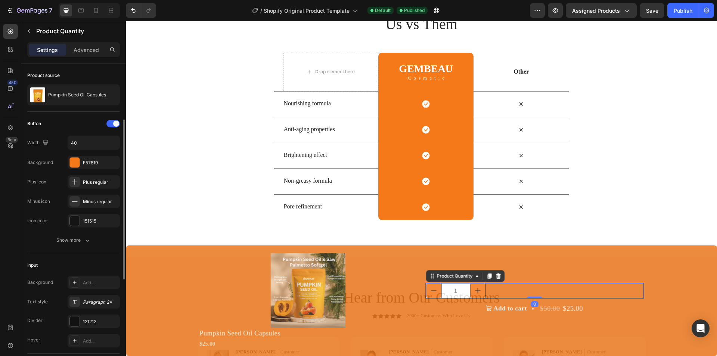
scroll to position [187, 0]
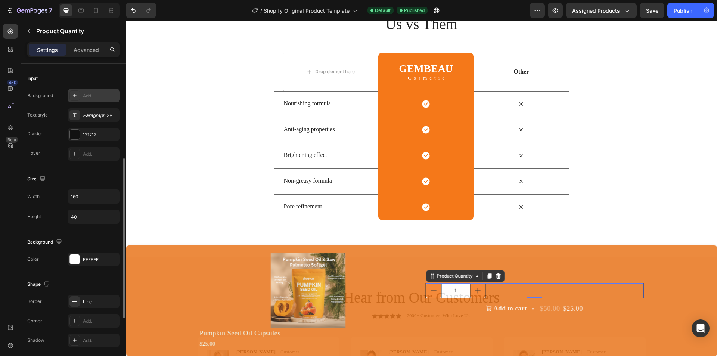
click at [81, 98] on div "Add..." at bounding box center [94, 95] width 52 height 13
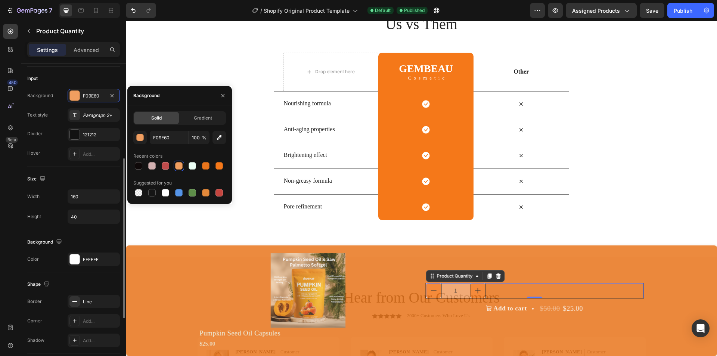
click at [63, 122] on div "Background F09E60 Text style Paragraph 2* Divider 121212 Hover Add..." at bounding box center [73, 125] width 93 height 72
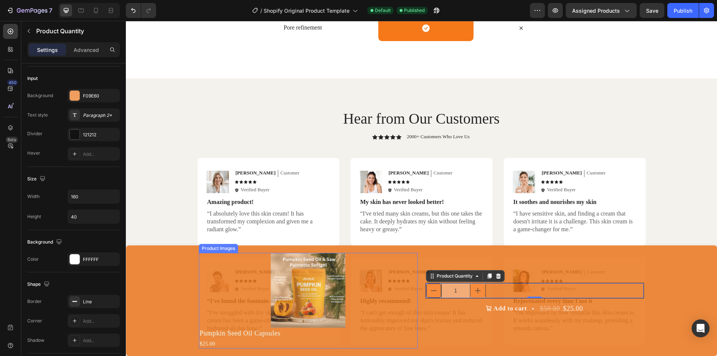
scroll to position [1738, 0]
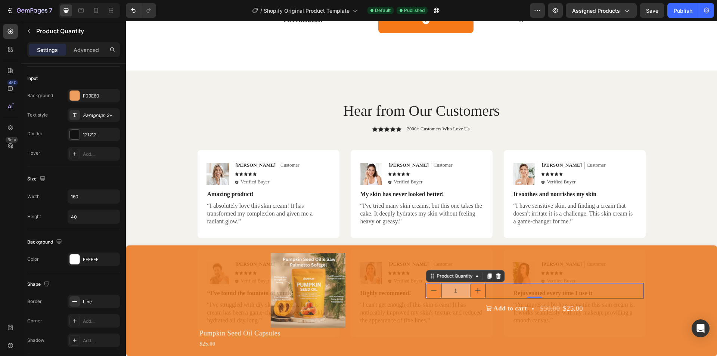
click at [505, 289] on div "1" at bounding box center [535, 290] width 218 height 15
click at [529, 289] on div "1" at bounding box center [535, 290] width 218 height 15
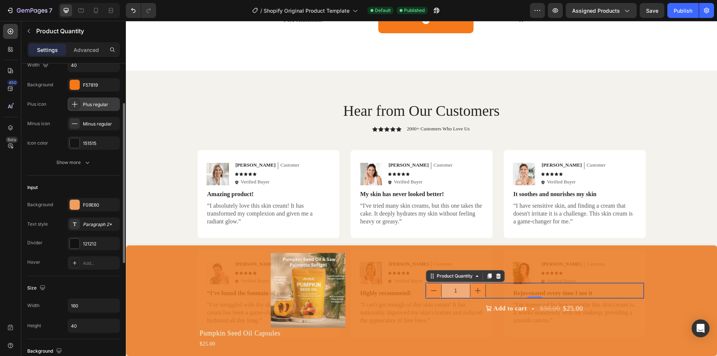
scroll to position [40, 0]
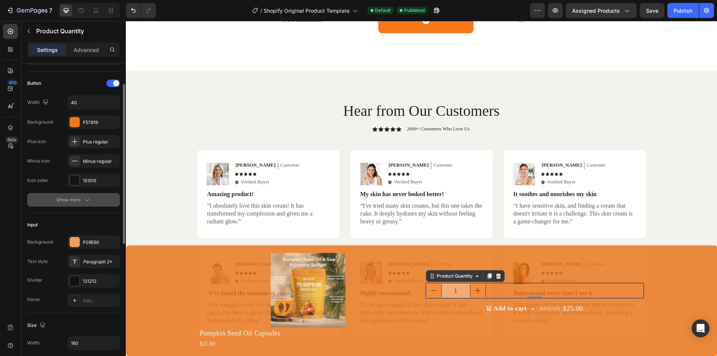
click at [79, 202] on div "Show more" at bounding box center [73, 199] width 35 height 7
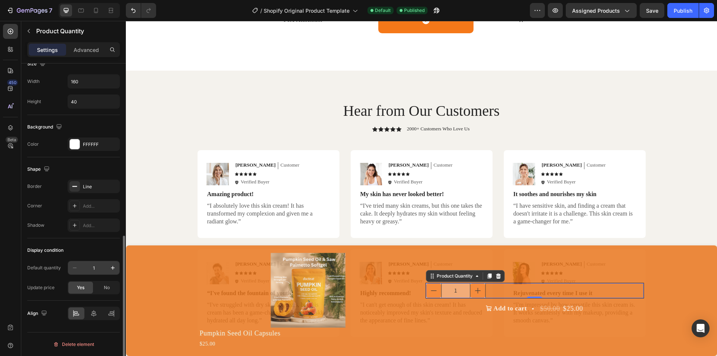
scroll to position [268, 0]
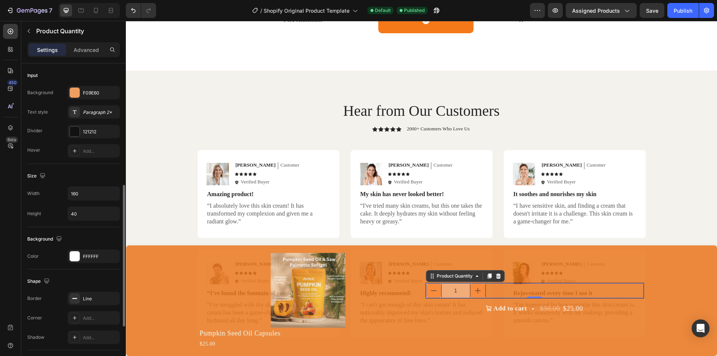
click at [90, 56] on div "Settings Advanced" at bounding box center [73, 49] width 93 height 15
click at [89, 54] on div "Advanced" at bounding box center [86, 50] width 37 height 12
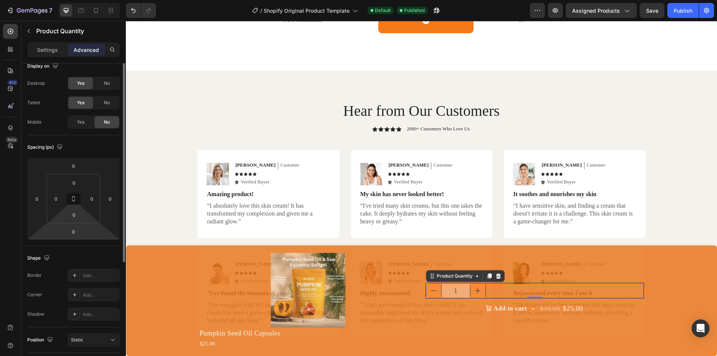
scroll to position [0, 0]
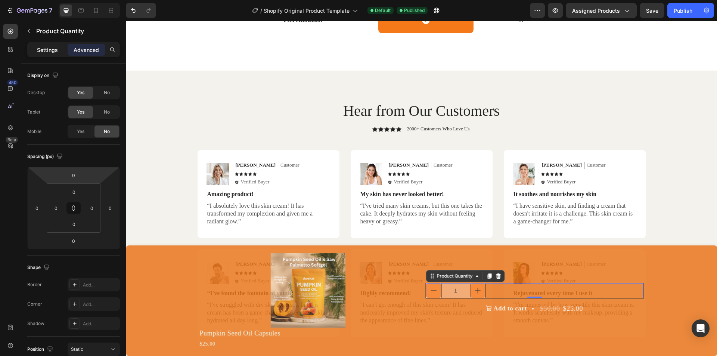
click at [51, 51] on p "Settings" at bounding box center [47, 50] width 21 height 8
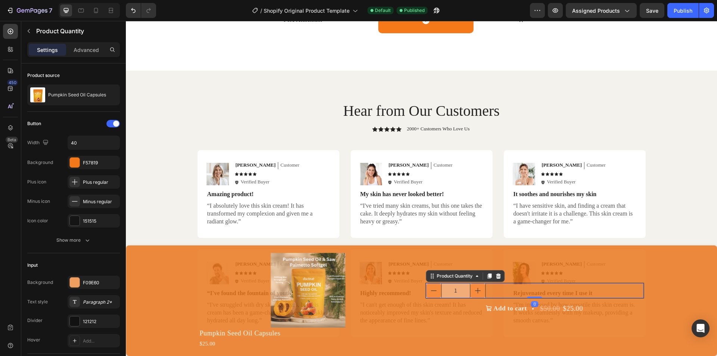
click at [77, 58] on div "Settings Advanced" at bounding box center [73, 52] width 105 height 21
click at [77, 55] on div "Advanced" at bounding box center [86, 50] width 37 height 12
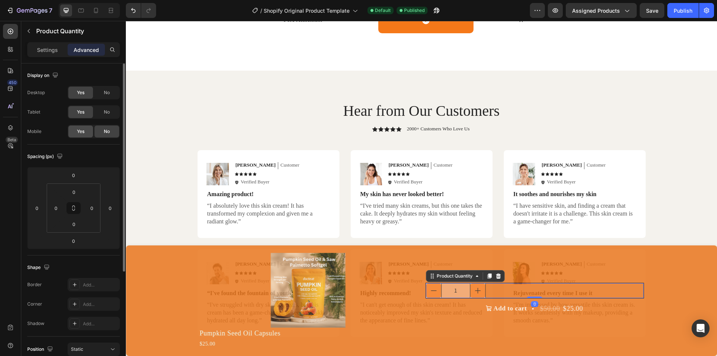
click at [85, 137] on div "Yes" at bounding box center [80, 132] width 25 height 12
click at [54, 47] on p "Settings" at bounding box center [47, 50] width 21 height 8
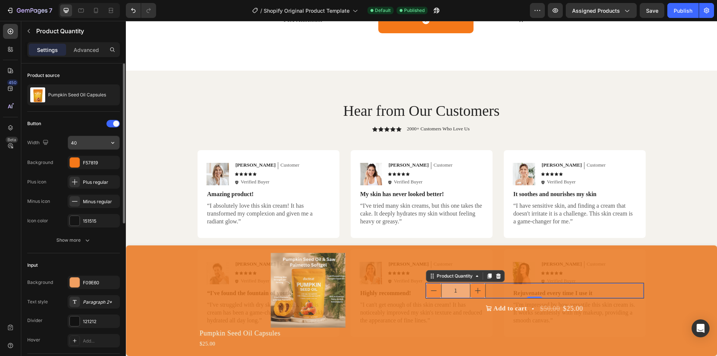
click at [86, 141] on input "40" at bounding box center [94, 142] width 52 height 13
click at [111, 143] on icon "button" at bounding box center [112, 142] width 7 height 7
click at [99, 159] on p "Full 100%" at bounding box center [92, 161] width 43 height 7
click at [111, 143] on icon "button" at bounding box center [112, 142] width 7 height 7
click at [89, 161] on p "Full 100%" at bounding box center [92, 161] width 43 height 7
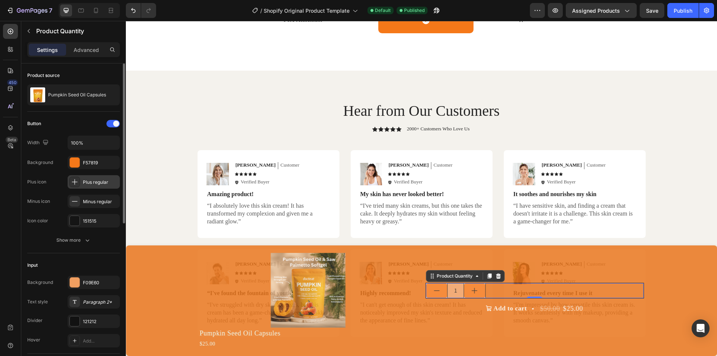
click at [78, 184] on div at bounding box center [74, 182] width 10 height 10
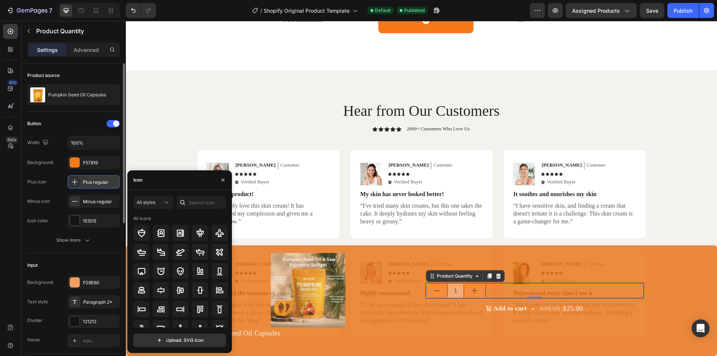
click at [78, 184] on icon at bounding box center [74, 181] width 7 height 7
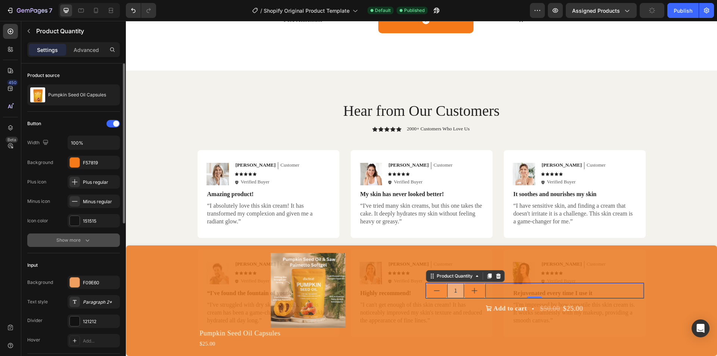
click at [85, 238] on icon "button" at bounding box center [87, 239] width 7 height 7
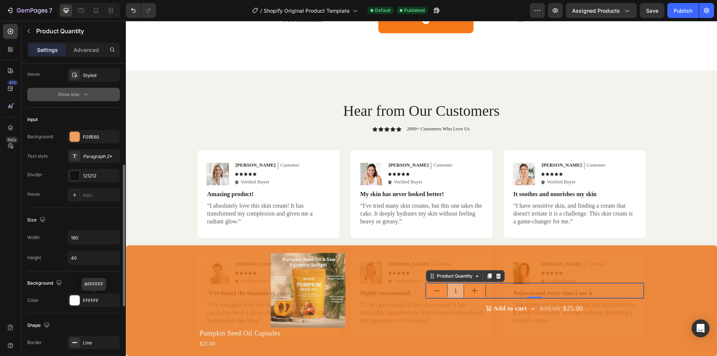
scroll to position [336, 0]
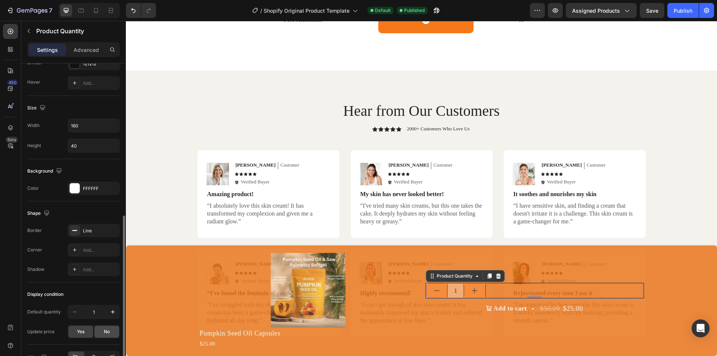
click at [98, 329] on div "No" at bounding box center [107, 332] width 25 height 12
click at [79, 329] on span "Yes" at bounding box center [80, 331] width 7 height 7
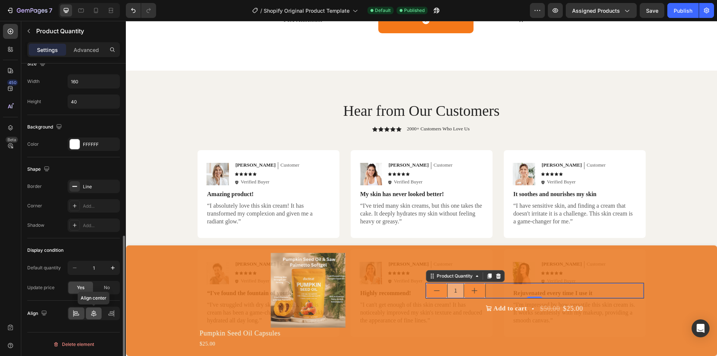
click at [90, 315] on icon at bounding box center [93, 313] width 7 height 7
click at [75, 312] on icon at bounding box center [75, 313] width 7 height 7
click at [73, 227] on icon at bounding box center [75, 225] width 6 height 6
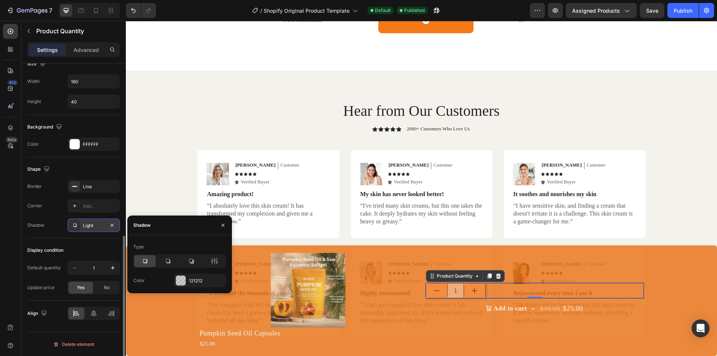
click at [75, 226] on icon at bounding box center [75, 225] width 6 height 6
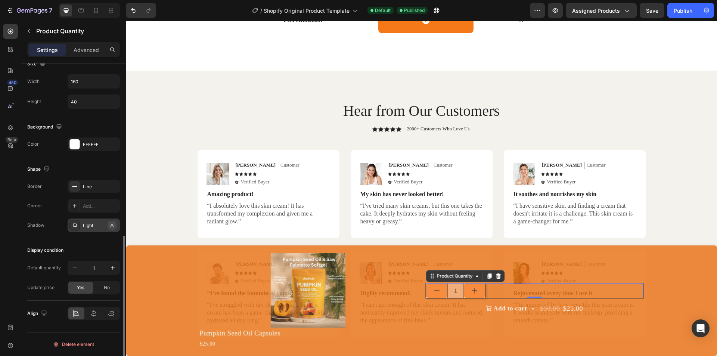
click at [109, 222] on icon "button" at bounding box center [112, 225] width 6 height 6
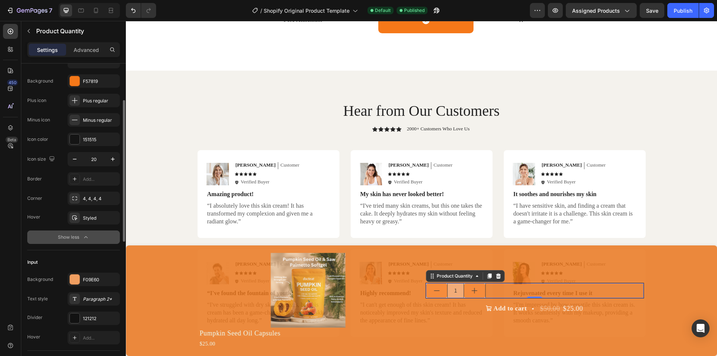
scroll to position [7, 0]
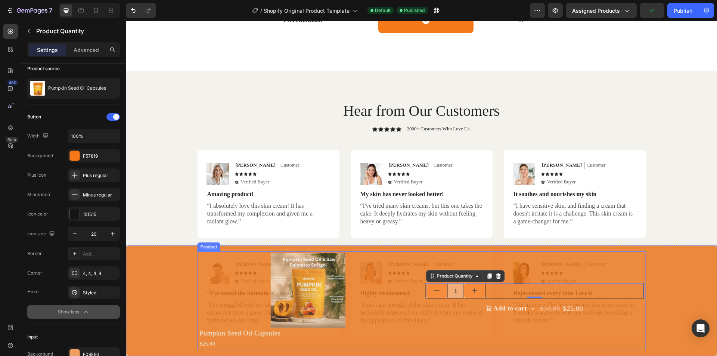
click at [493, 329] on div "1 Product Quantity 0 Row Add to cart $50.00 $25.00 Add to Cart" at bounding box center [534, 301] width 219 height 96
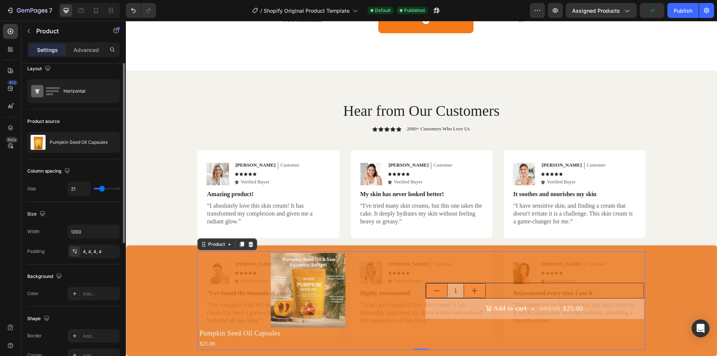
scroll to position [0, 0]
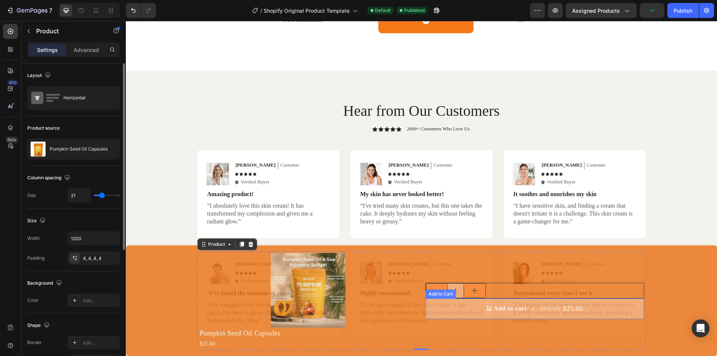
click at [525, 303] on button "Add to cart $50.00 $25.00" at bounding box center [534, 308] width 219 height 21
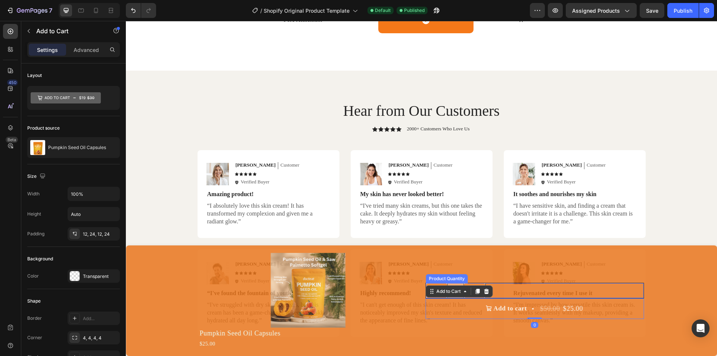
click at [512, 290] on div "1" at bounding box center [535, 290] width 218 height 15
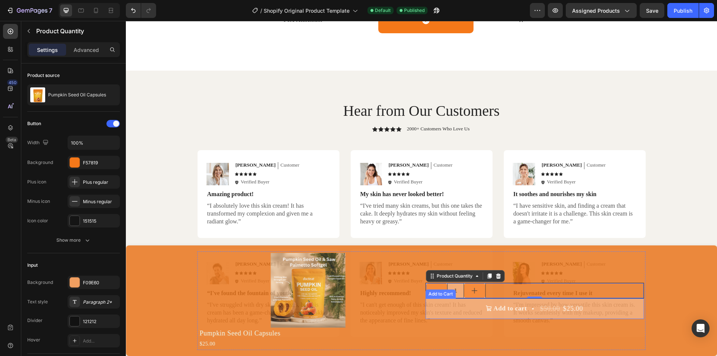
click at [472, 309] on button "Add to cart $50.00 $25.00" at bounding box center [534, 308] width 219 height 21
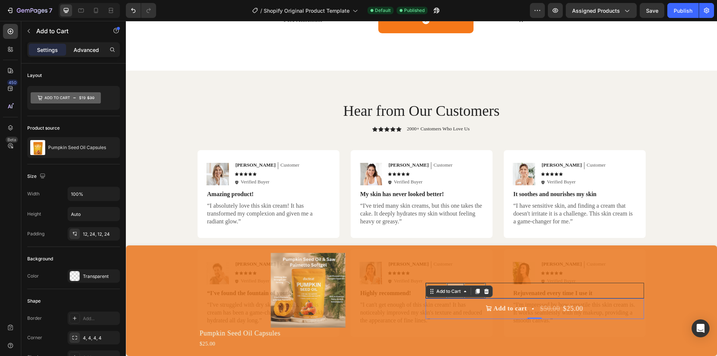
click at [92, 46] on p "Advanced" at bounding box center [86, 50] width 25 height 8
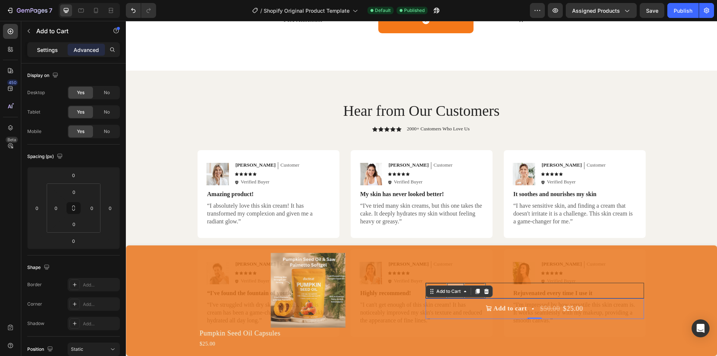
click at [59, 49] on div "Settings" at bounding box center [47, 50] width 37 height 12
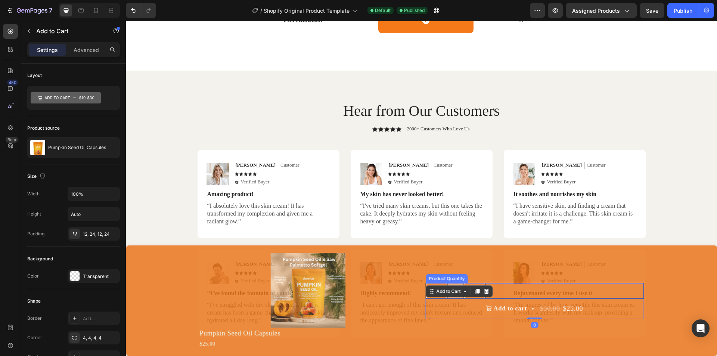
click at [510, 286] on div "1" at bounding box center [535, 290] width 218 height 15
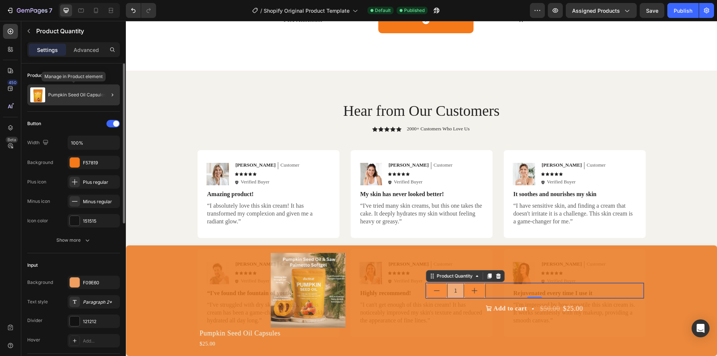
click at [80, 92] on div "Pumpkin Seed Oil Capsules" at bounding box center [73, 94] width 93 height 21
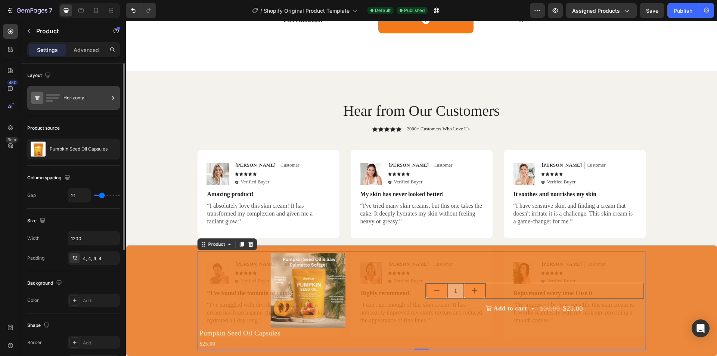
click at [84, 93] on div "Horizontal" at bounding box center [86, 97] width 46 height 17
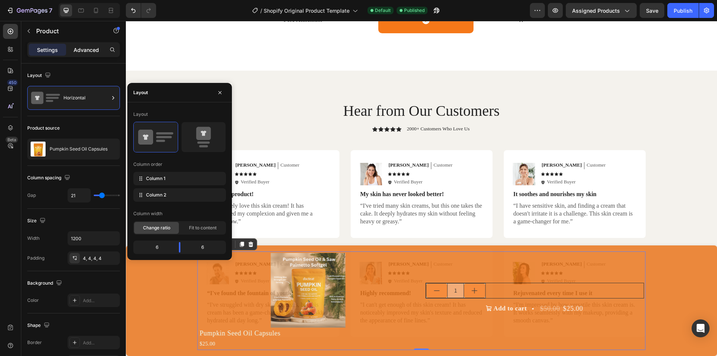
click at [79, 46] on p "Advanced" at bounding box center [86, 50] width 25 height 8
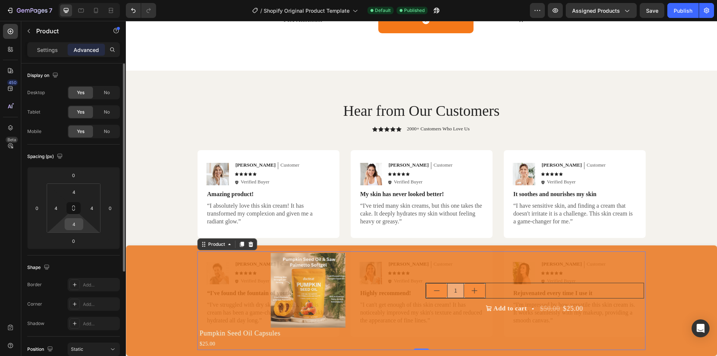
click at [78, 225] on input "4" at bounding box center [73, 224] width 15 height 11
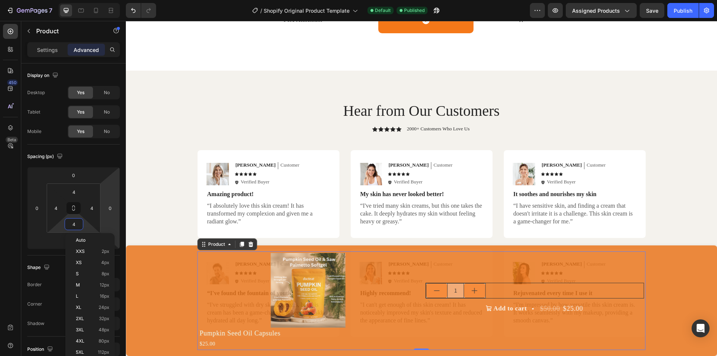
click at [155, 144] on div "Hear from Our Customers Heading Icon Icon Icon Icon Icon Icon List 2000+ Custom…" at bounding box center [421, 218] width 576 height 237
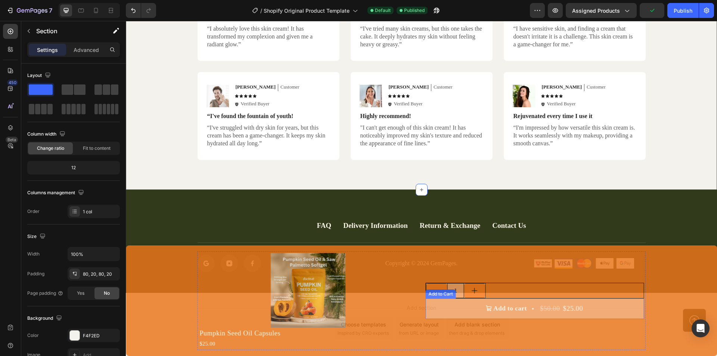
scroll to position [1867, 0]
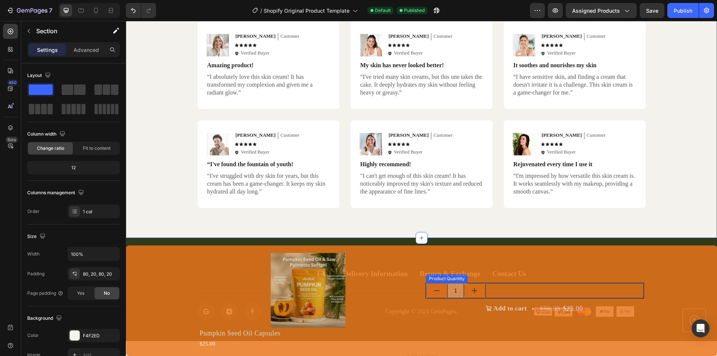
click at [528, 291] on div "1" at bounding box center [535, 290] width 218 height 15
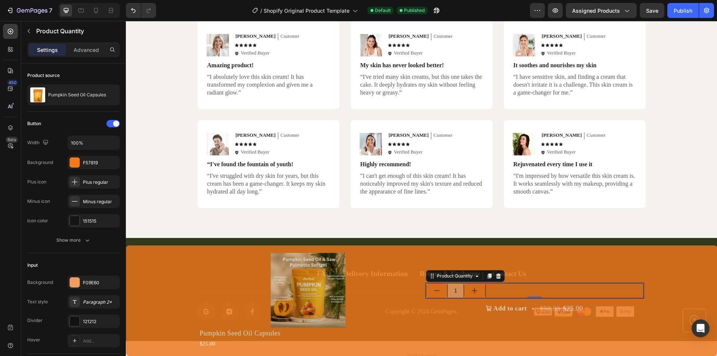
click at [527, 291] on div "1" at bounding box center [535, 290] width 218 height 15
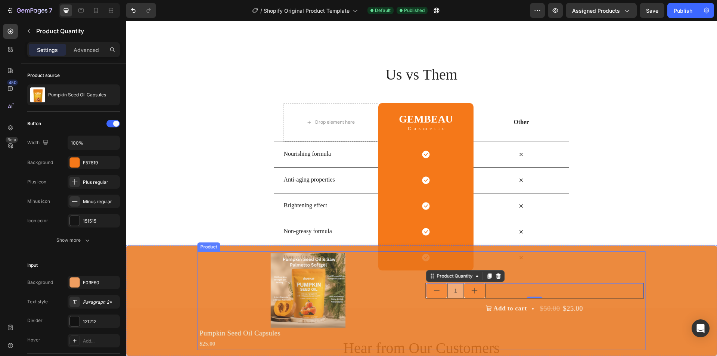
scroll to position [1493, 0]
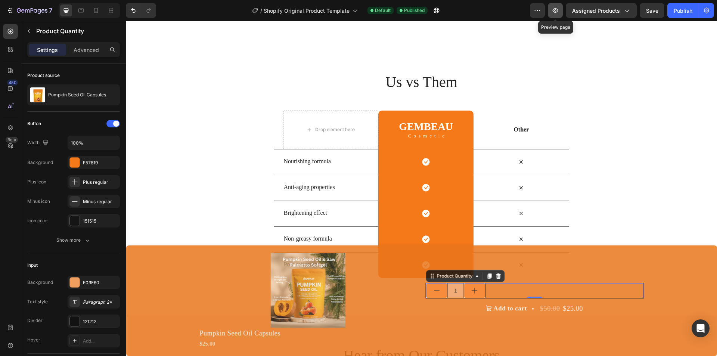
click at [558, 10] on icon "button" at bounding box center [555, 10] width 7 height 7
click at [603, 278] on div "1 Product Quantity 0 Row Add to cart $50.00 $25.00 Add to Cart" at bounding box center [534, 301] width 219 height 96
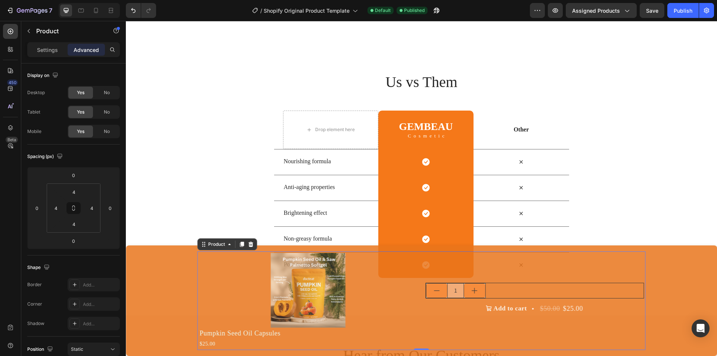
click at [162, 253] on div "Product Images Pumpkin Seed Oil Capsules Product Title $25.00 Product Price Pro…" at bounding box center [421, 300] width 573 height 99
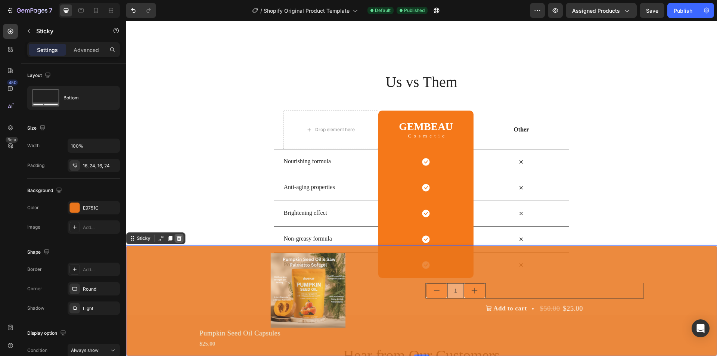
click at [181, 236] on icon at bounding box center [179, 238] width 6 height 6
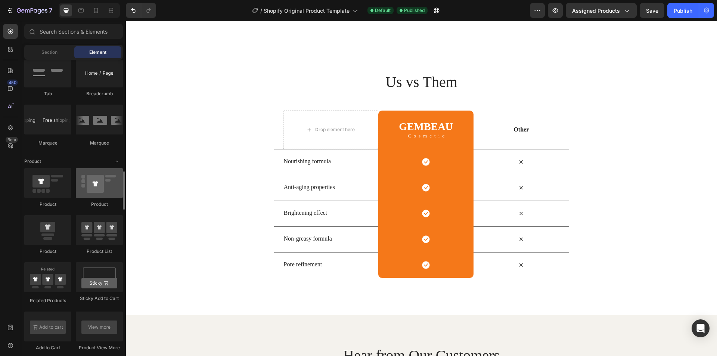
scroll to position [971, 0]
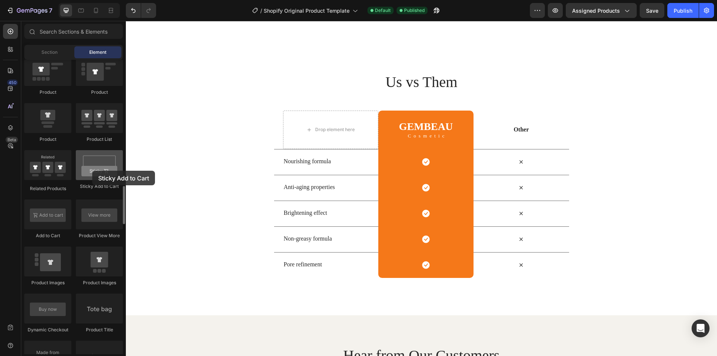
click at [92, 171] on div at bounding box center [99, 165] width 47 height 30
click at [98, 181] on div "Sticky Add to Cart" at bounding box center [99, 171] width 47 height 42
drag, startPoint x: 100, startPoint y: 175, endPoint x: 81, endPoint y: 168, distance: 19.6
click at [81, 168] on div at bounding box center [99, 165] width 47 height 30
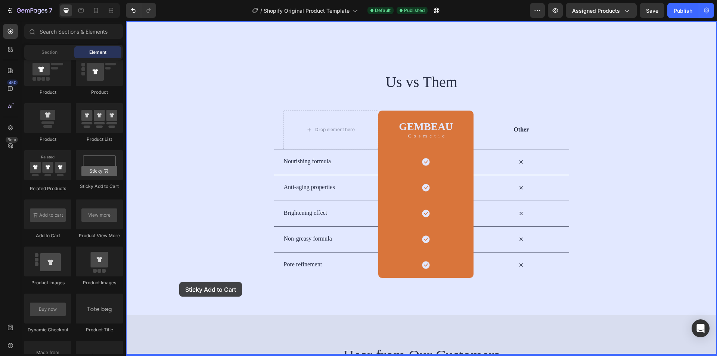
drag, startPoint x: 210, startPoint y: 189, endPoint x: 180, endPoint y: 282, distance: 97.7
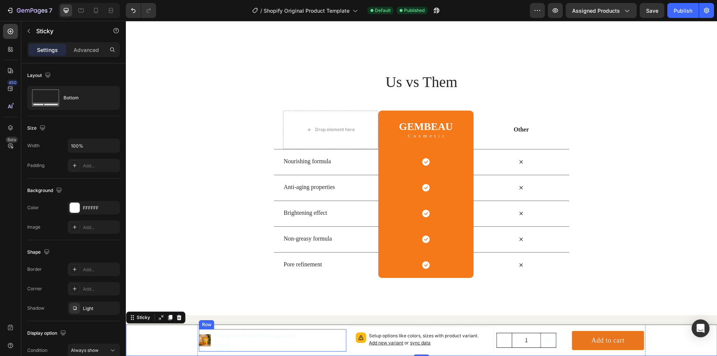
click at [335, 340] on div "Product Images Pumpkin Seed Oil Capsules Product Title $25.00 Product Price Pro…" at bounding box center [273, 340] width 148 height 22
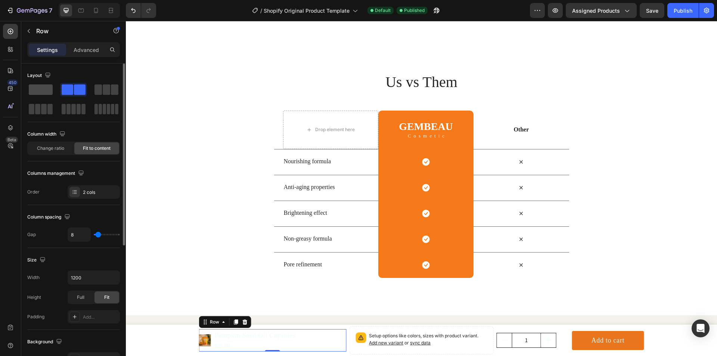
click at [39, 86] on span at bounding box center [41, 89] width 24 height 10
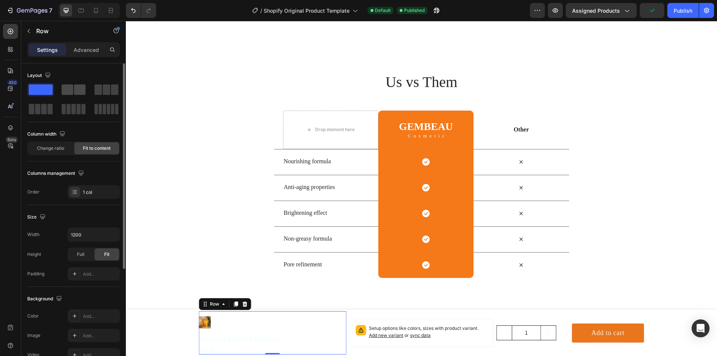
click at [65, 87] on span at bounding box center [68, 89] width 12 height 10
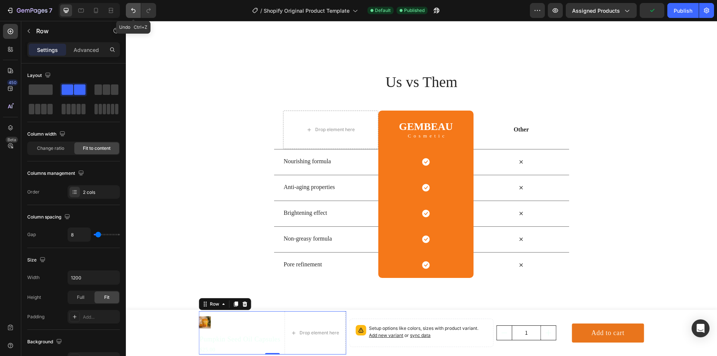
click at [131, 8] on icon "Undo/Redo" at bounding box center [133, 10] width 7 height 7
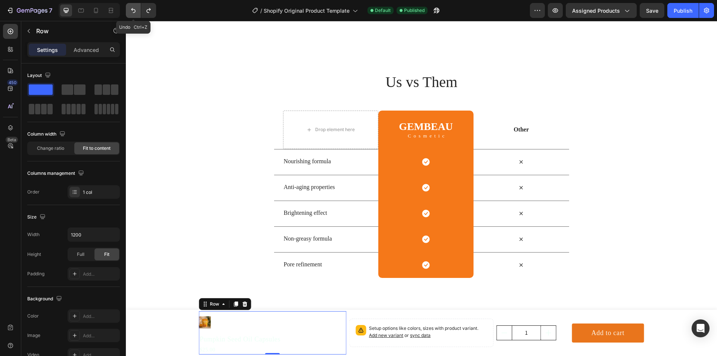
click at [131, 8] on icon "Undo/Redo" at bounding box center [133, 10] width 7 height 7
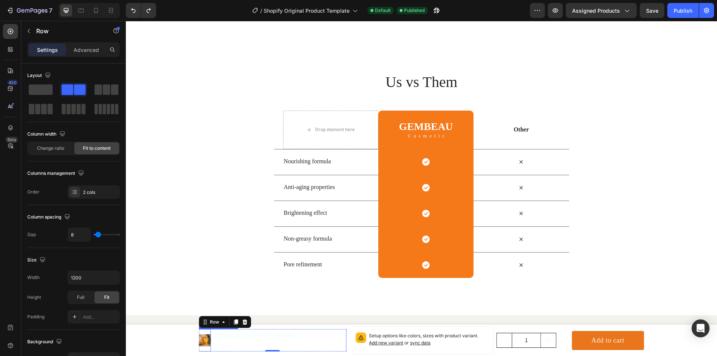
click at [199, 343] on img at bounding box center [205, 340] width 12 height 12
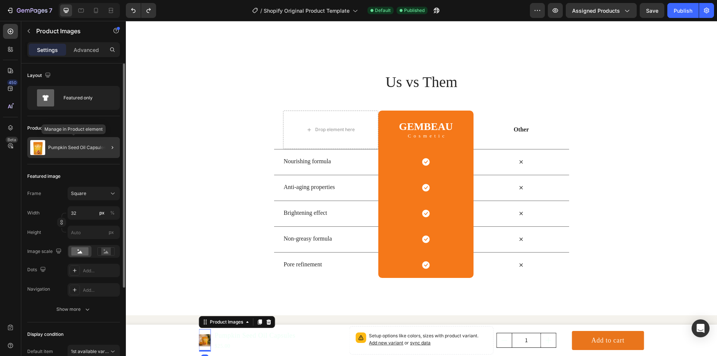
click at [67, 143] on div "Pumpkin Seed Oil Capsules" at bounding box center [73, 147] width 93 height 21
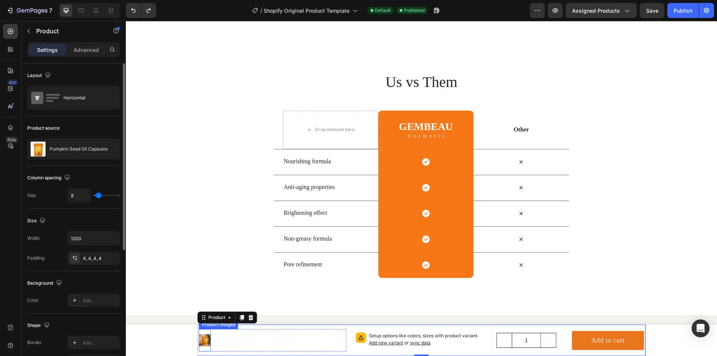
click at [199, 338] on img at bounding box center [205, 340] width 12 height 12
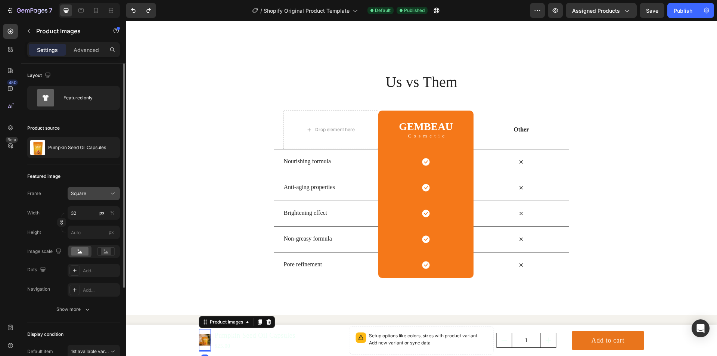
click at [90, 196] on div "Square" at bounding box center [89, 193] width 37 height 7
click at [92, 193] on div "Square" at bounding box center [89, 193] width 37 height 7
click at [91, 211] on input "32" at bounding box center [94, 212] width 52 height 13
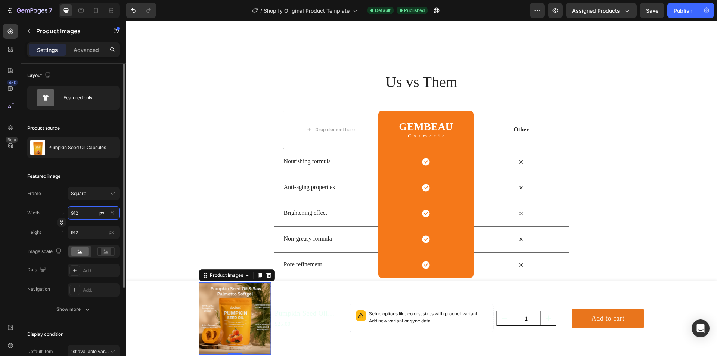
click at [74, 215] on input "912" at bounding box center [94, 212] width 52 height 13
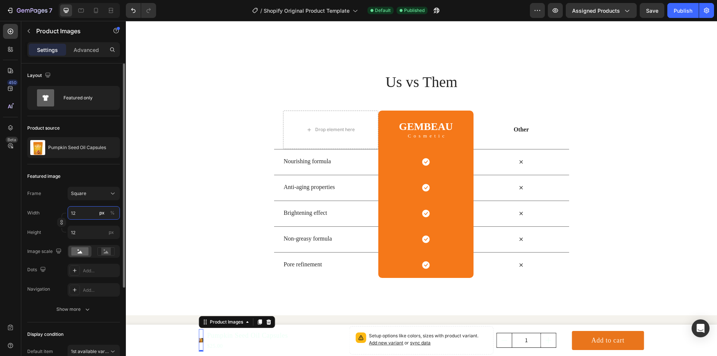
click at [77, 215] on input "12" at bounding box center [94, 212] width 52 height 13
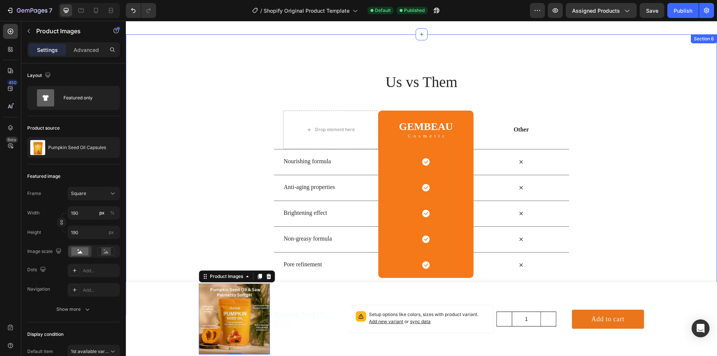
click at [200, 222] on div "Us vs Them Heading Row Drop element here GEMBEAU Heading Cosmetic Text Block Ro…" at bounding box center [421, 175] width 591 height 206
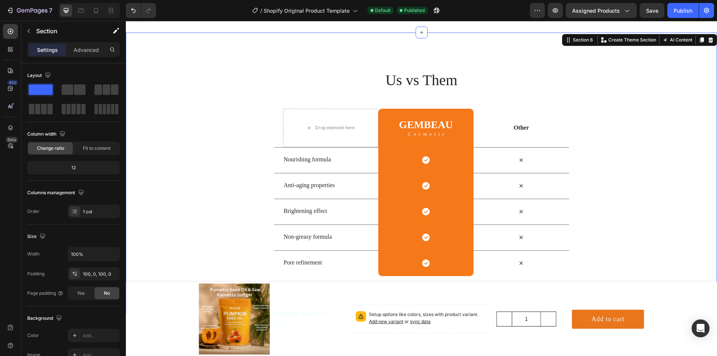
scroll to position [1568, 0]
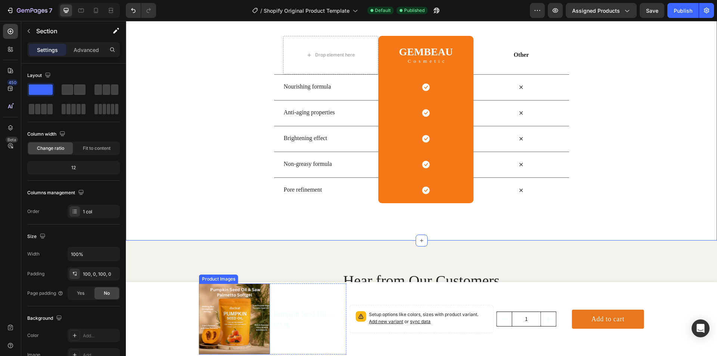
click at [252, 306] on img at bounding box center [234, 319] width 71 height 71
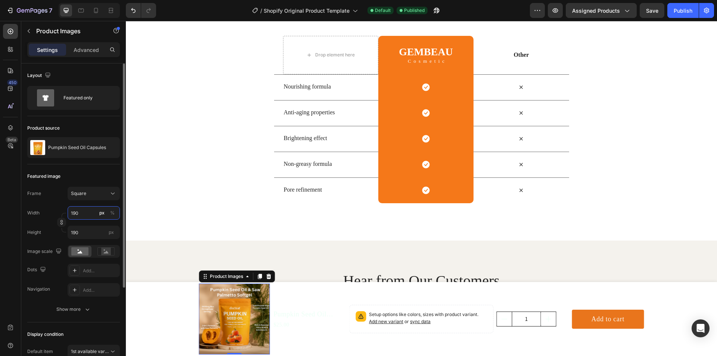
click at [84, 214] on input "190" at bounding box center [94, 212] width 52 height 13
click at [91, 230] on p "Full 100%" at bounding box center [92, 230] width 43 height 7
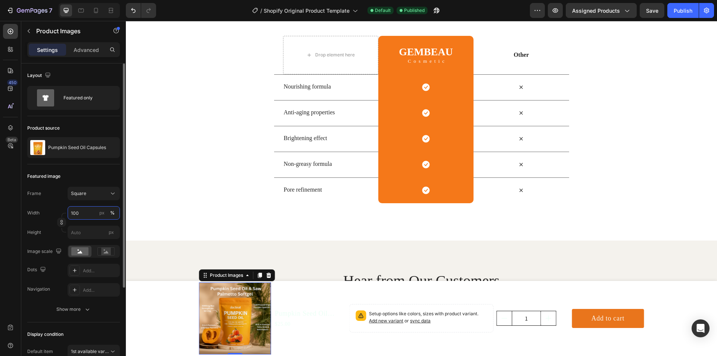
click at [87, 213] on input "100" at bounding box center [94, 212] width 52 height 13
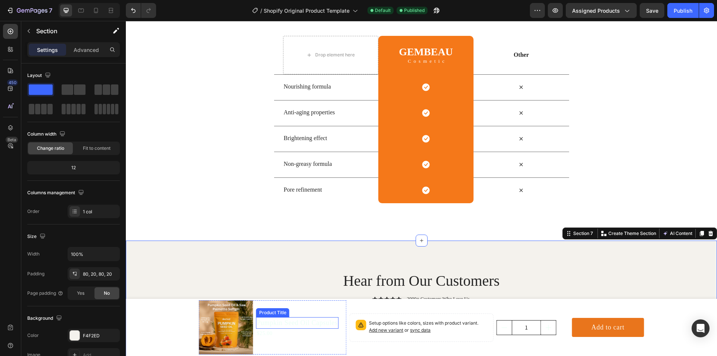
click at [270, 321] on h1 "Pumpkin Seed Oil Capsules" at bounding box center [297, 323] width 83 height 12
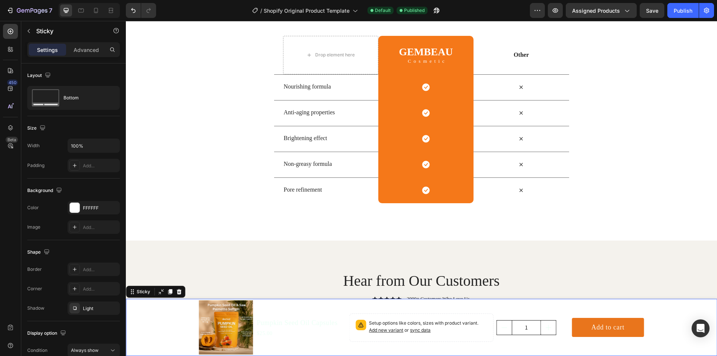
click at [166, 320] on div "Product Images Pumpkin Seed Oil Capsules Product Title $25.00 Product Price Pro…" at bounding box center [421, 327] width 591 height 57
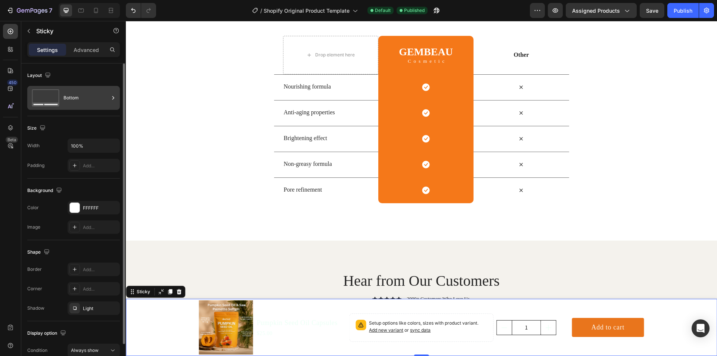
click at [66, 97] on div "Bottom" at bounding box center [86, 97] width 46 height 17
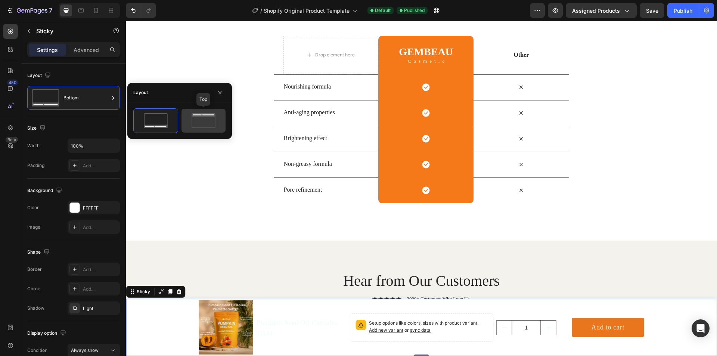
click at [189, 114] on icon at bounding box center [203, 120] width 35 height 15
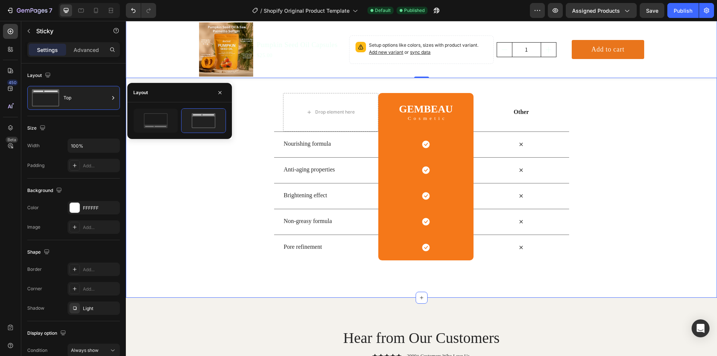
click at [237, 220] on div "Us vs Them Heading Row Drop element here GEMBEAU Heading Cosmetic Text Block Ro…" at bounding box center [421, 157] width 591 height 206
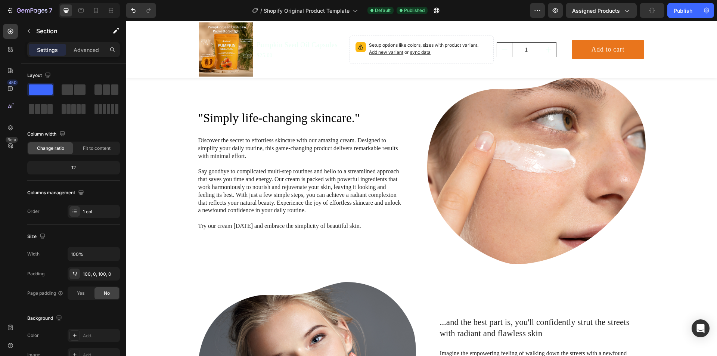
scroll to position [268, 0]
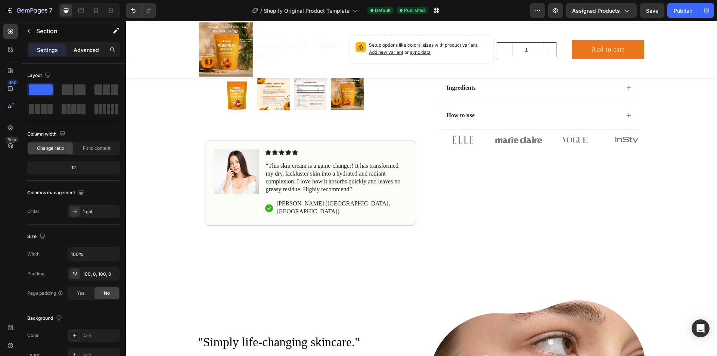
click at [80, 54] on div "Advanced" at bounding box center [86, 50] width 37 height 12
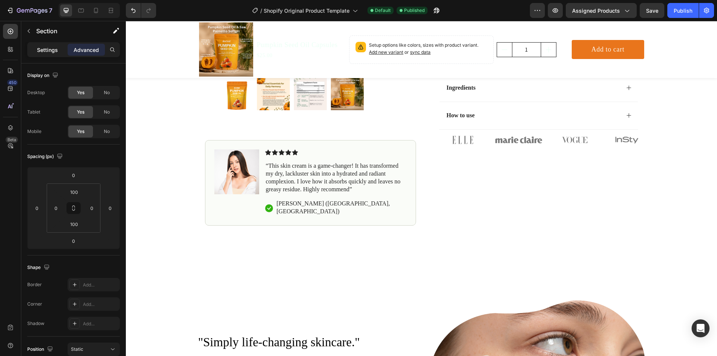
click at [56, 50] on p "Settings" at bounding box center [47, 50] width 21 height 8
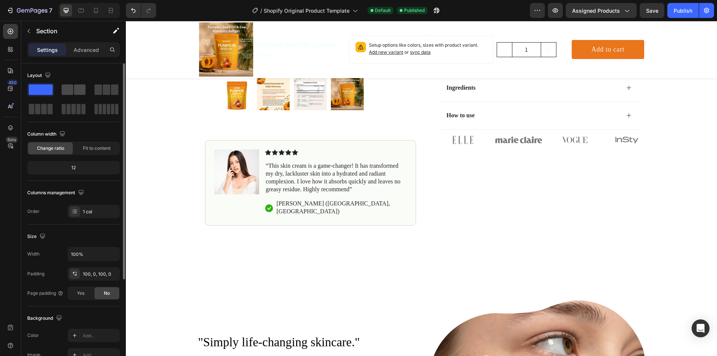
click at [69, 86] on span at bounding box center [68, 89] width 12 height 10
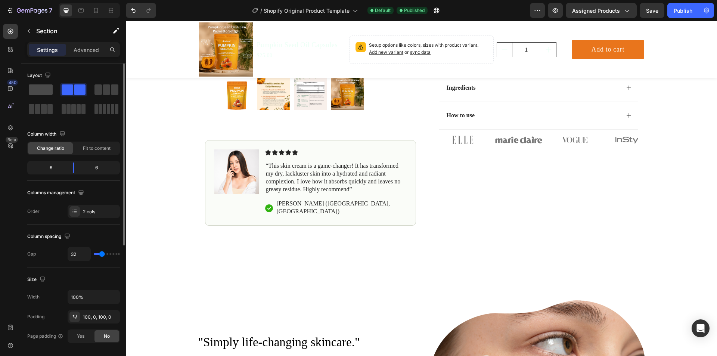
click at [47, 90] on span at bounding box center [41, 89] width 24 height 10
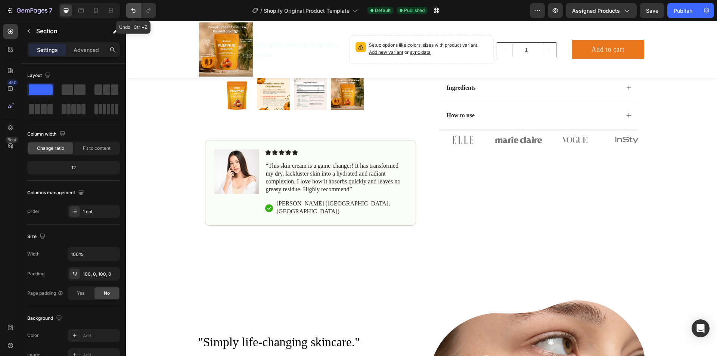
click at [130, 15] on button "Undo/Redo" at bounding box center [133, 10] width 15 height 15
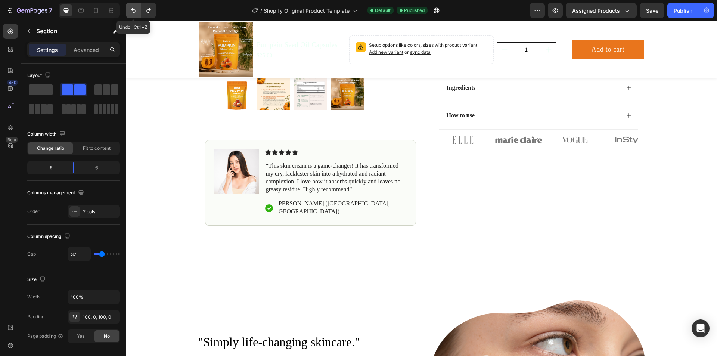
click at [130, 15] on button "Undo/Redo" at bounding box center [133, 10] width 15 height 15
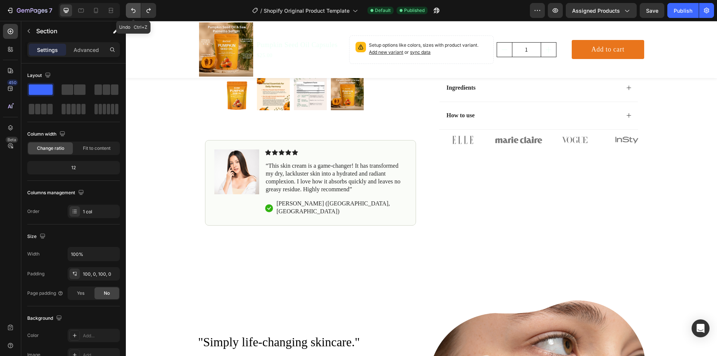
click at [131, 12] on icon "Undo/Redo" at bounding box center [133, 10] width 7 height 7
click at [130, 11] on icon "Undo/Redo" at bounding box center [133, 10] width 7 height 7
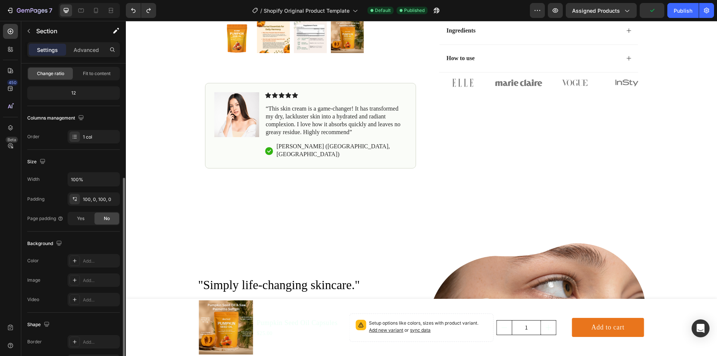
scroll to position [142, 0]
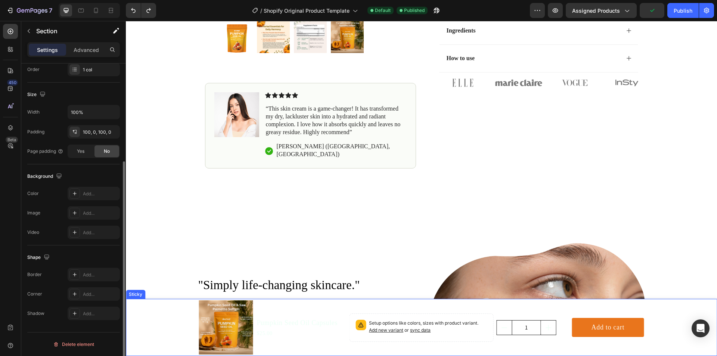
click at [170, 311] on div "Product Images Pumpkin Seed Oil Capsules Product Title $25.00 Product Price Pro…" at bounding box center [421, 327] width 591 height 57
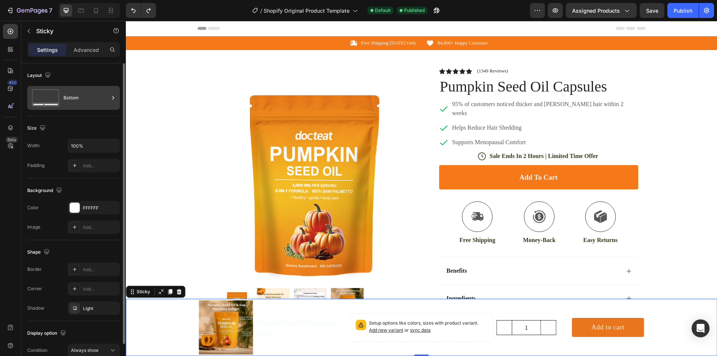
scroll to position [268, 0]
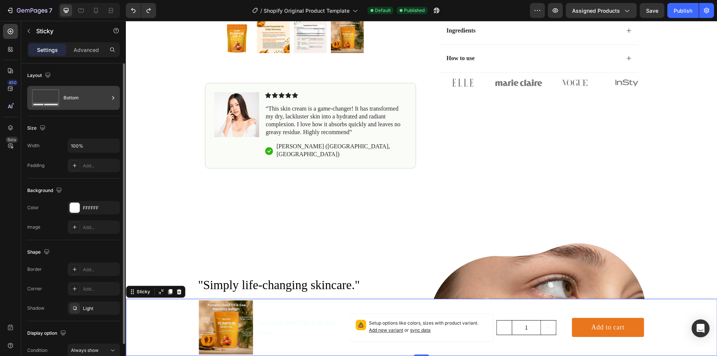
click at [72, 103] on div "Bottom" at bounding box center [86, 97] width 46 height 17
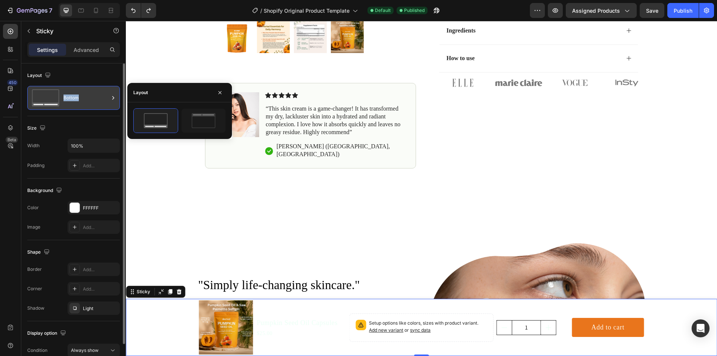
click at [72, 103] on div "Bottom" at bounding box center [86, 97] width 46 height 17
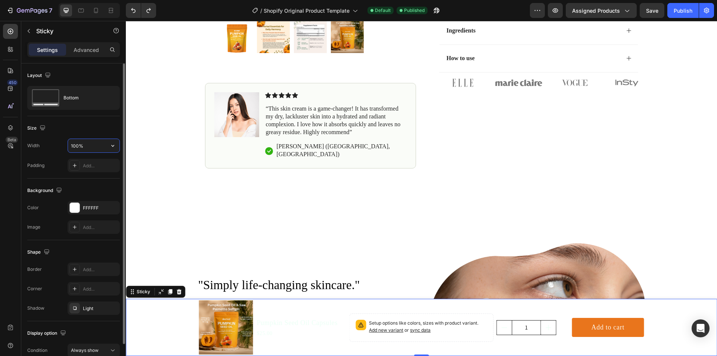
click at [88, 148] on input "100%" at bounding box center [94, 145] width 52 height 13
click at [87, 164] on div "Add..." at bounding box center [100, 165] width 35 height 7
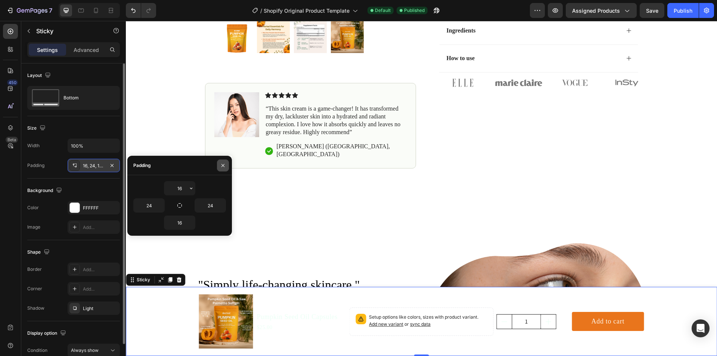
click at [220, 162] on icon "button" at bounding box center [223, 165] width 6 height 6
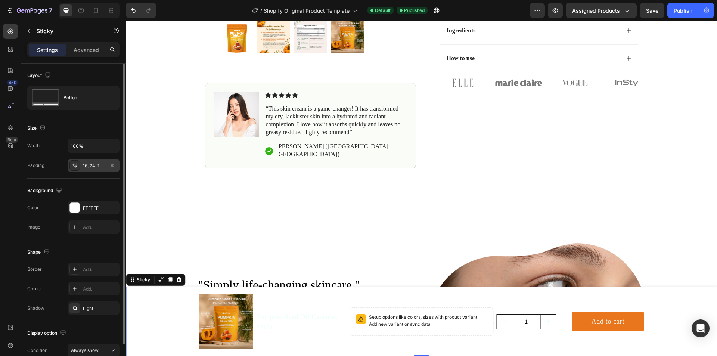
click at [78, 166] on div at bounding box center [74, 165] width 10 height 10
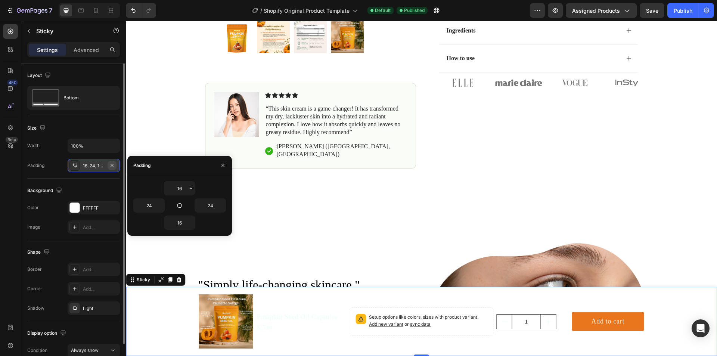
click at [111, 165] on icon "button" at bounding box center [112, 165] width 6 height 6
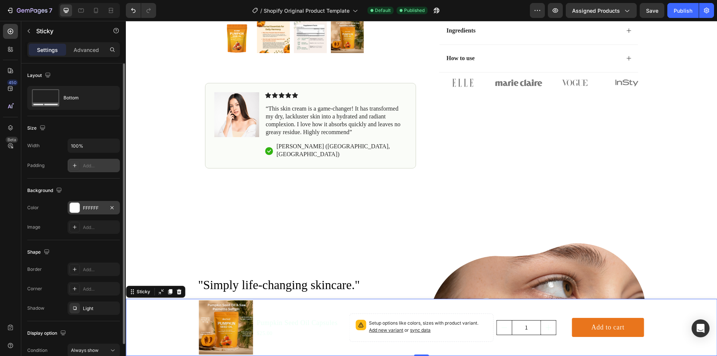
click at [91, 207] on div "FFFFFF" at bounding box center [94, 208] width 22 height 7
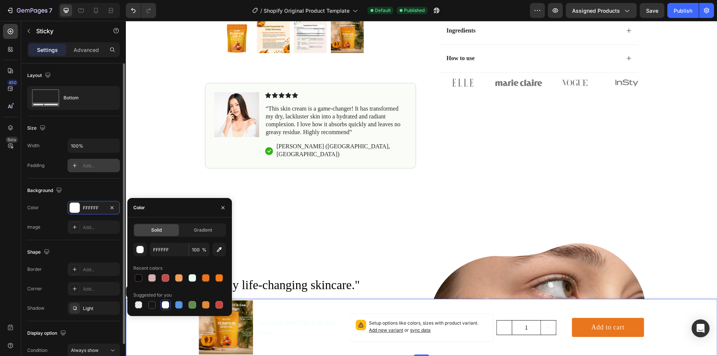
scroll to position [37, 0]
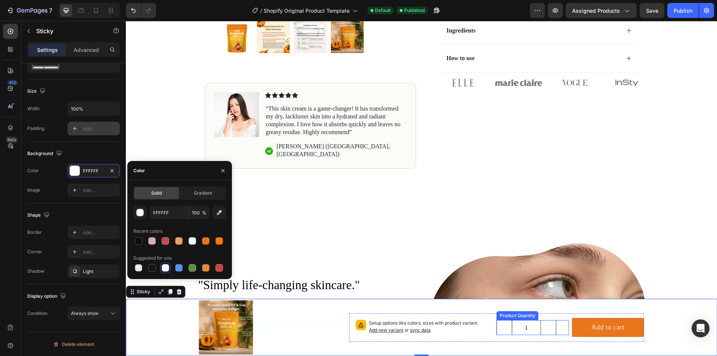
click at [563, 330] on div "1" at bounding box center [533, 327] width 72 height 15
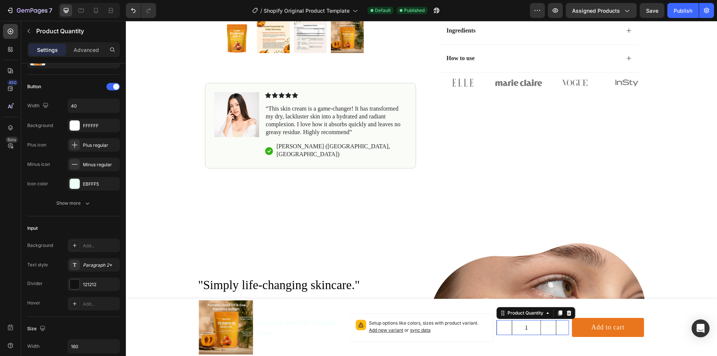
scroll to position [0, 0]
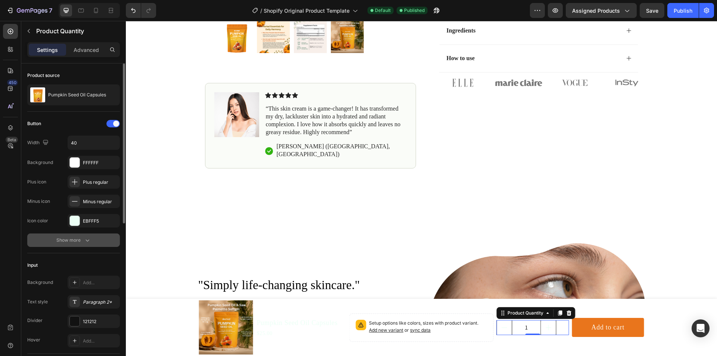
click at [84, 235] on button "Show more" at bounding box center [73, 239] width 93 height 13
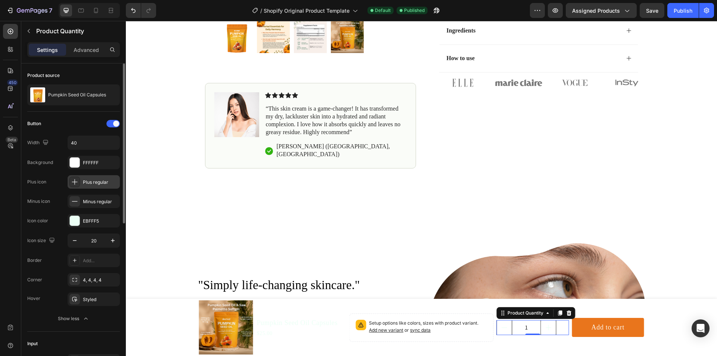
click at [75, 180] on icon at bounding box center [74, 181] width 7 height 7
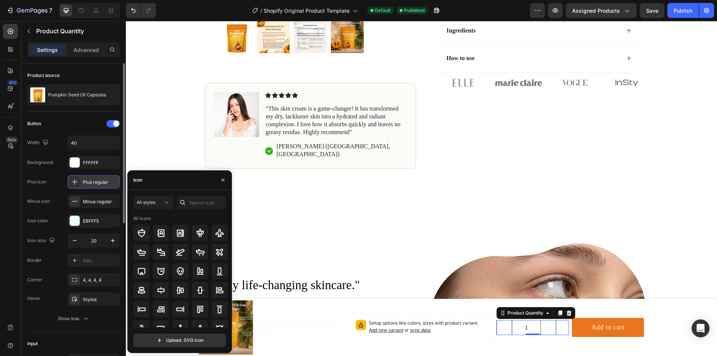
click at [77, 181] on icon at bounding box center [74, 181] width 7 height 7
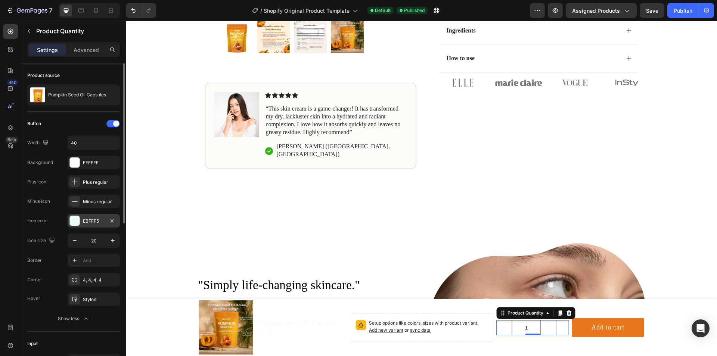
click at [87, 223] on div "EBFFF5" at bounding box center [94, 221] width 22 height 7
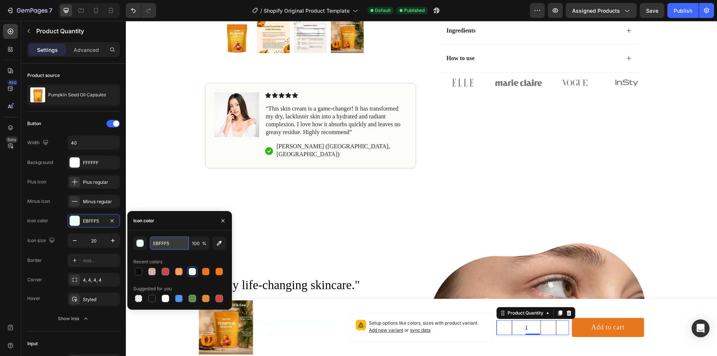
click at [172, 245] on input "EBFFF5" at bounding box center [169, 242] width 39 height 13
click at [139, 242] on div "button" at bounding box center [140, 243] width 7 height 7
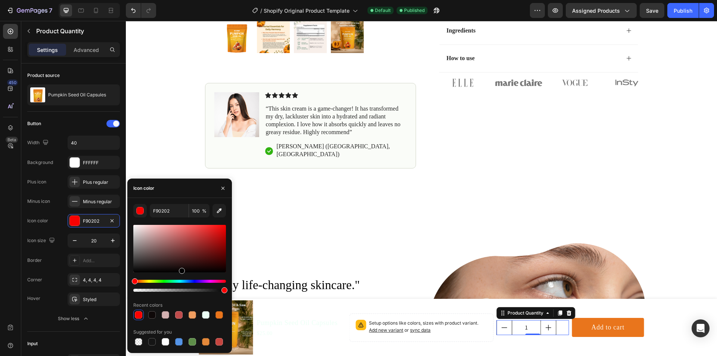
drag, startPoint x: 201, startPoint y: 247, endPoint x: 187, endPoint y: 273, distance: 29.7
click at [187, 272] on div at bounding box center [179, 248] width 93 height 47
click at [149, 315] on div at bounding box center [151, 314] width 7 height 7
click at [141, 317] on div at bounding box center [138, 314] width 7 height 7
type input "000000"
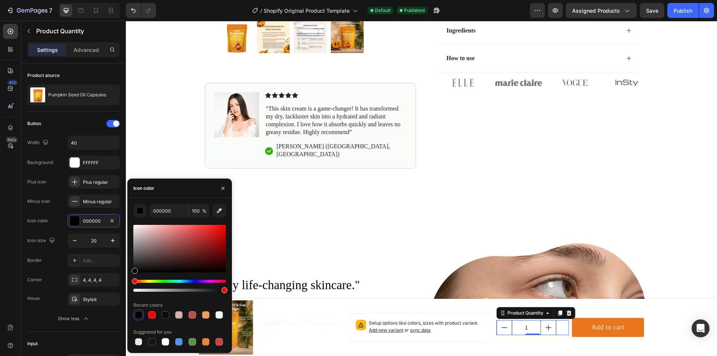
click at [559, 331] on div "1" at bounding box center [533, 327] width 72 height 15
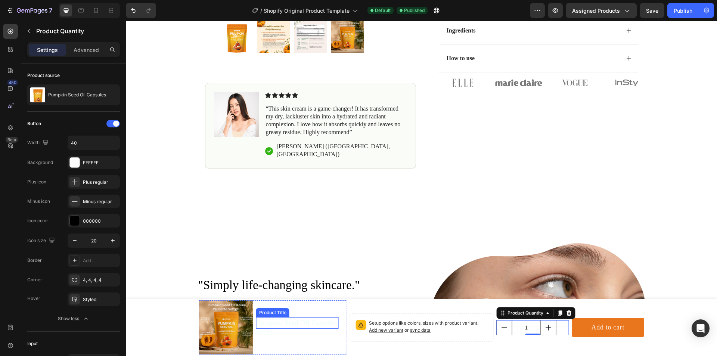
click at [298, 326] on h1 "Pumpkin Seed Oil Capsules" at bounding box center [297, 323] width 83 height 12
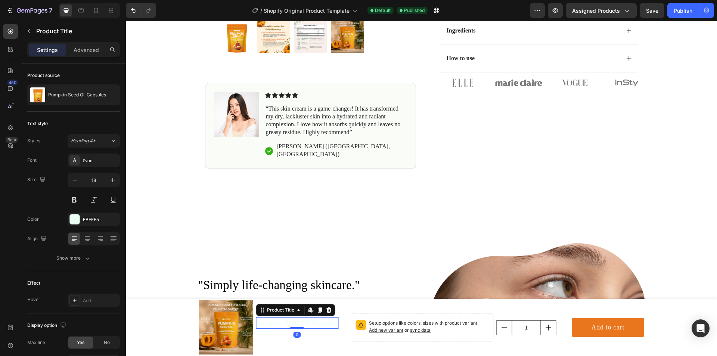
click at [275, 321] on h1 "Pumpkin Seed Oil Capsules" at bounding box center [297, 323] width 83 height 12
click at [278, 323] on h1 "Pumpkin Seed Oil Capsules" at bounding box center [297, 323] width 83 height 12
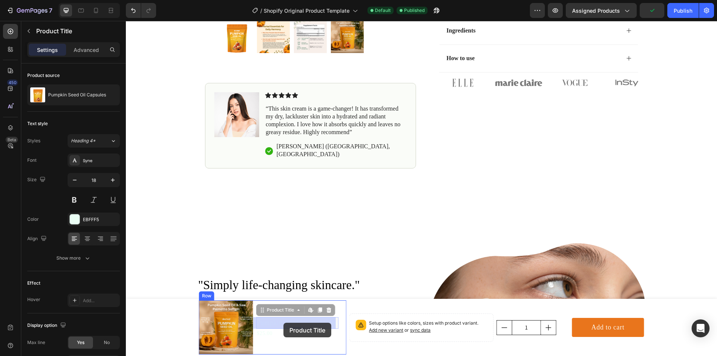
drag, startPoint x: 278, startPoint y: 323, endPoint x: 271, endPoint y: 322, distance: 6.4
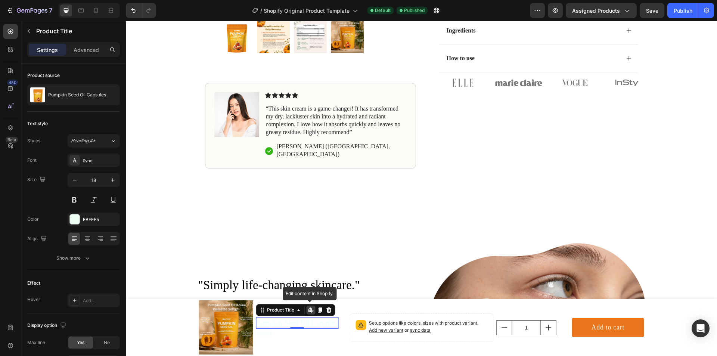
click at [309, 310] on icon at bounding box center [310, 309] width 3 height 4
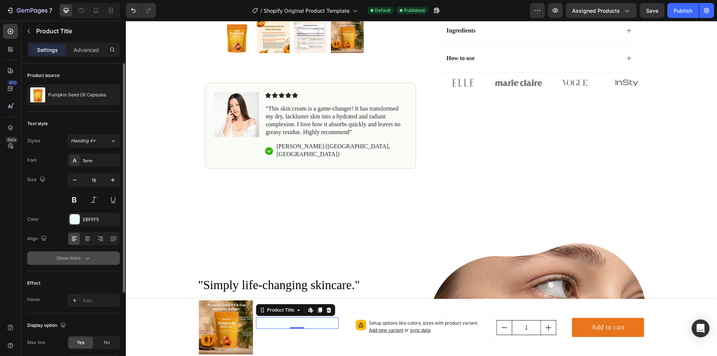
click at [81, 257] on div "Show more" at bounding box center [73, 257] width 35 height 7
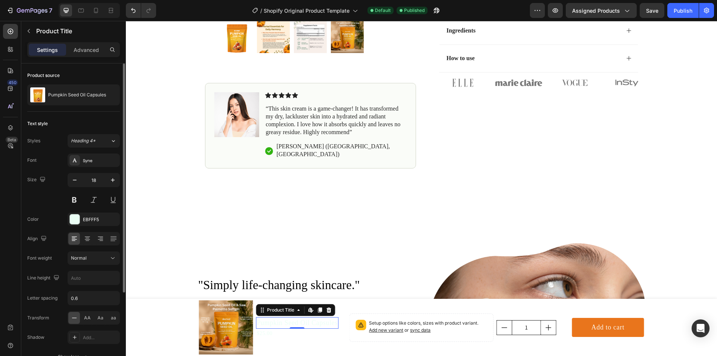
scroll to position [37, 0]
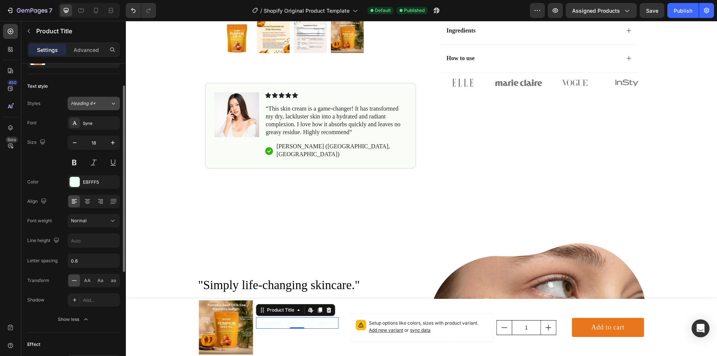
click at [93, 102] on span "Heading 4*" at bounding box center [83, 103] width 25 height 7
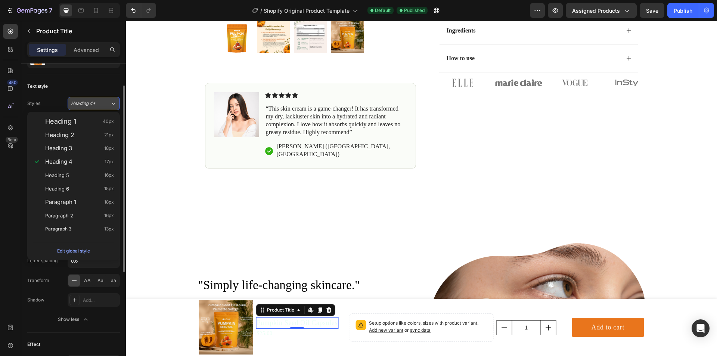
click at [93, 101] on span "Heading 4*" at bounding box center [83, 103] width 25 height 7
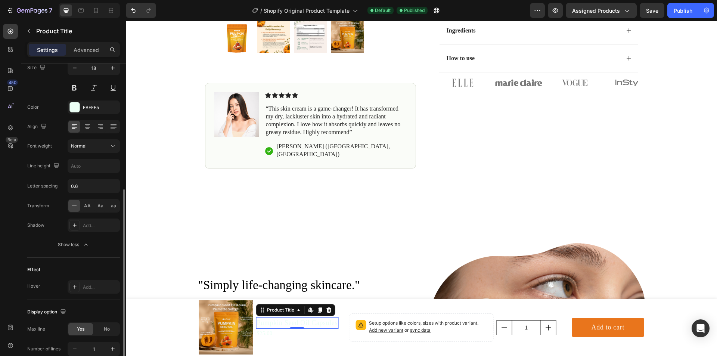
scroll to position [214, 0]
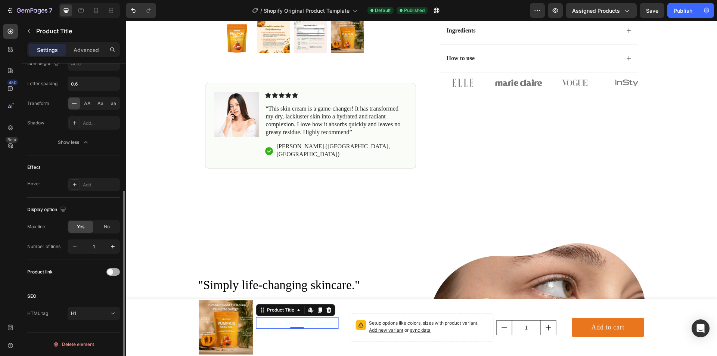
click at [115, 273] on div at bounding box center [112, 271] width 13 height 7
click at [114, 273] on span at bounding box center [116, 272] width 6 height 6
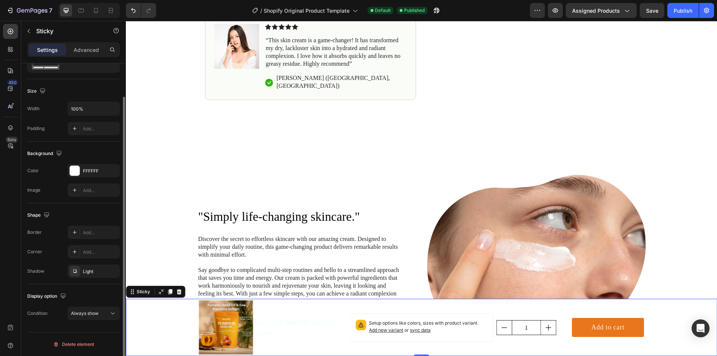
scroll to position [0, 0]
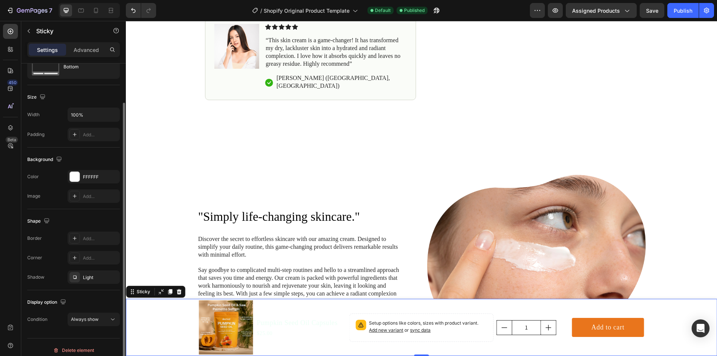
click at [177, 313] on div "Product Images Pumpkin Seed Oil Capsules Product Title $25.00 Product Price Pro…" at bounding box center [421, 327] width 591 height 57
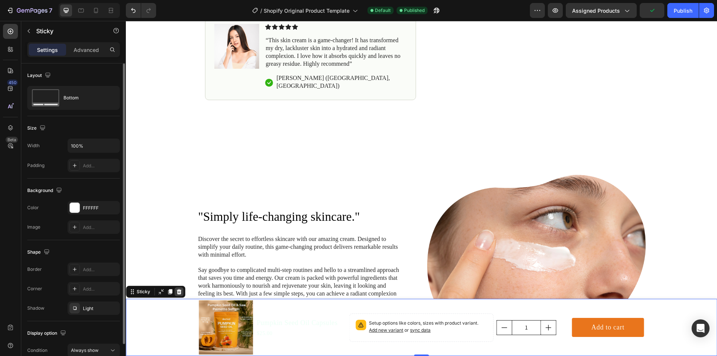
click at [177, 294] on icon at bounding box center [179, 292] width 6 height 6
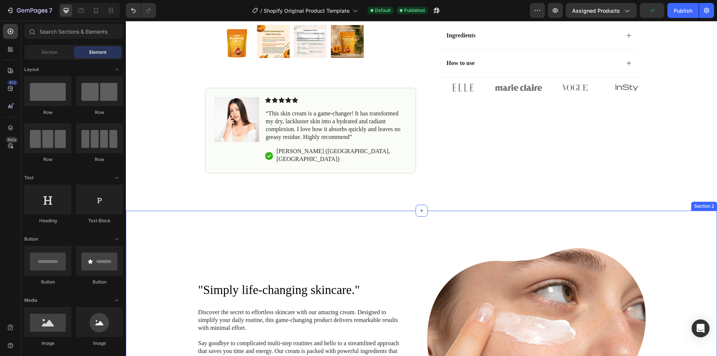
scroll to position [149, 0]
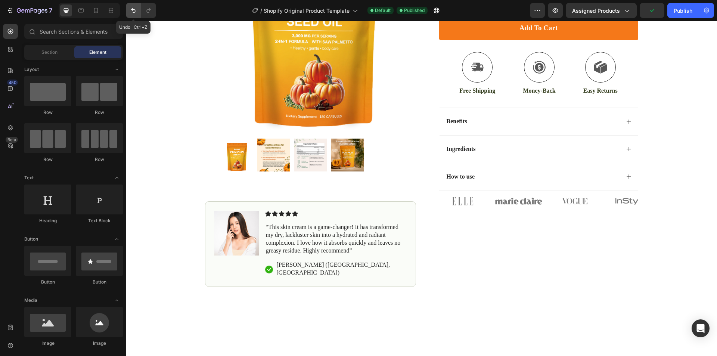
click at [131, 9] on icon "Undo/Redo" at bounding box center [133, 10] width 7 height 7
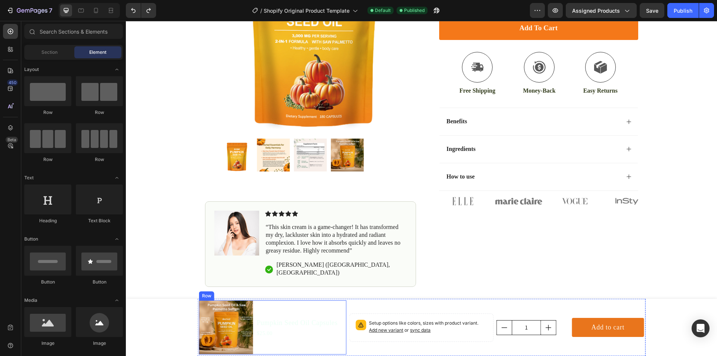
click at [298, 314] on div "Pumpkin Seed Oil Capsules Product Title $25.00 Product Price Product Price" at bounding box center [297, 327] width 83 height 54
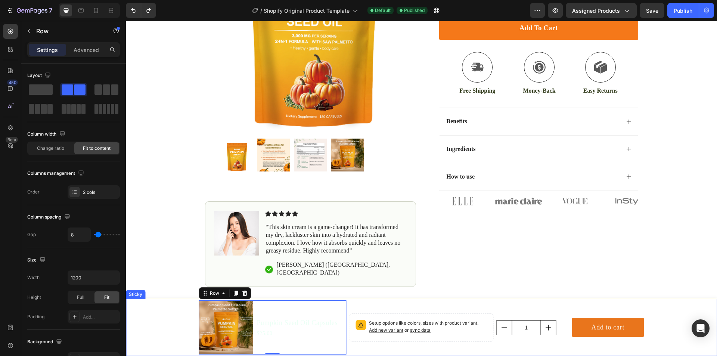
click at [188, 305] on div "Product Images Pumpkin Seed Oil Capsules Product Title $25.00 Product Price Pro…" at bounding box center [421, 327] width 591 height 57
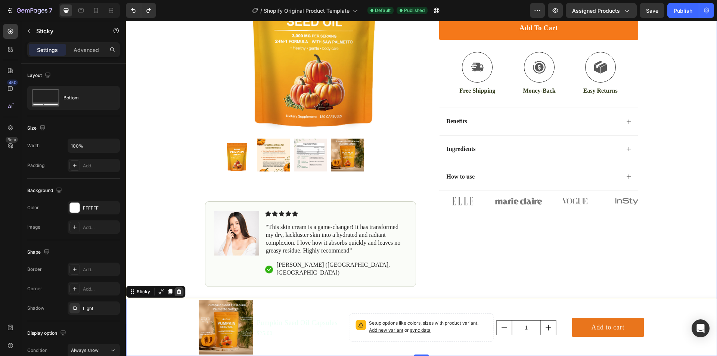
click at [181, 291] on icon at bounding box center [179, 292] width 6 height 6
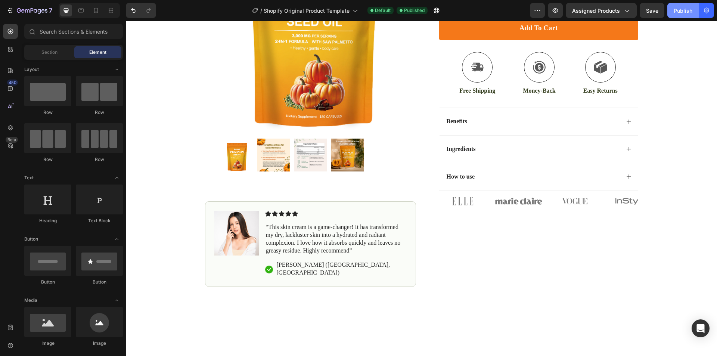
click at [685, 13] on div "Publish" at bounding box center [683, 11] width 19 height 8
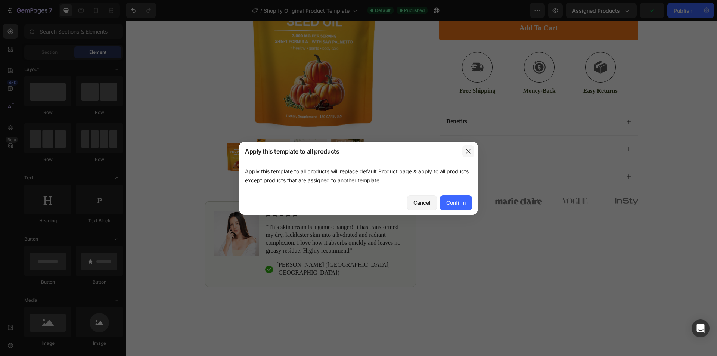
click at [469, 152] on icon "button" at bounding box center [468, 151] width 4 height 4
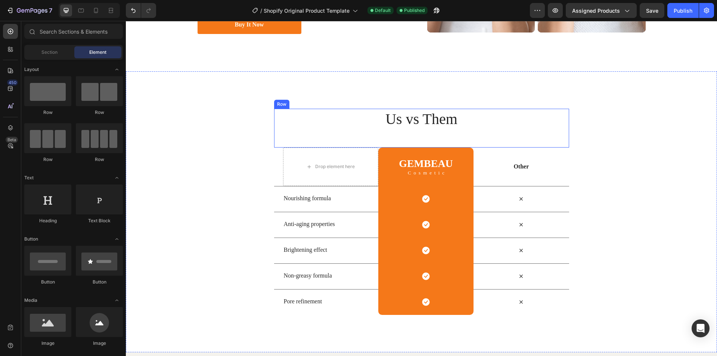
scroll to position [1525, 0]
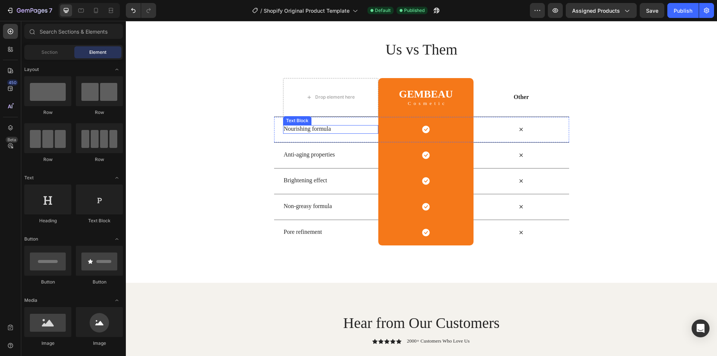
click at [308, 129] on p "Nourishing formula" at bounding box center [331, 129] width 94 height 8
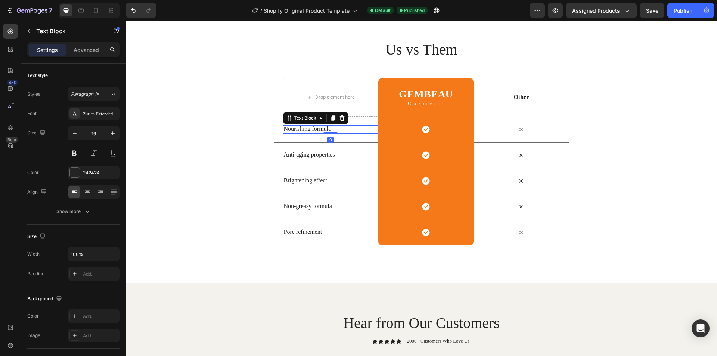
click at [308, 129] on p "Nourishing formula" at bounding box center [331, 129] width 94 height 8
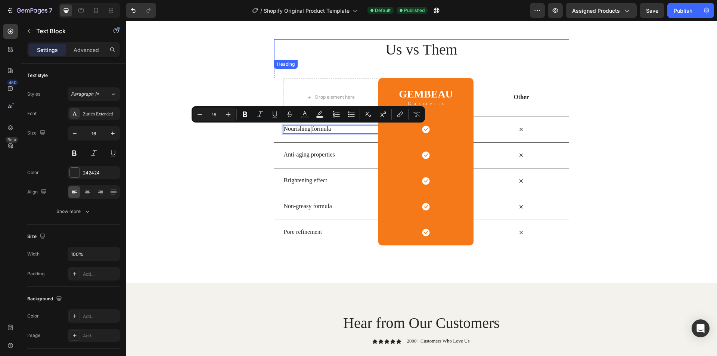
click at [359, 53] on h2 "Us vs Them" at bounding box center [421, 49] width 295 height 21
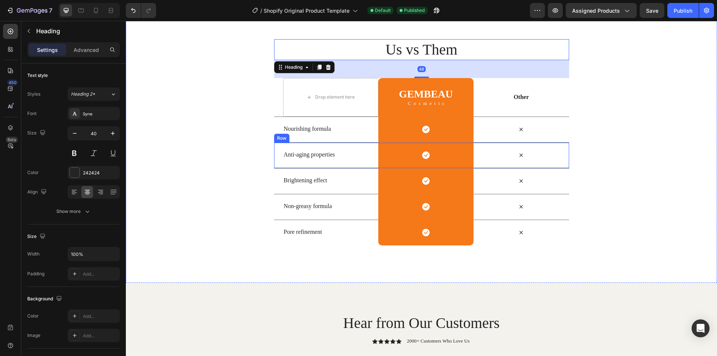
click at [305, 134] on div "Nourishing formula" at bounding box center [330, 129] width 95 height 9
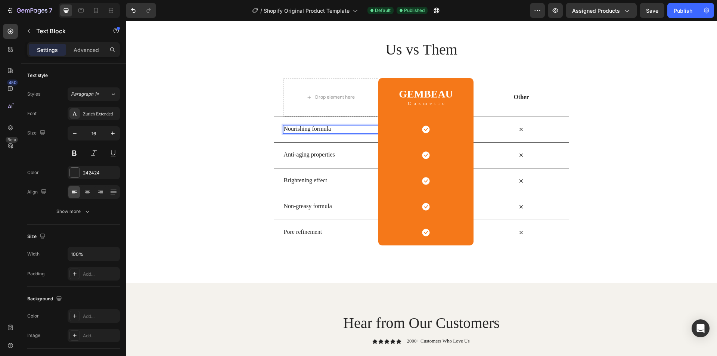
click at [305, 131] on p "Nourishing formula" at bounding box center [331, 129] width 94 height 8
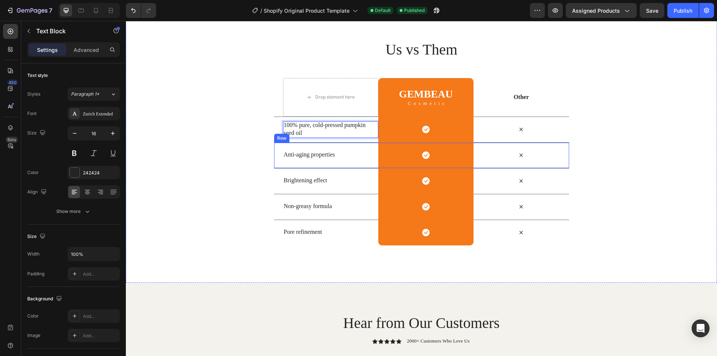
click at [318, 152] on p "Anti-aging properties" at bounding box center [331, 155] width 94 height 8
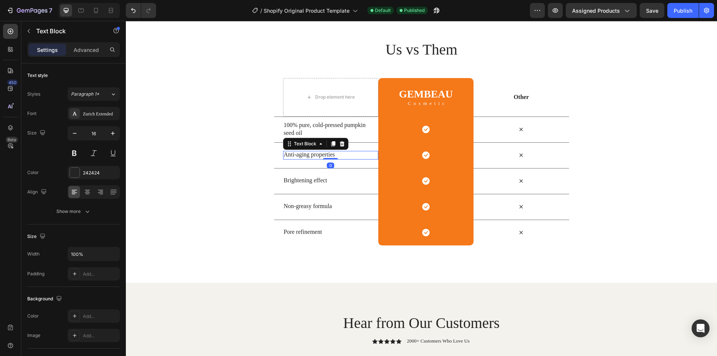
click at [310, 153] on p "Anti-aging properties" at bounding box center [331, 155] width 94 height 8
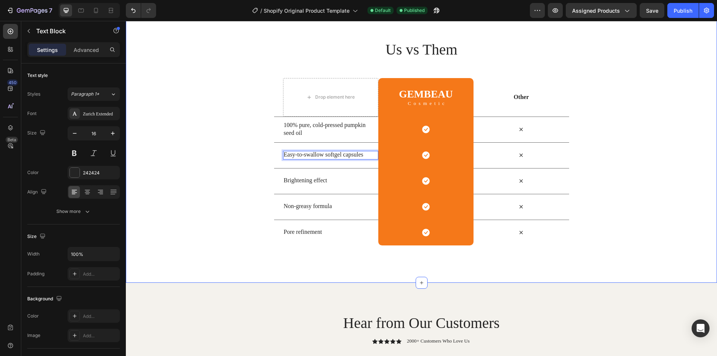
click at [253, 173] on div "Us vs Them Heading Row Drop element here GEMBEAU Heading Cosmetic Text Block Ro…" at bounding box center [421, 142] width 591 height 206
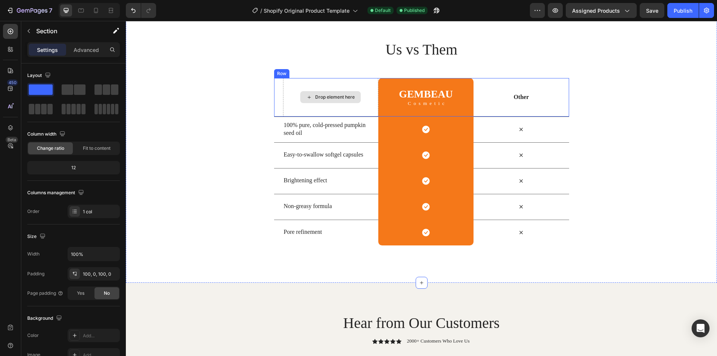
click at [307, 97] on icon at bounding box center [309, 97] width 6 height 6
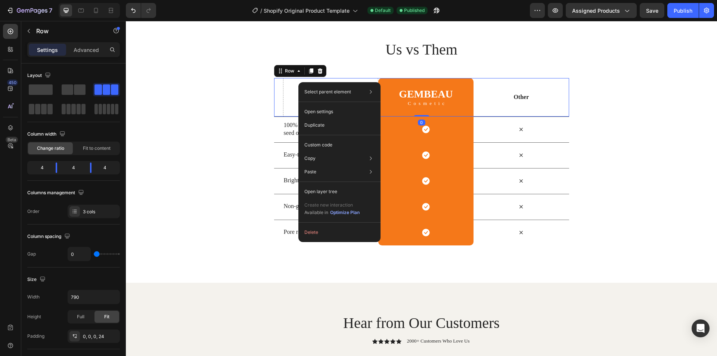
click at [236, 105] on div "Us vs Them Heading Row Drop element here GEMBEAU Heading Cosmetic Text Block Ro…" at bounding box center [421, 142] width 591 height 206
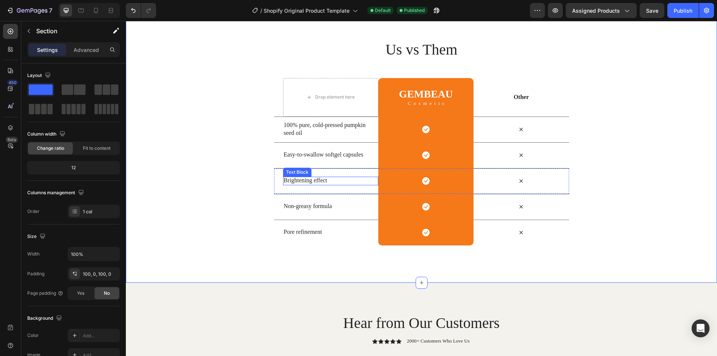
click at [296, 179] on p "Brightening effect" at bounding box center [331, 181] width 94 height 8
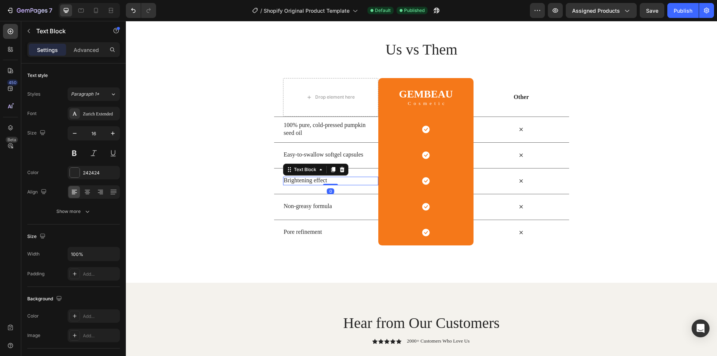
click at [296, 179] on p "Brightening effect" at bounding box center [331, 181] width 94 height 8
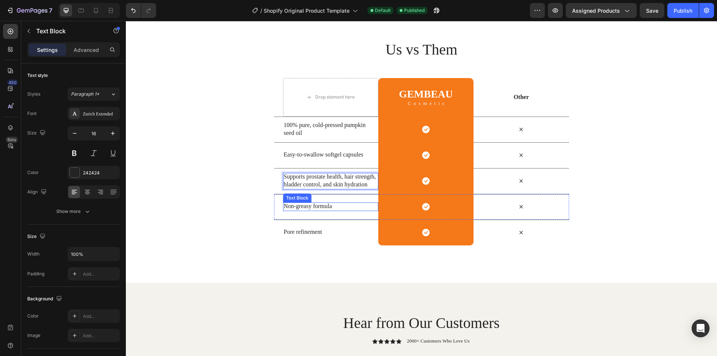
click at [297, 204] on p "Non-greasy formula" at bounding box center [331, 206] width 94 height 8
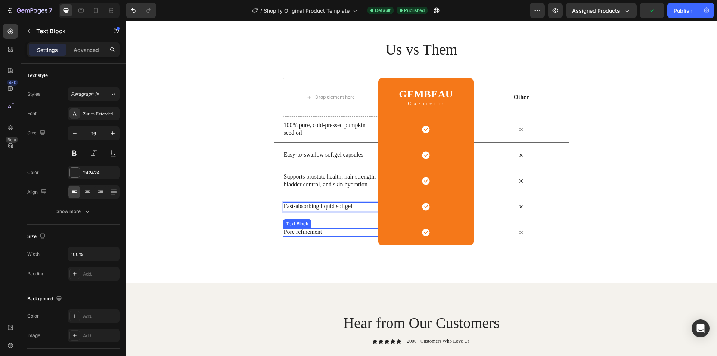
click at [300, 229] on p "Pore refinement" at bounding box center [331, 232] width 94 height 8
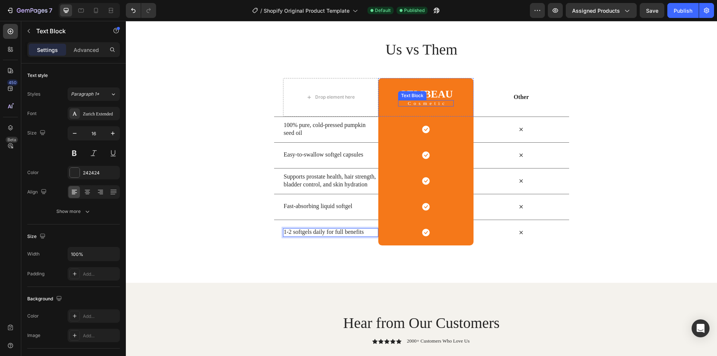
click at [415, 92] on div "Text Block" at bounding box center [412, 95] width 25 height 7
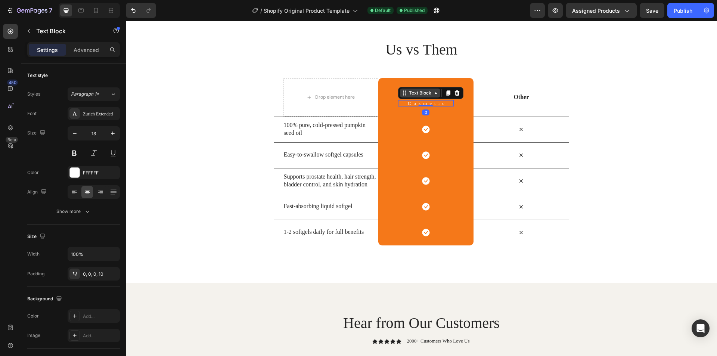
click at [415, 92] on div "GEMBEAU Heading Cosmetic Text Block 0" at bounding box center [426, 97] width 56 height 18
click at [415, 93] on h2 "GEMBEAU" at bounding box center [426, 94] width 56 height 12
click at [415, 93] on p "GEMBEAU" at bounding box center [426, 94] width 54 height 10
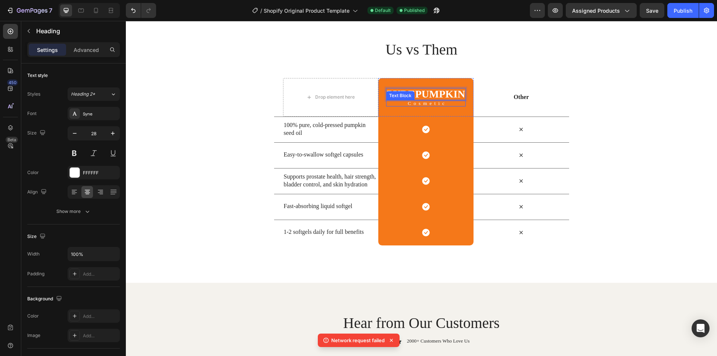
click at [428, 103] on p "Cosmetic" at bounding box center [427, 103] width 75 height 5
click at [437, 103] on p "Cosmetic" at bounding box center [427, 103] width 75 height 5
click at [441, 102] on p "Cosmetic" at bounding box center [427, 103] width 75 height 5
click at [443, 103] on p "Cosmetic" at bounding box center [427, 103] width 75 height 5
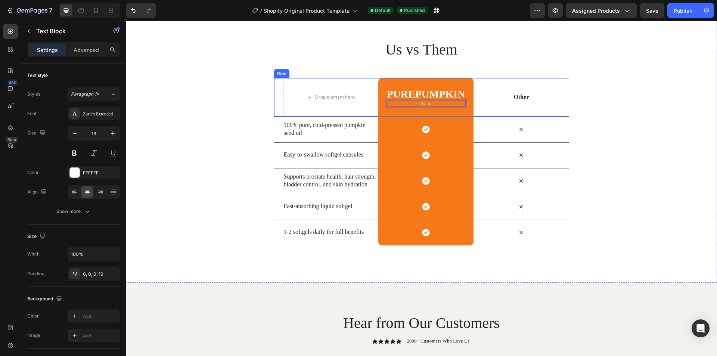
click at [573, 96] on div "Us vs Them Heading Row Drop element here PurePumpkin Heading Co Text Block 0 Ro…" at bounding box center [421, 142] width 591 height 206
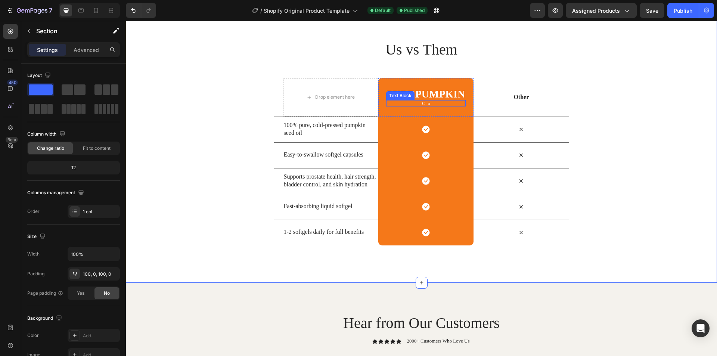
click at [401, 95] on div "Text Block" at bounding box center [400, 95] width 25 height 7
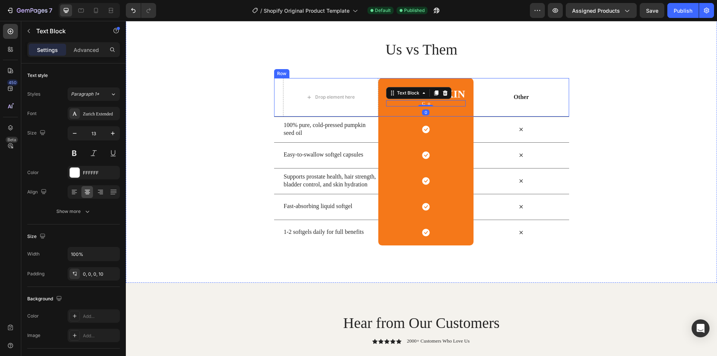
click at [600, 107] on div "Us vs Them Heading Row Drop element here PurePumpkin Heading Co Text Block 0 Ro…" at bounding box center [421, 142] width 591 height 206
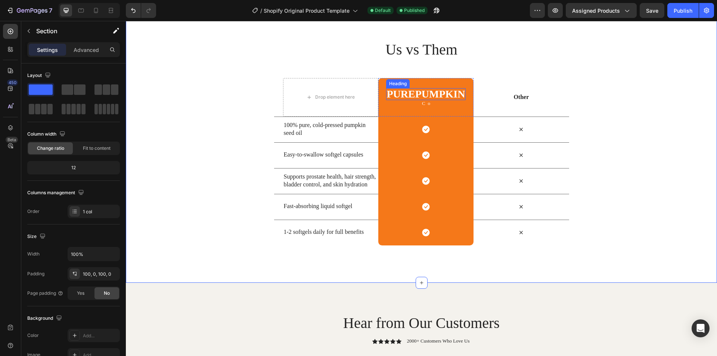
click at [429, 90] on p "PurePumpkin" at bounding box center [426, 94] width 78 height 10
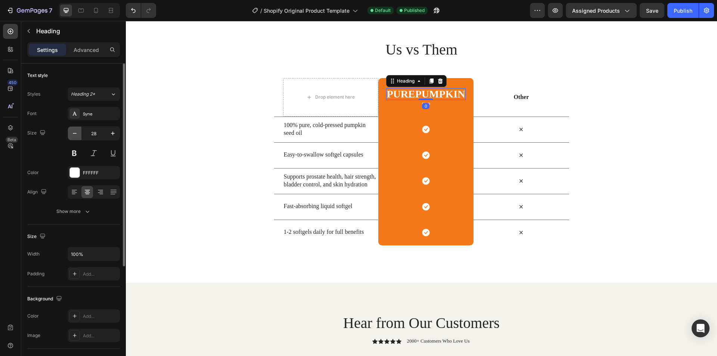
click at [76, 136] on icon "button" at bounding box center [74, 133] width 7 height 7
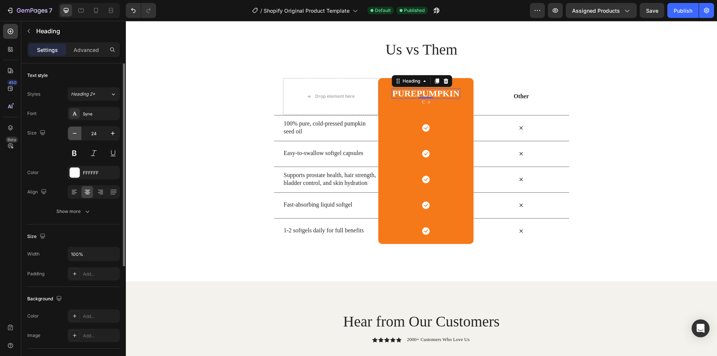
click at [76, 136] on icon "button" at bounding box center [74, 133] width 7 height 7
type input "23"
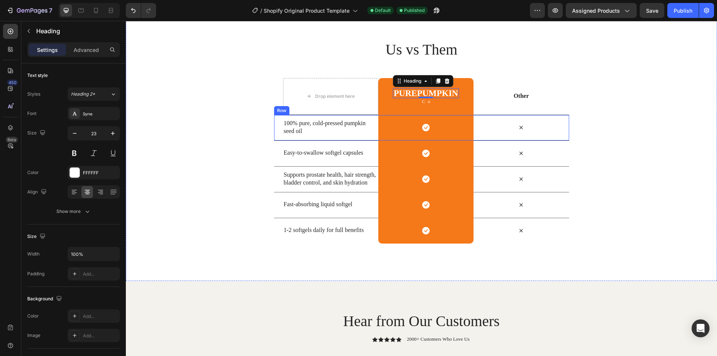
click at [567, 117] on div "Us vs Them Heading Row Drop element here PurePumpkin Heading 0 Co Text Block Ro…" at bounding box center [421, 141] width 591 height 204
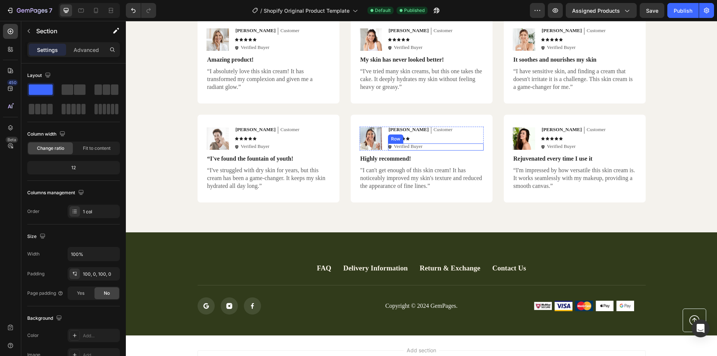
scroll to position [1939, 0]
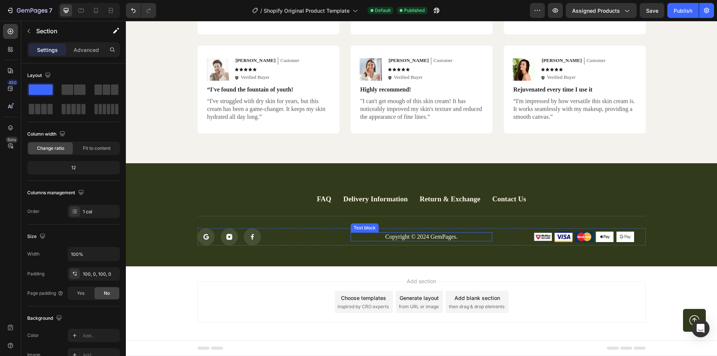
click at [440, 236] on p "Copyright © 2024 GemPages." at bounding box center [421, 237] width 140 height 8
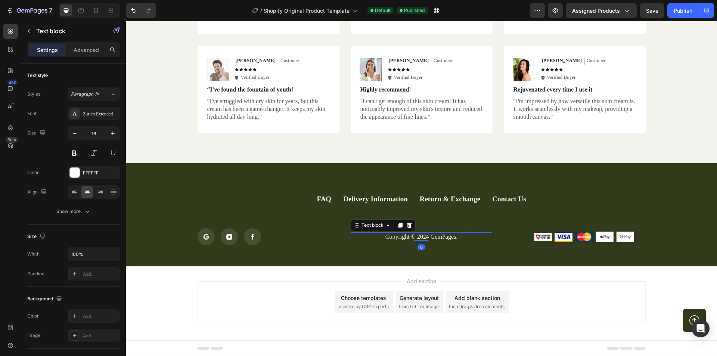
click at [440, 236] on p "Copyright © 2024 GemPages." at bounding box center [421, 237] width 140 height 8
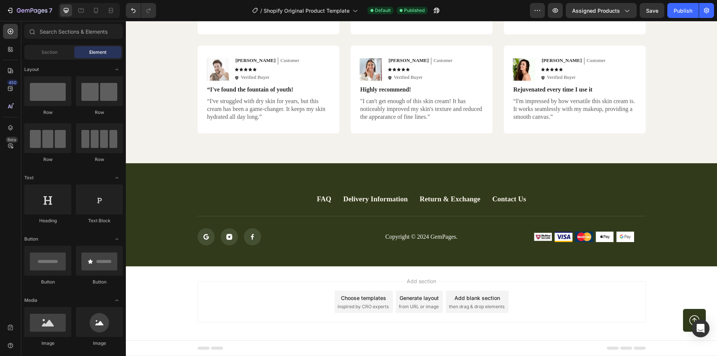
drag, startPoint x: 476, startPoint y: 279, endPoint x: 544, endPoint y: 300, distance: 70.8
click at [544, 300] on div "Add section Choose templates inspired by CRO experts Generate layout from URL o…" at bounding box center [422, 301] width 448 height 41
click at [484, 294] on div "Add blank section" at bounding box center [478, 298] width 46 height 8
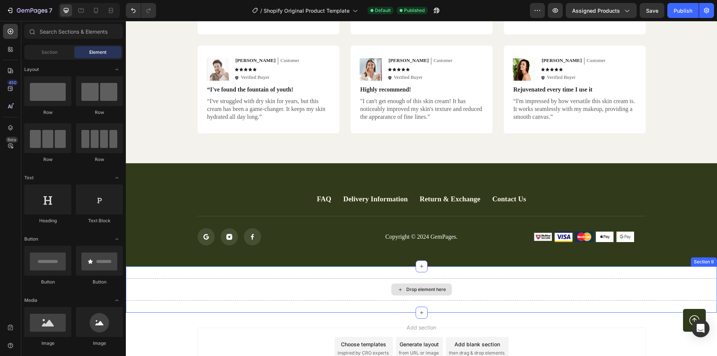
scroll to position [1986, 0]
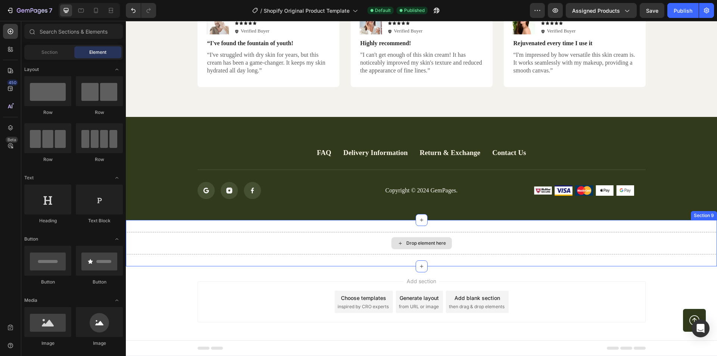
click at [407, 241] on div "Drop element here" at bounding box center [426, 243] width 40 height 6
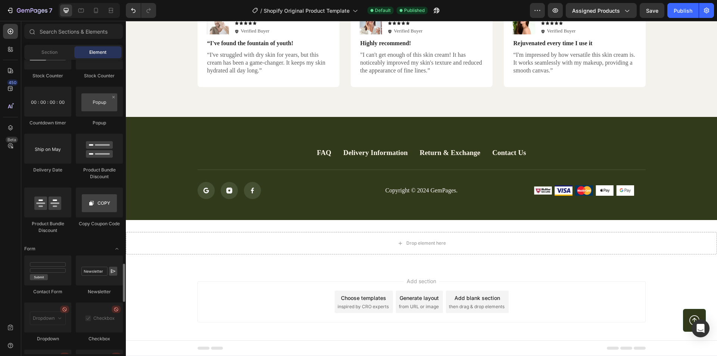
scroll to position [1681, 0]
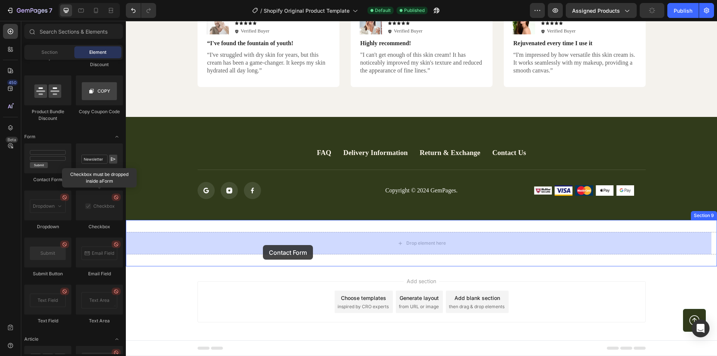
drag, startPoint x: 186, startPoint y: 186, endPoint x: 242, endPoint y: 243, distance: 79.5
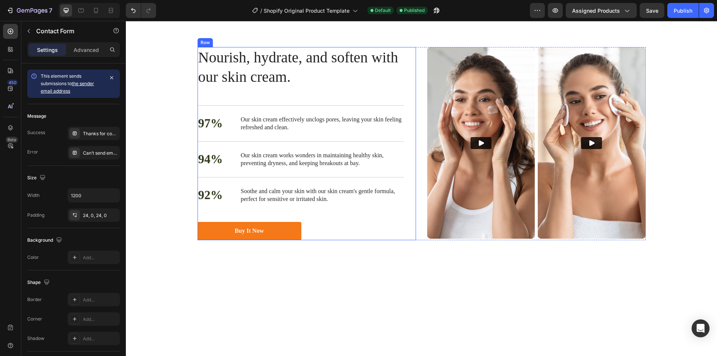
scroll to position [1105, 0]
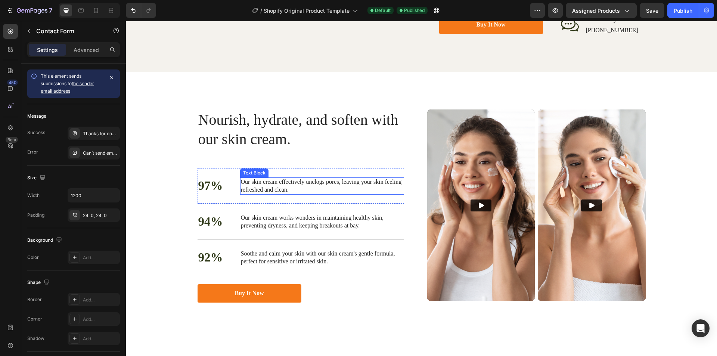
click at [254, 194] on p "Our skin cream effectively unclogs pores, leaving your skin feeling refreshed a…" at bounding box center [322, 186] width 162 height 16
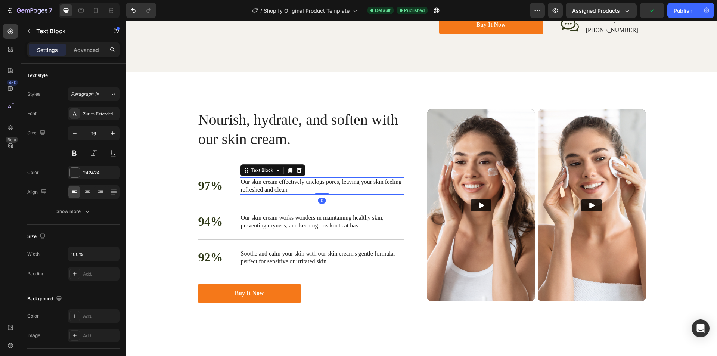
click at [254, 194] on p "Our skin cream effectively unclogs pores, leaving your skin feeling refreshed a…" at bounding box center [322, 186] width 162 height 16
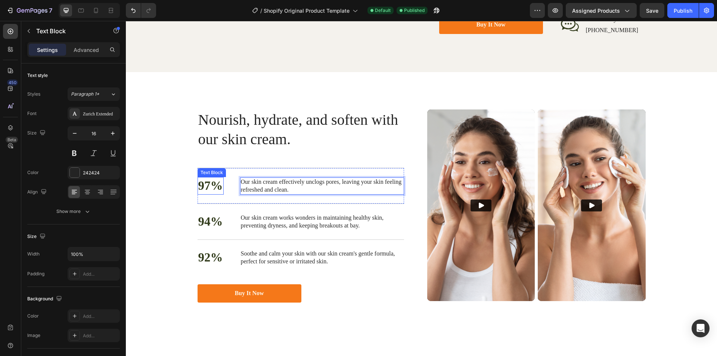
click at [204, 194] on p "97%" at bounding box center [210, 186] width 25 height 16
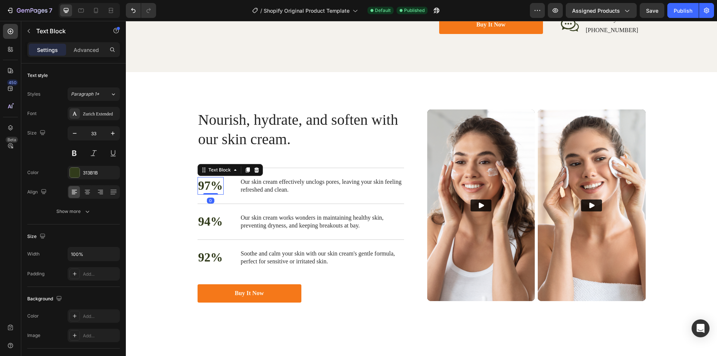
click at [204, 194] on p "97%" at bounding box center [210, 186] width 25 height 16
click at [257, 194] on p "Our skin cream effectively unclogs pores, leaving your skin feeling refreshed a…" at bounding box center [322, 186] width 162 height 16
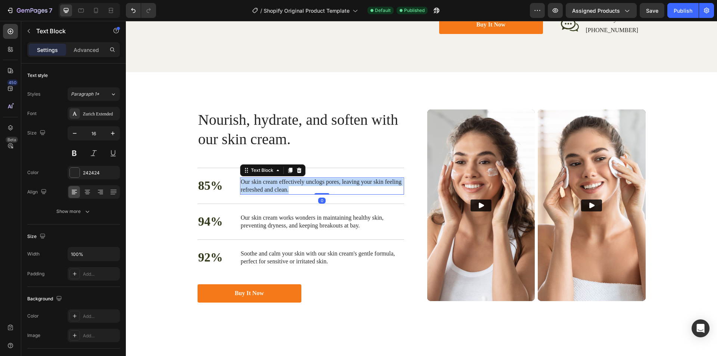
click at [257, 194] on p "Our skin cream effectively unclogs pores, leaving your skin feeling refreshed a…" at bounding box center [322, 186] width 162 height 16
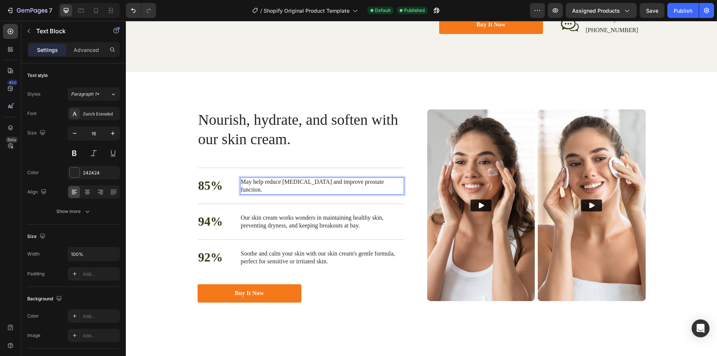
click at [243, 194] on p "May help reduce urinary frequency and improve prostate function." at bounding box center [322, 186] width 162 height 16
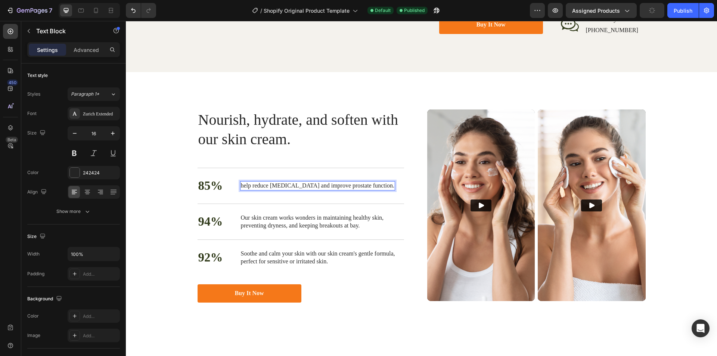
click at [241, 190] on p "help reduce urinary frequency and improve prostate function." at bounding box center [318, 186] width 154 height 8
click at [208, 230] on p "94%" at bounding box center [210, 222] width 25 height 16
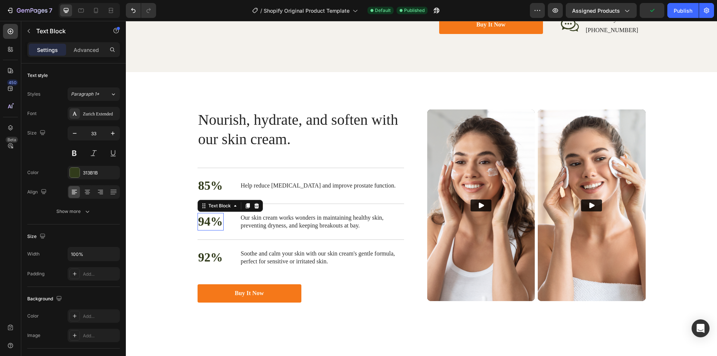
click at [208, 230] on p "94%" at bounding box center [210, 222] width 25 height 16
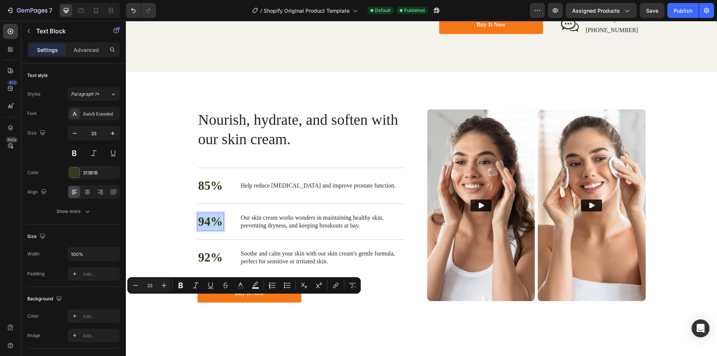
click at [201, 230] on p "94%" at bounding box center [210, 222] width 25 height 16
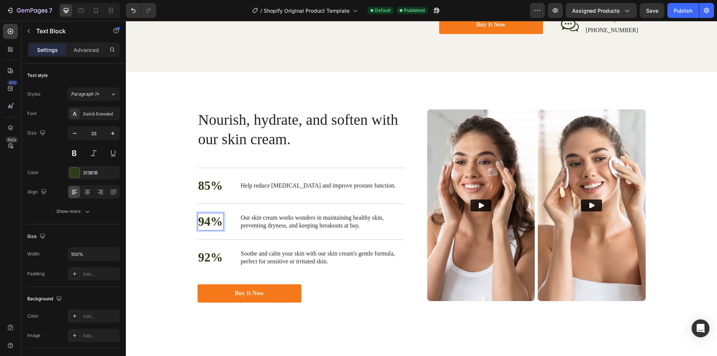
click at [208, 230] on p "94%" at bounding box center [210, 222] width 25 height 16
click at [241, 230] on p "Our skin cream works wonders in maintaining healthy skin, preventing dryness, a…" at bounding box center [322, 222] width 162 height 16
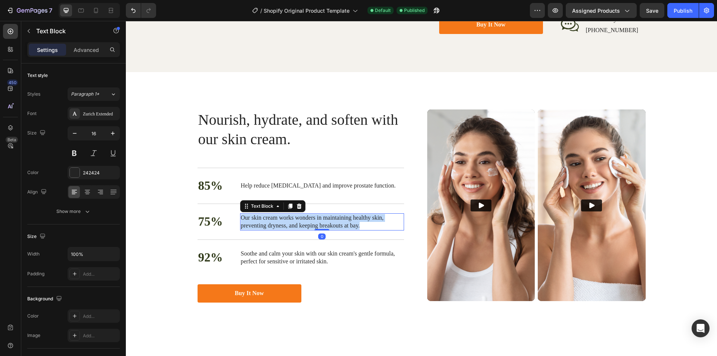
click at [241, 230] on p "Our skin cream works wonders in maintaining healthy skin, preventing dryness, a…" at bounding box center [322, 222] width 162 height 16
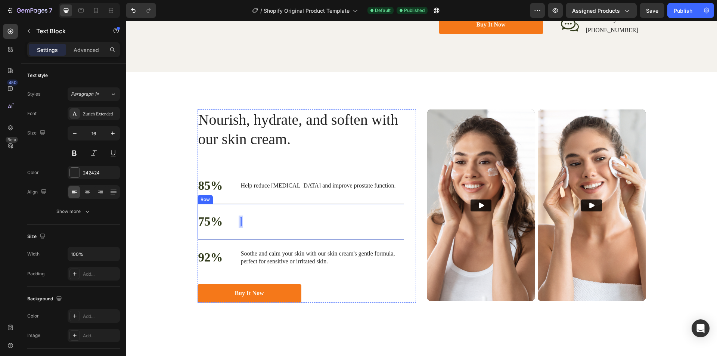
click at [247, 239] on div "75% Text Block Text Block 0 Row" at bounding box center [301, 222] width 207 height 36
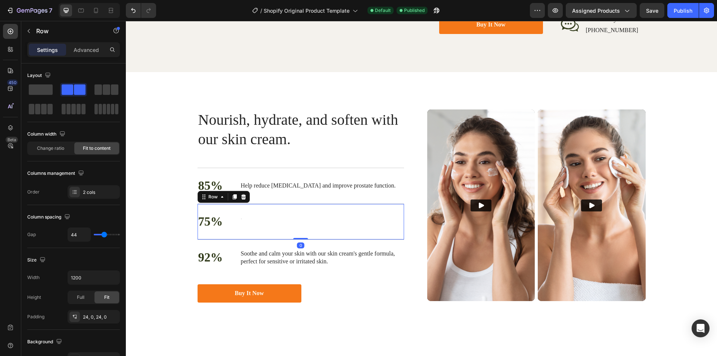
click at [240, 239] on div "75% Text Block Text Block Row 0" at bounding box center [301, 222] width 207 height 36
click at [239, 239] on div "75% Text Block Text Block Row 0" at bounding box center [301, 222] width 207 height 36
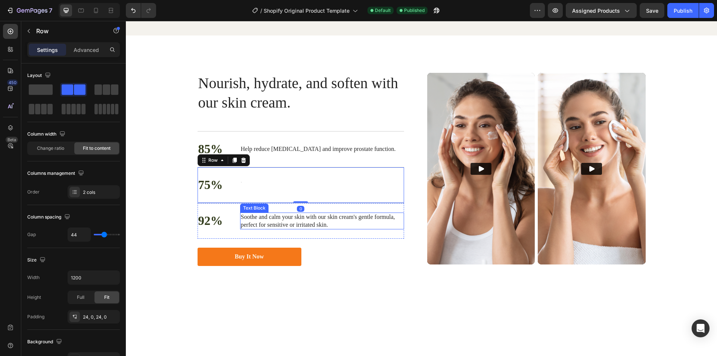
scroll to position [1143, 0]
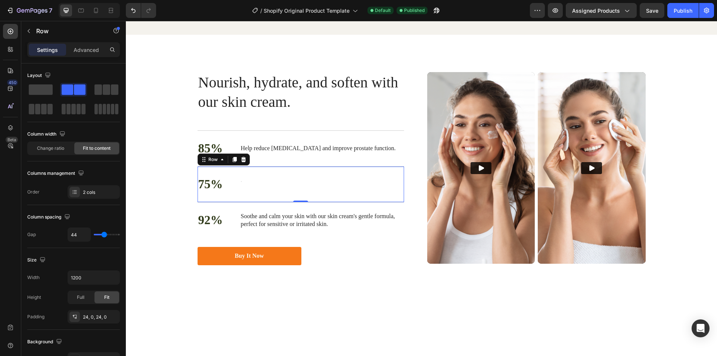
click at [259, 202] on div "75% Text Block Text Block Row 0" at bounding box center [301, 184] width 207 height 36
click at [242, 202] on div "75% Text Block Text Block Row 0" at bounding box center [301, 184] width 207 height 36
click at [232, 202] on div "75% Text Block Text Block Row 0" at bounding box center [301, 184] width 207 height 36
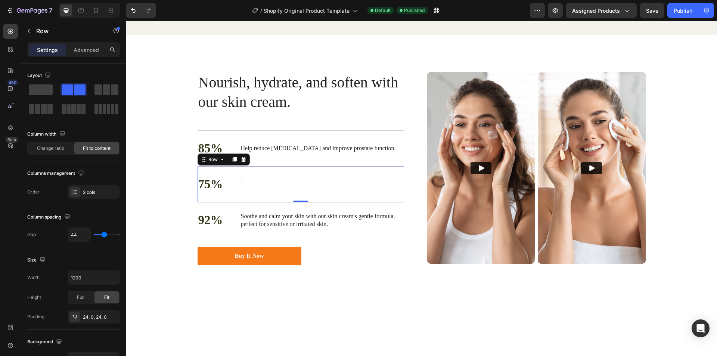
click at [232, 202] on div "75% Text Block Text Block Row 0" at bounding box center [301, 184] width 207 height 36
click at [206, 192] on p "75%" at bounding box center [210, 184] width 25 height 16
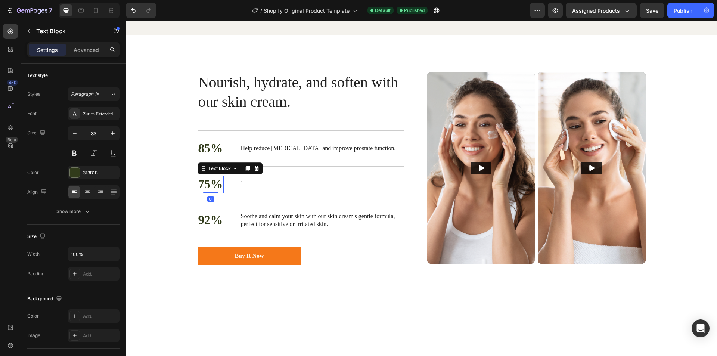
click at [224, 202] on div "75% Text Block 0 Text Block Row" at bounding box center [301, 184] width 207 height 36
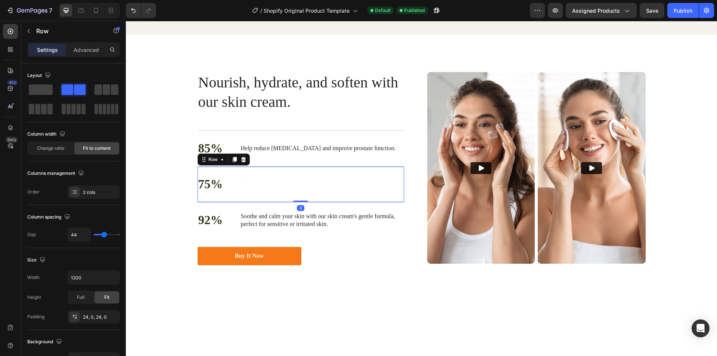
click at [233, 202] on div "75% Text Block Text Block Row 0" at bounding box center [301, 184] width 207 height 36
click at [242, 202] on div "75% Text Block Text Block Row 0" at bounding box center [301, 184] width 207 height 36
click at [293, 202] on div "75% Text Block Text Block Row 0" at bounding box center [301, 184] width 207 height 36
click at [290, 228] on p "Soothe and calm your skin with our skin cream's gentle formula, perfect for sen…" at bounding box center [322, 221] width 162 height 16
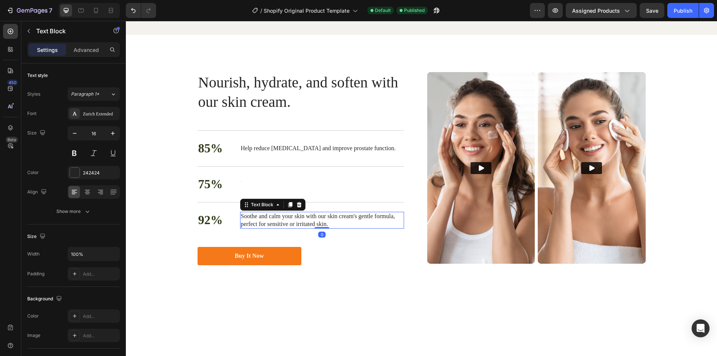
click at [250, 202] on div "75% Text Block Text Block Row" at bounding box center [301, 184] width 207 height 36
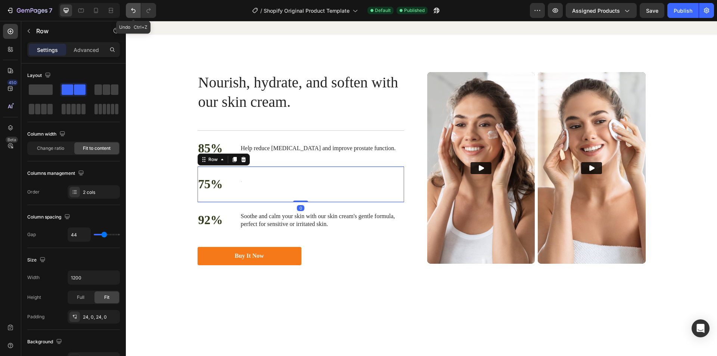
click at [139, 14] on button "Undo/Redo" at bounding box center [133, 10] width 15 height 15
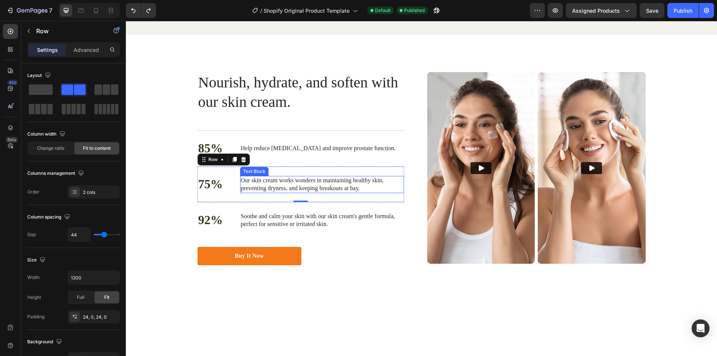
click at [253, 192] on p "Our skin cream works wonders in maintaining healthy skin, preventing dryness, a…" at bounding box center [322, 185] width 162 height 16
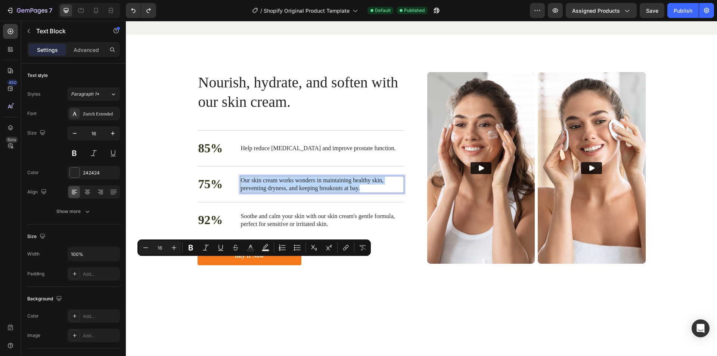
click at [253, 192] on p "Our skin cream works wonders in maintaining healthy skin, preventing dryness, a…" at bounding box center [322, 185] width 162 height 16
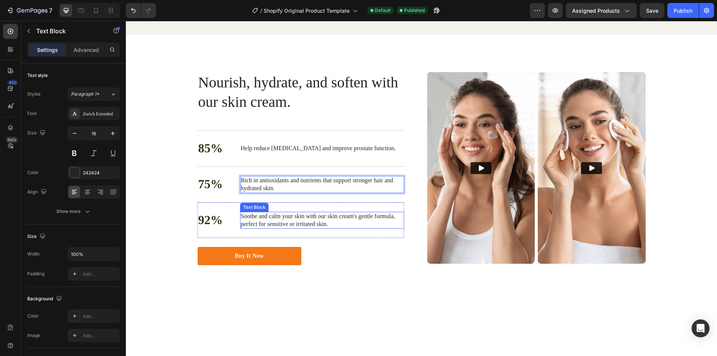
click at [257, 228] on p "Soothe and calm your skin with our skin cream's gentle formula, perfect for sen…" at bounding box center [322, 221] width 162 height 16
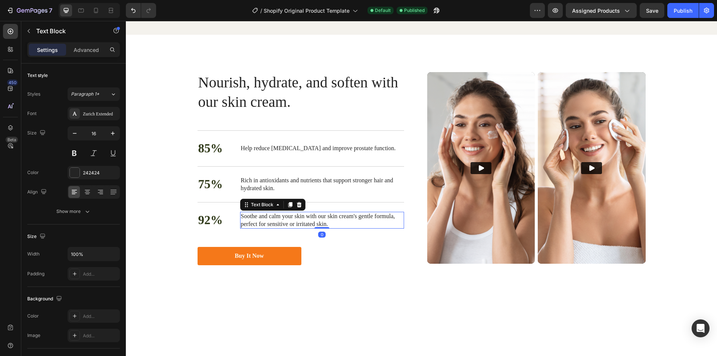
click at [278, 228] on p "Soothe and calm your skin with our skin cream's gentle formula, perfect for sen…" at bounding box center [322, 221] width 162 height 16
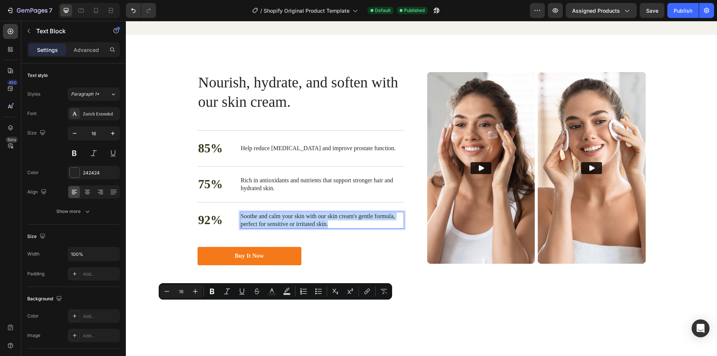
click at [278, 228] on p "Soothe and calm your skin with our skin cream's gentle formula, perfect for sen…" at bounding box center [322, 221] width 162 height 16
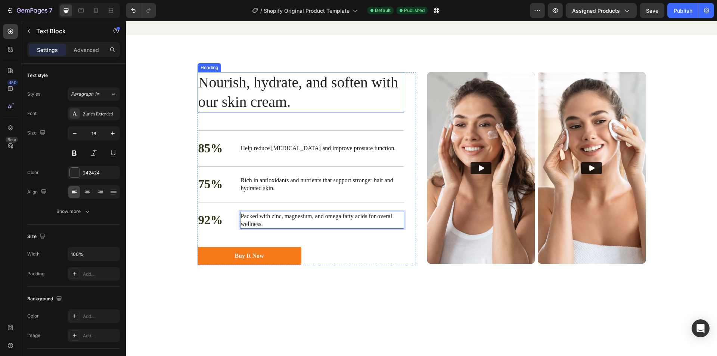
click at [224, 112] on h2 "Nourish, hydrate, and soften with our skin cream." at bounding box center [301, 92] width 207 height 40
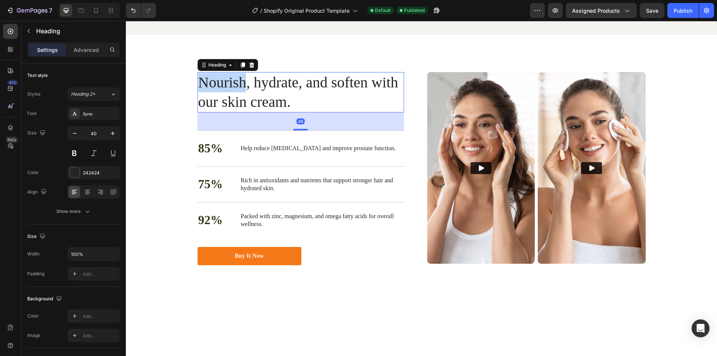
click at [224, 112] on h2 "Nourish, hydrate, and soften with our skin cream." at bounding box center [301, 92] width 207 height 40
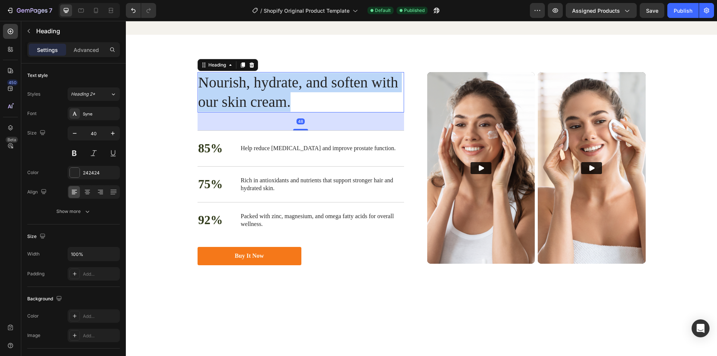
click at [224, 112] on p "Nourish, hydrate, and soften with our skin cream." at bounding box center [300, 92] width 205 height 39
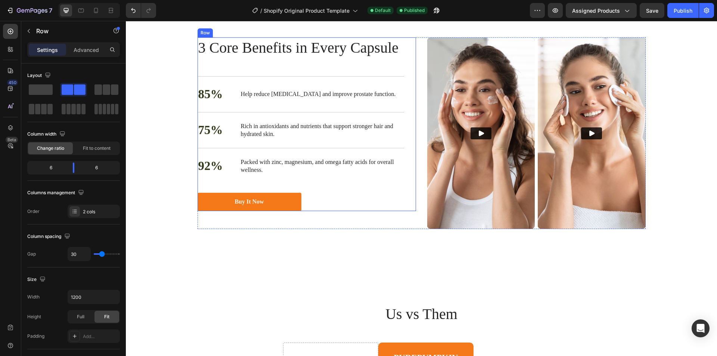
scroll to position [1217, 0]
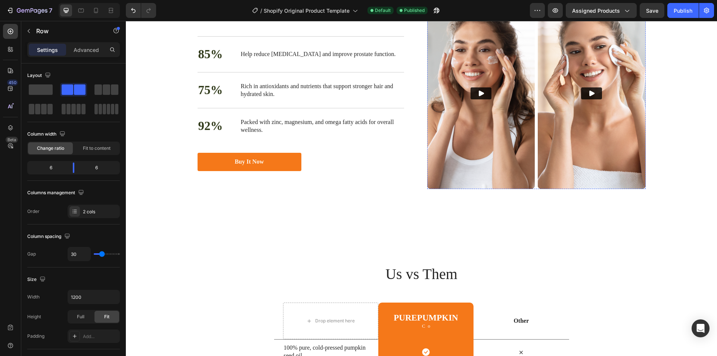
click at [482, 189] on img at bounding box center [481, 93] width 108 height 192
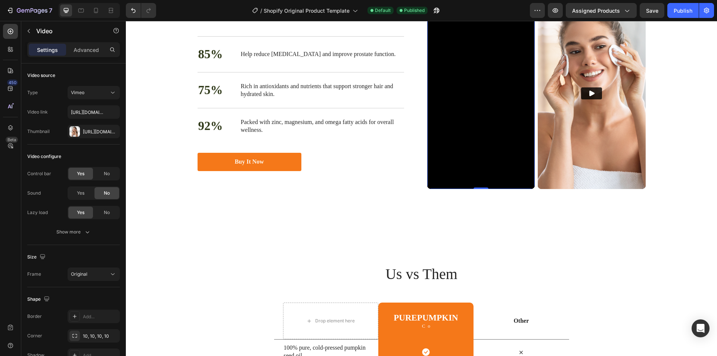
click at [476, 8] on icon at bounding box center [476, 5] width 6 height 6
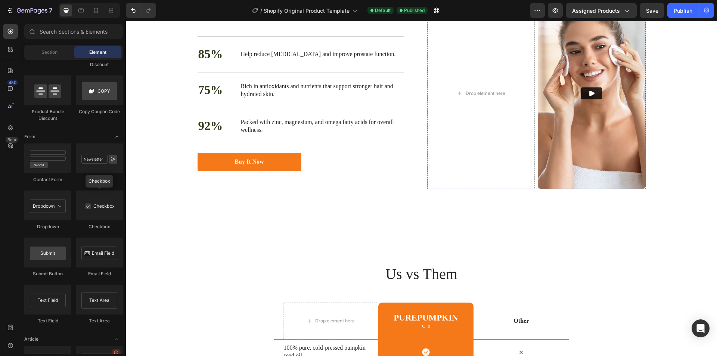
click at [584, 127] on img at bounding box center [592, 93] width 108 height 192
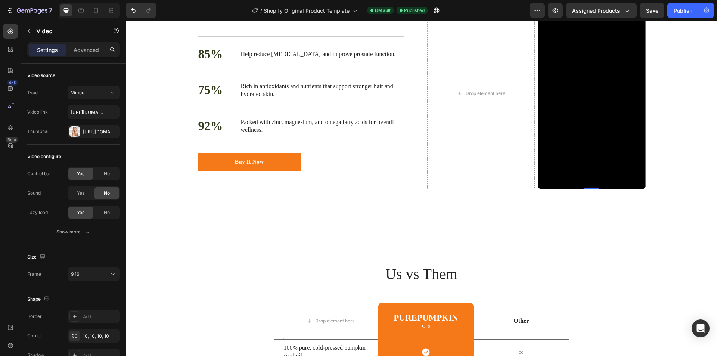
click at [585, 8] on icon at bounding box center [587, 5] width 6 height 6
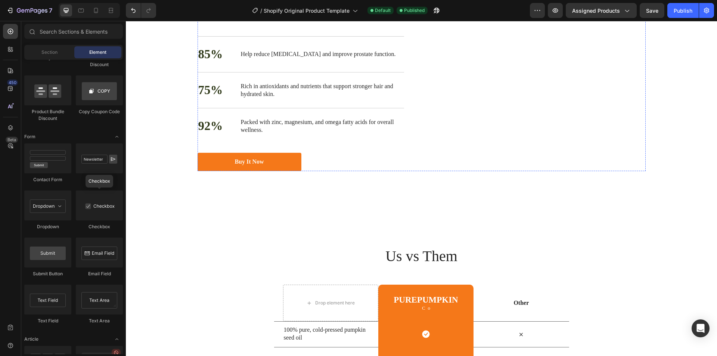
click at [506, 15] on div "Drop element here" at bounding box center [481, 9] width 61 height 12
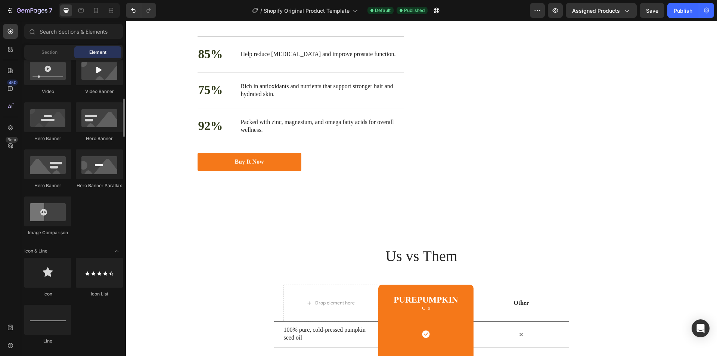
scroll to position [224, 0]
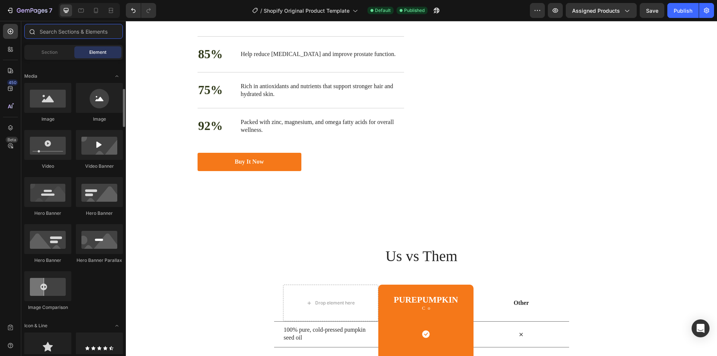
click at [70, 35] on input "text" at bounding box center [73, 31] width 99 height 15
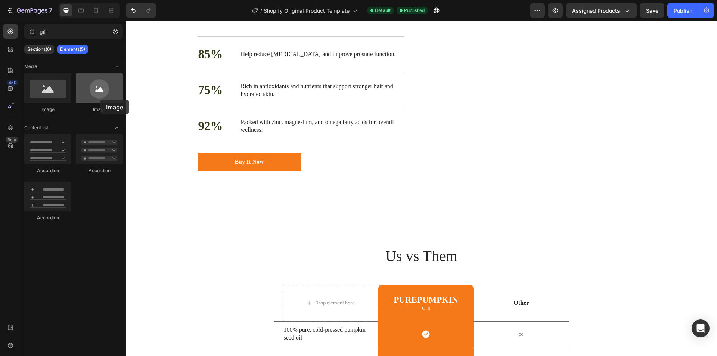
drag, startPoint x: 88, startPoint y: 94, endPoint x: 89, endPoint y: 100, distance: 6.5
click at [95, 100] on div at bounding box center [99, 88] width 47 height 30
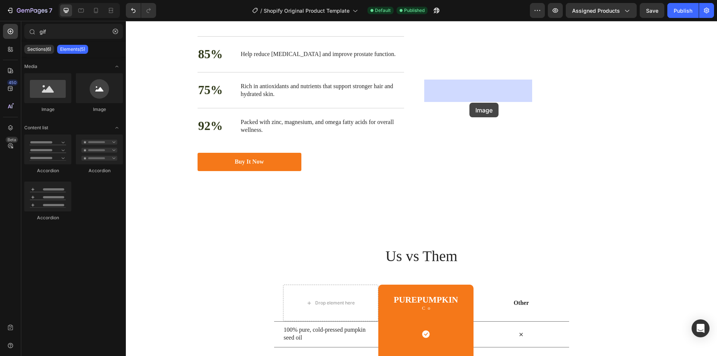
drag, startPoint x: 176, startPoint y: 121, endPoint x: 467, endPoint y: 96, distance: 292.8
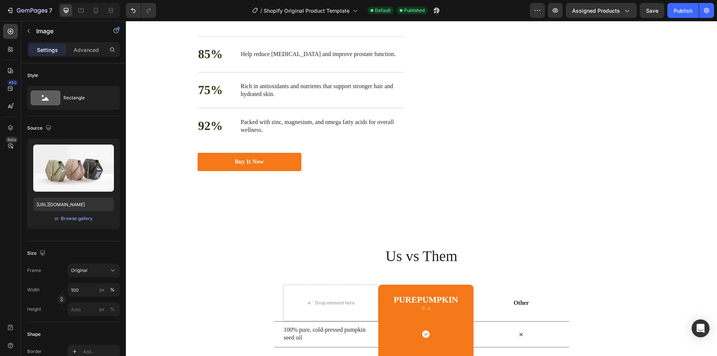
click at [474, 7] on icon at bounding box center [476, 4] width 5 height 5
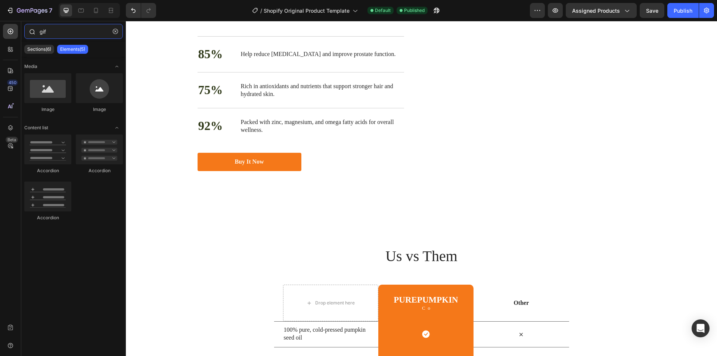
click at [56, 33] on input "gif" at bounding box center [73, 31] width 99 height 15
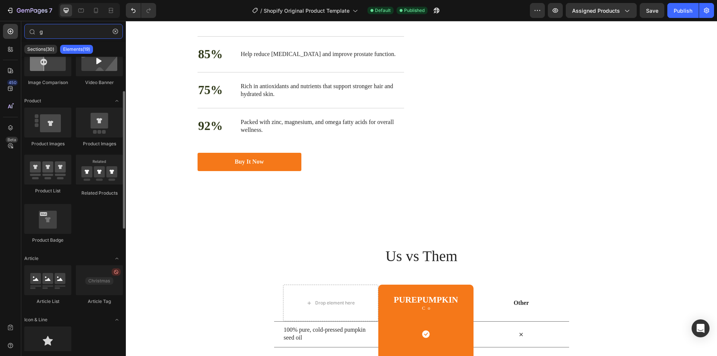
scroll to position [0, 0]
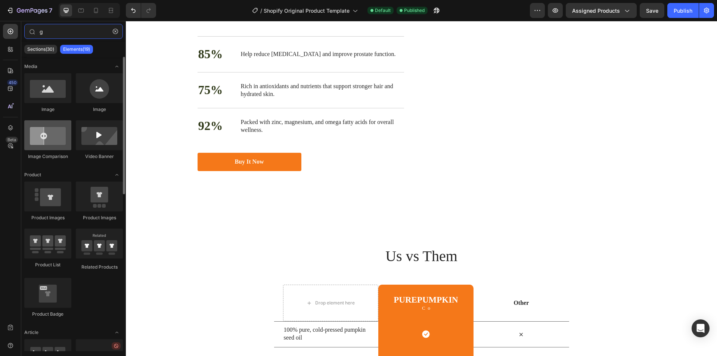
type input "g"
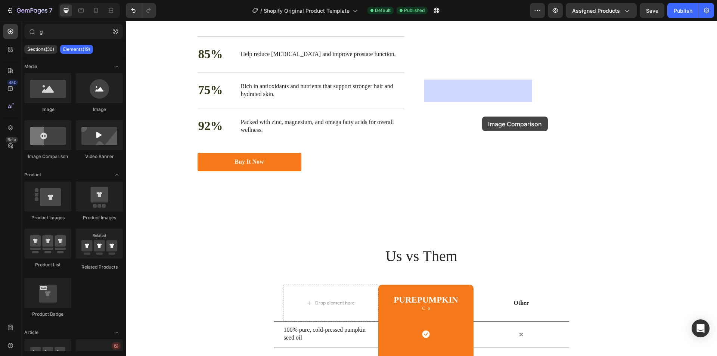
drag, startPoint x: 179, startPoint y: 159, endPoint x: 482, endPoint y: 117, distance: 306.7
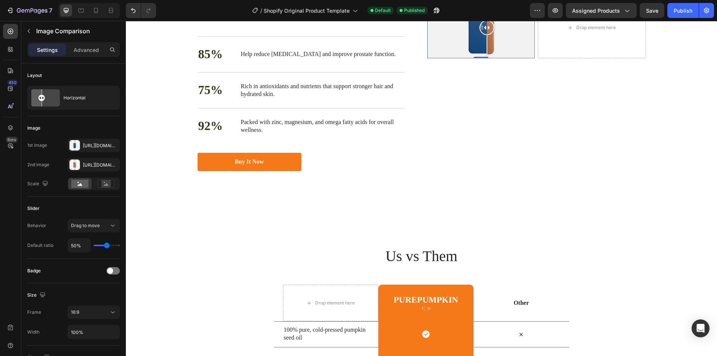
click at [480, 35] on div at bounding box center [487, 27] width 15 height 15
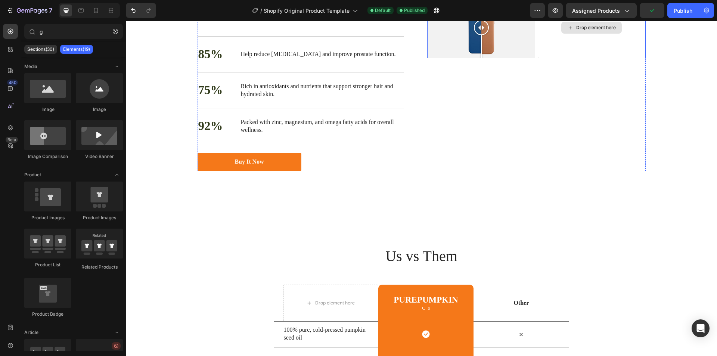
click at [562, 34] on div "Drop element here" at bounding box center [591, 28] width 61 height 12
click at [55, 38] on input "g" at bounding box center [73, 31] width 99 height 15
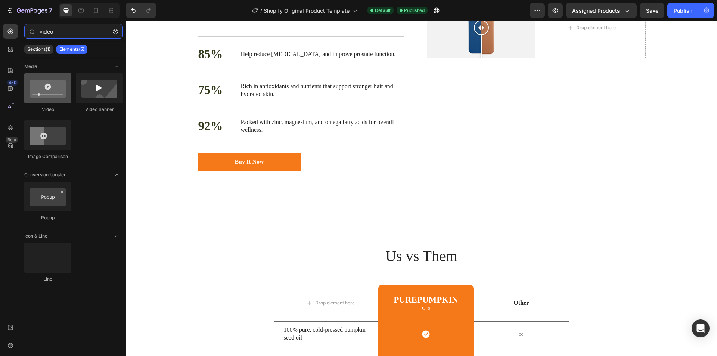
type input "video"
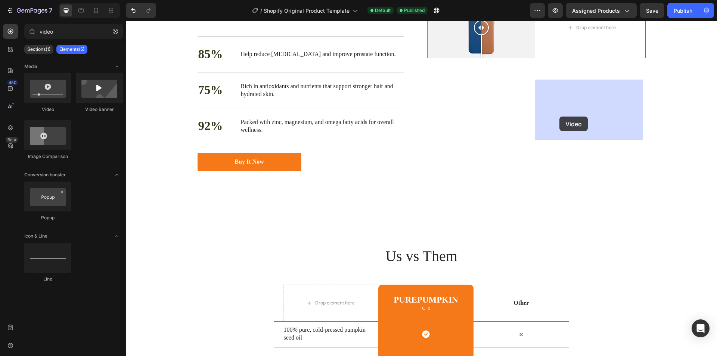
drag, startPoint x: 178, startPoint y: 123, endPoint x: 550, endPoint y: 116, distance: 371.7
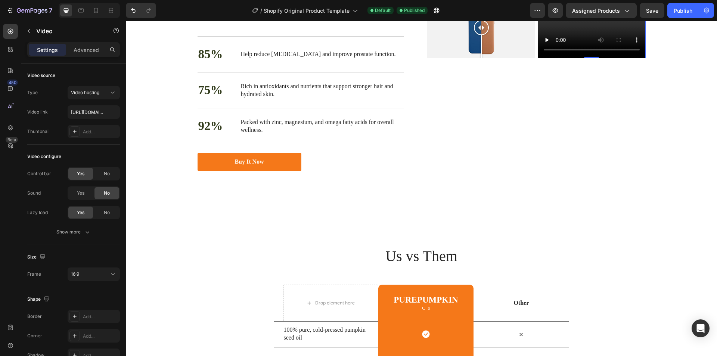
click at [584, 8] on icon at bounding box center [587, 5] width 6 height 6
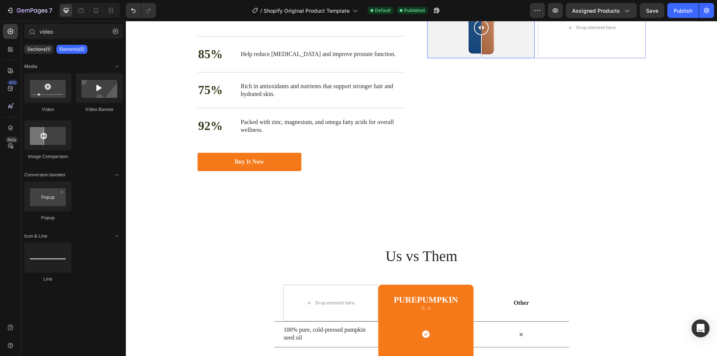
click at [524, 58] on div at bounding box center [481, 27] width 108 height 61
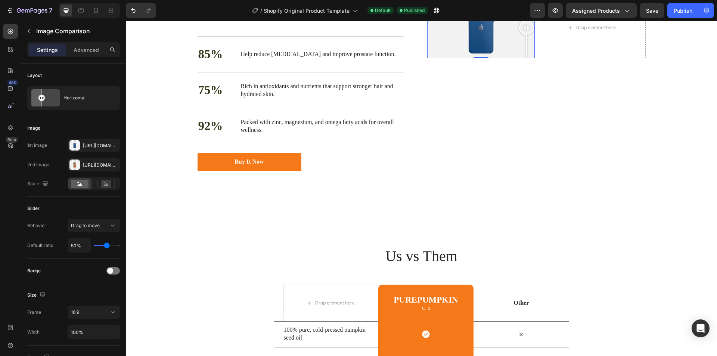
click at [504, 8] on icon at bounding box center [504, 5] width 6 height 6
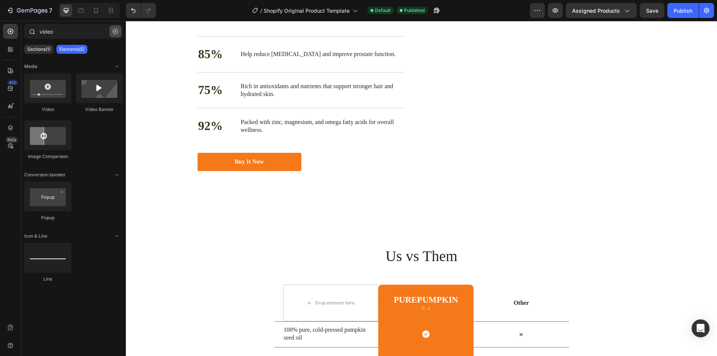
click at [115, 30] on icon "button" at bounding box center [115, 31] width 5 height 5
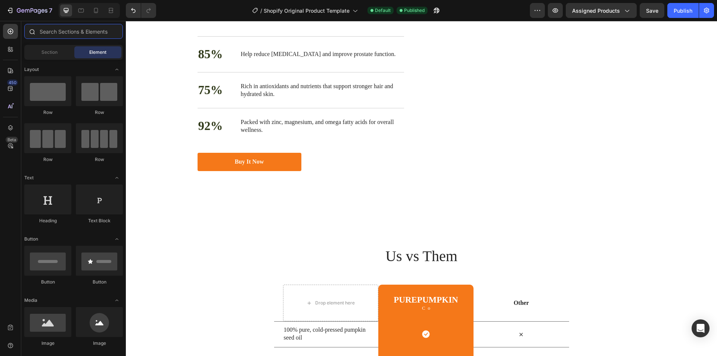
click at [88, 35] on input "text" at bounding box center [73, 31] width 99 height 15
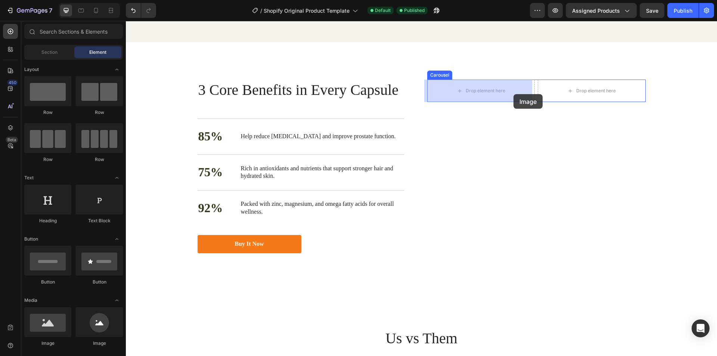
scroll to position [1251, 0]
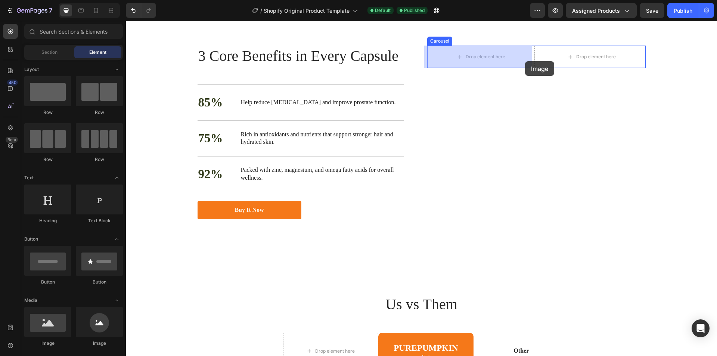
drag, startPoint x: 187, startPoint y: 339, endPoint x: 522, endPoint y: 59, distance: 436.5
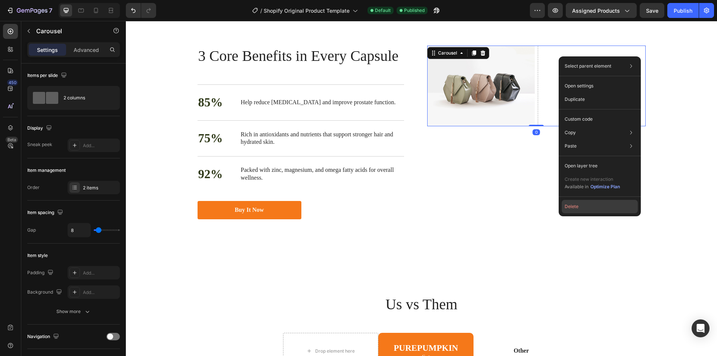
click at [580, 205] on button "Delete" at bounding box center [600, 206] width 76 height 13
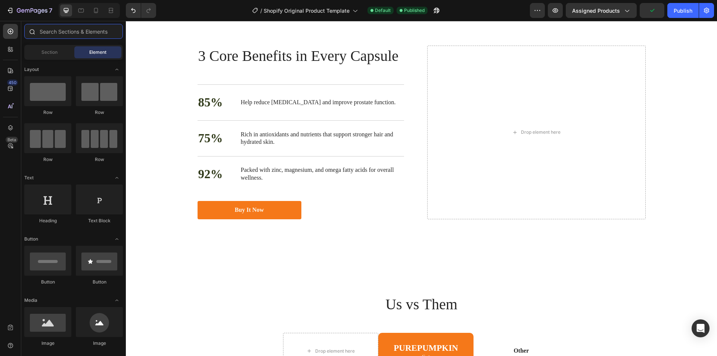
click at [65, 35] on input "text" at bounding box center [73, 31] width 99 height 15
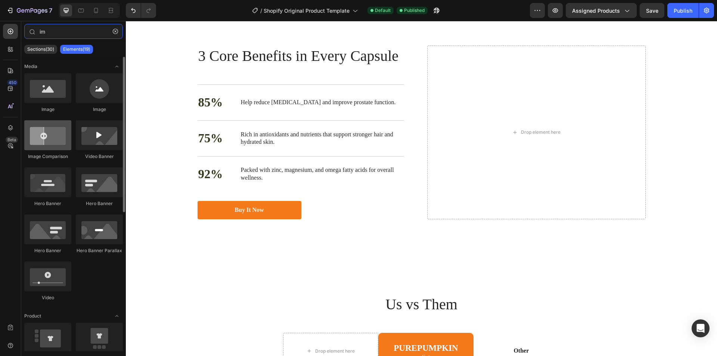
type input "im"
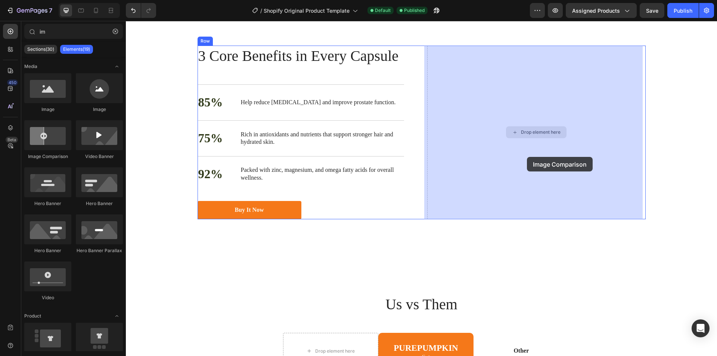
drag, startPoint x: 179, startPoint y: 163, endPoint x: 547, endPoint y: 156, distance: 368.4
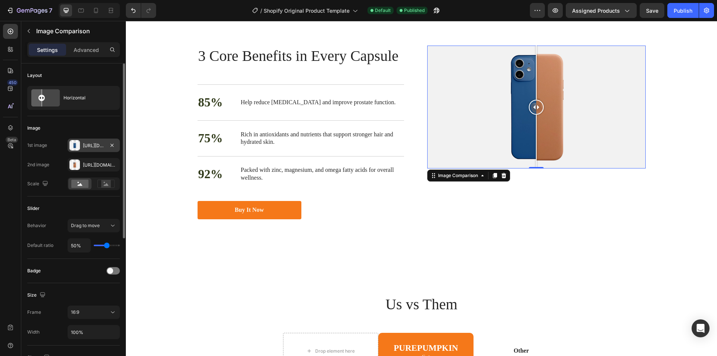
click at [98, 139] on div "Https://cdn.Shopify.Com/s/files/1/2005/9307/files/image_compare_before.Png" at bounding box center [94, 145] width 52 height 13
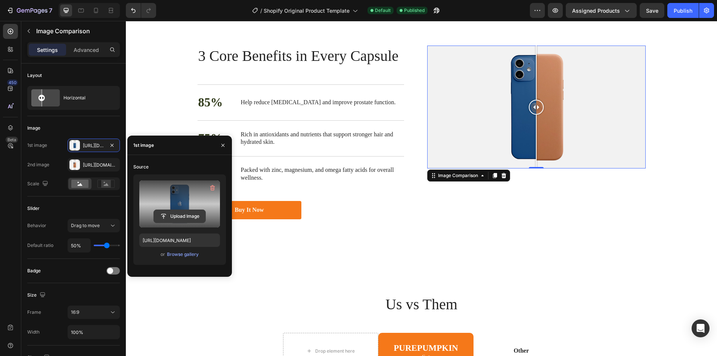
click at [177, 216] on input "file" at bounding box center [180, 216] width 52 height 13
